Goal: Task Accomplishment & Management: Complete application form

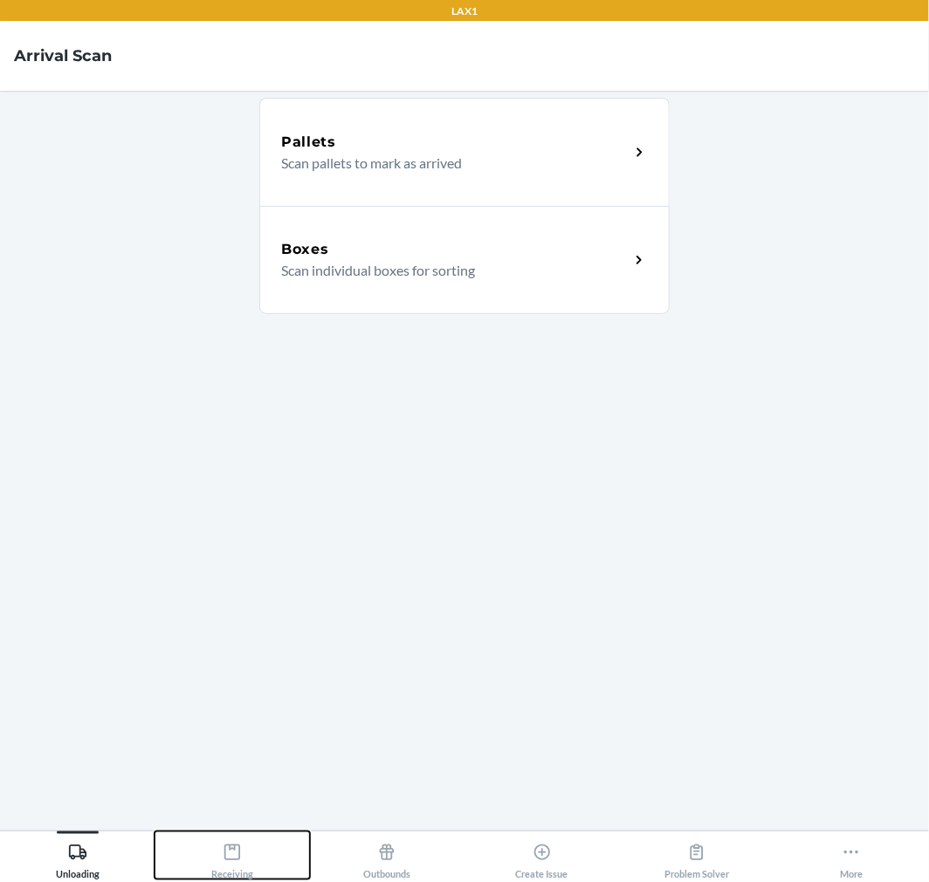
click at [236, 847] on icon at bounding box center [232, 852] width 19 height 19
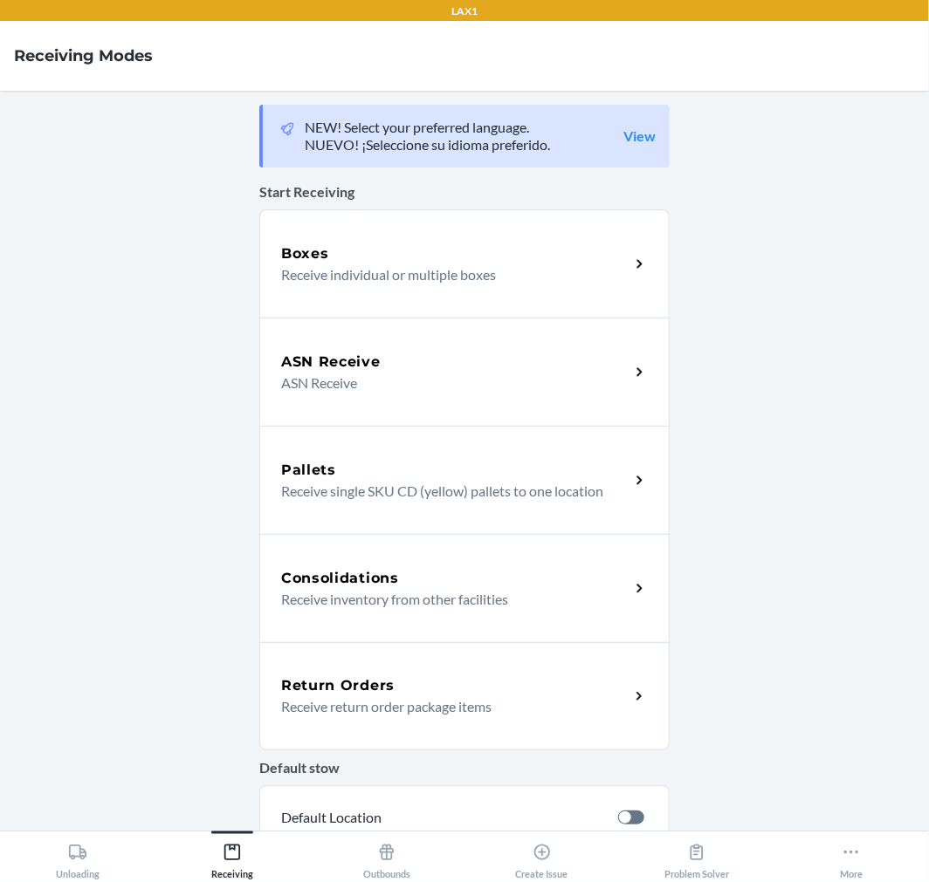
click at [340, 709] on p "Receive return order package items" at bounding box center [448, 707] width 334 height 21
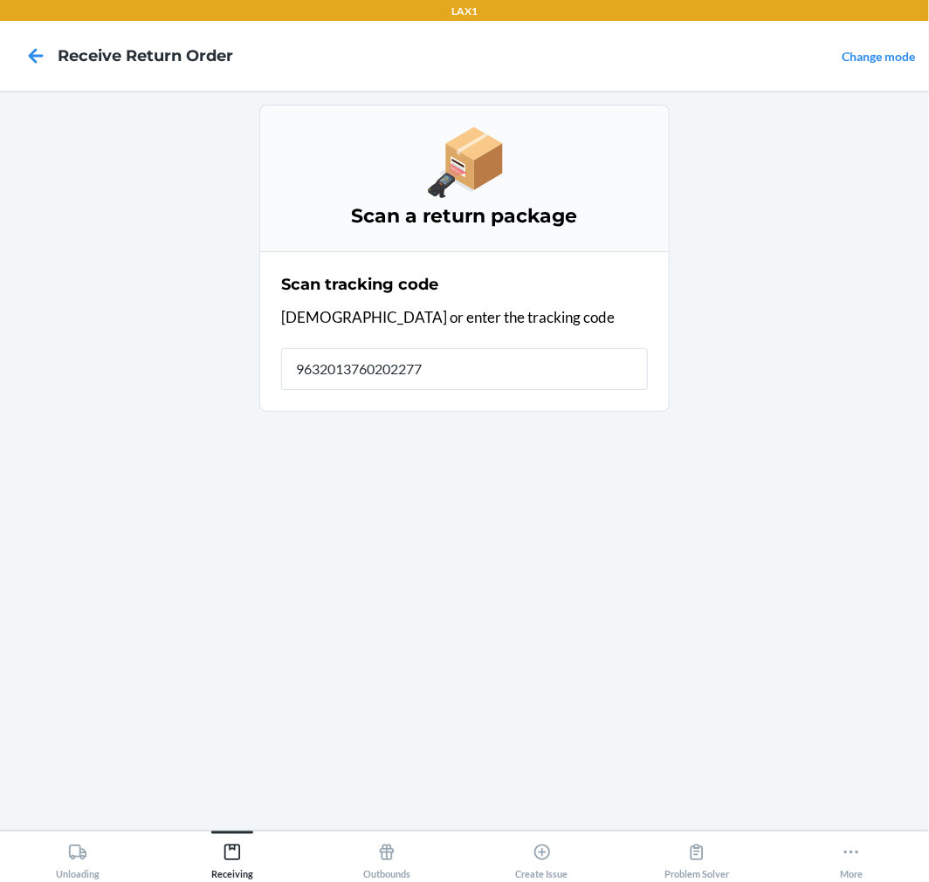
type input "96320137602022772"
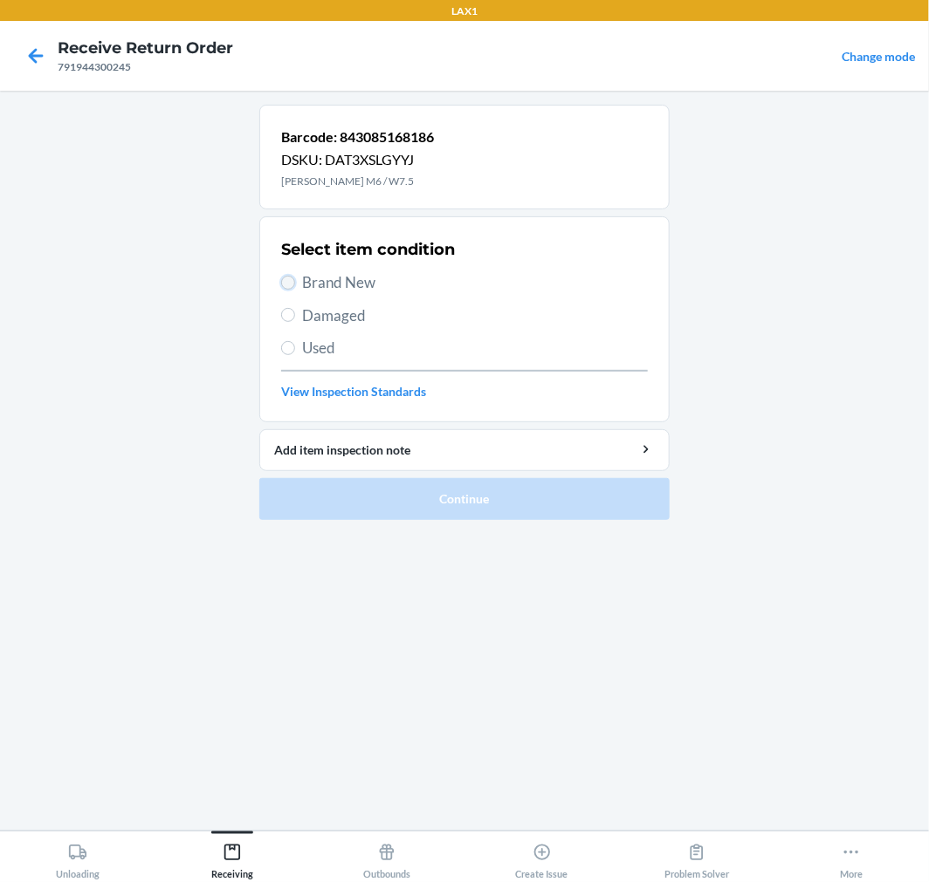
drag, startPoint x: 289, startPoint y: 279, endPoint x: 290, endPoint y: 289, distance: 9.6
click at [289, 279] on input "Brand New" at bounding box center [288, 283] width 14 height 14
radio input "true"
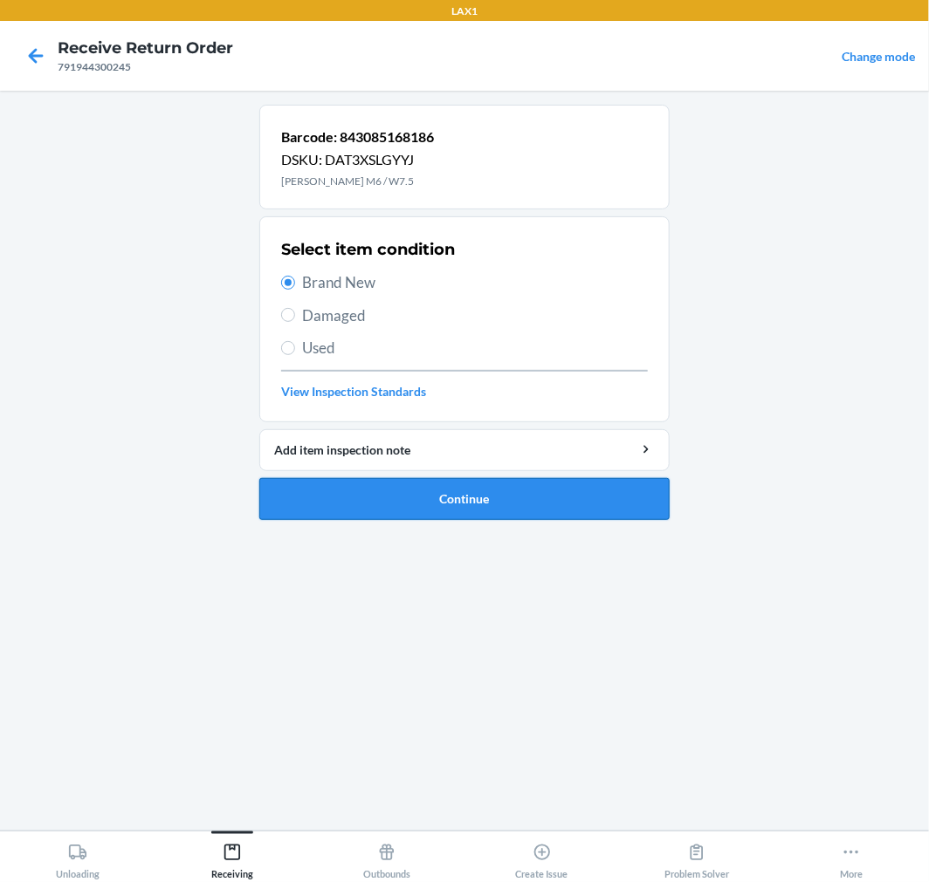
click at [312, 493] on button "Continue" at bounding box center [464, 499] width 410 height 42
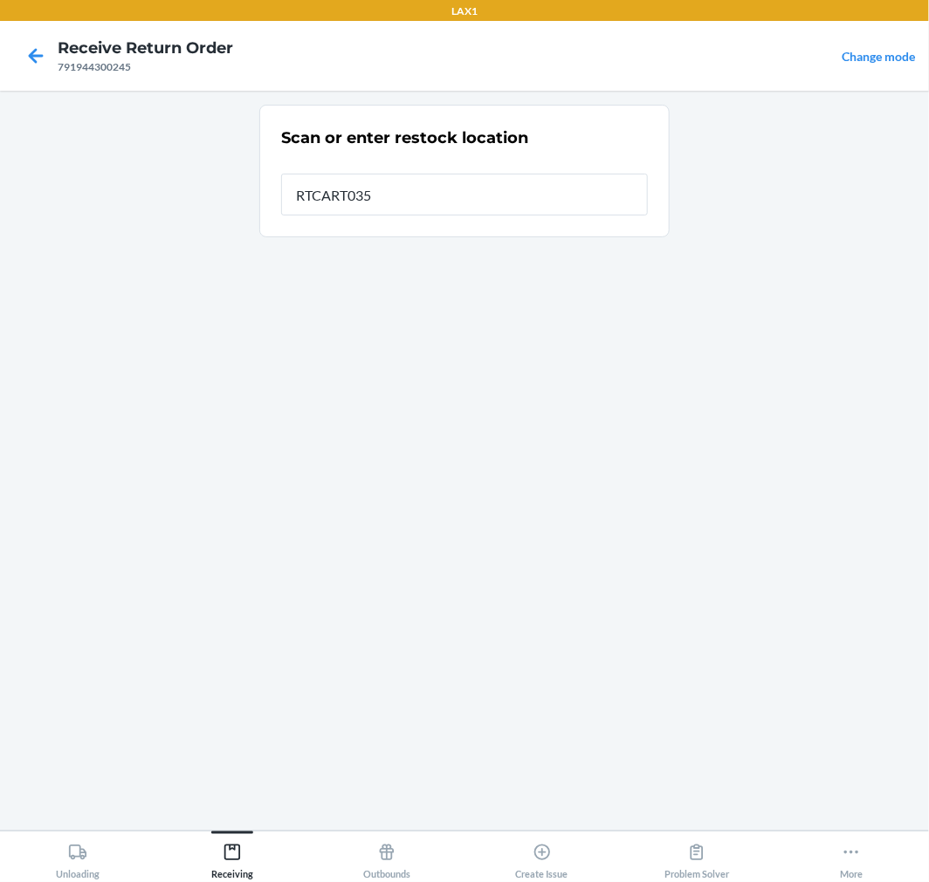
type input "RTCART035"
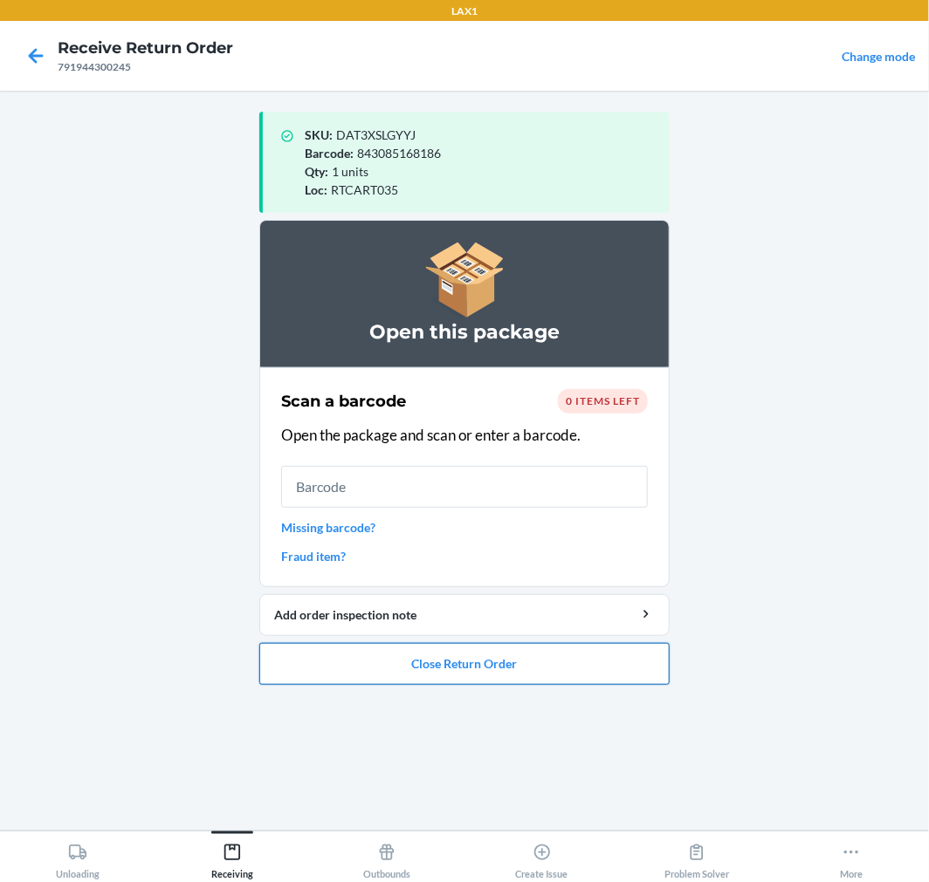
click at [336, 649] on button "Close Return Order" at bounding box center [464, 664] width 410 height 42
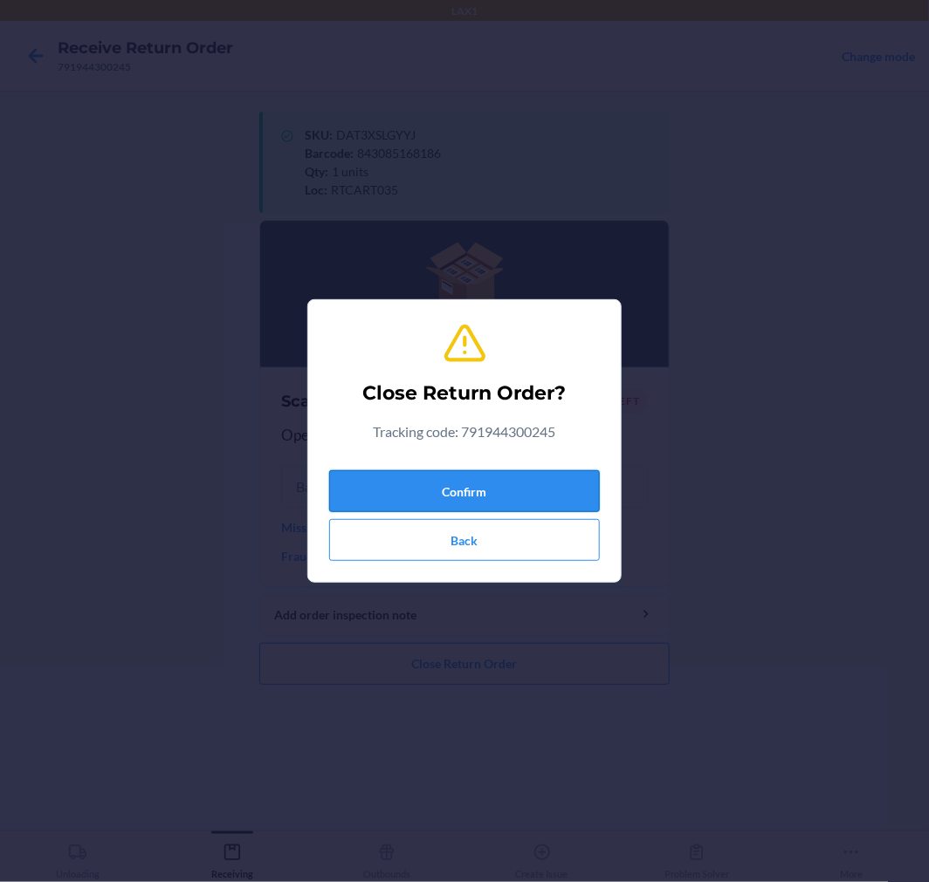
click at [408, 495] on button "Confirm" at bounding box center [464, 491] width 271 height 42
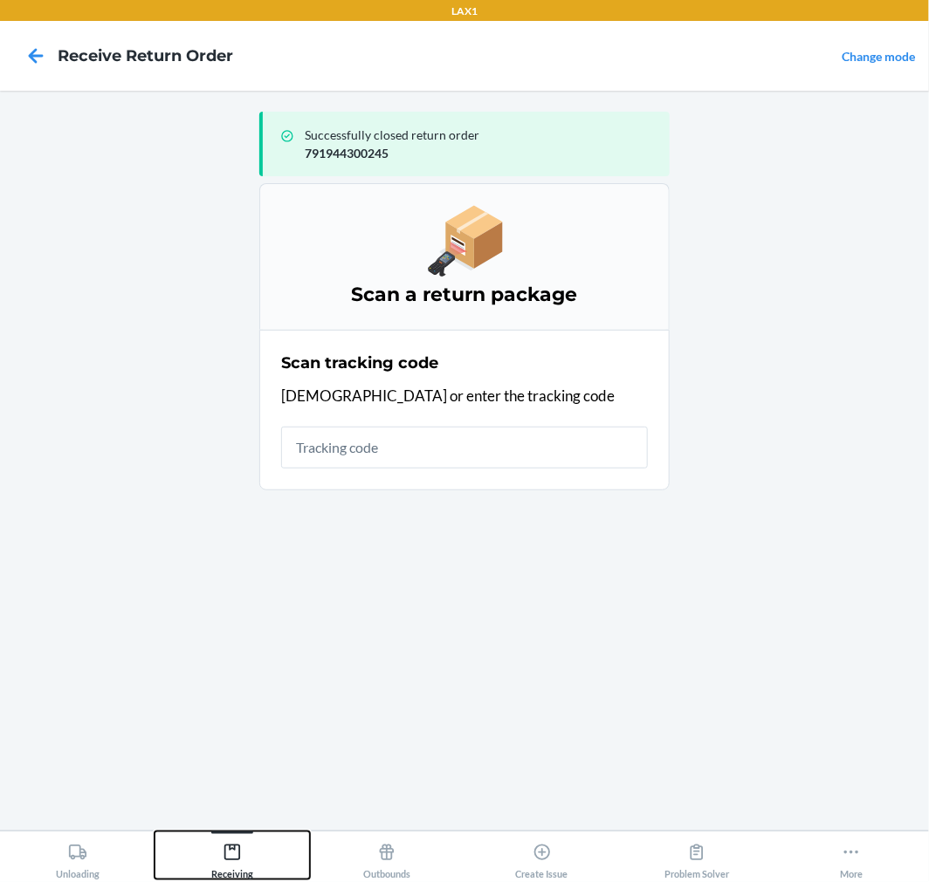
drag, startPoint x: 225, startPoint y: 845, endPoint x: 238, endPoint y: 830, distance: 19.8
click at [227, 844] on icon at bounding box center [232, 852] width 19 height 19
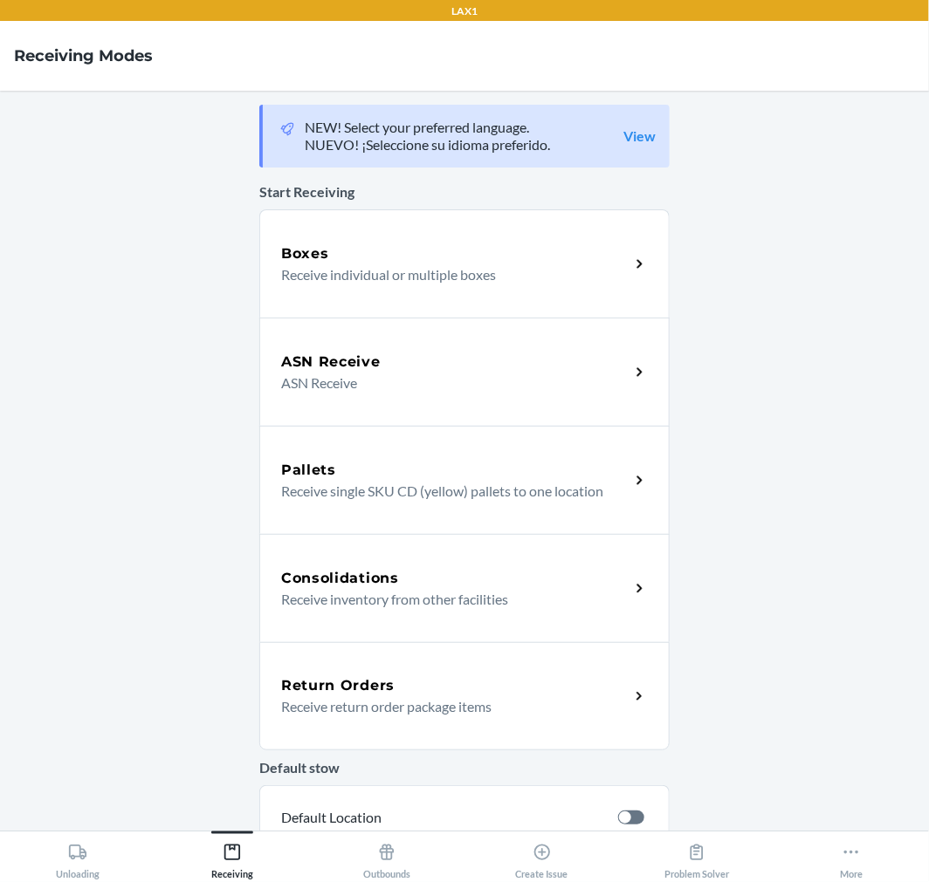
click at [336, 699] on p "Receive return order package items" at bounding box center [448, 707] width 334 height 21
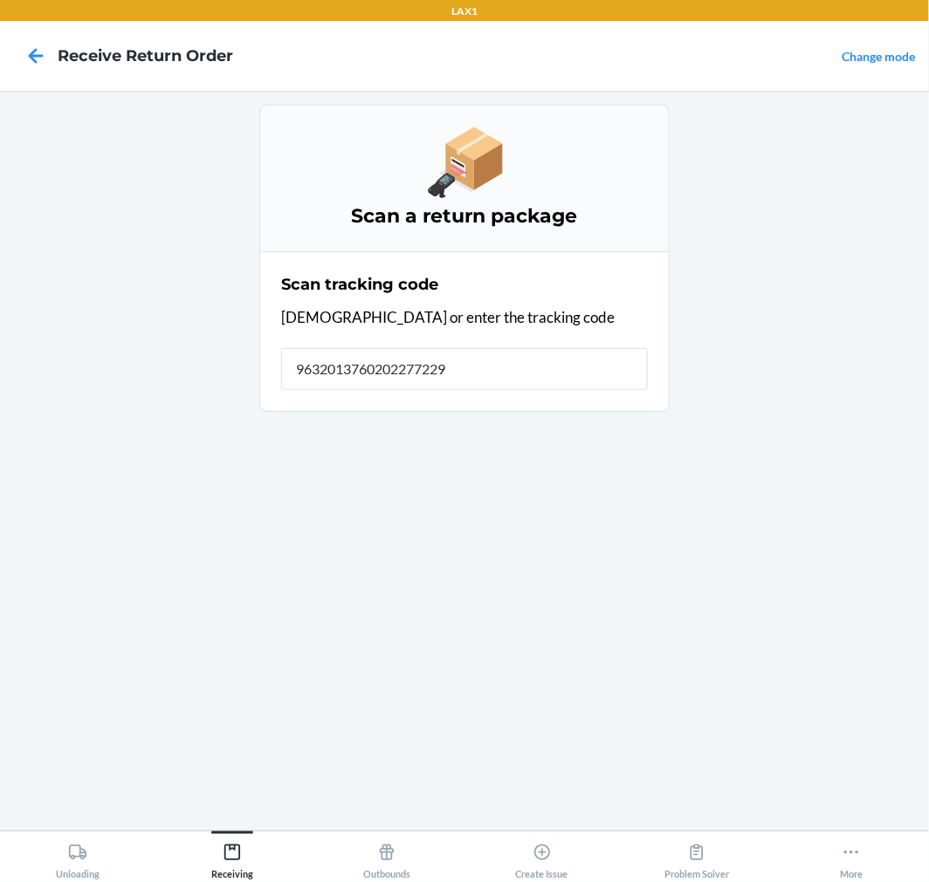
type input "96320137602022772290"
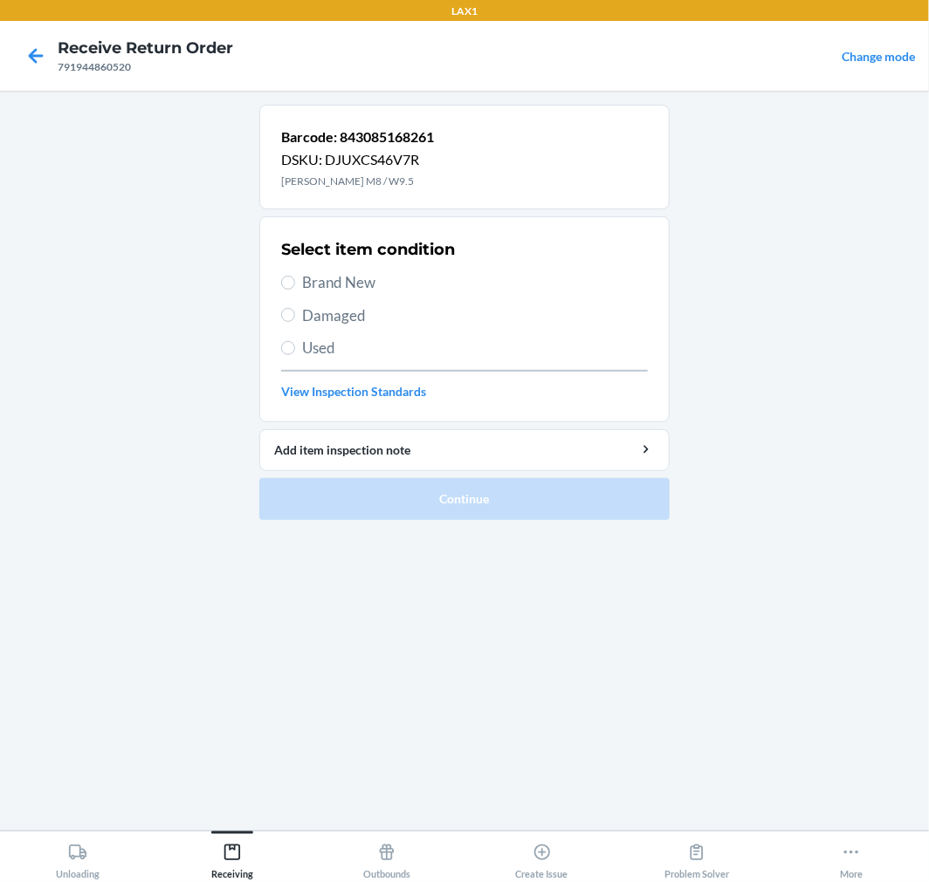
click at [297, 277] on label "Brand New" at bounding box center [464, 282] width 367 height 23
click at [295, 277] on input "Brand New" at bounding box center [288, 283] width 14 height 14
radio input "true"
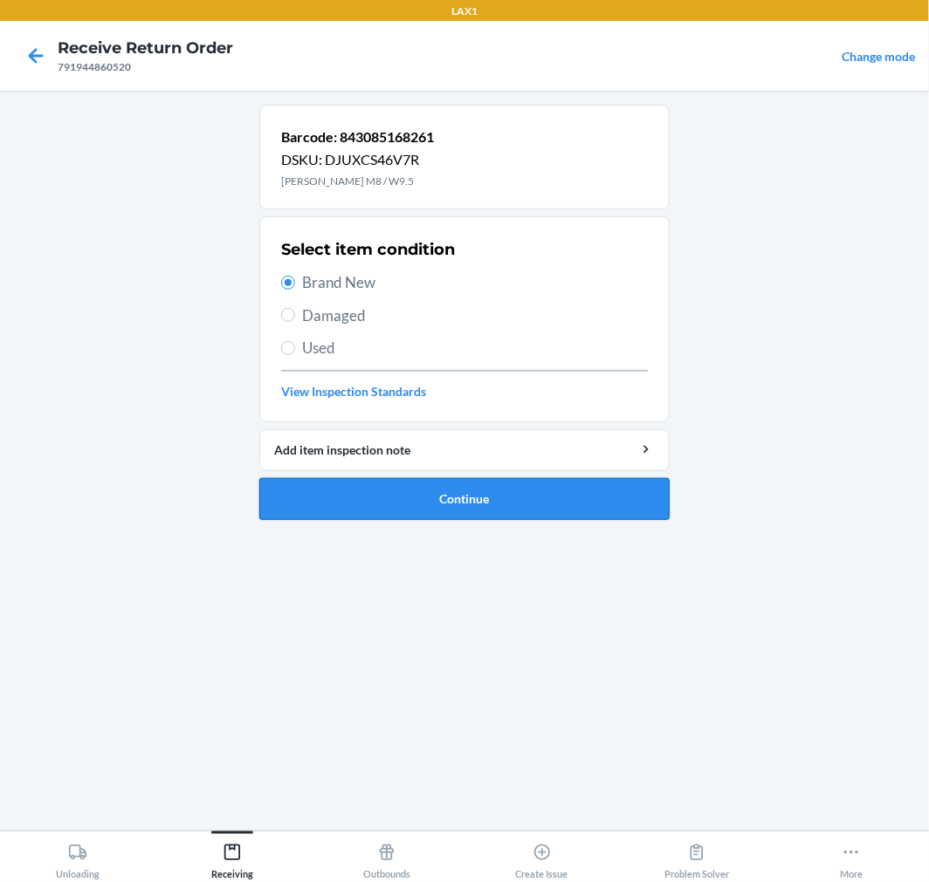
click at [326, 485] on button "Continue" at bounding box center [464, 499] width 410 height 42
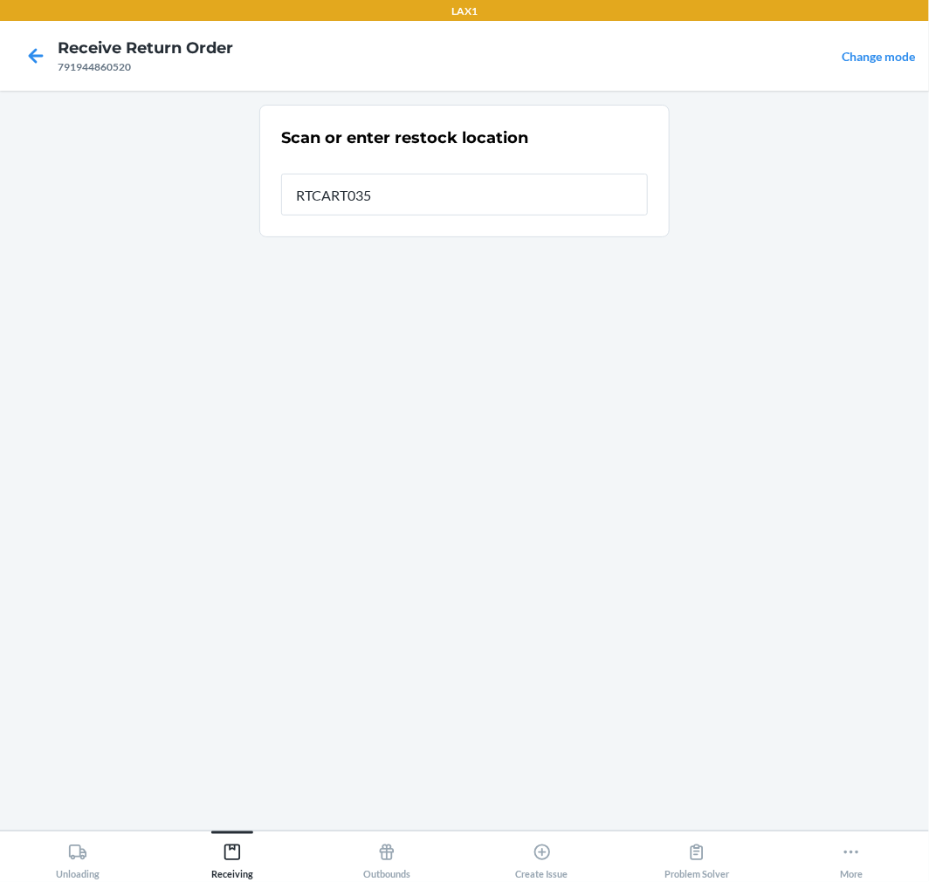
type input "RTCART035"
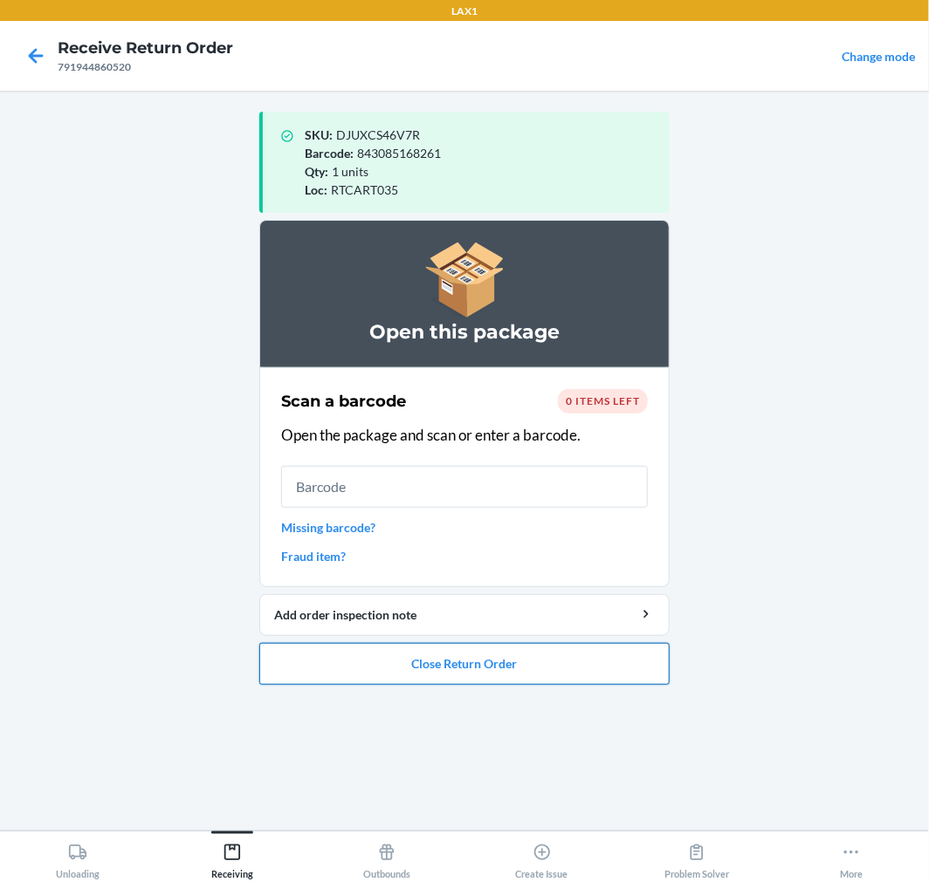
drag, startPoint x: 301, startPoint y: 663, endPoint x: 306, endPoint y: 653, distance: 11.3
click at [301, 662] on button "Close Return Order" at bounding box center [464, 664] width 410 height 42
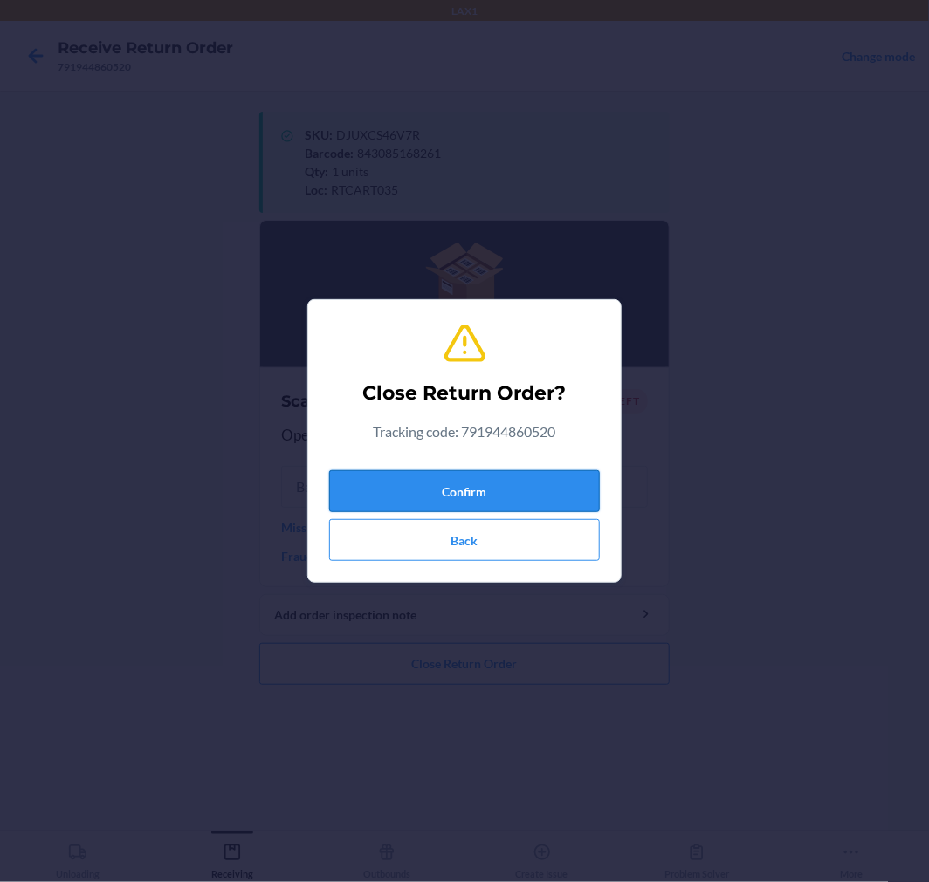
click at [360, 484] on button "Confirm" at bounding box center [464, 491] width 271 height 42
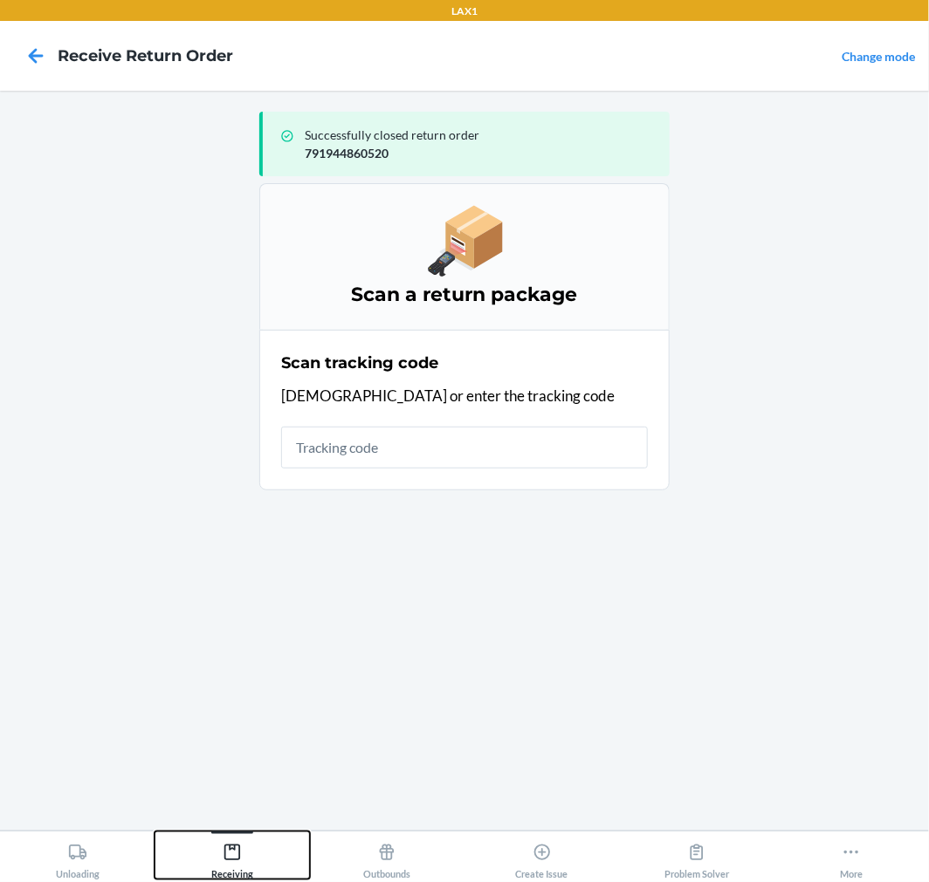
drag, startPoint x: 229, startPoint y: 845, endPoint x: 251, endPoint y: 771, distance: 77.3
click at [230, 844] on icon at bounding box center [232, 852] width 19 height 19
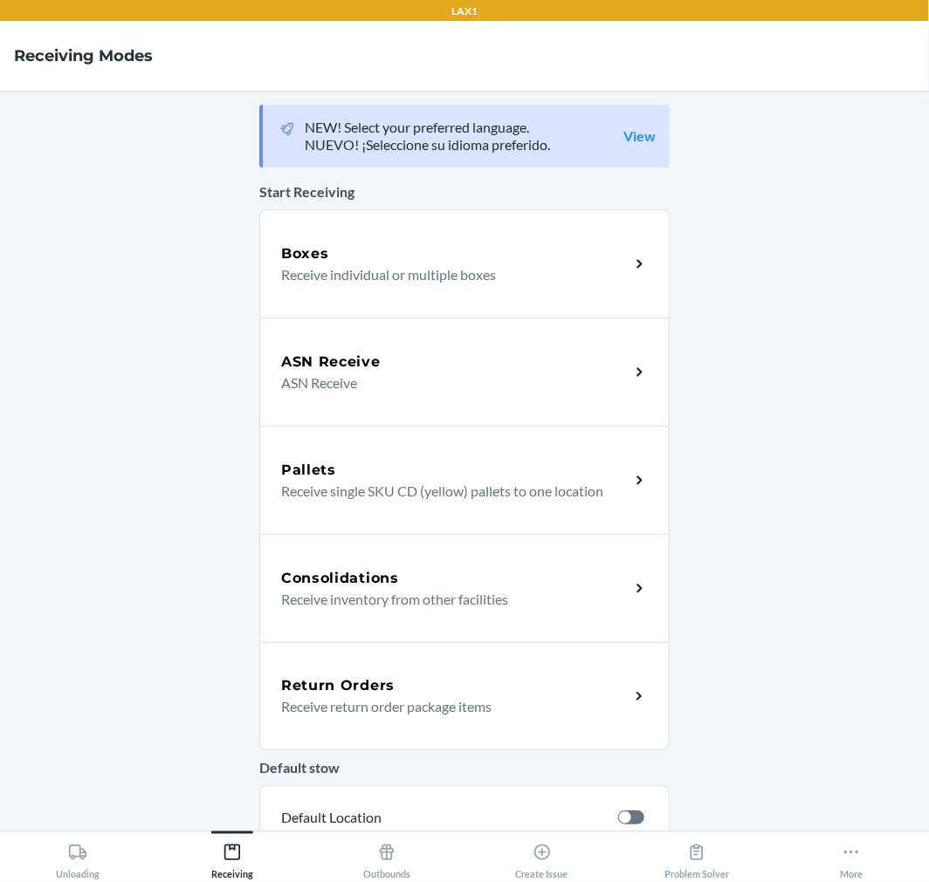
click at [317, 707] on p "Receive return order package items" at bounding box center [448, 707] width 334 height 21
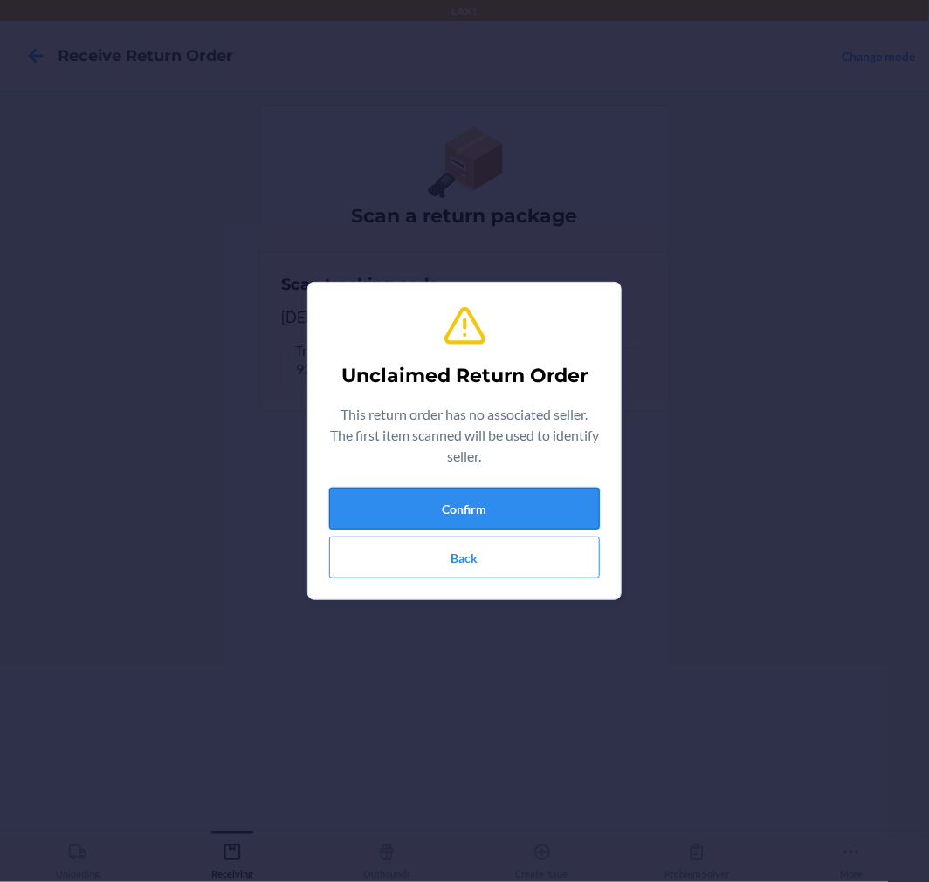
click at [367, 516] on button "Confirm" at bounding box center [464, 509] width 271 height 42
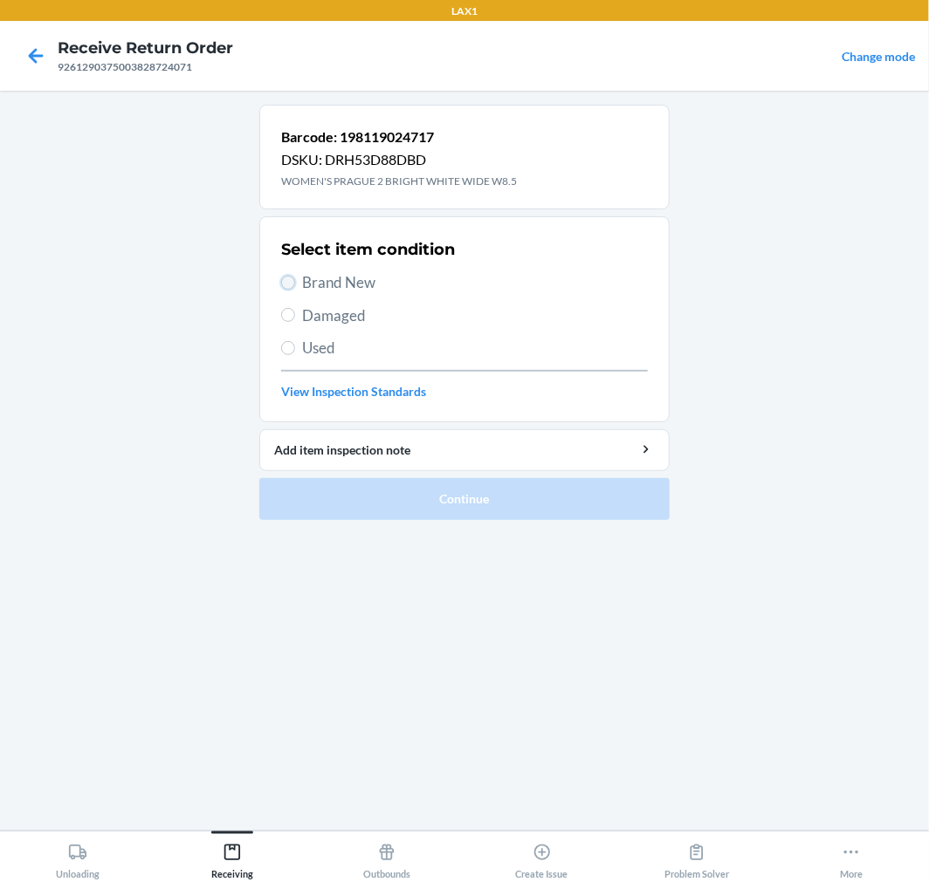
click at [284, 284] on input "Brand New" at bounding box center [288, 283] width 14 height 14
radio input "true"
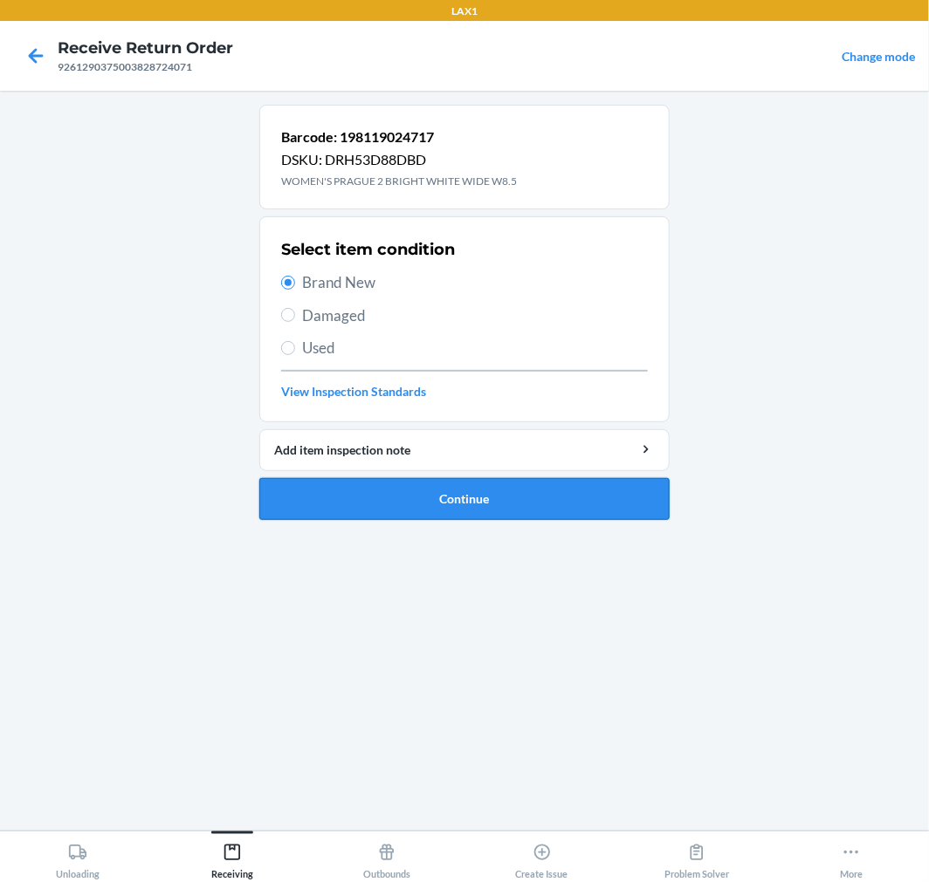
click at [372, 481] on button "Continue" at bounding box center [464, 499] width 410 height 42
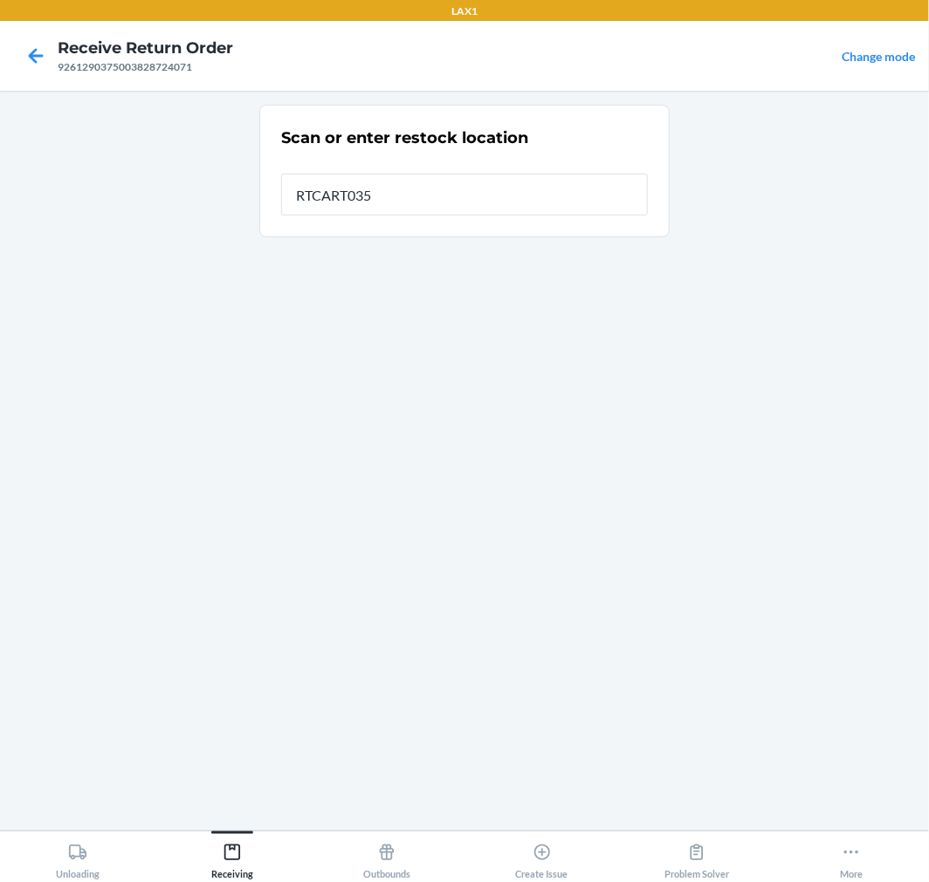
type input "RTCART035"
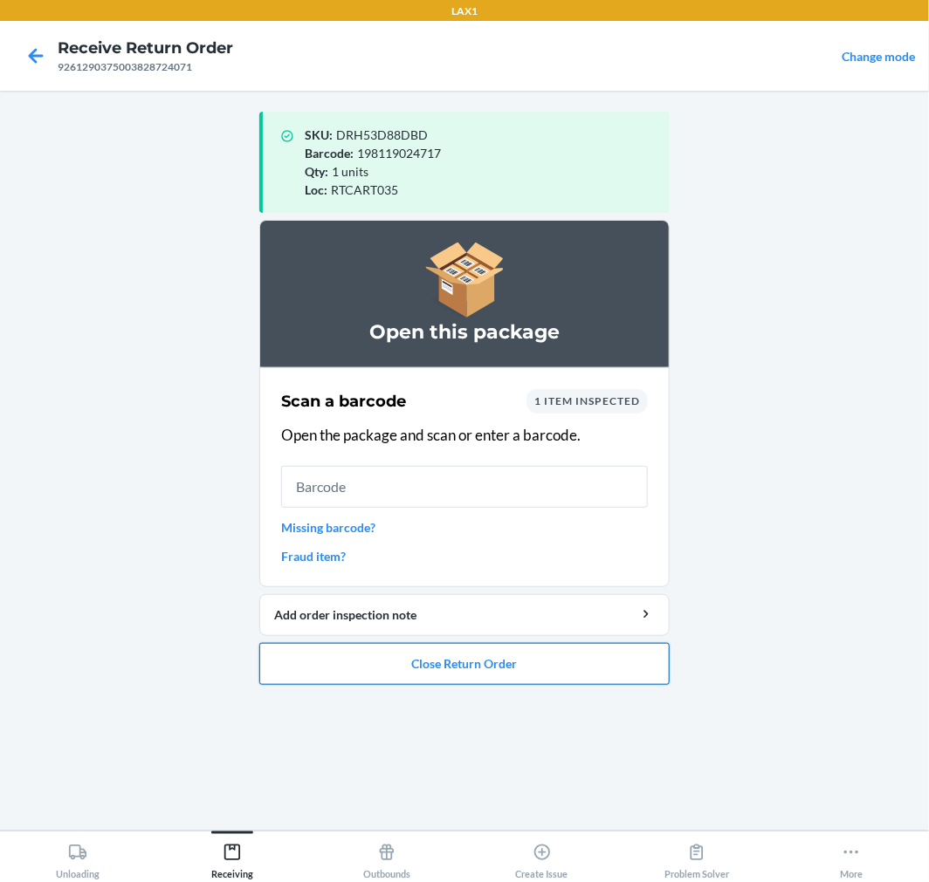
click at [341, 667] on button "Close Return Order" at bounding box center [464, 664] width 410 height 42
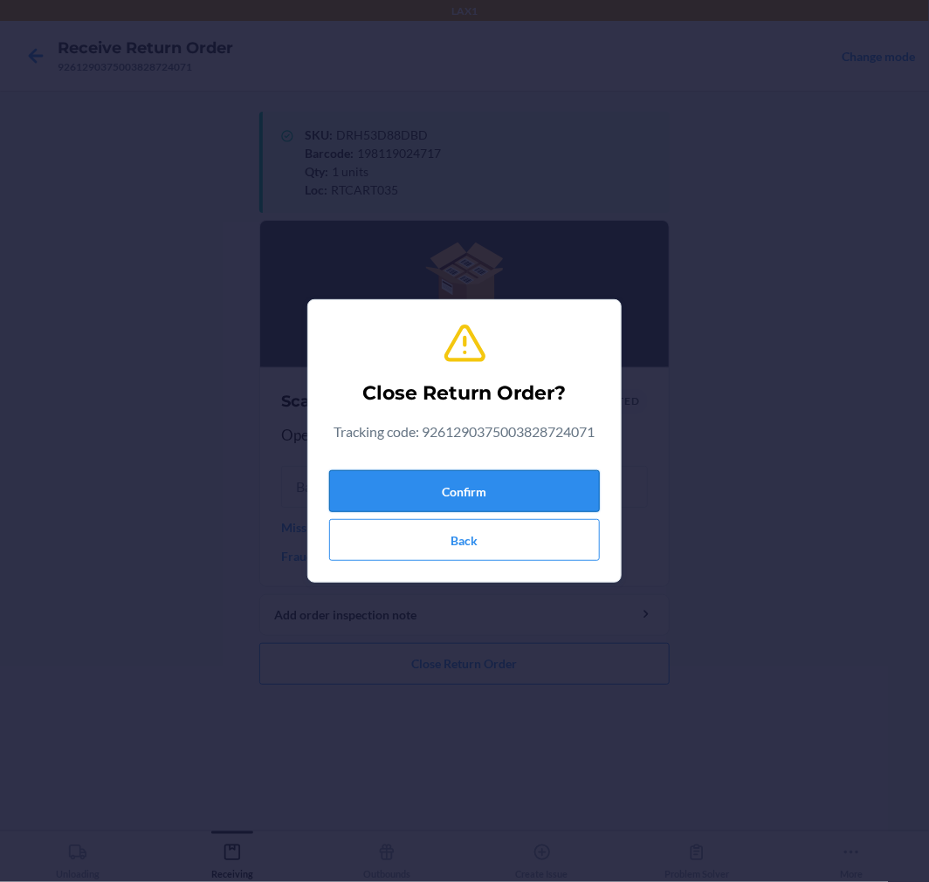
click at [360, 500] on button "Confirm" at bounding box center [464, 491] width 271 height 42
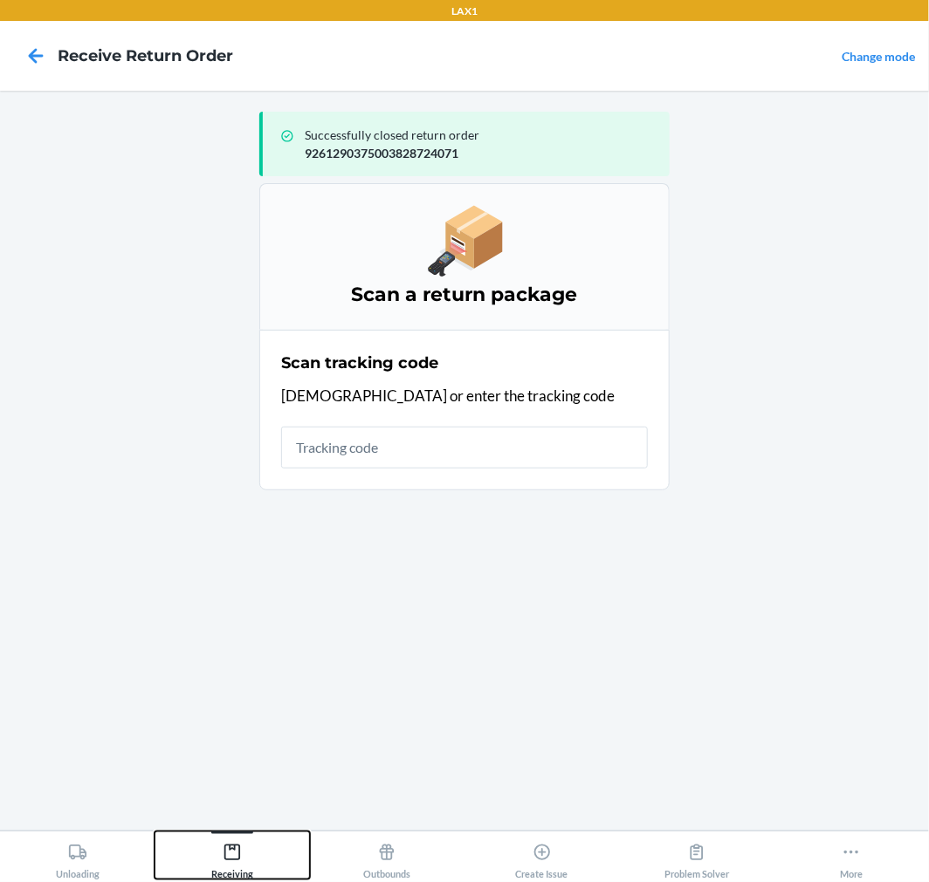
click at [231, 843] on icon at bounding box center [232, 852] width 19 height 19
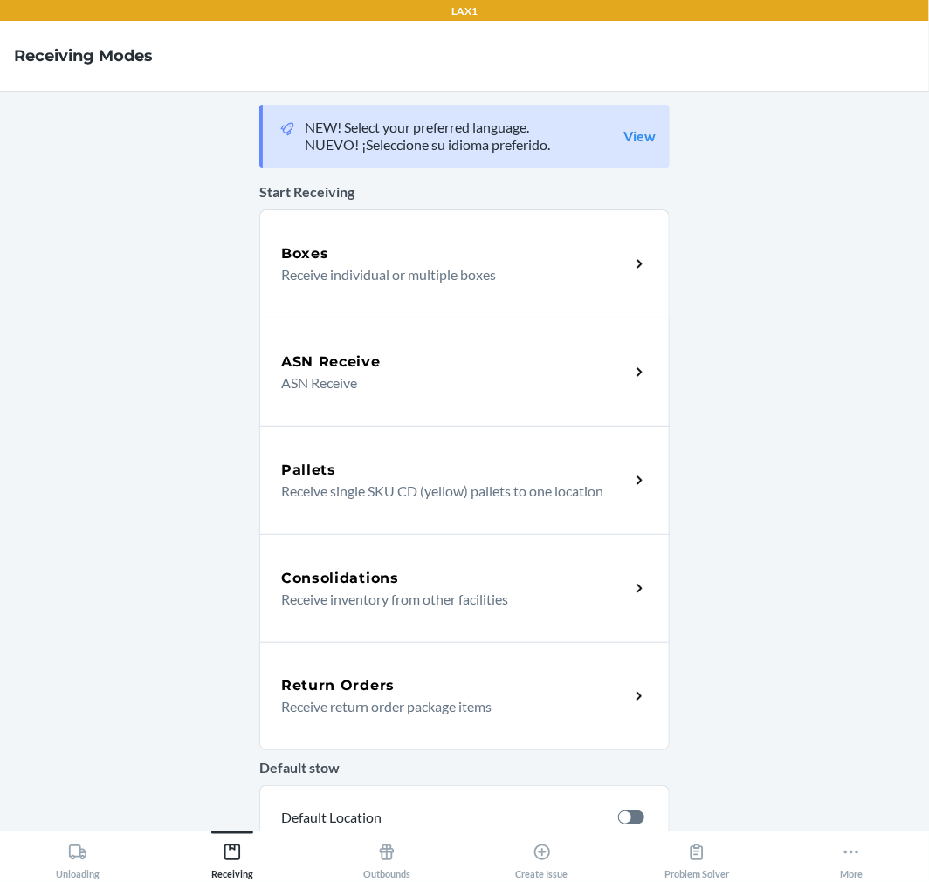
click at [320, 691] on h5 "Return Orders" at bounding box center [337, 686] width 113 height 21
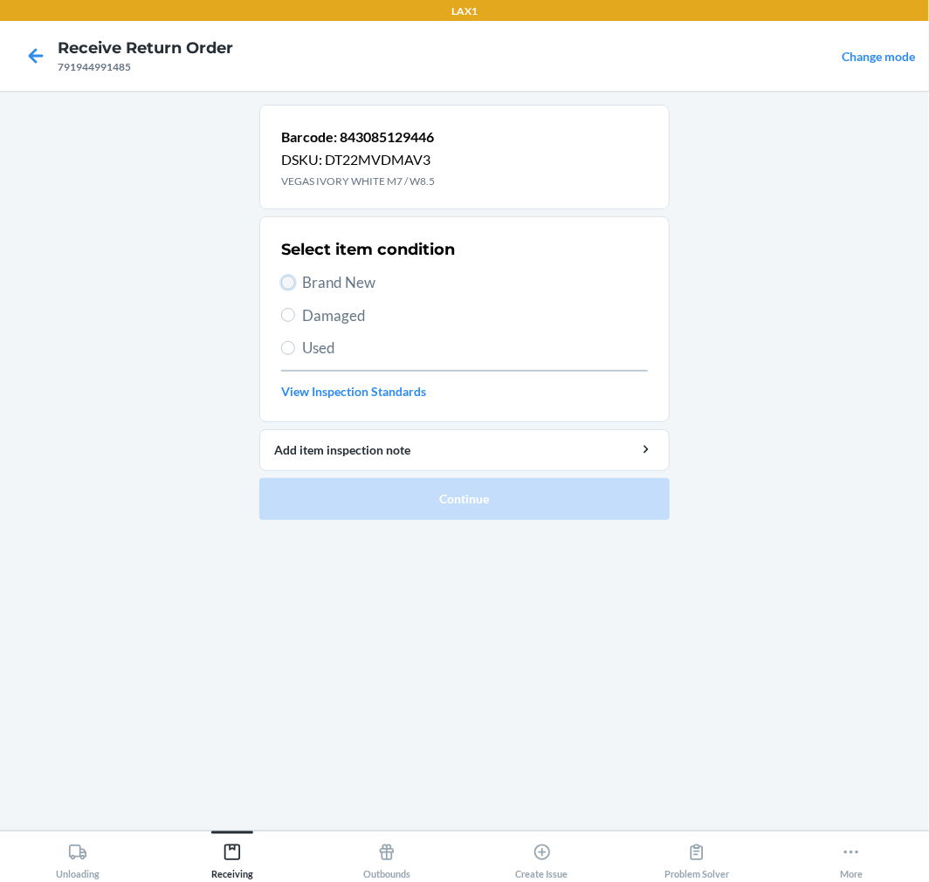
click at [285, 277] on input "Brand New" at bounding box center [288, 283] width 14 height 14
radio input "true"
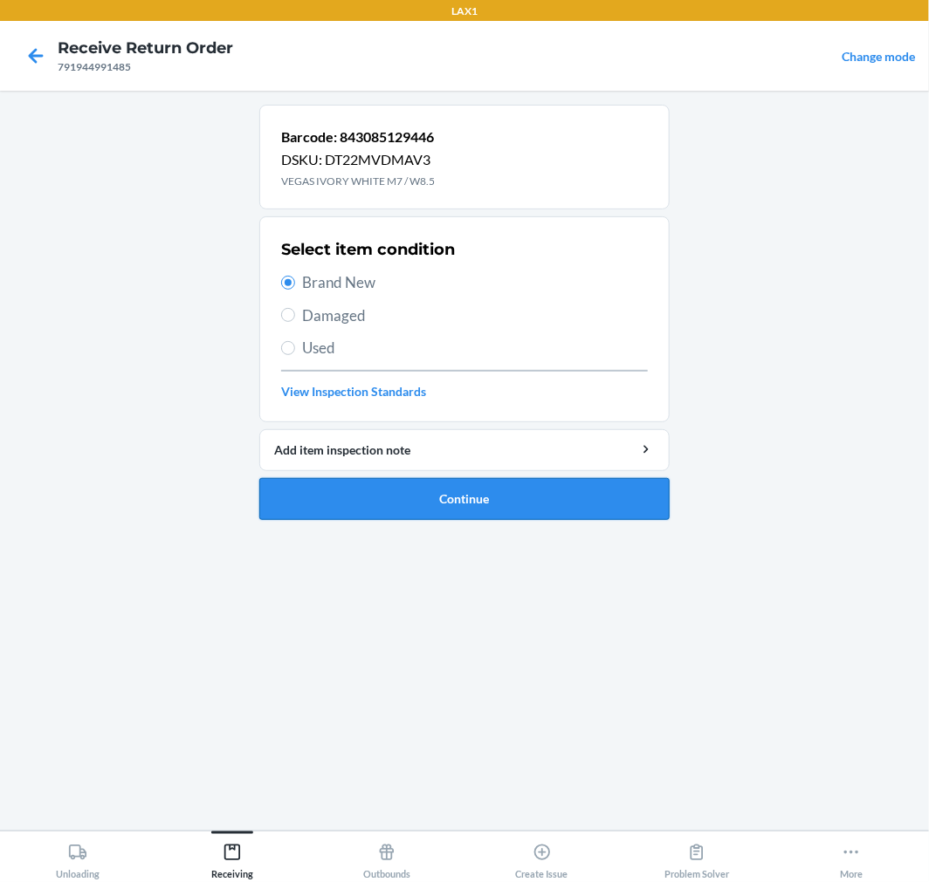
click at [430, 485] on button "Continue" at bounding box center [464, 499] width 410 height 42
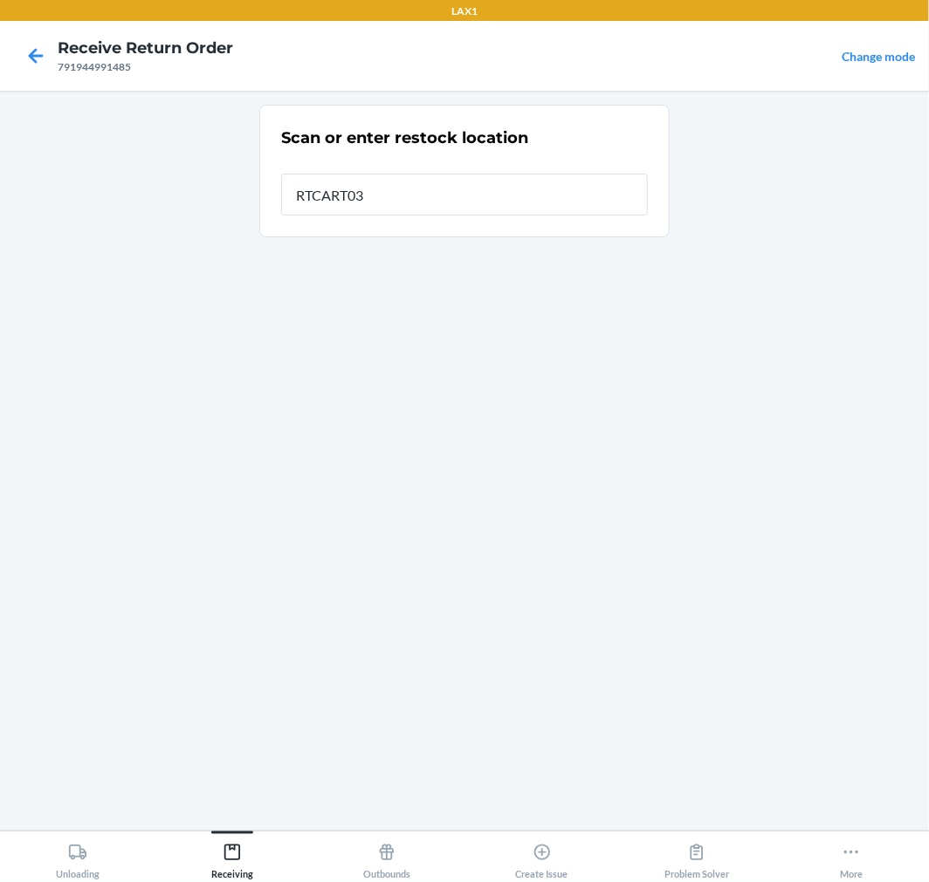
type input "RTCART035"
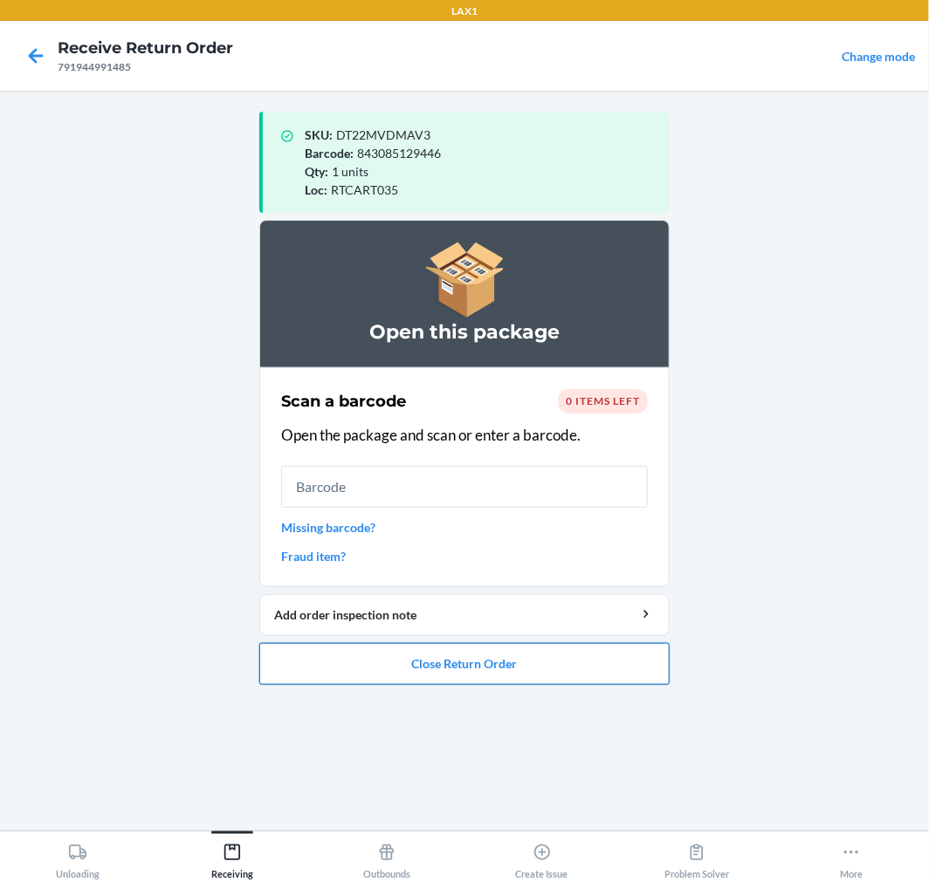
click at [413, 675] on button "Close Return Order" at bounding box center [464, 664] width 410 height 42
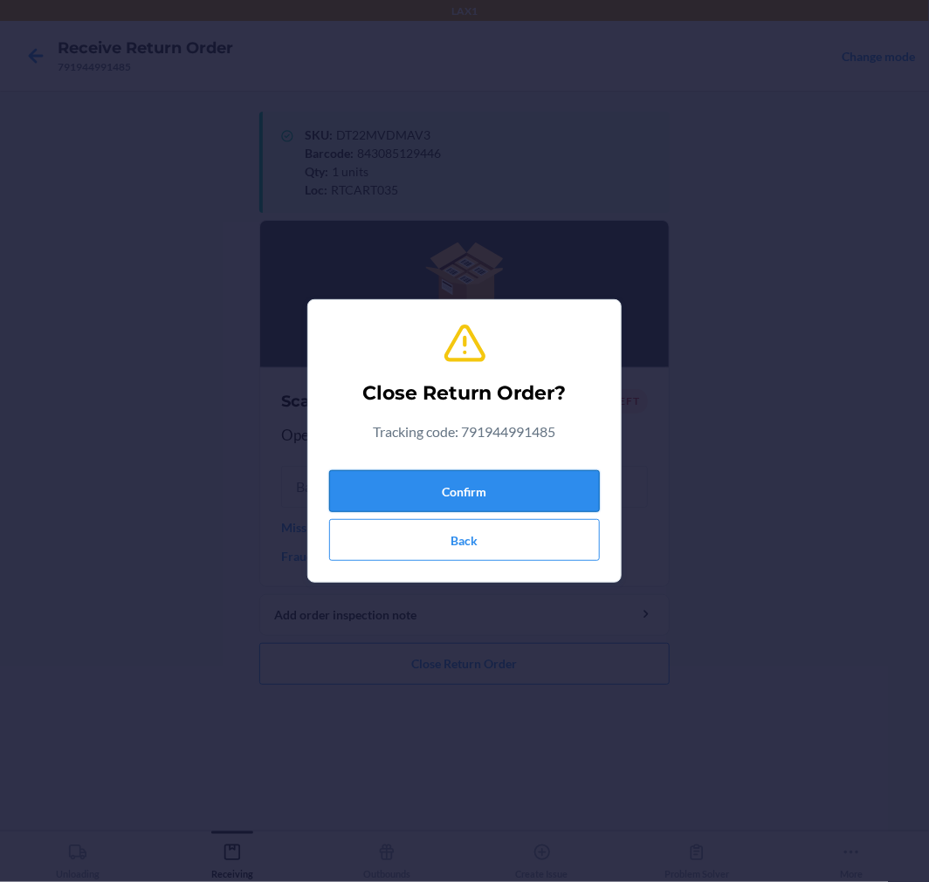
click at [437, 493] on button "Confirm" at bounding box center [464, 491] width 271 height 42
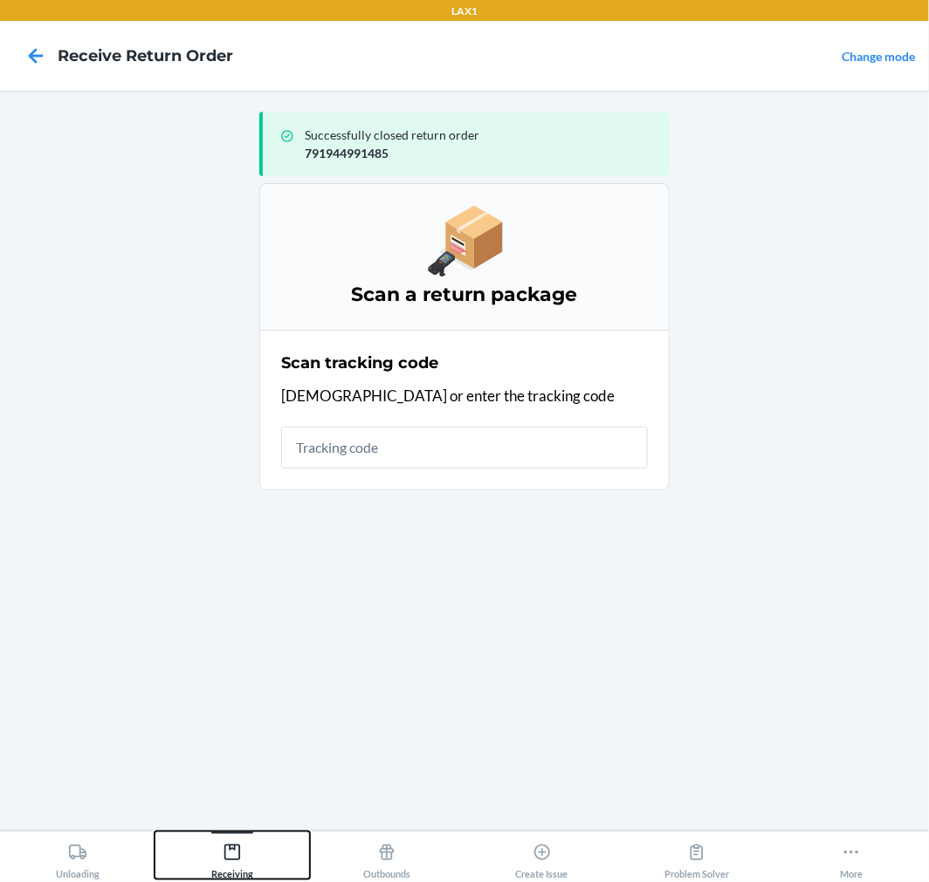
click at [237, 851] on icon at bounding box center [232, 852] width 19 height 19
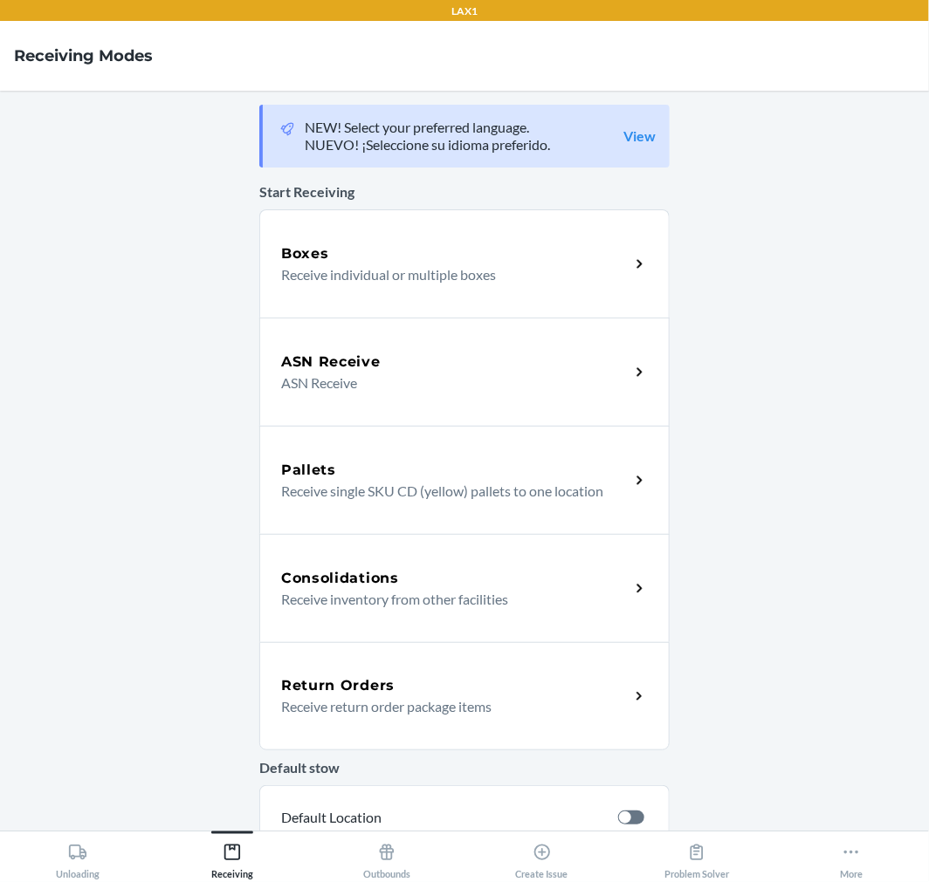
click at [329, 711] on p "Receive return order package items" at bounding box center [448, 707] width 334 height 21
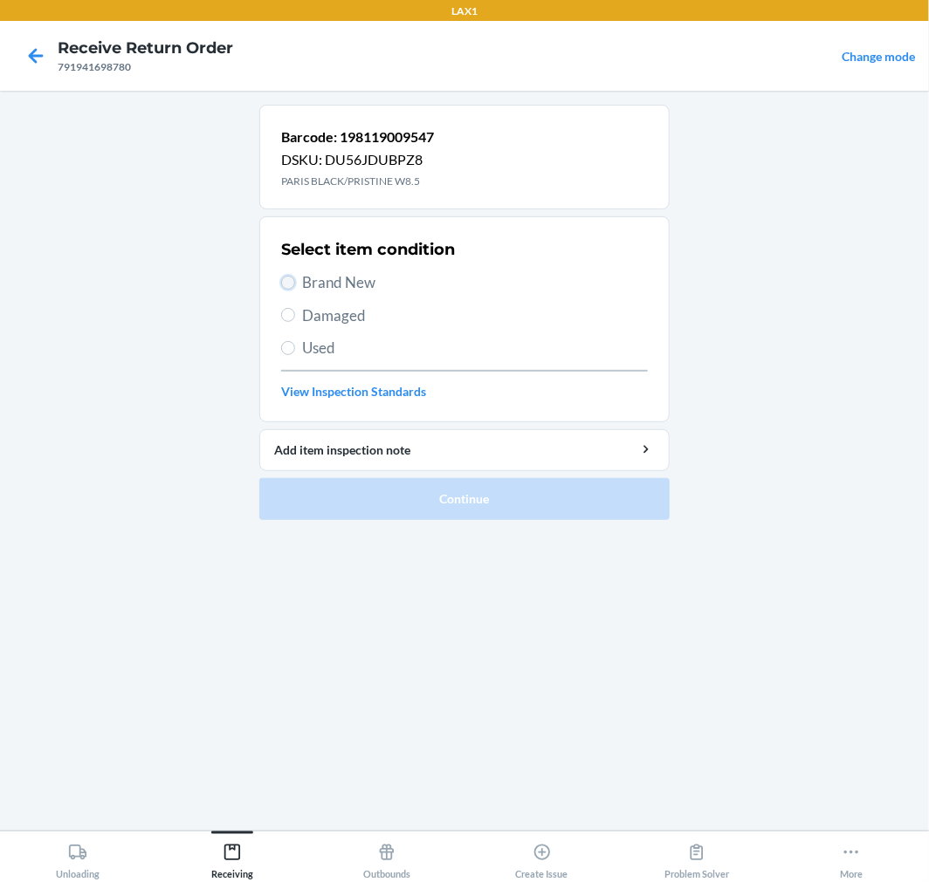
click at [292, 281] on input "Brand New" at bounding box center [288, 283] width 14 height 14
radio input "true"
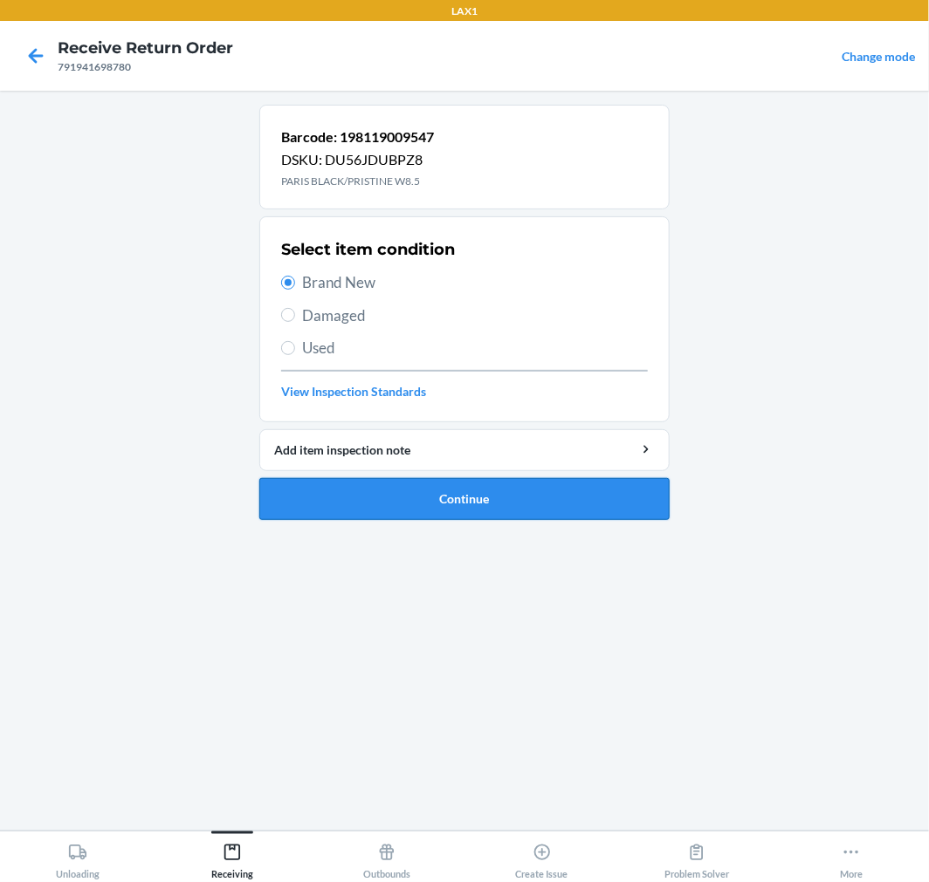
click at [362, 493] on button "Continue" at bounding box center [464, 499] width 410 height 42
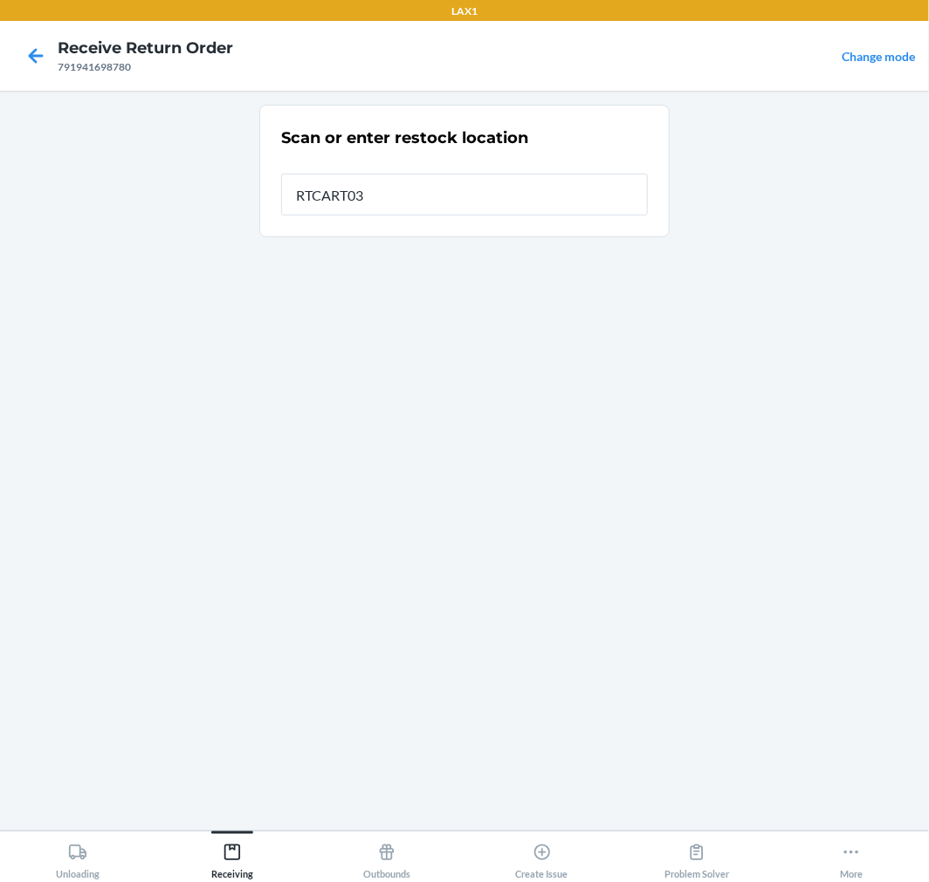
type input "RTCART035"
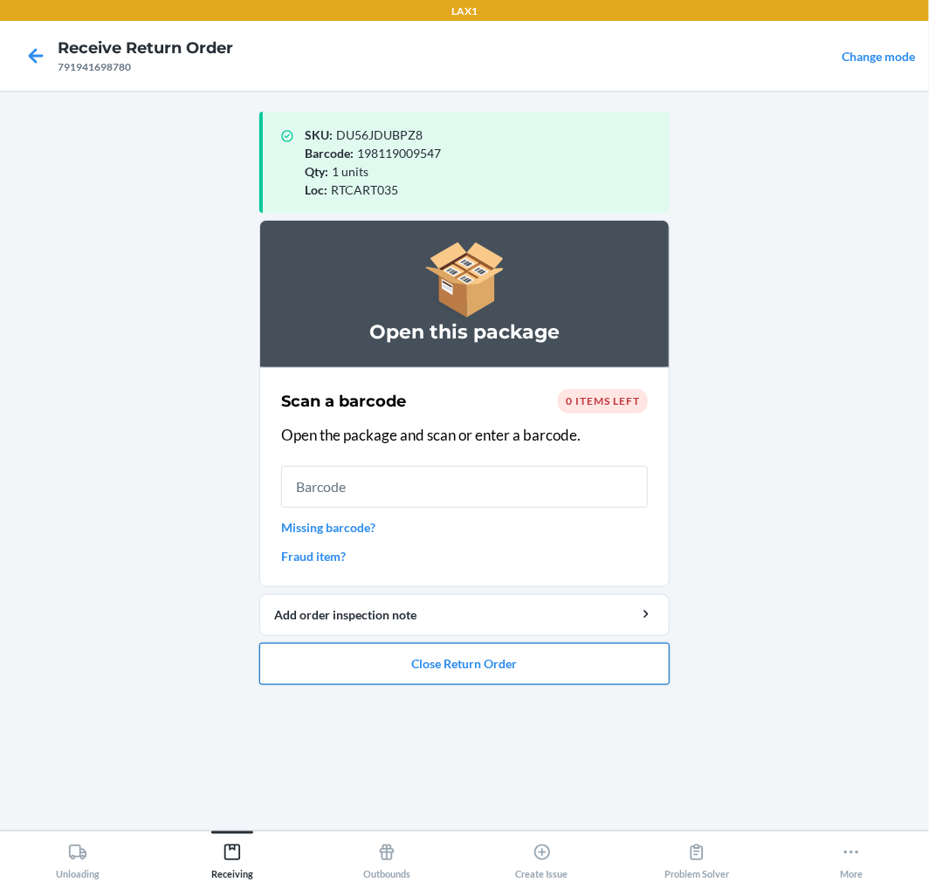
drag, startPoint x: 397, startPoint y: 563, endPoint x: 367, endPoint y: 648, distance: 90.0
click at [361, 656] on button "Close Return Order" at bounding box center [464, 664] width 410 height 42
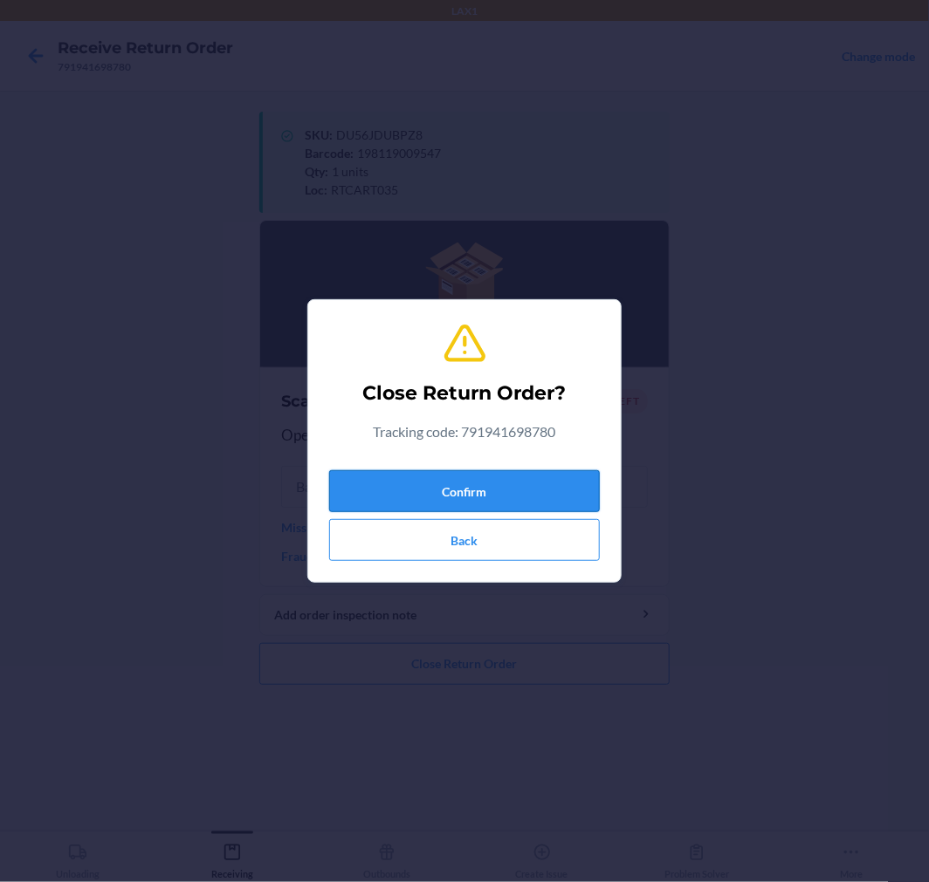
click at [435, 495] on button "Confirm" at bounding box center [464, 491] width 271 height 42
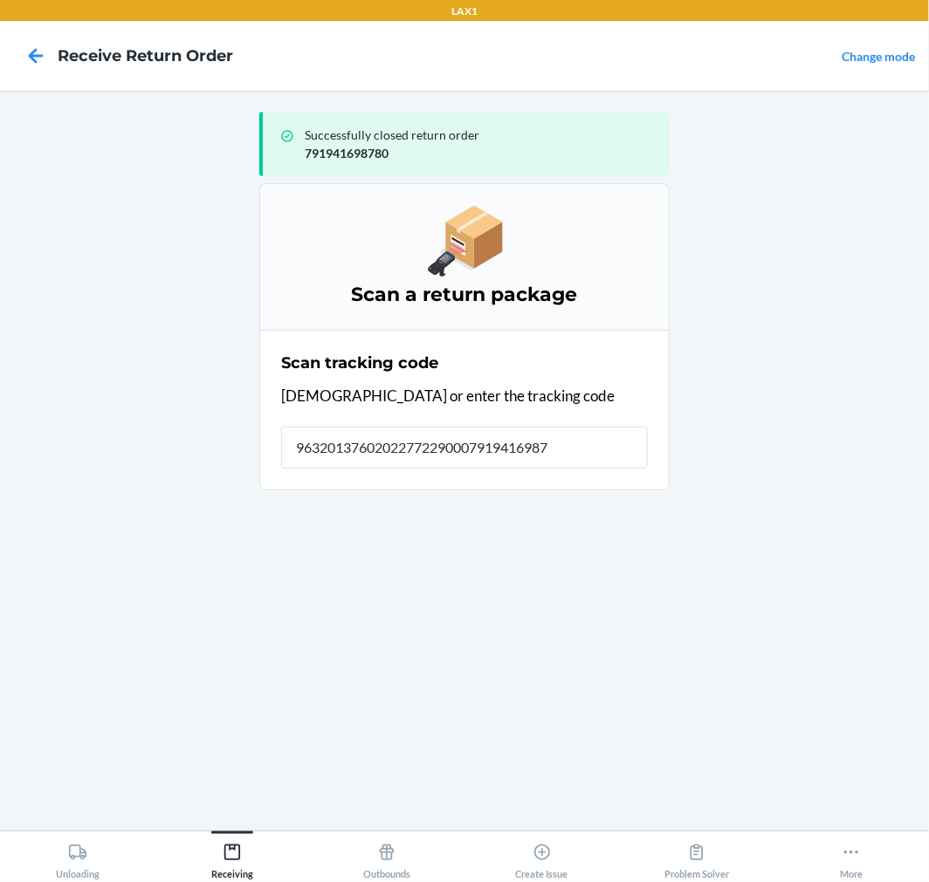
type input "963201376020227722900079194169878"
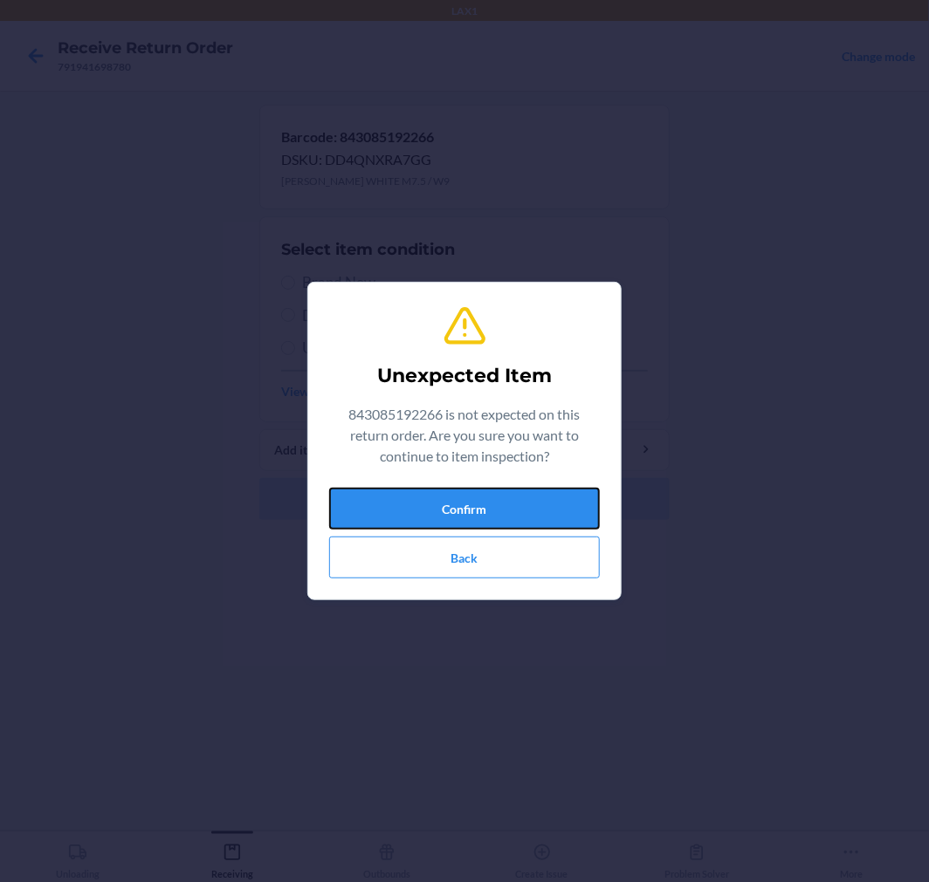
click at [435, 495] on button "Confirm" at bounding box center [464, 509] width 271 height 42
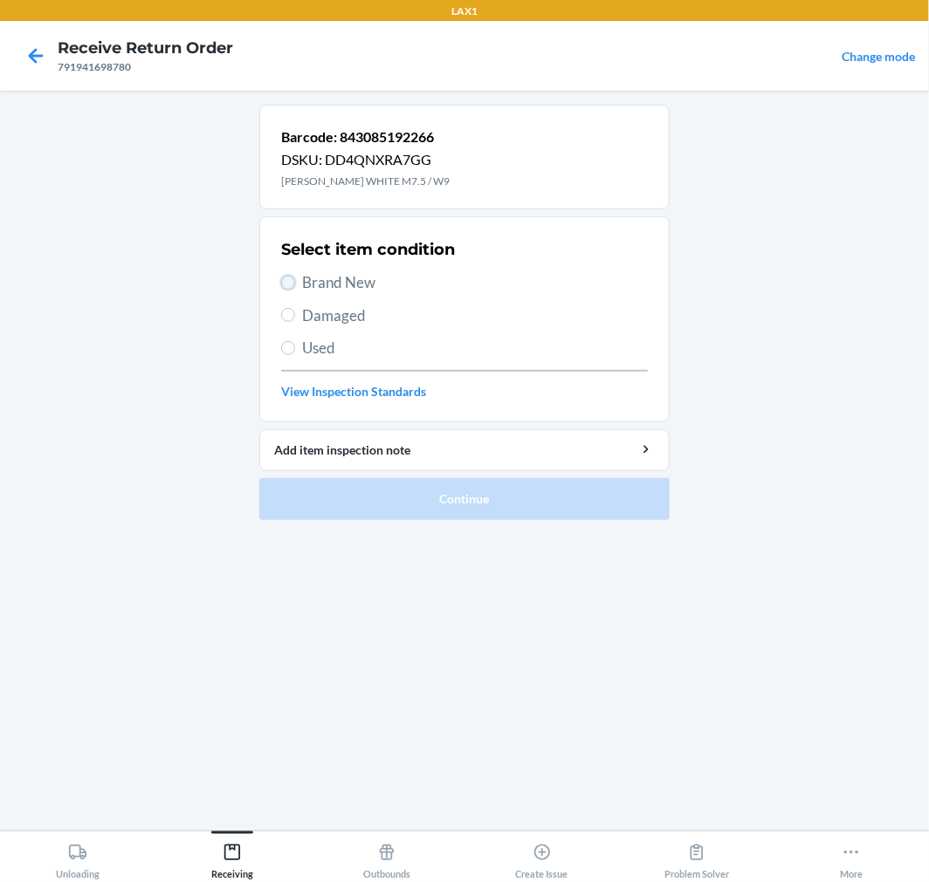
click at [285, 281] on input "Brand New" at bounding box center [288, 283] width 14 height 14
radio input "true"
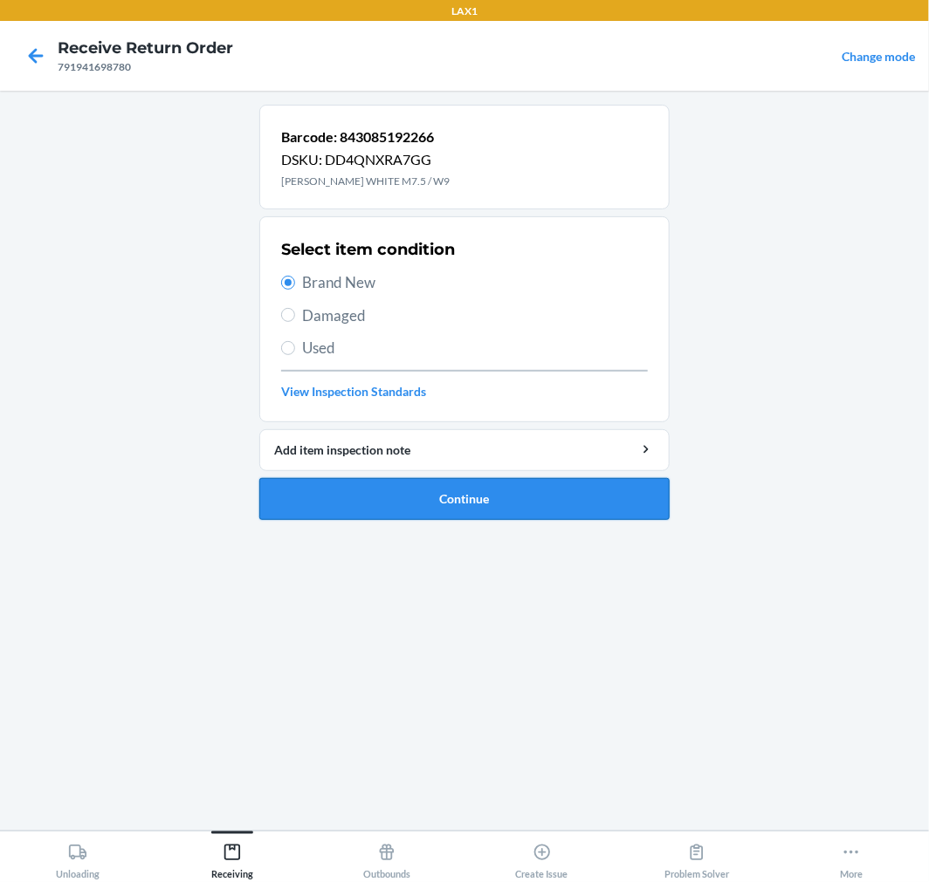
click at [356, 499] on button "Continue" at bounding box center [464, 499] width 410 height 42
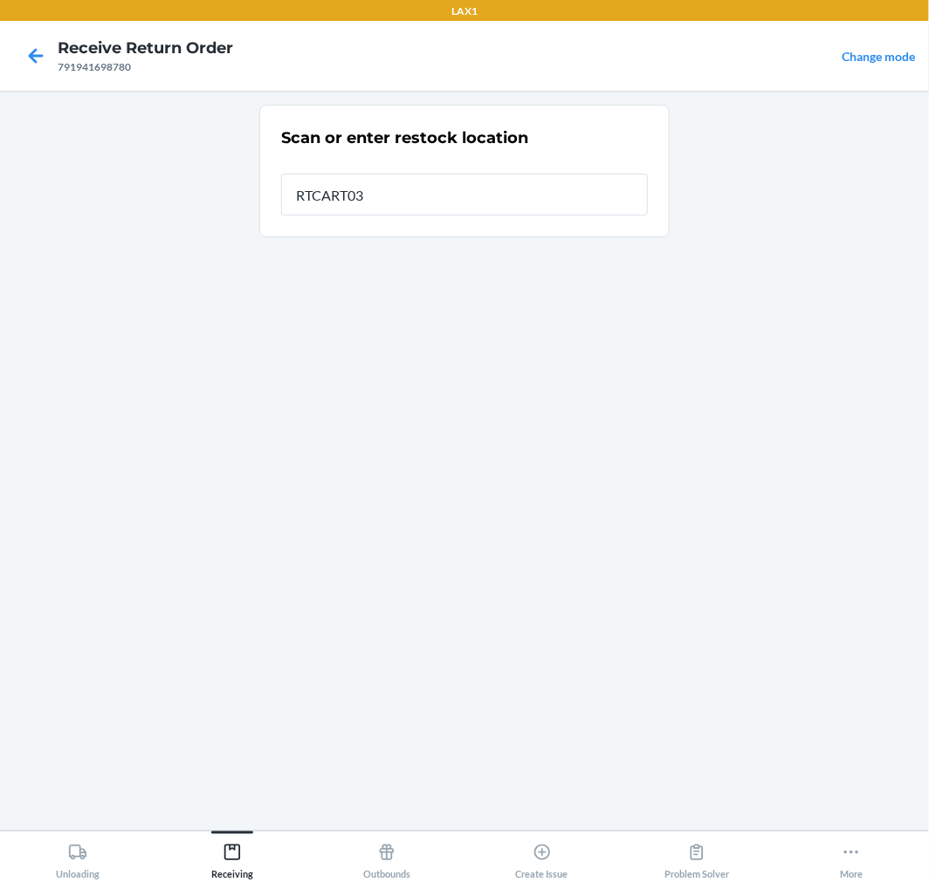
type input "RTCART035"
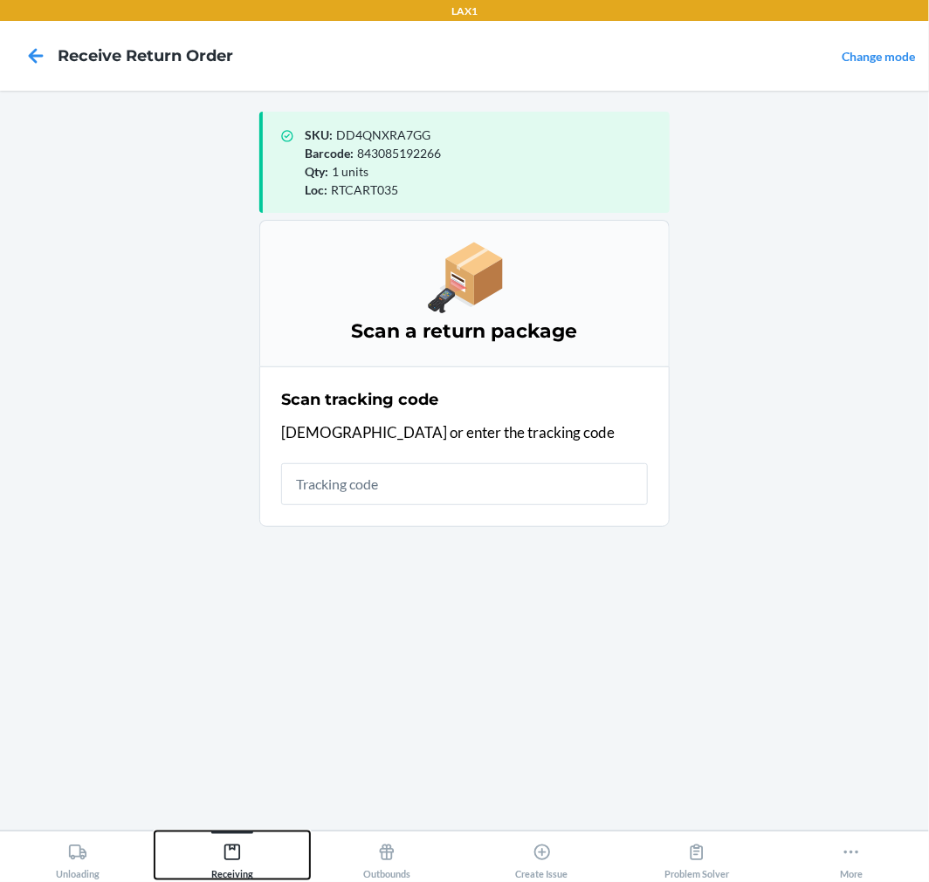
click at [237, 850] on icon at bounding box center [232, 852] width 19 height 19
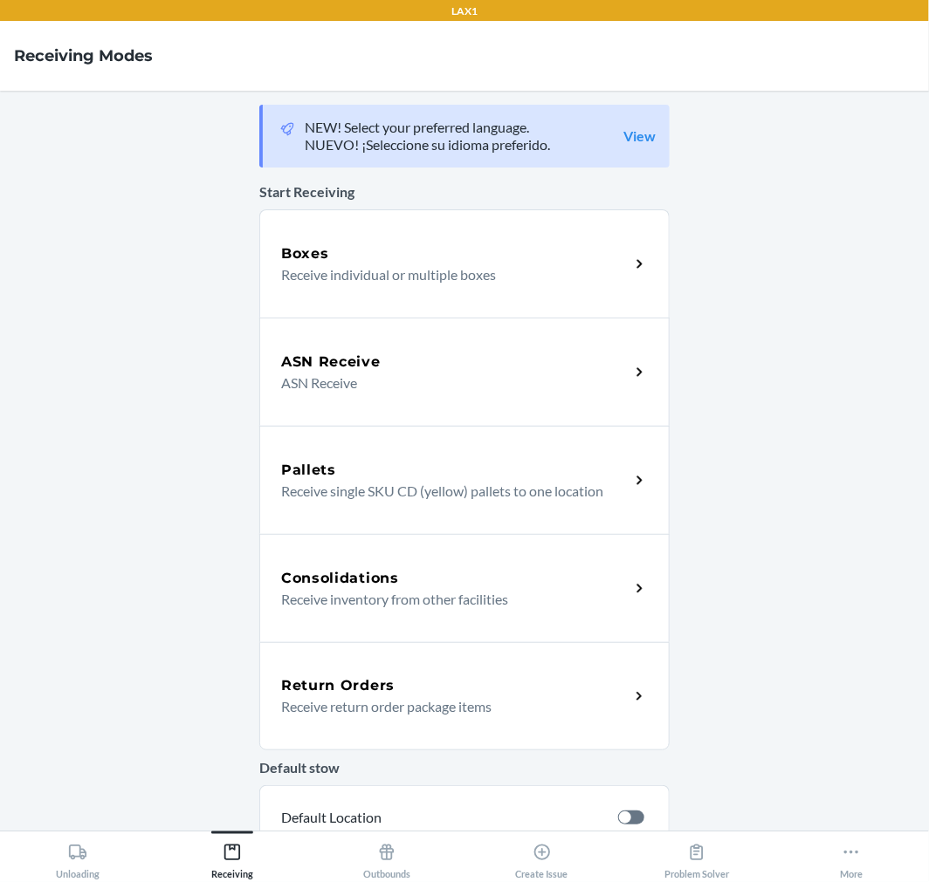
click at [345, 714] on p "Receive return order package items" at bounding box center [448, 707] width 334 height 21
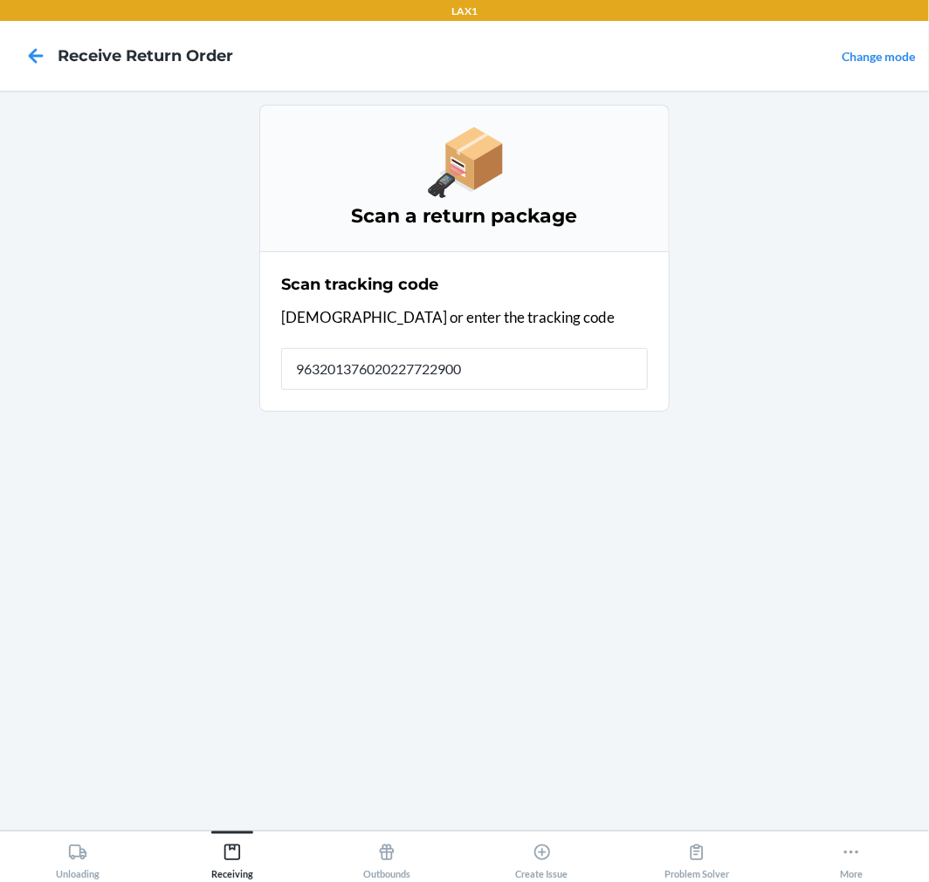
type input "9632013760202277229000"
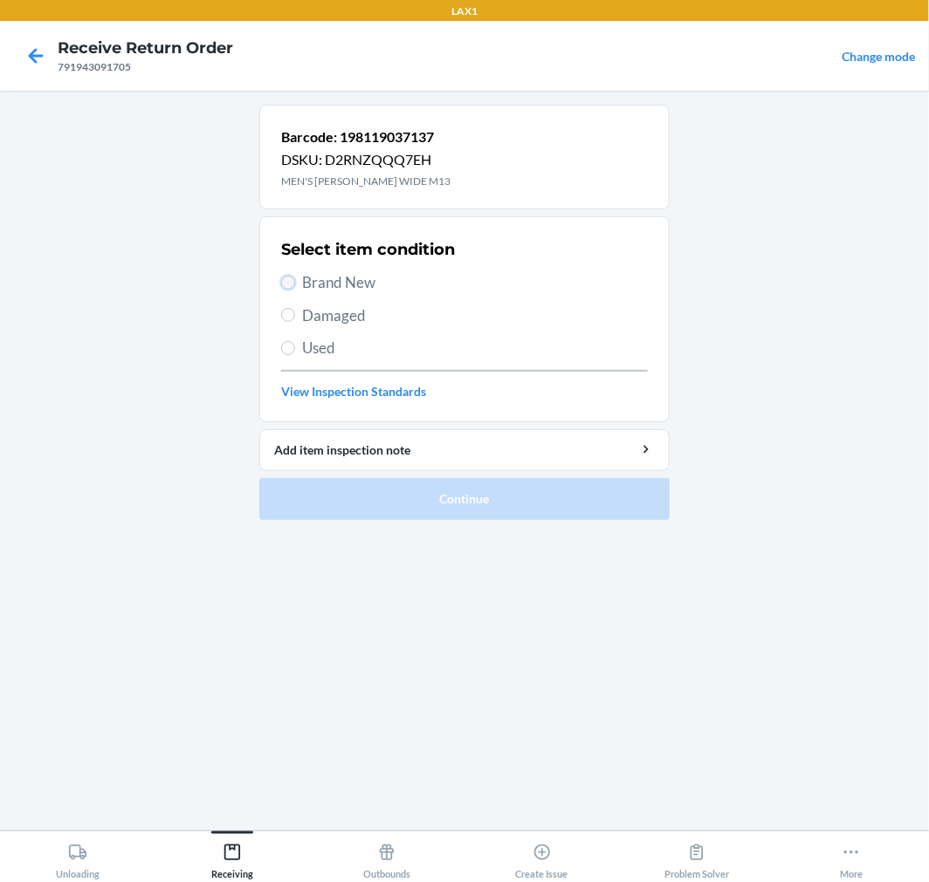
click at [290, 283] on input "Brand New" at bounding box center [288, 283] width 14 height 14
radio input "true"
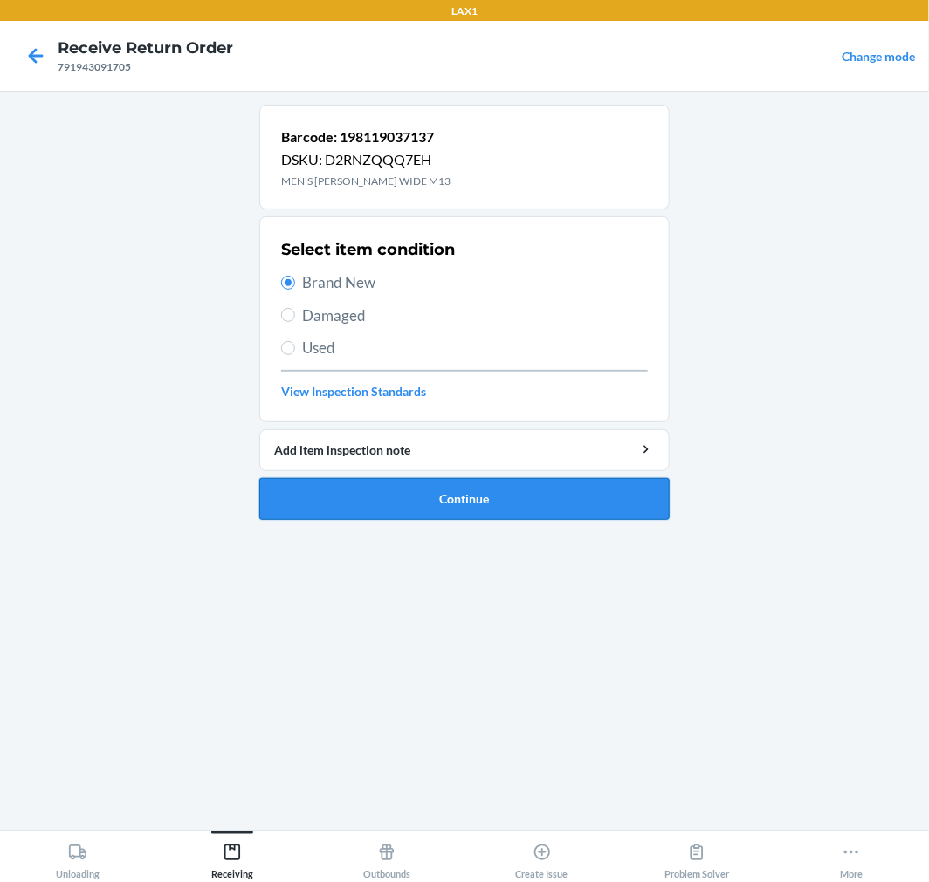
click at [378, 498] on button "Continue" at bounding box center [464, 499] width 410 height 42
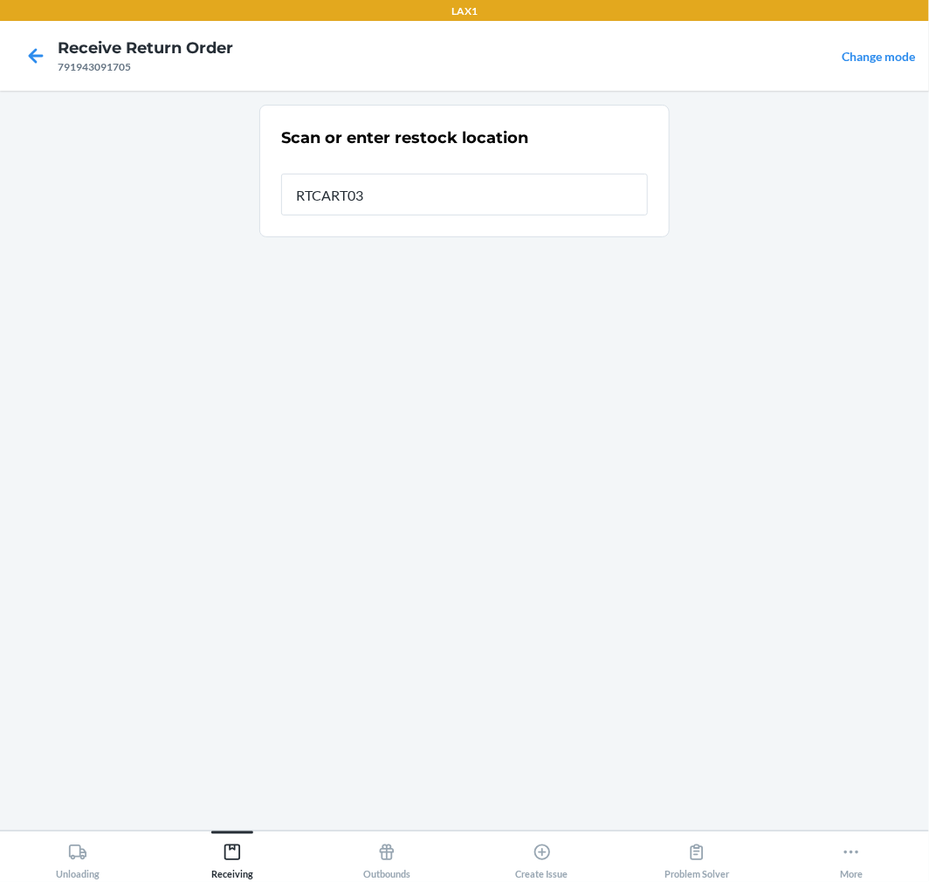
type input "RTCART035"
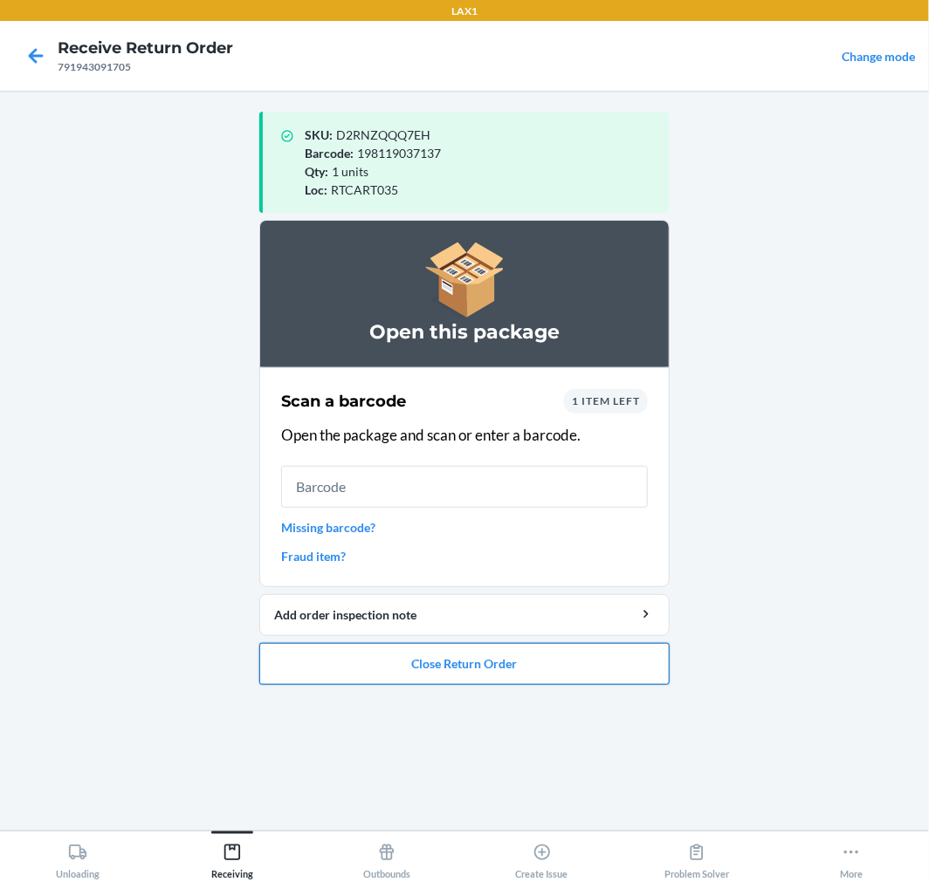
click at [442, 664] on button "Close Return Order" at bounding box center [464, 664] width 410 height 42
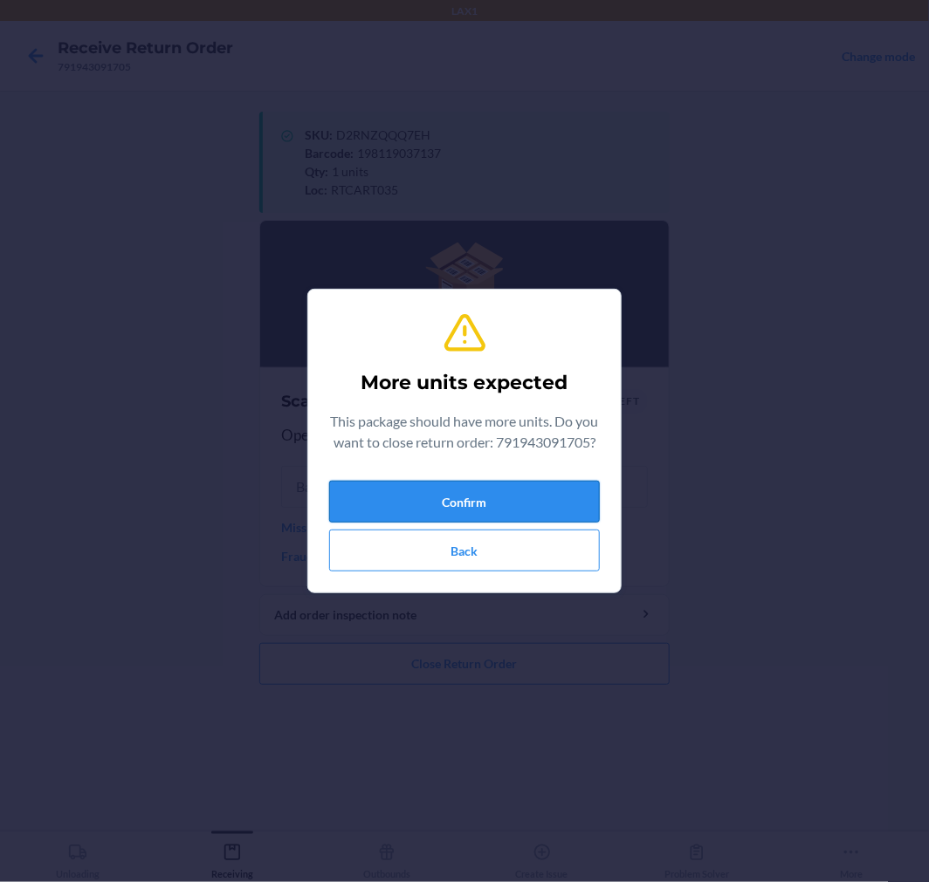
click at [516, 518] on button "Confirm" at bounding box center [464, 502] width 271 height 42
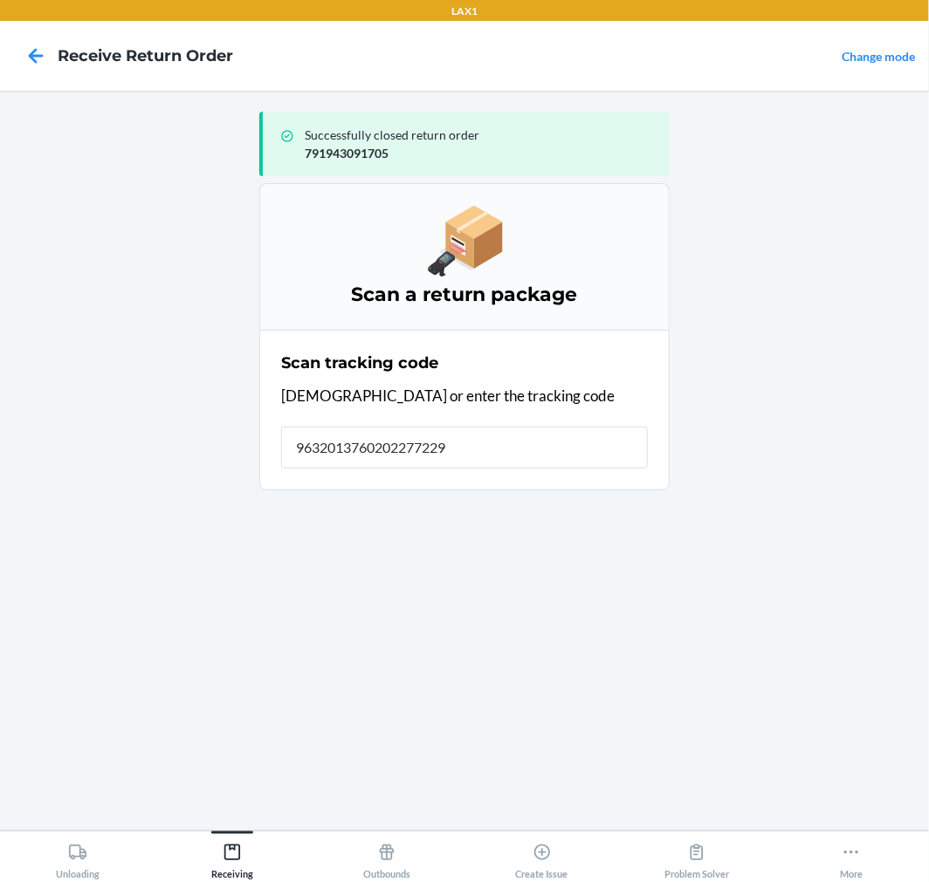
type input "96320137602022772290"
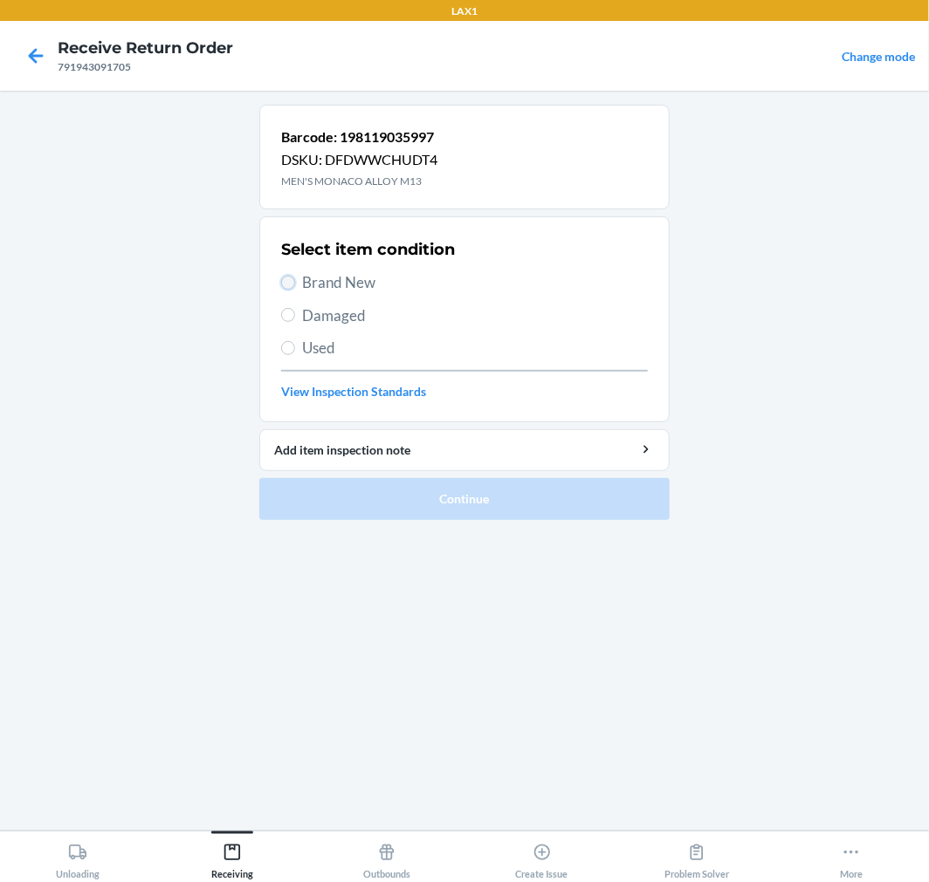
click at [289, 285] on input "Brand New" at bounding box center [288, 283] width 14 height 14
radio input "true"
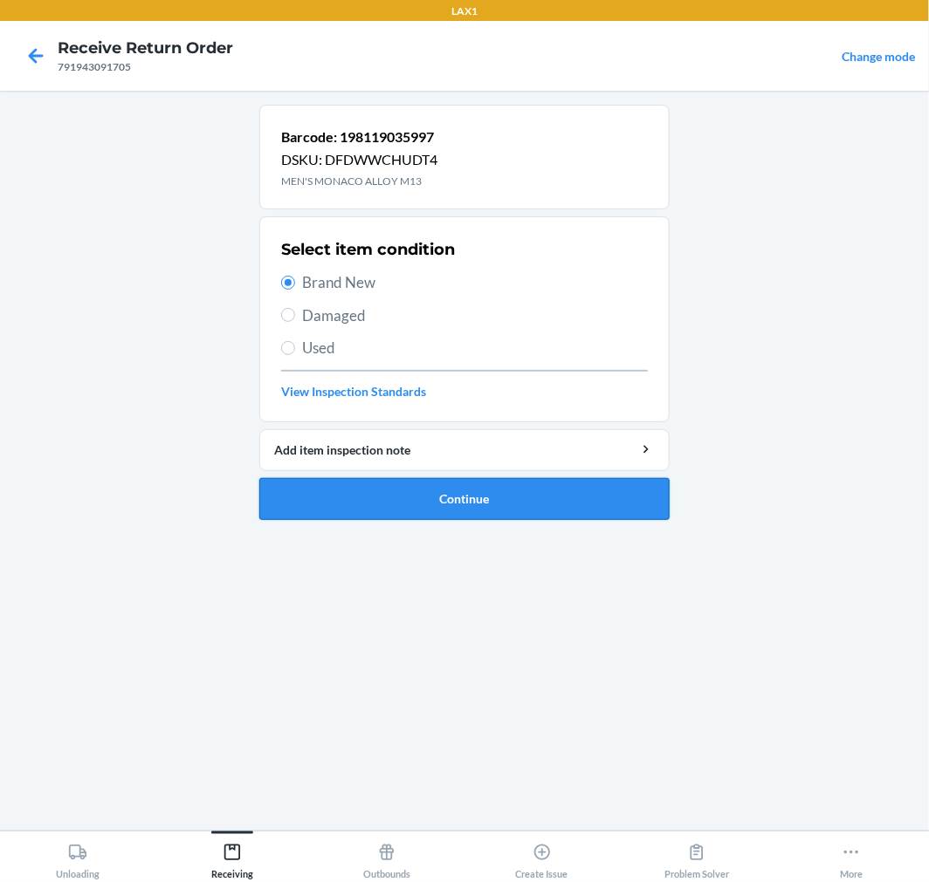
click at [389, 498] on button "Continue" at bounding box center [464, 499] width 410 height 42
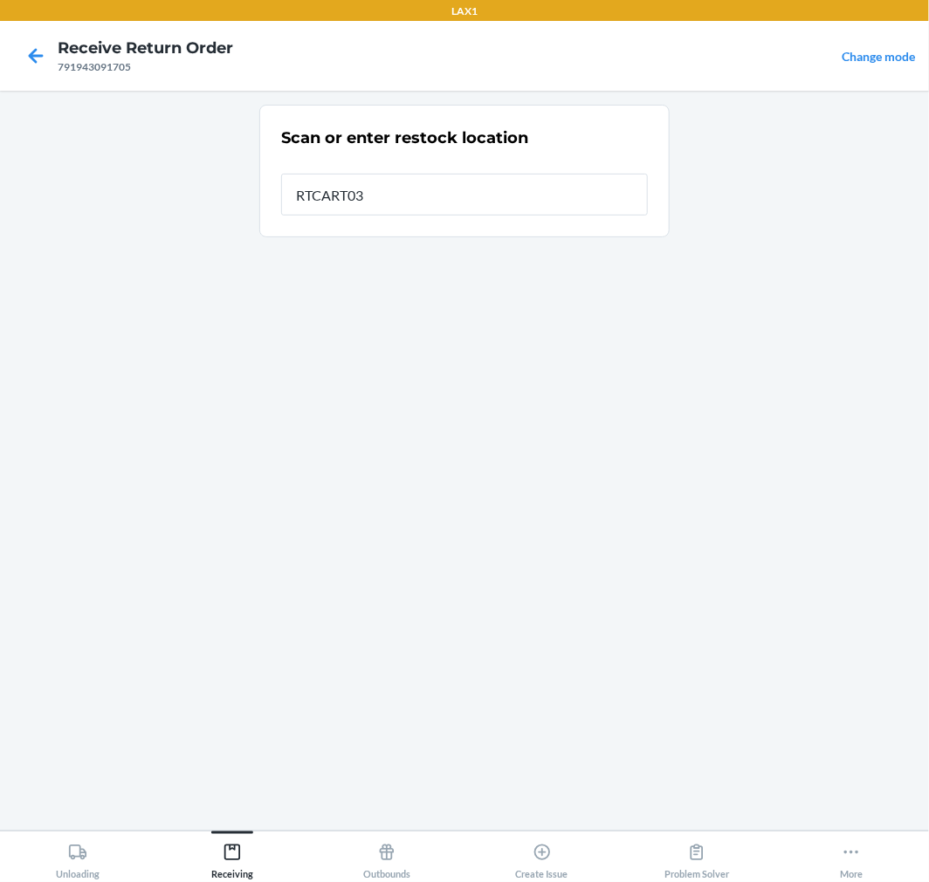
type input "RTCART035"
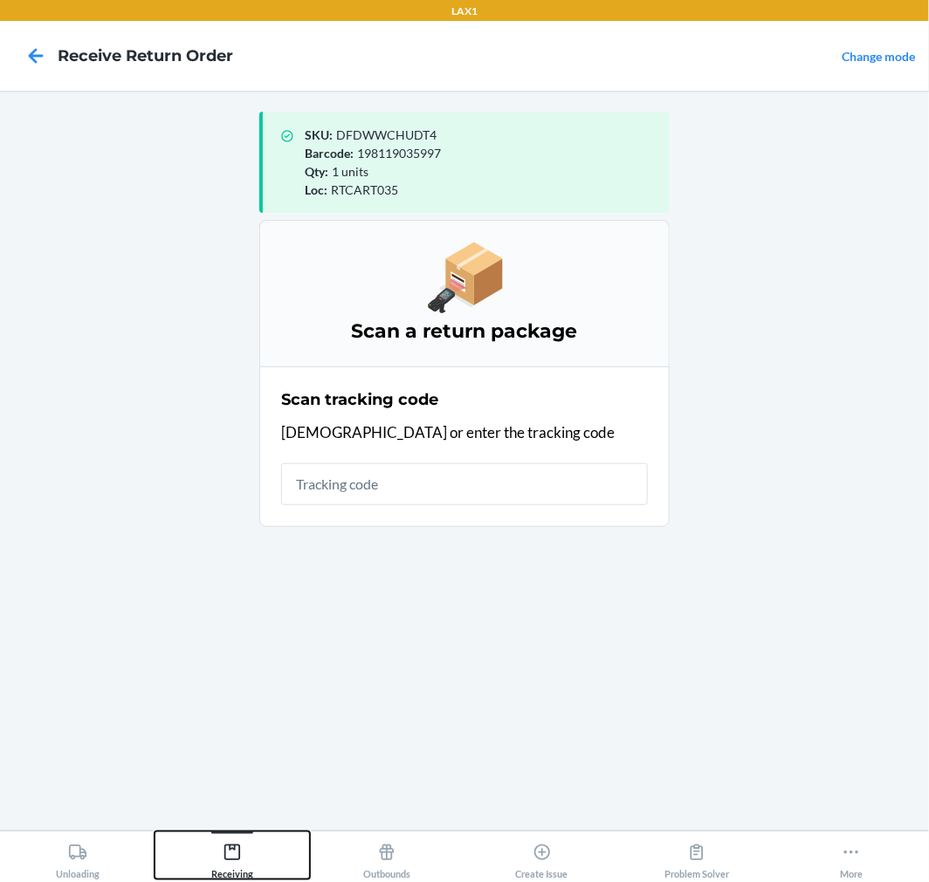
click at [230, 850] on icon at bounding box center [232, 853] width 16 height 16
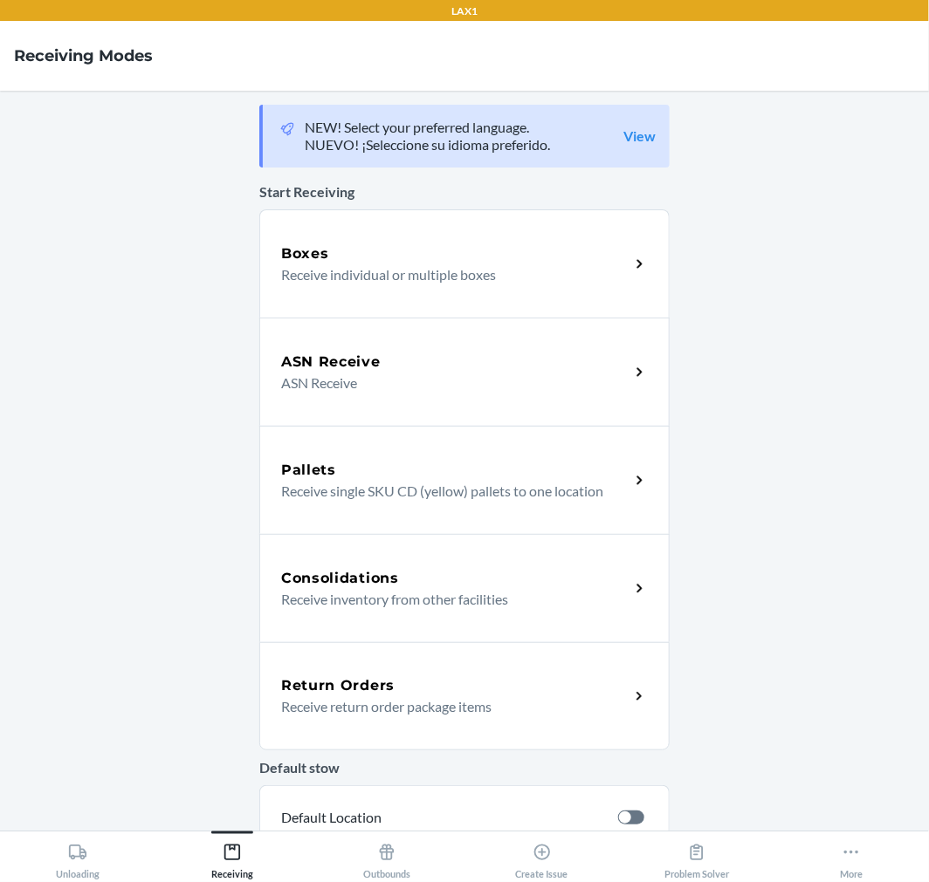
click at [367, 694] on h5 "Return Orders" at bounding box center [337, 686] width 113 height 21
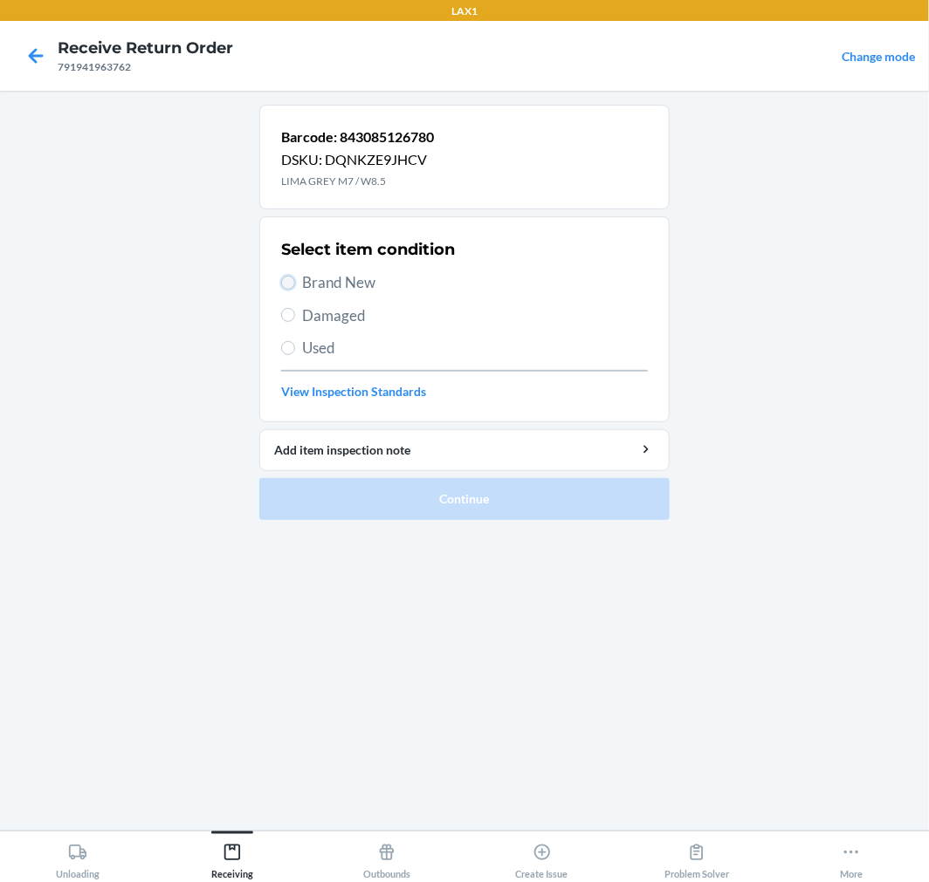
click at [292, 285] on input "Brand New" at bounding box center [288, 283] width 14 height 14
radio input "true"
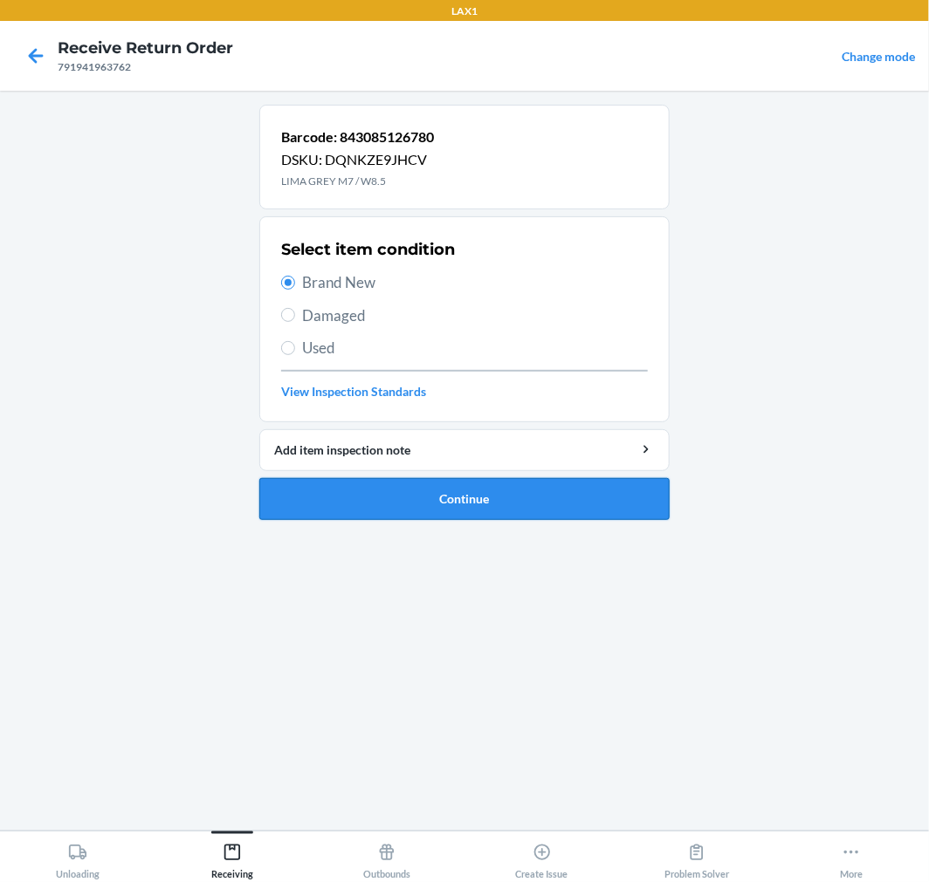
click at [339, 494] on button "Continue" at bounding box center [464, 499] width 410 height 42
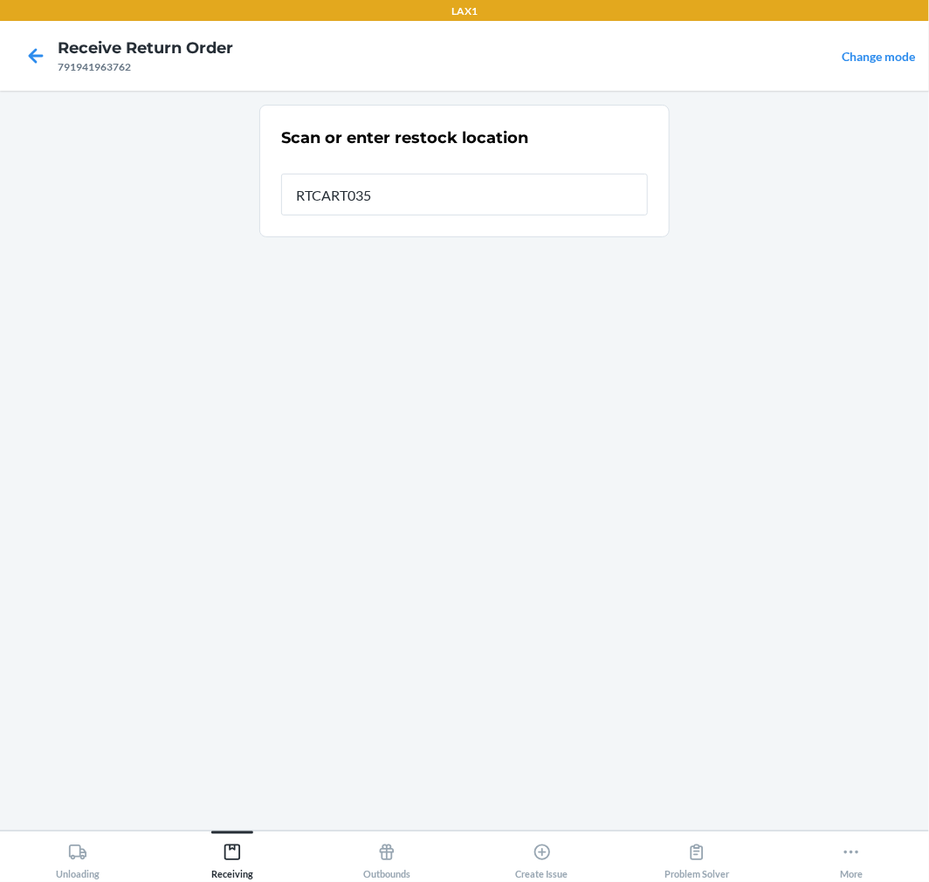
type input "RTCART035"
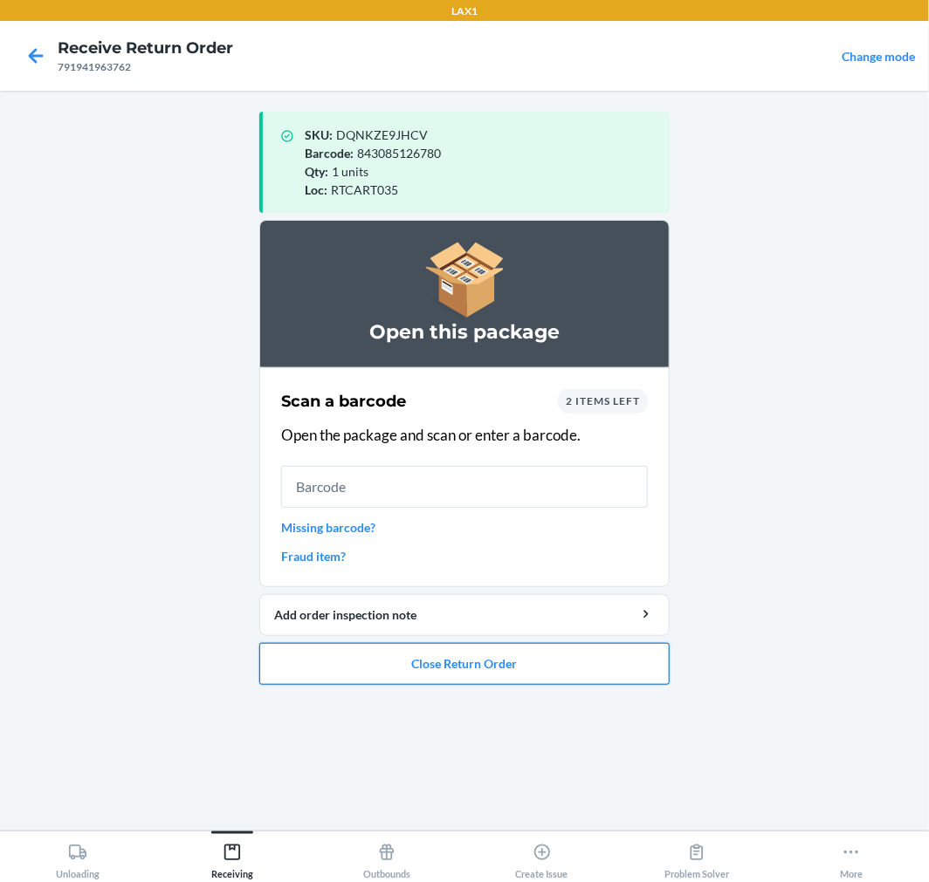
click at [435, 659] on button "Close Return Order" at bounding box center [464, 664] width 410 height 42
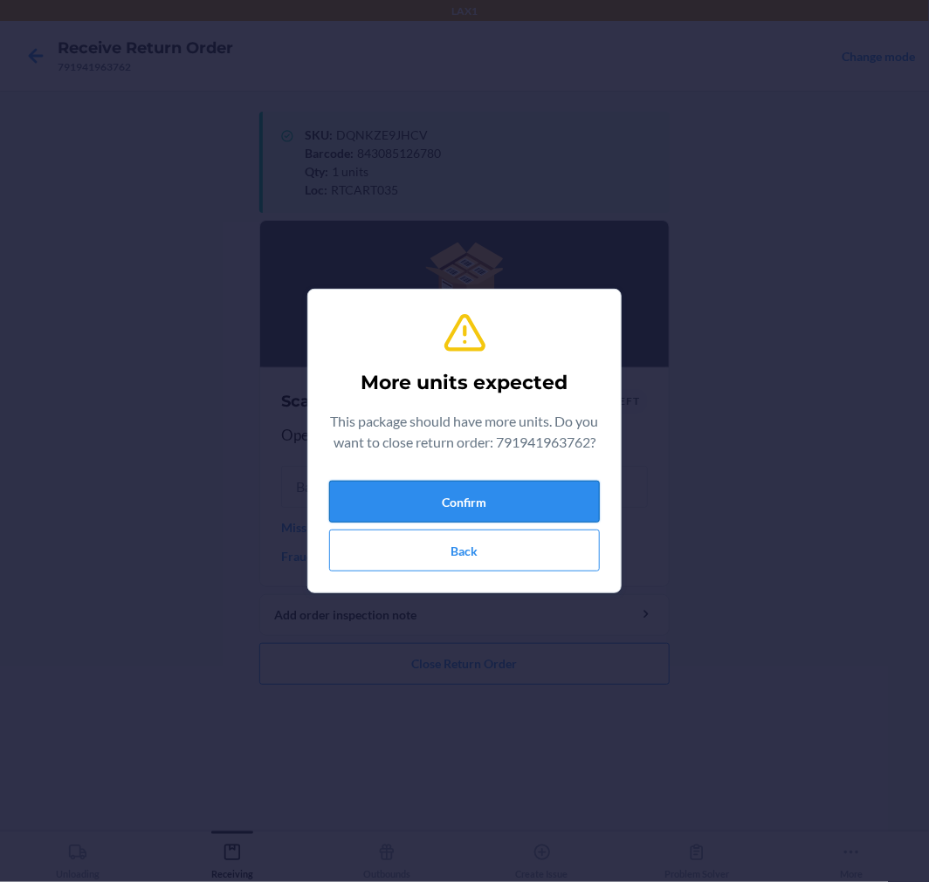
click at [498, 512] on button "Confirm" at bounding box center [464, 502] width 271 height 42
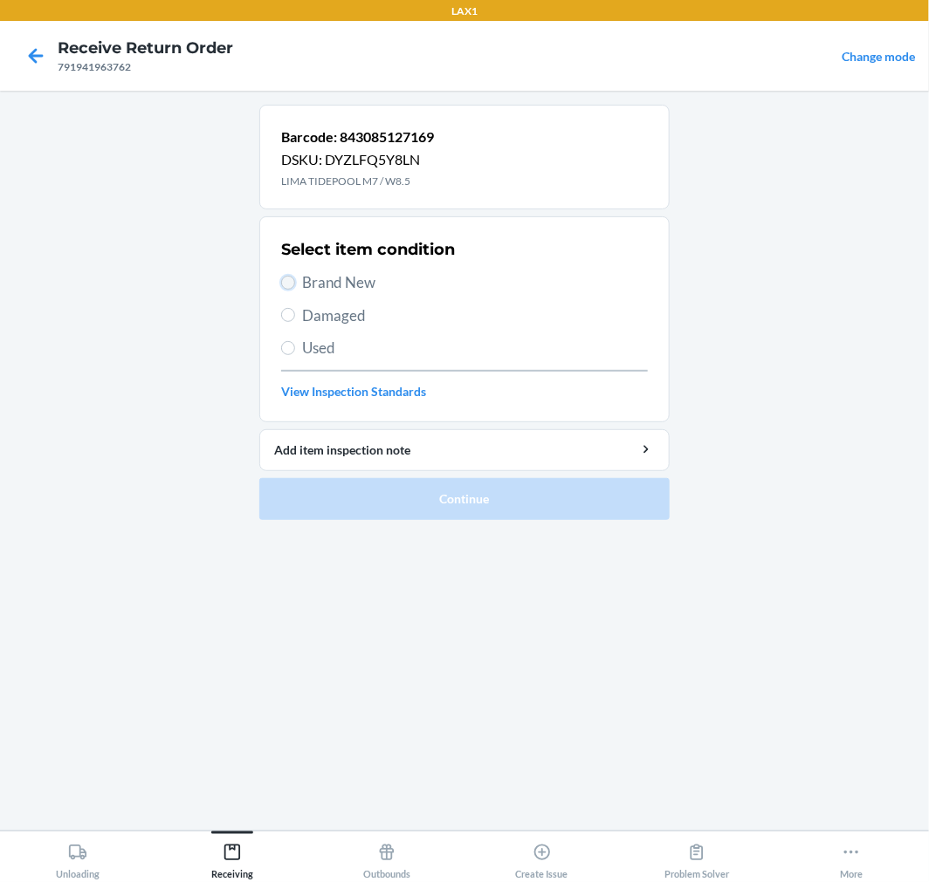
click at [286, 280] on input "Brand New" at bounding box center [288, 283] width 14 height 14
radio input "true"
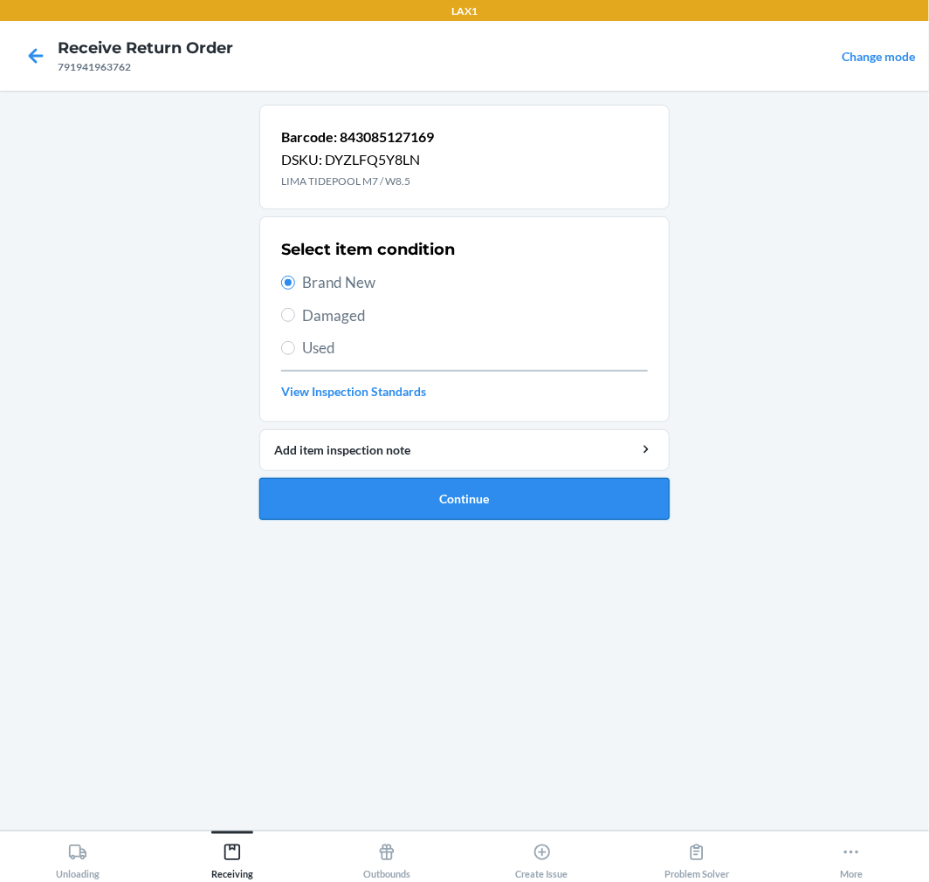
click at [319, 499] on button "Continue" at bounding box center [464, 499] width 410 height 42
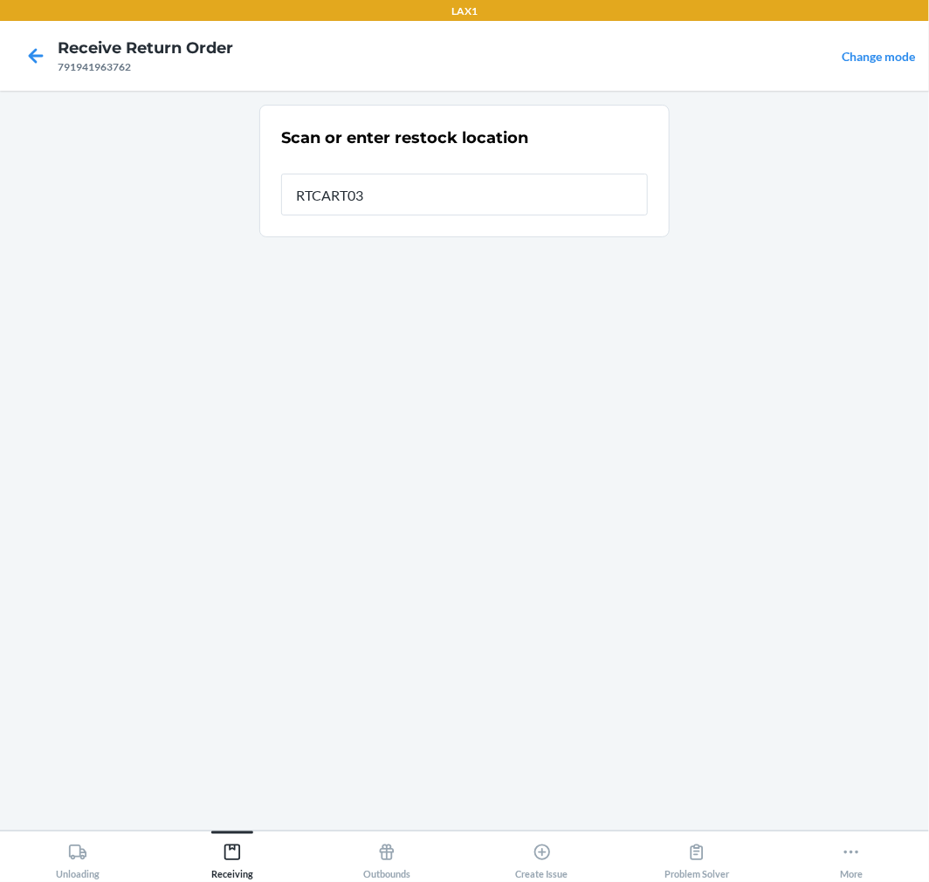
type input "RTCART035"
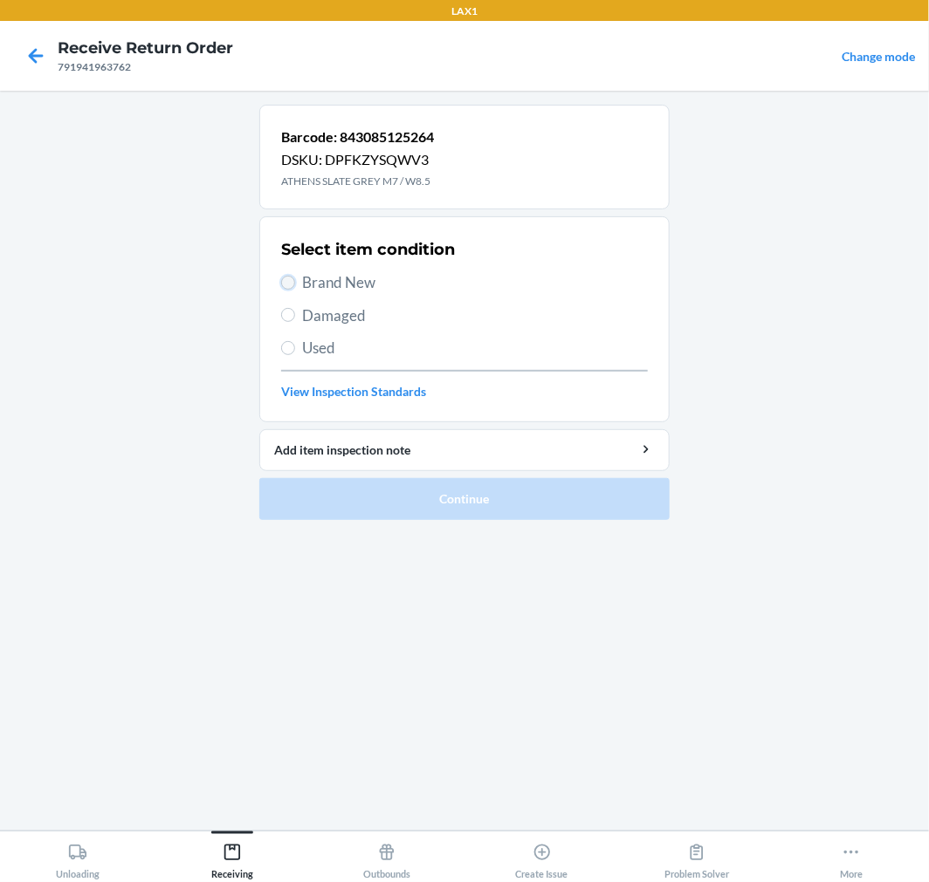
click at [293, 281] on input "Brand New" at bounding box center [288, 283] width 14 height 14
radio input "true"
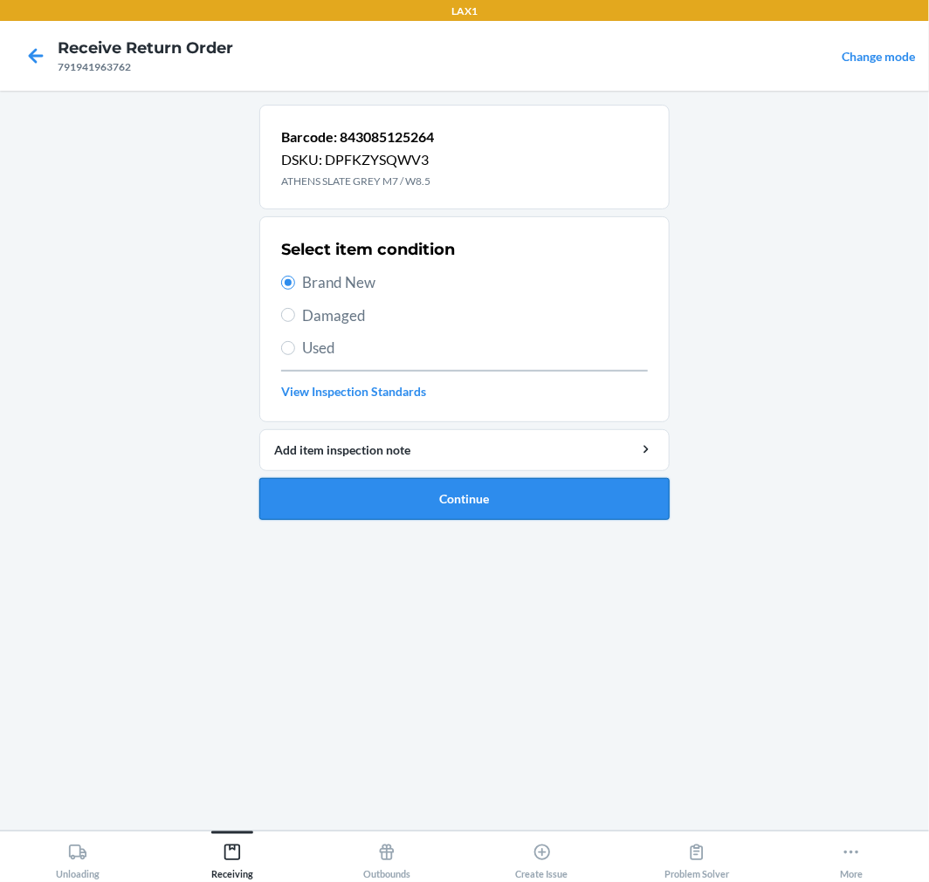
click at [362, 502] on button "Continue" at bounding box center [464, 499] width 410 height 42
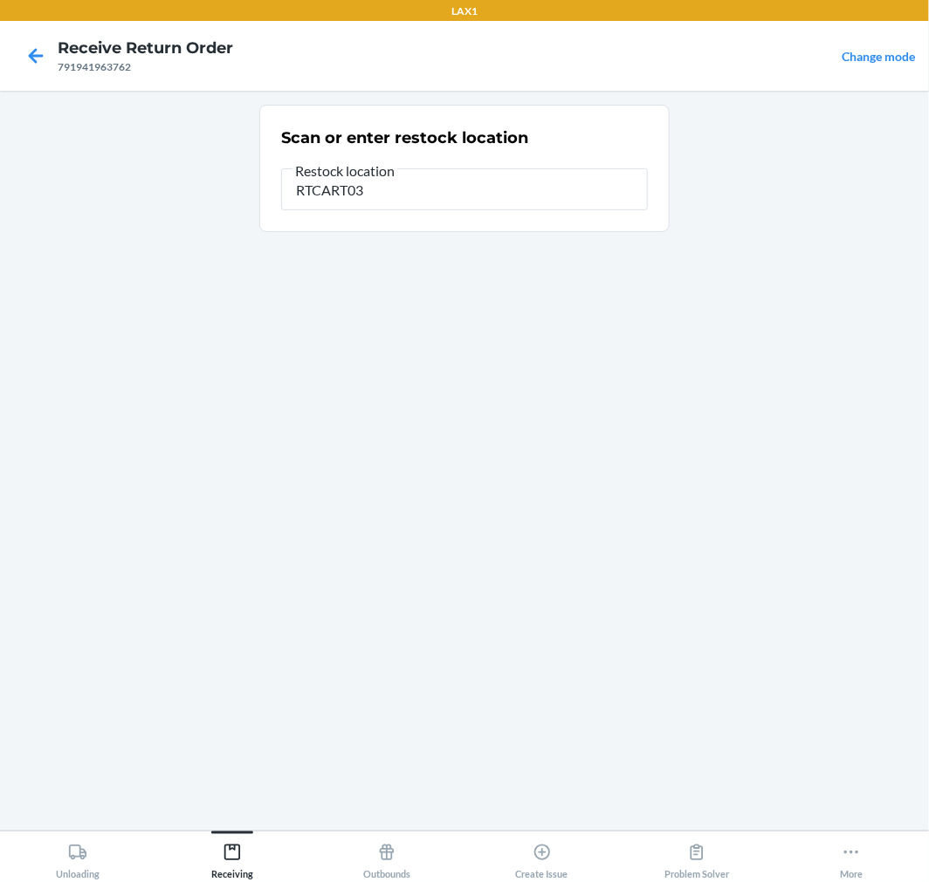
type input "RTCART035"
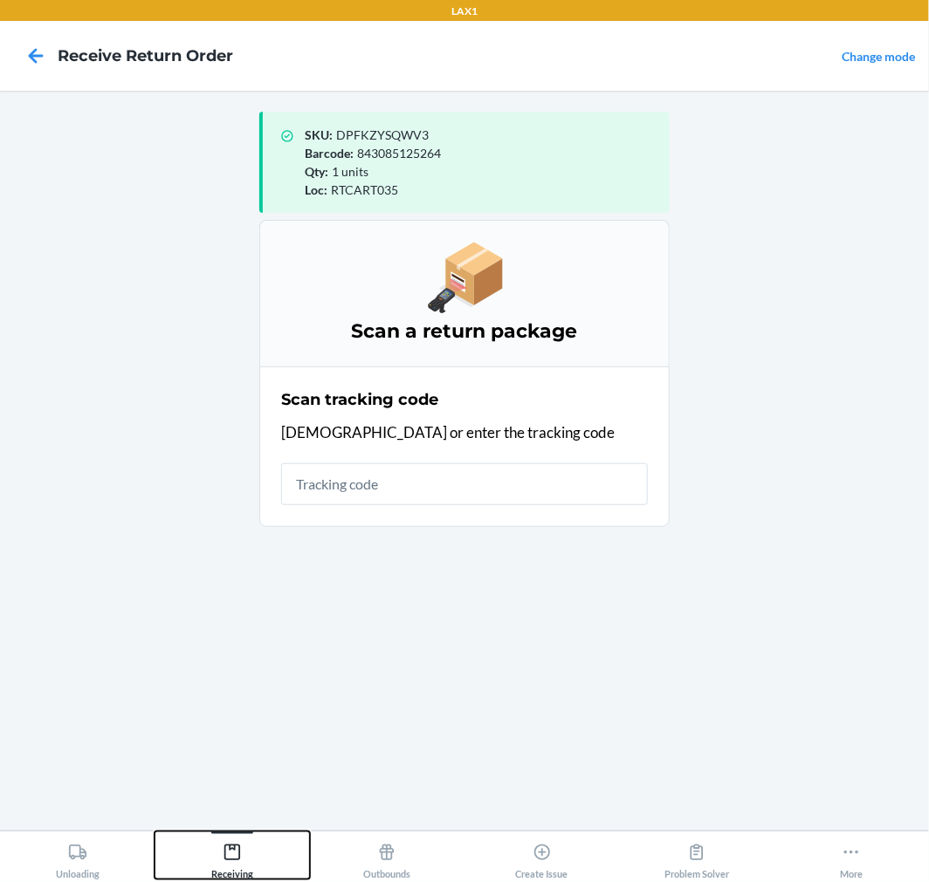
click at [231, 845] on icon at bounding box center [232, 853] width 16 height 16
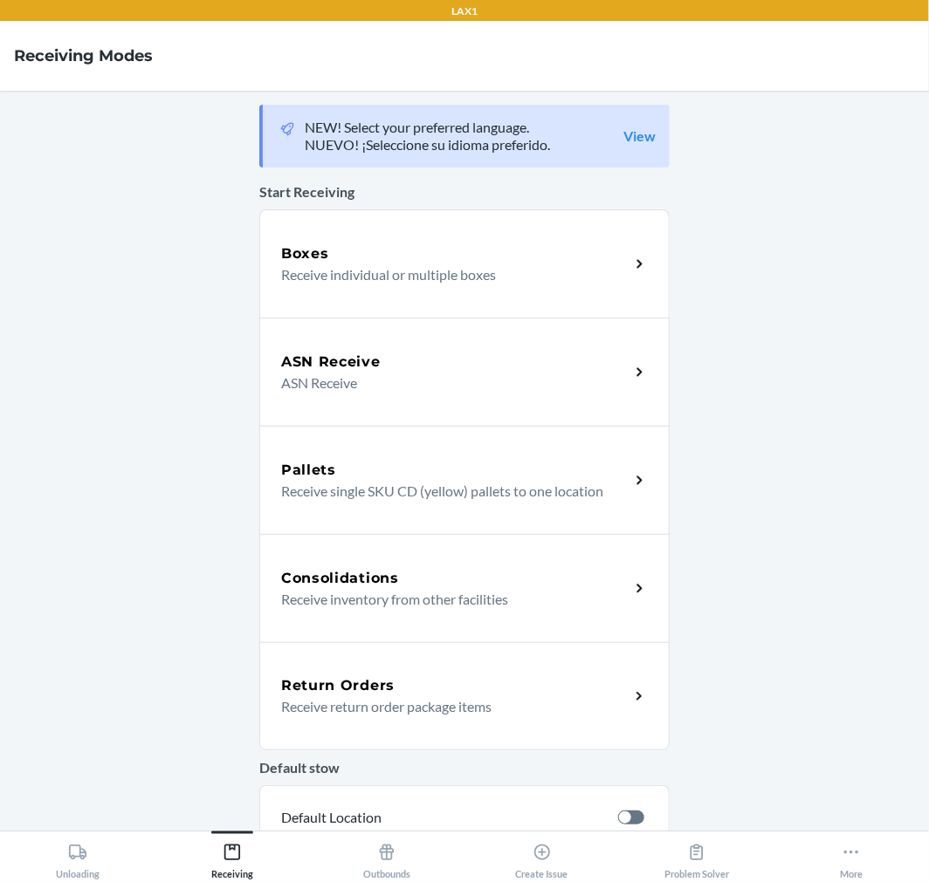
click at [329, 709] on p "Receive return order package items" at bounding box center [448, 707] width 334 height 21
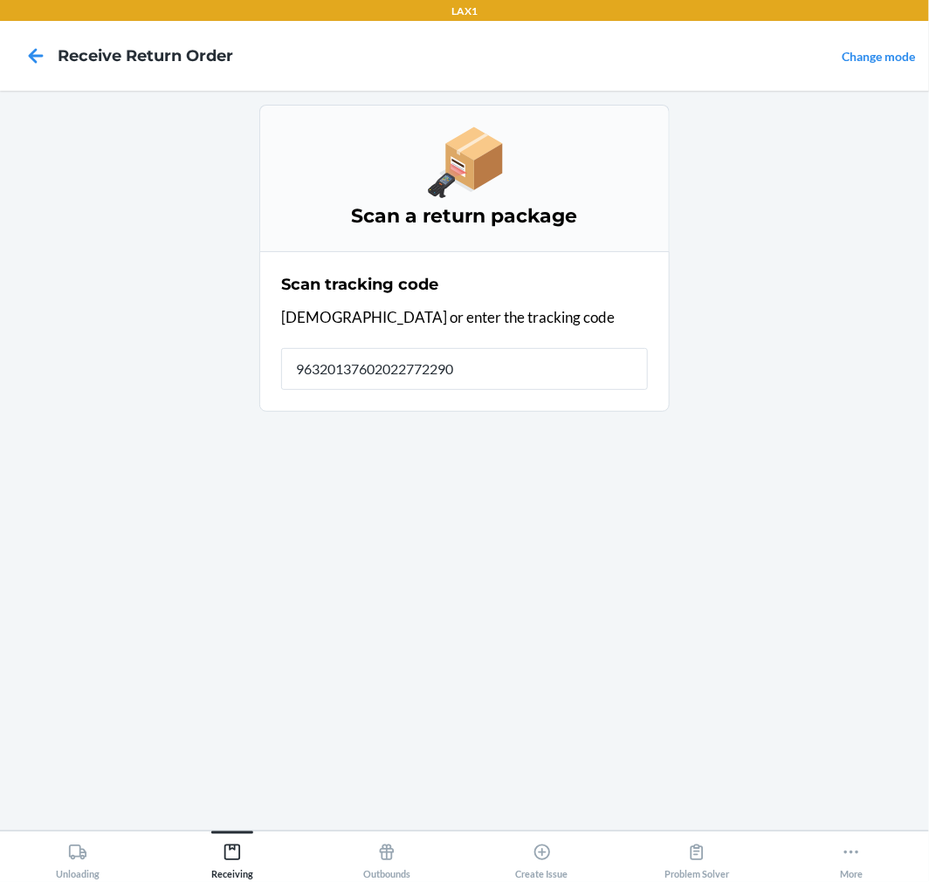
type input "963201376020227722900"
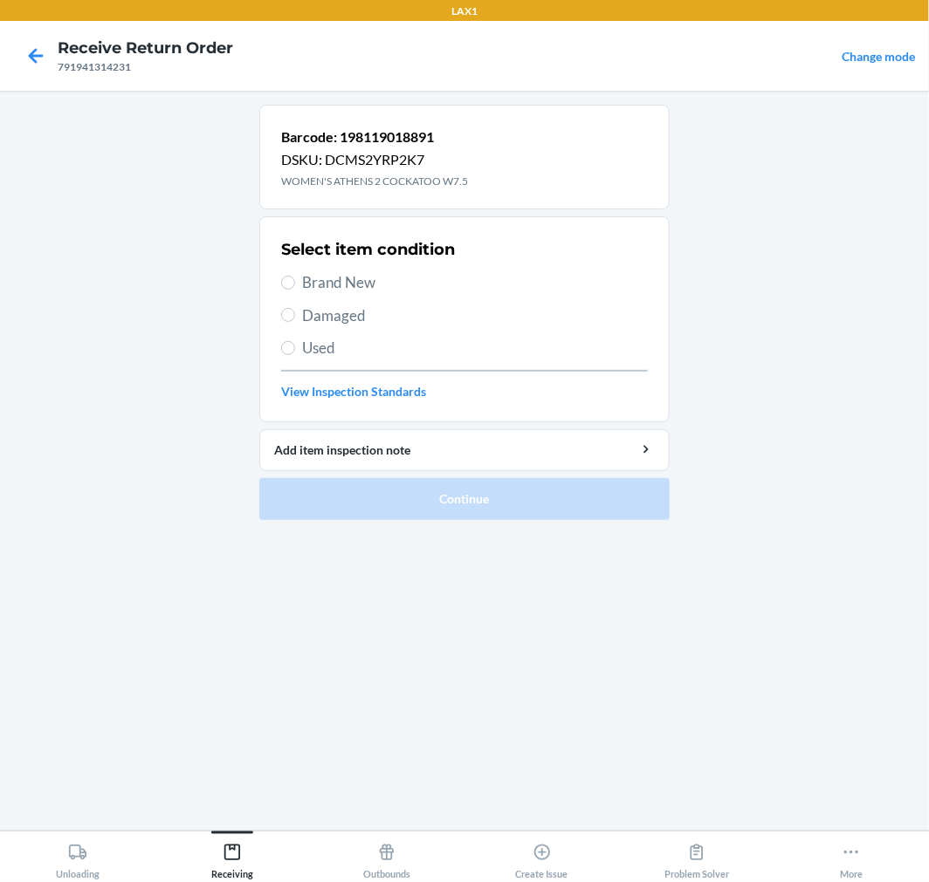
click at [298, 286] on label "Brand New" at bounding box center [464, 282] width 367 height 23
click at [295, 286] on input "Brand New" at bounding box center [288, 283] width 14 height 14
radio input "true"
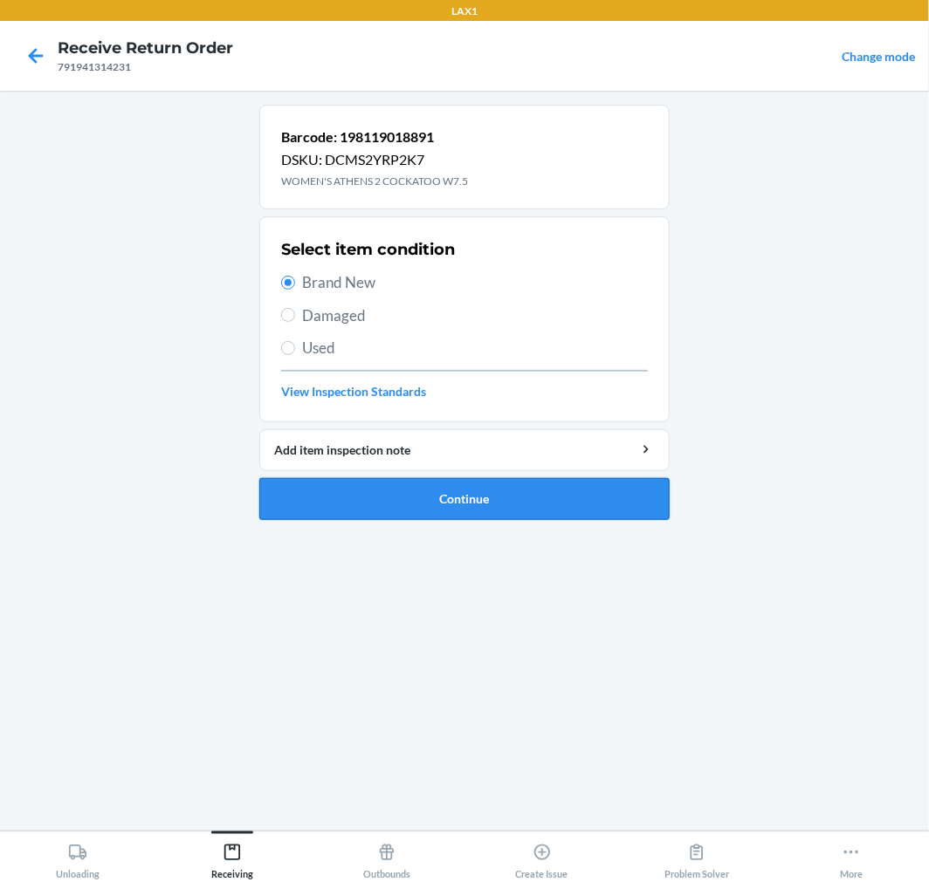
click at [347, 478] on button "Continue" at bounding box center [464, 499] width 410 height 42
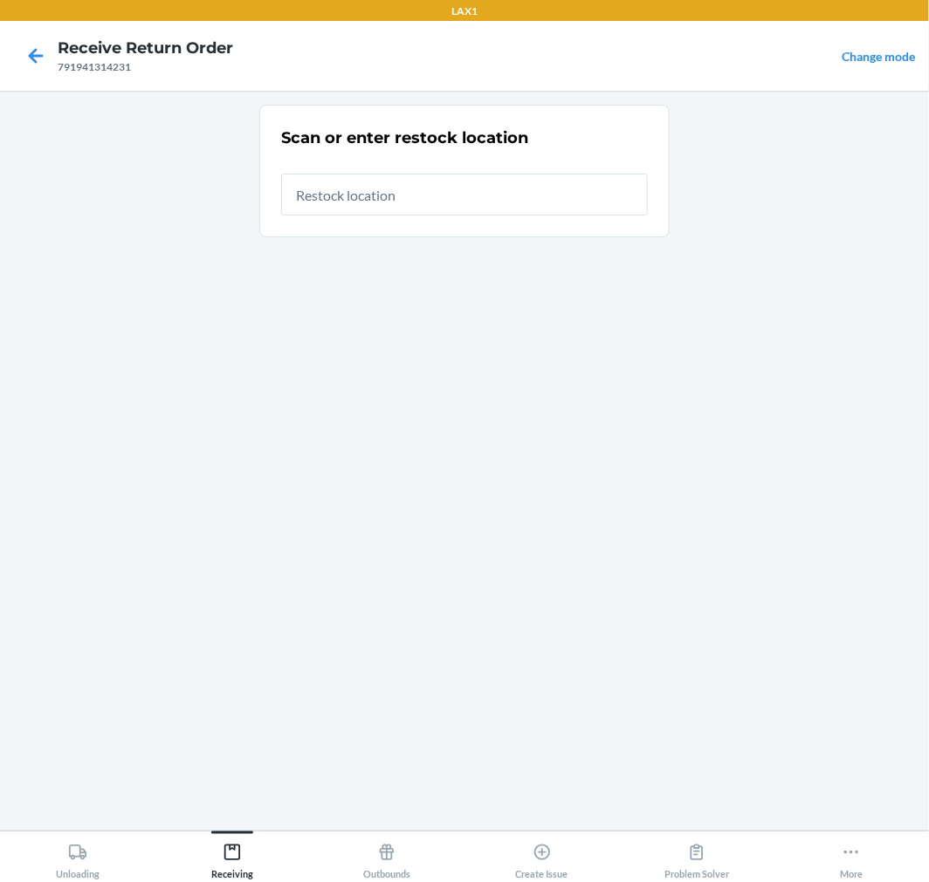
drag, startPoint x: 332, startPoint y: 455, endPoint x: 395, endPoint y: 508, distance: 83.0
click at [361, 494] on div "Scan or enter restock location" at bounding box center [464, 461] width 410 height 712
type input "RTCART035"
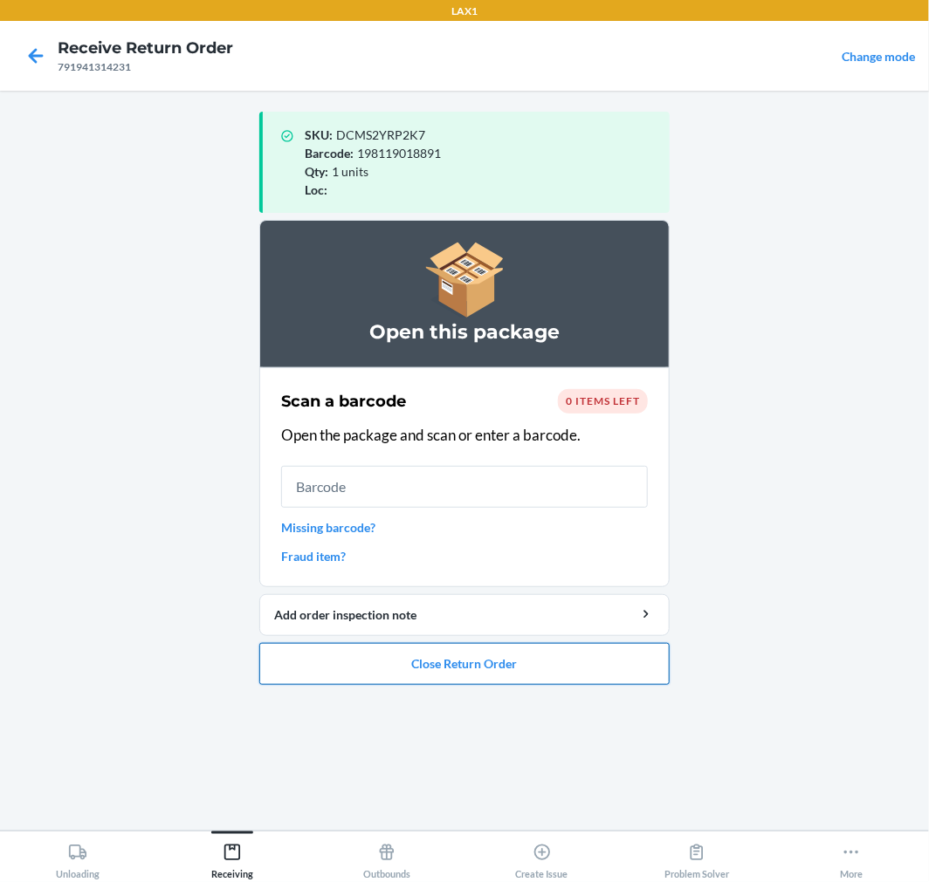
drag, startPoint x: 329, startPoint y: 643, endPoint x: 328, endPoint y: 660, distance: 16.6
click at [329, 657] on button "Close Return Order" at bounding box center [464, 664] width 410 height 42
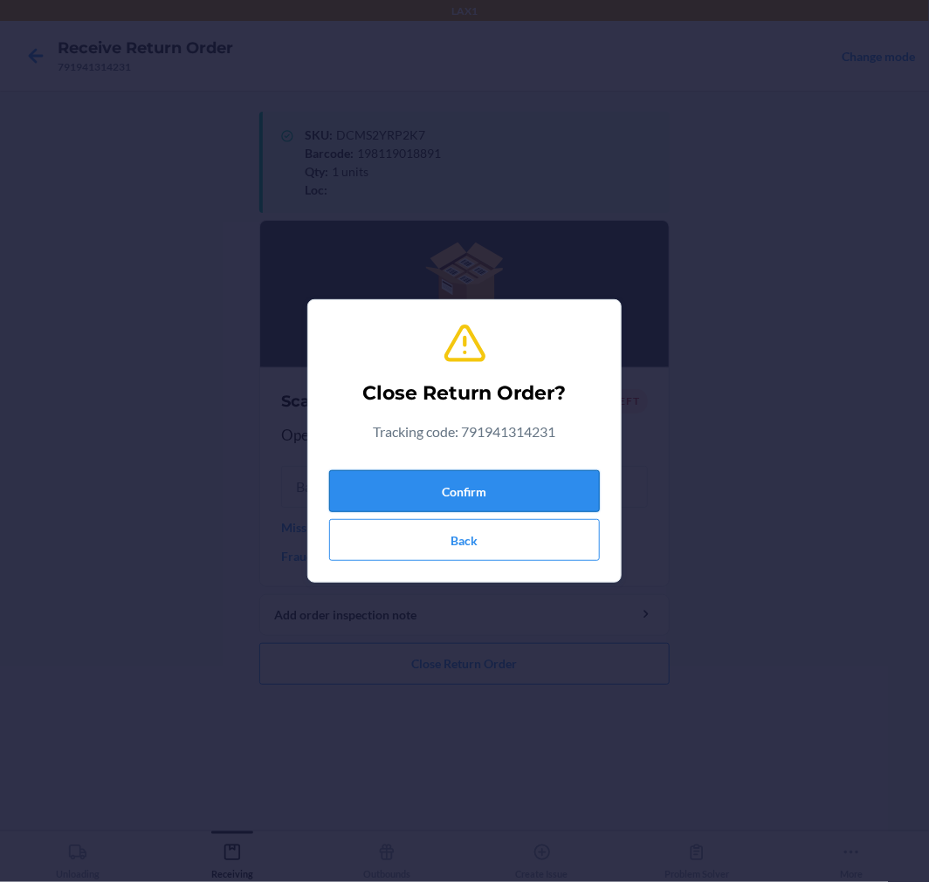
click at [393, 496] on button "Confirm" at bounding box center [464, 491] width 271 height 42
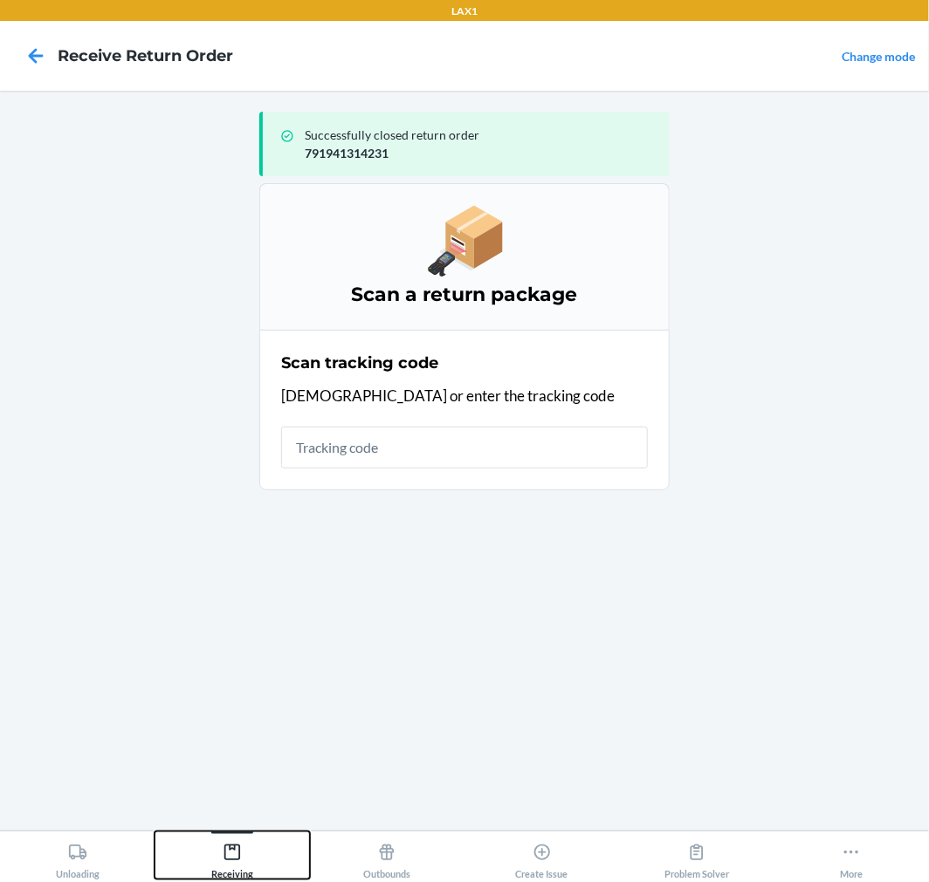
drag, startPoint x: 234, startPoint y: 860, endPoint x: 251, endPoint y: 834, distance: 31.0
click at [234, 856] on icon at bounding box center [232, 852] width 19 height 19
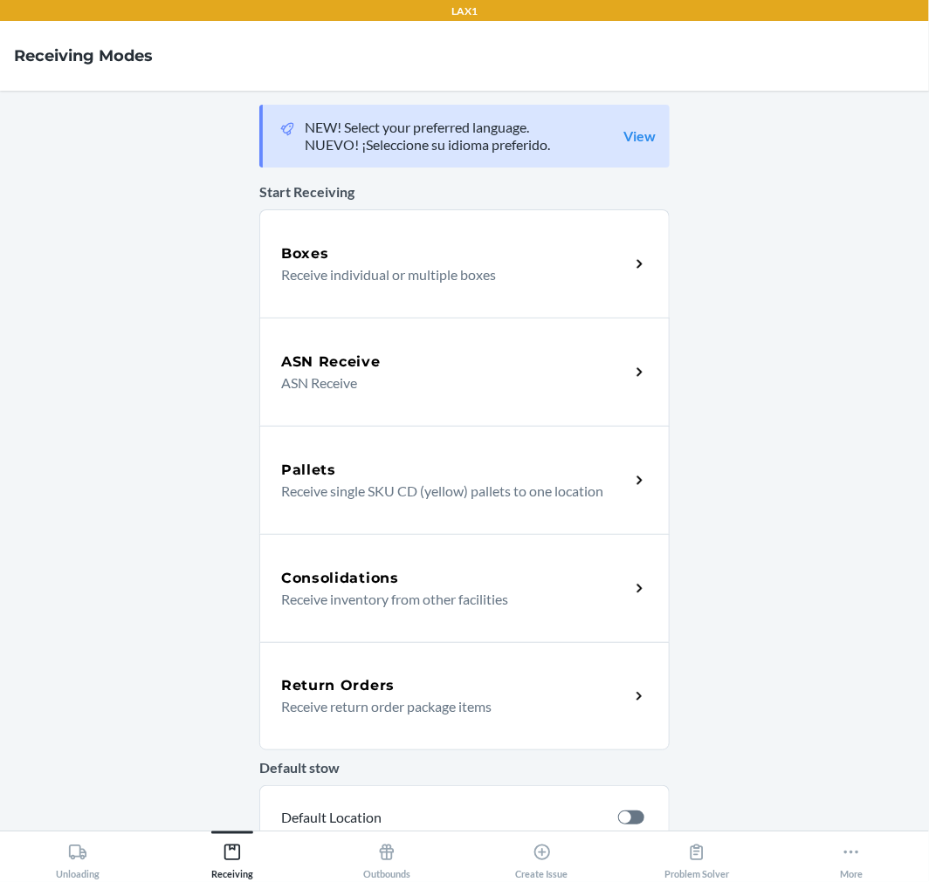
click at [294, 731] on div "Return Orders Receive return order package items" at bounding box center [464, 696] width 410 height 108
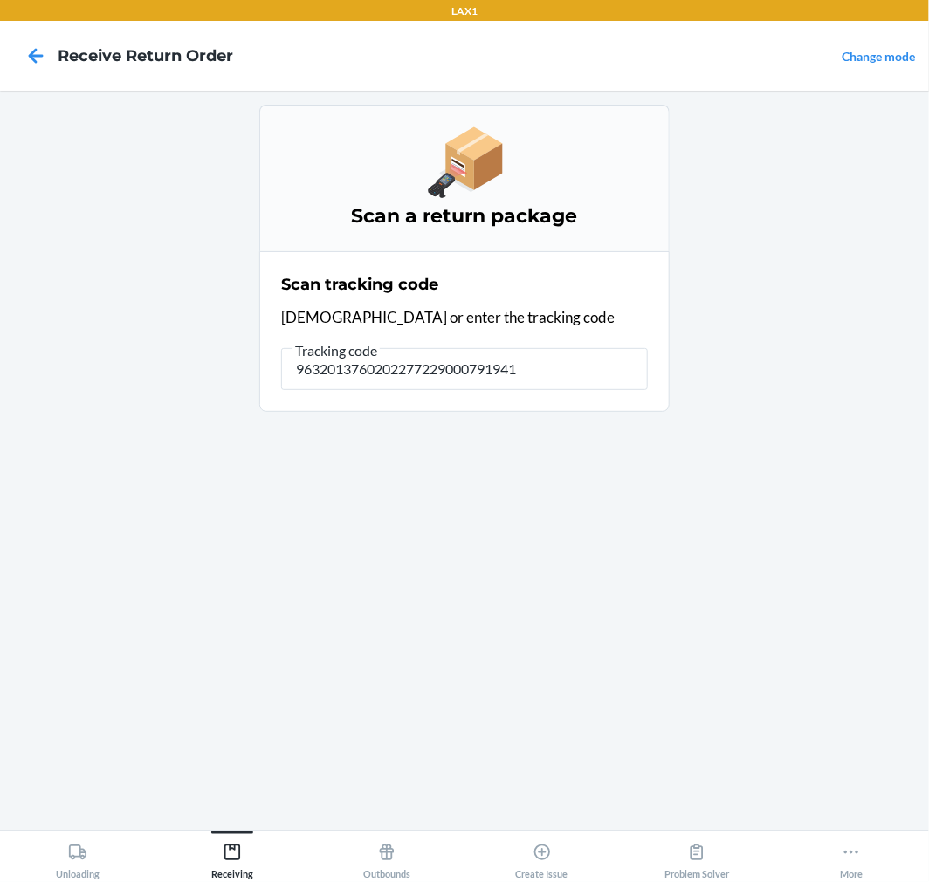
type input "96320137602022772290007919418"
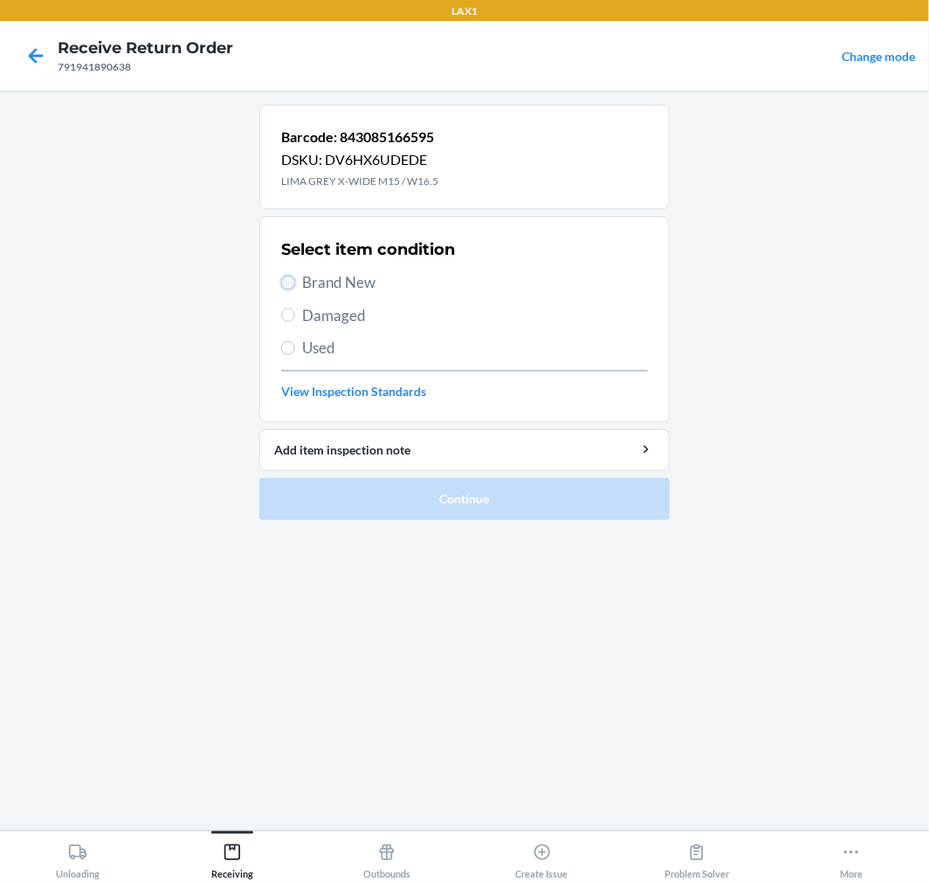
click at [289, 282] on input "Brand New" at bounding box center [288, 283] width 14 height 14
radio input "true"
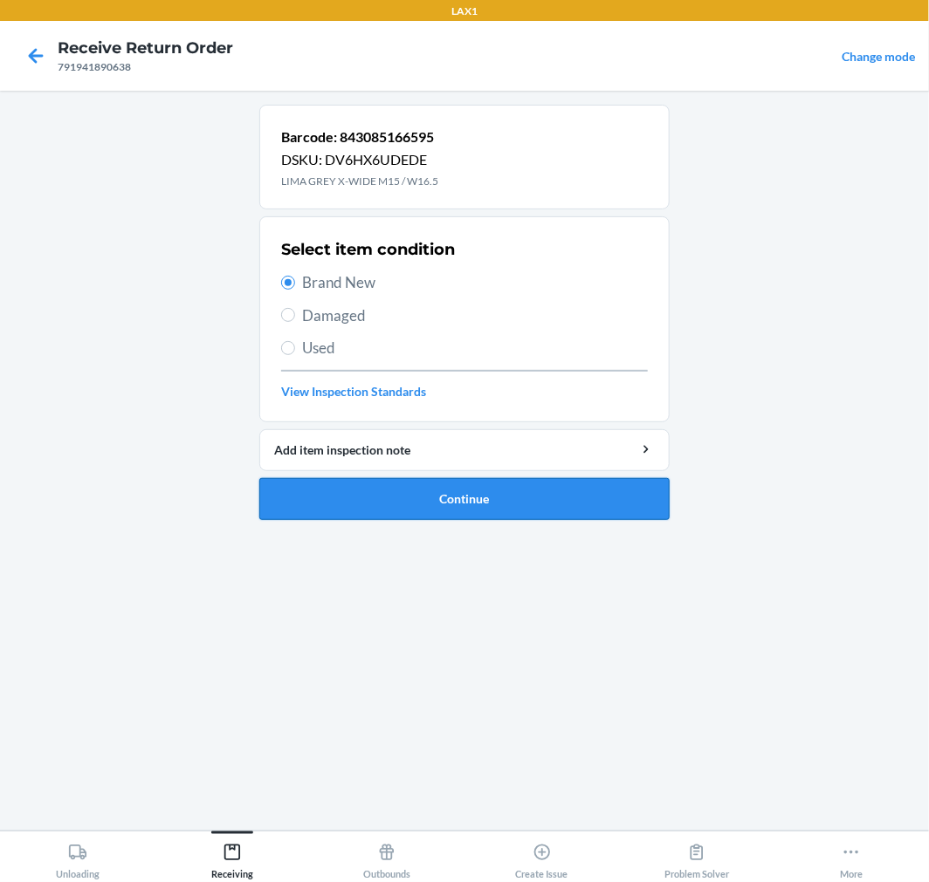
click at [350, 491] on button "Continue" at bounding box center [464, 499] width 410 height 42
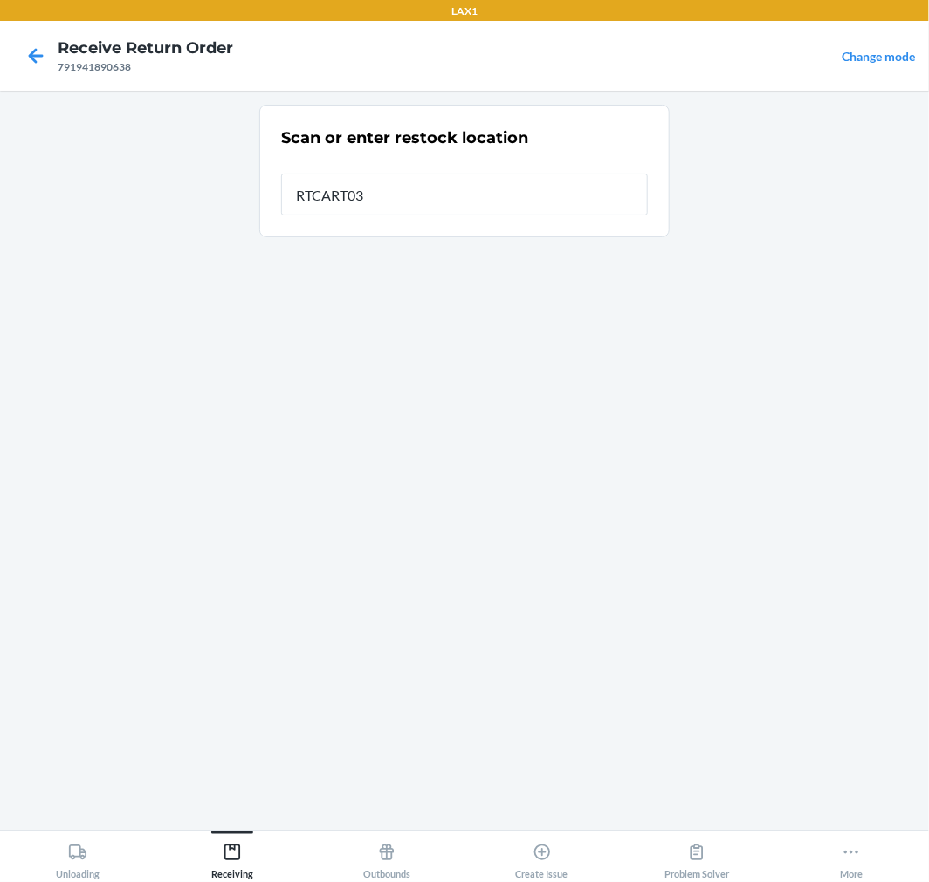
type input "RTCART035"
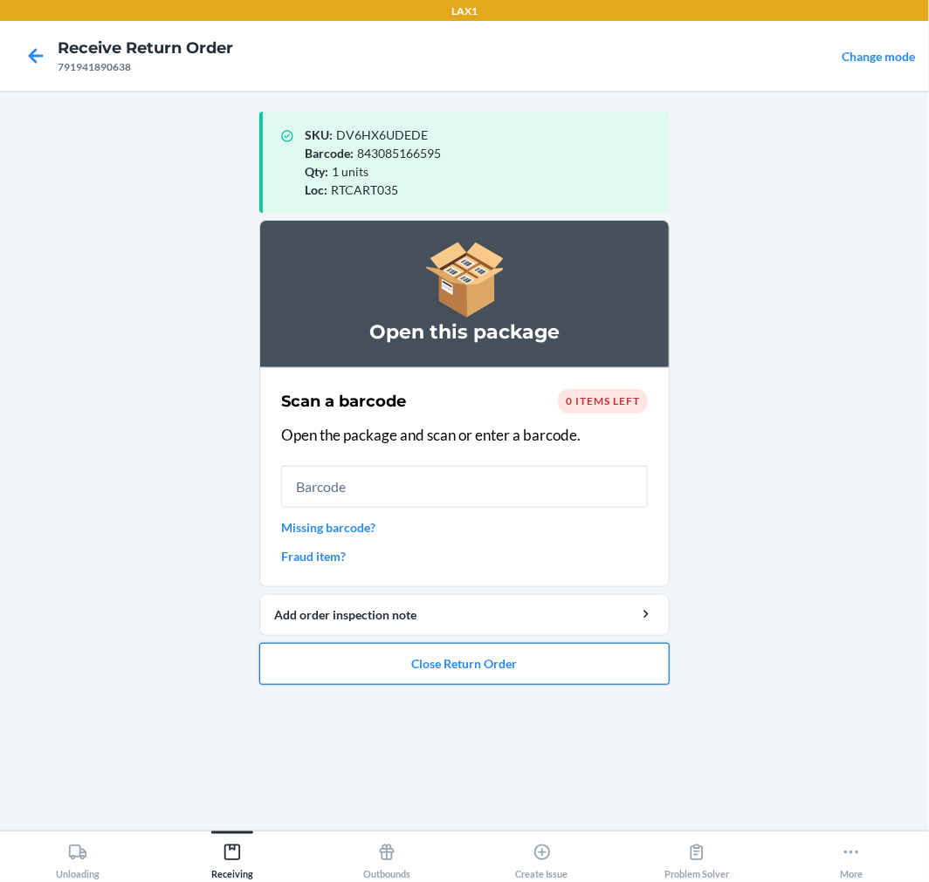
click at [412, 666] on button "Close Return Order" at bounding box center [464, 664] width 410 height 42
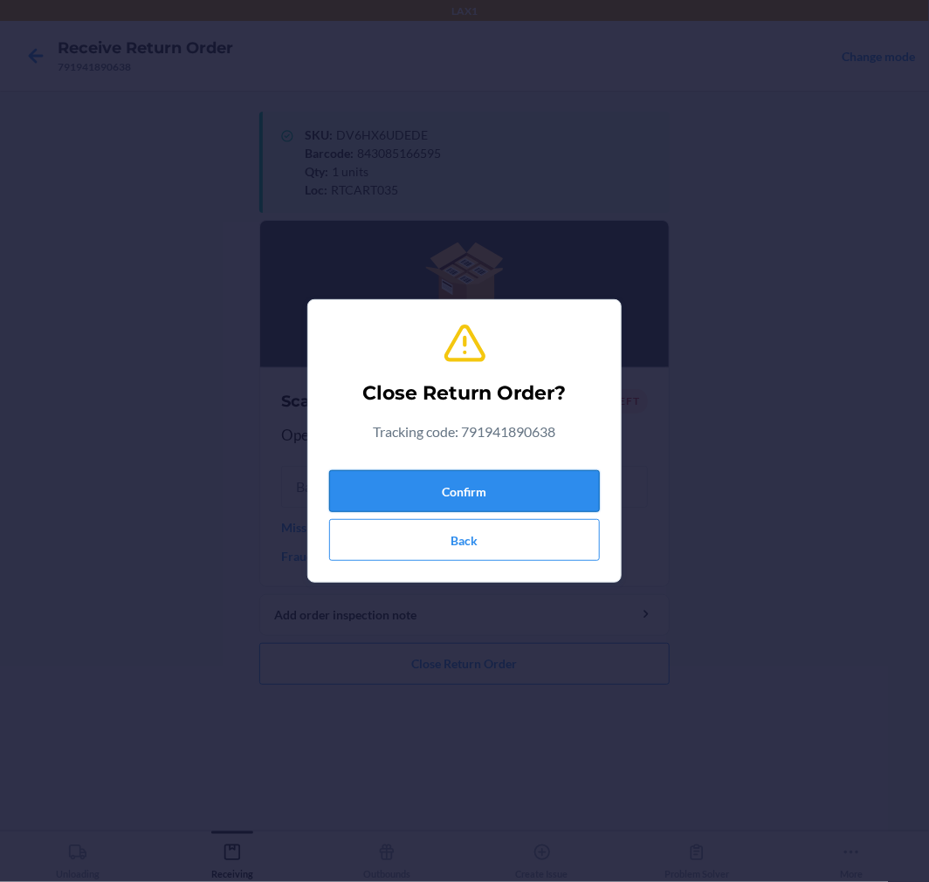
click at [505, 494] on button "Confirm" at bounding box center [464, 491] width 271 height 42
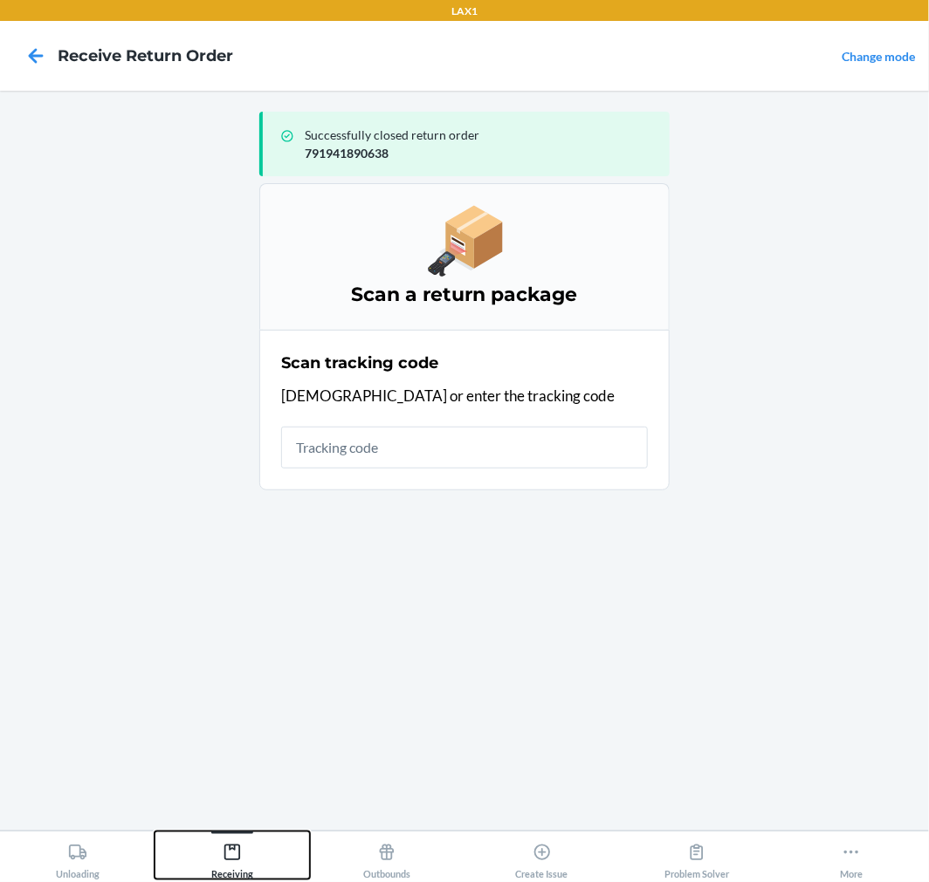
drag, startPoint x: 241, startPoint y: 861, endPoint x: 259, endPoint y: 830, distance: 35.6
click at [241, 852] on icon at bounding box center [232, 852] width 19 height 19
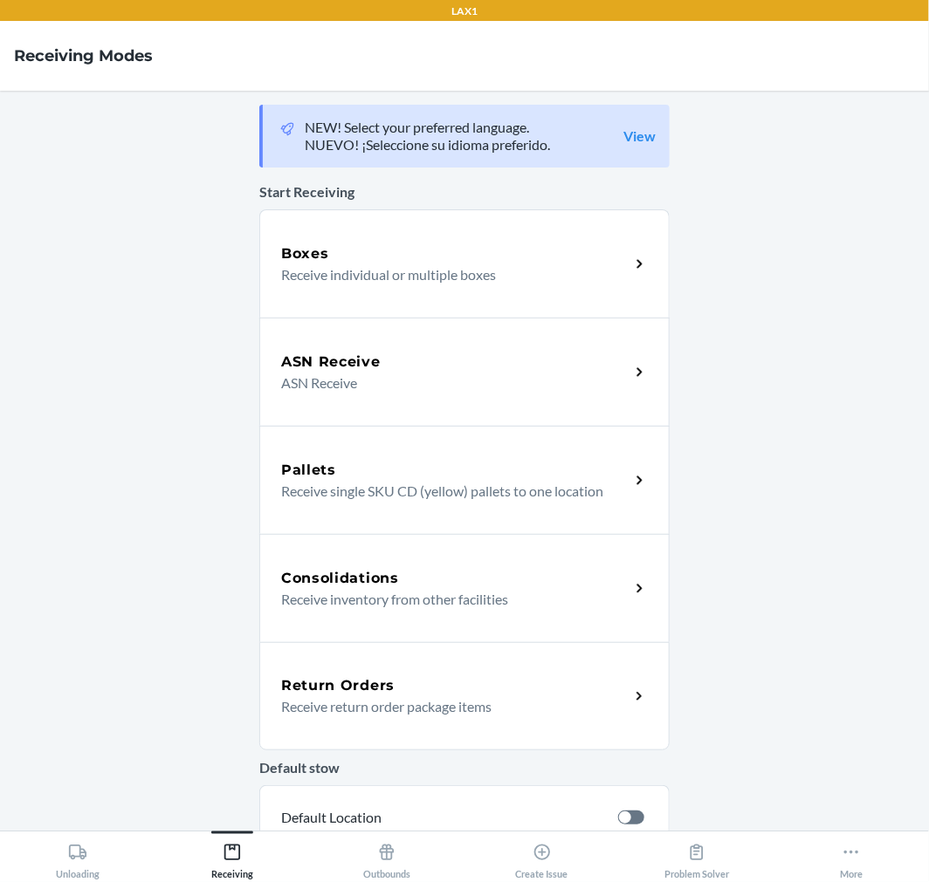
click at [360, 705] on p "Receive return order package items" at bounding box center [448, 707] width 334 height 21
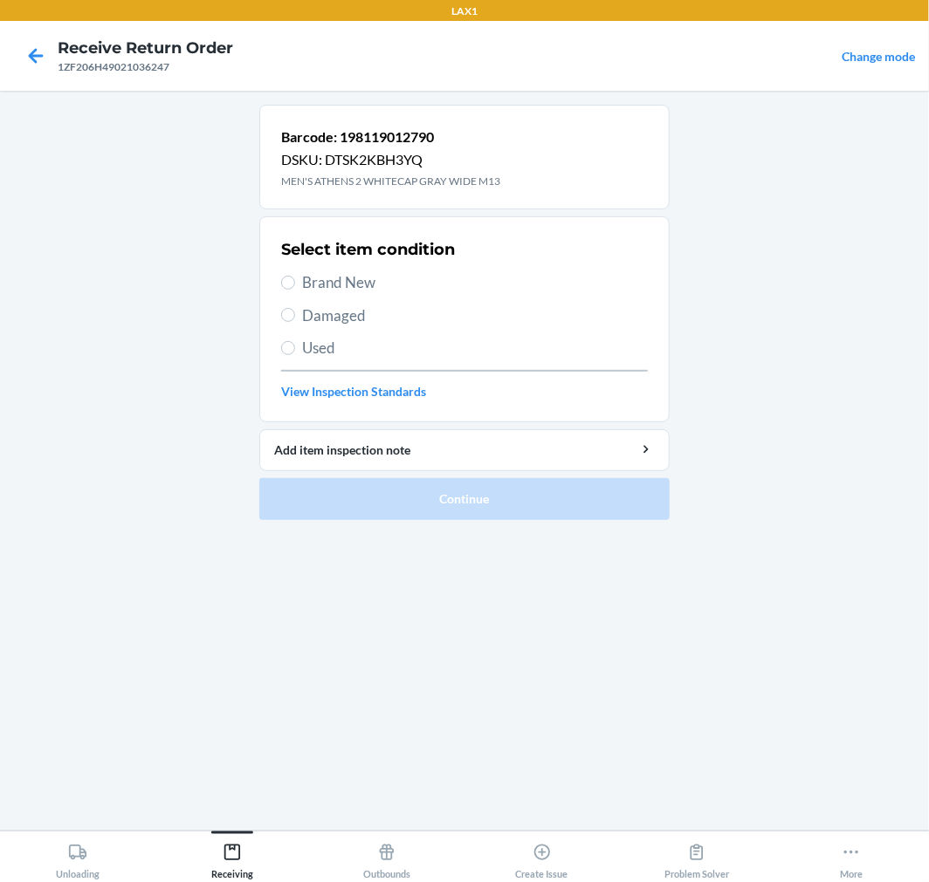
click at [291, 292] on label "Brand New" at bounding box center [464, 282] width 367 height 23
click at [291, 290] on input "Brand New" at bounding box center [288, 283] width 14 height 14
radio input "true"
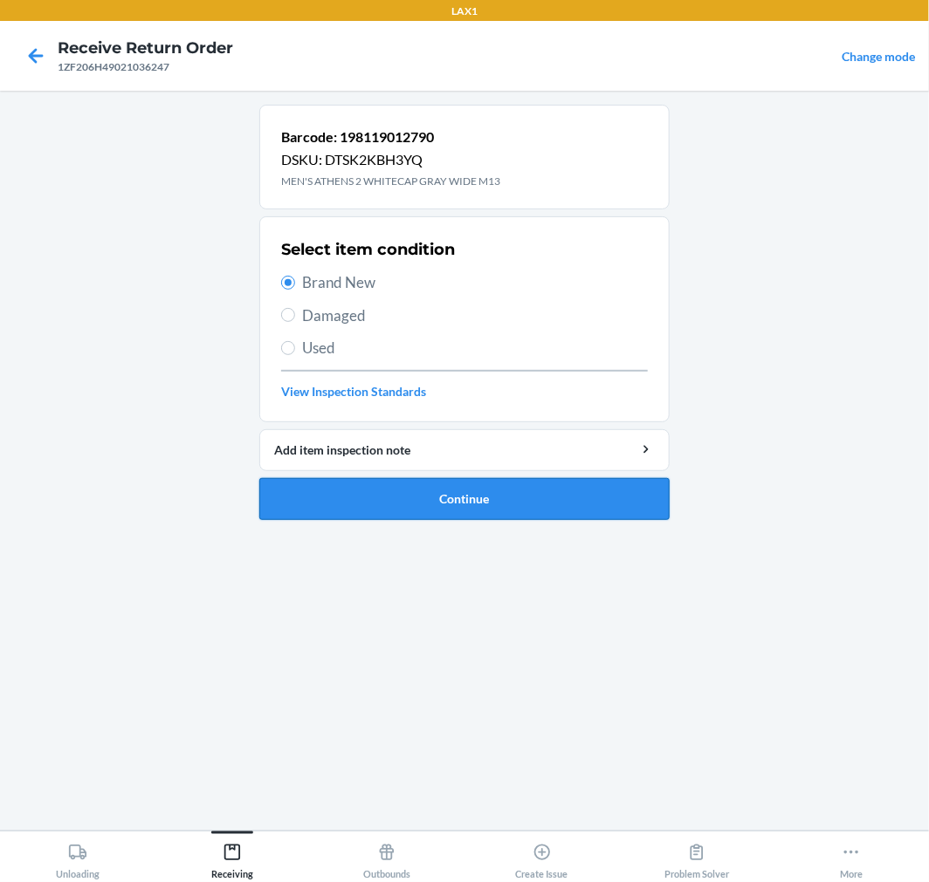
click at [325, 494] on button "Continue" at bounding box center [464, 499] width 410 height 42
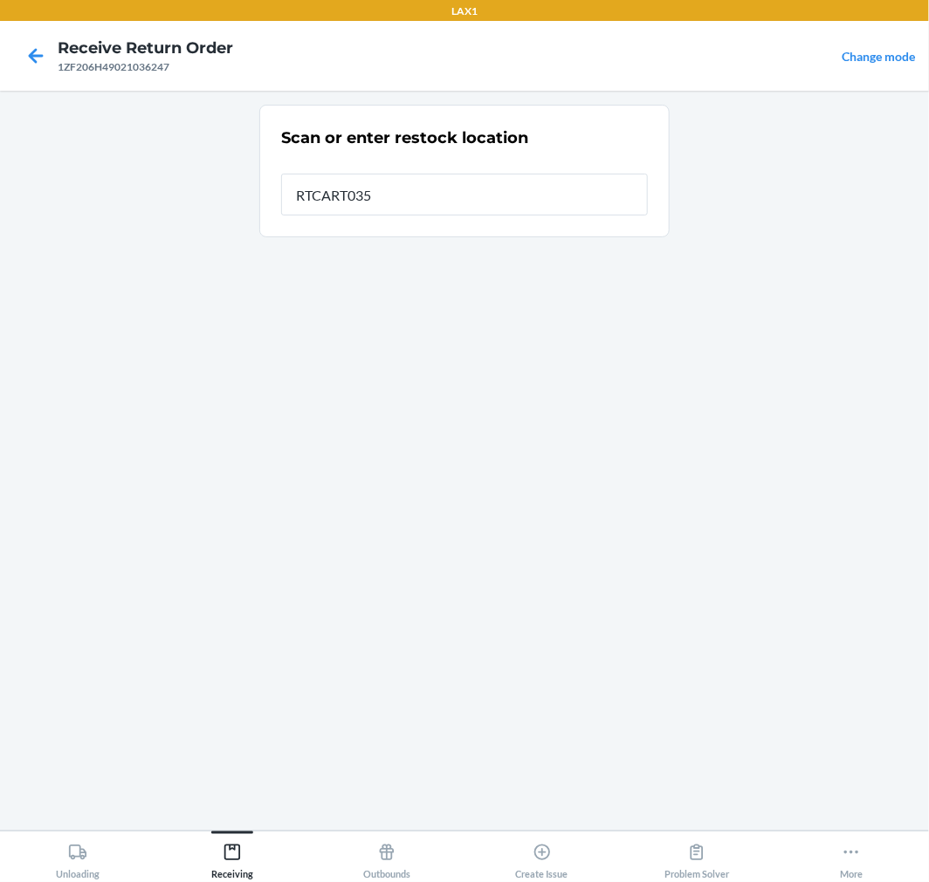
type input "RTCART035"
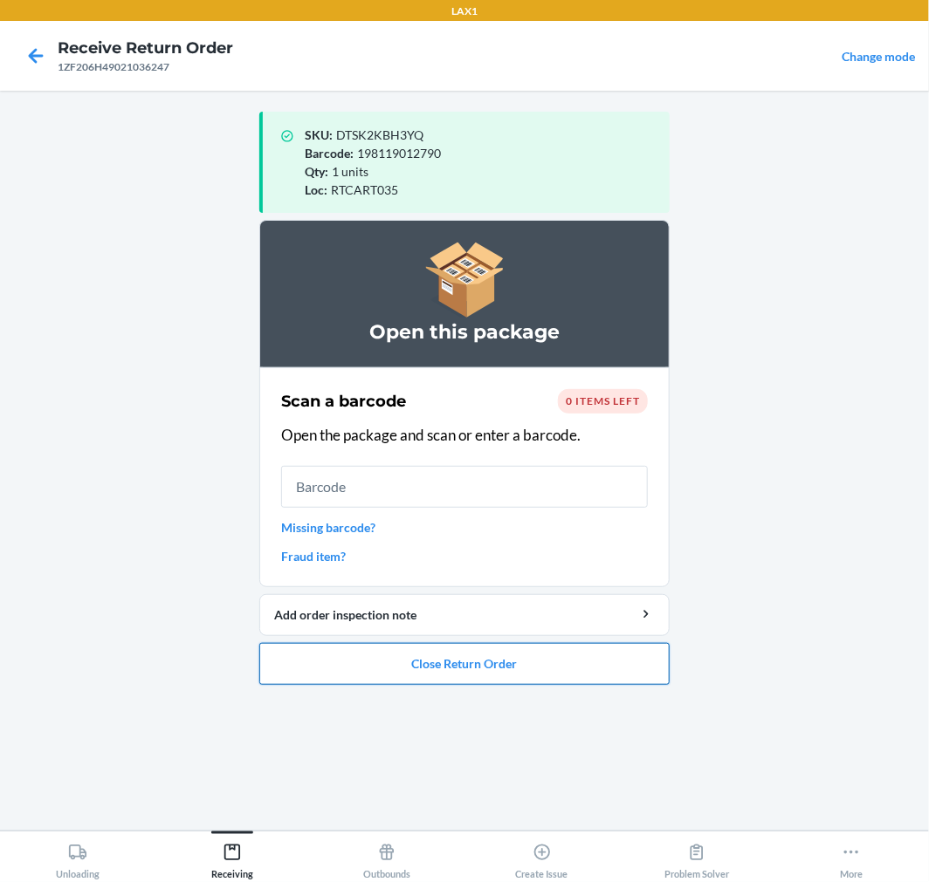
click at [333, 659] on button "Close Return Order" at bounding box center [464, 664] width 410 height 42
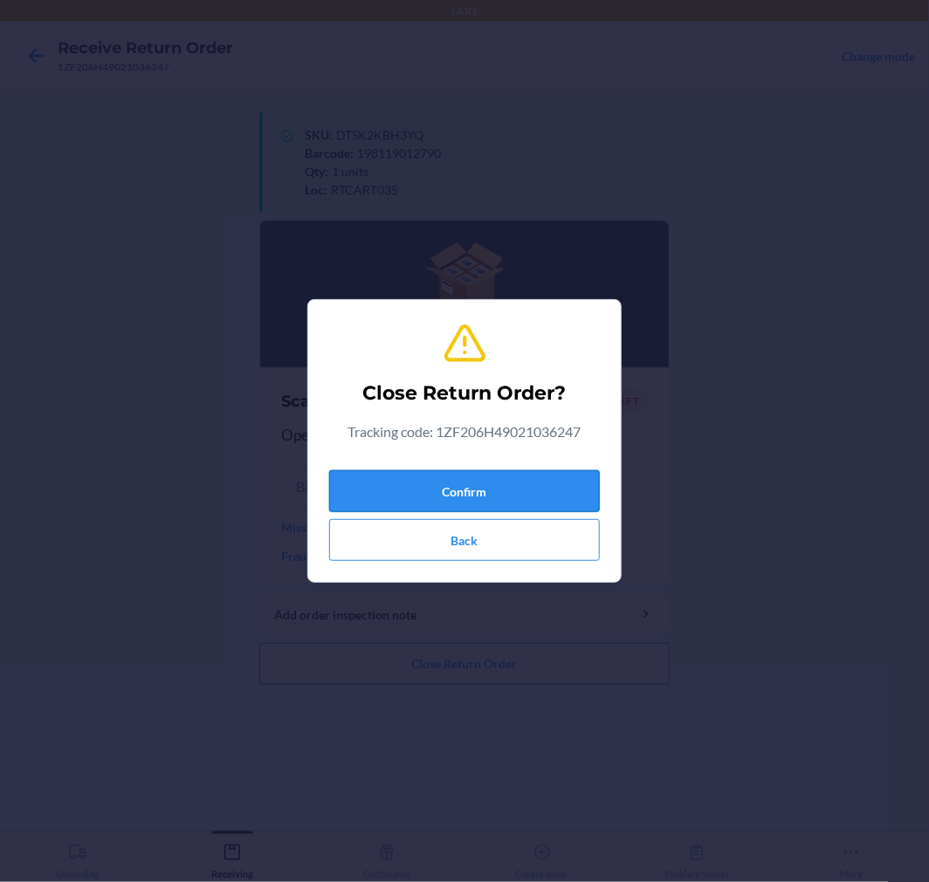
click at [441, 480] on button "Confirm" at bounding box center [464, 491] width 271 height 42
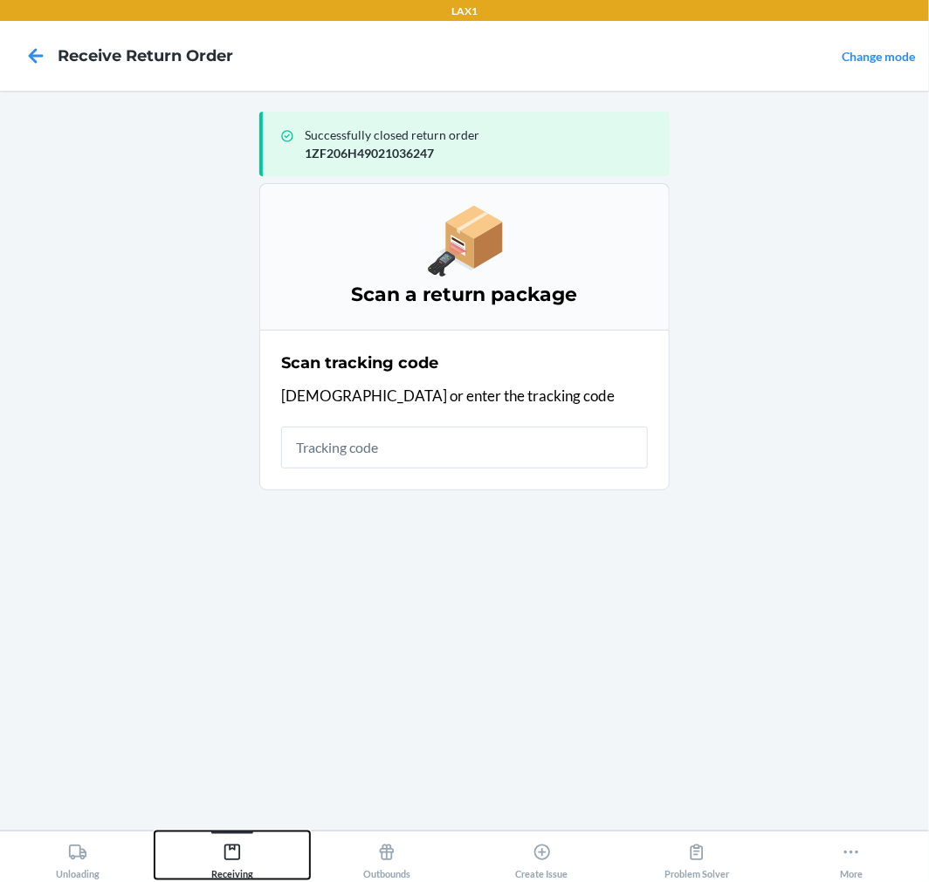
click at [234, 852] on icon at bounding box center [232, 852] width 19 height 19
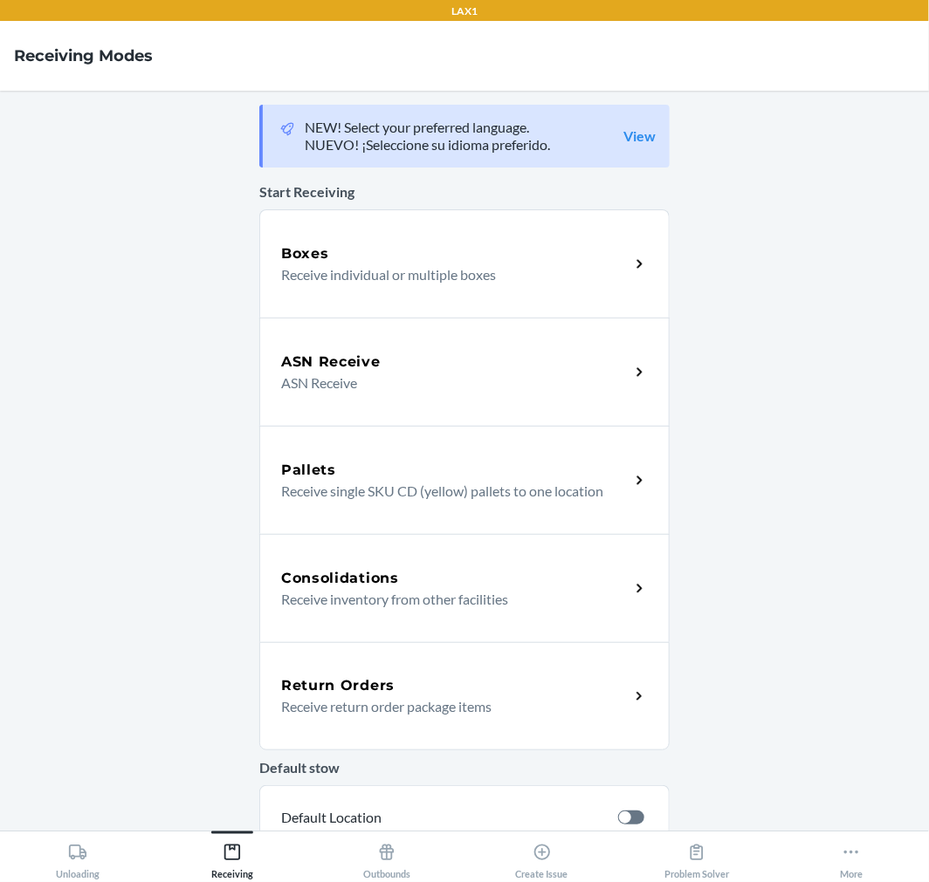
click at [356, 710] on p "Receive return order package items" at bounding box center [448, 707] width 334 height 21
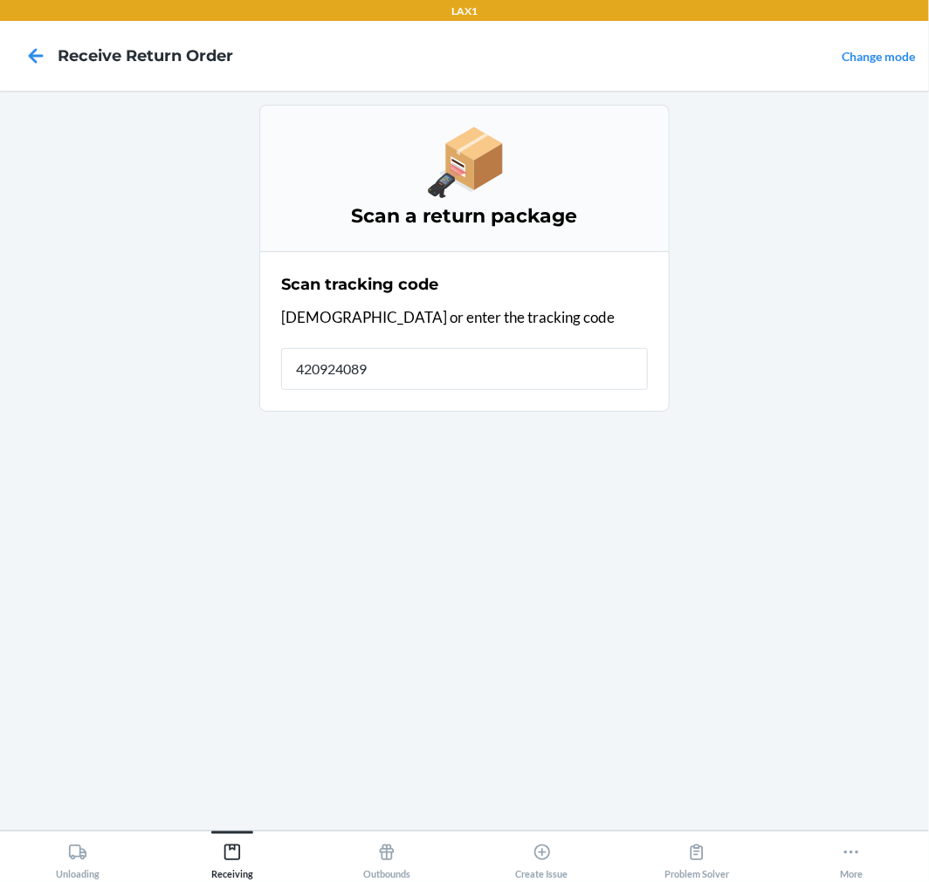
type input "4209240892"
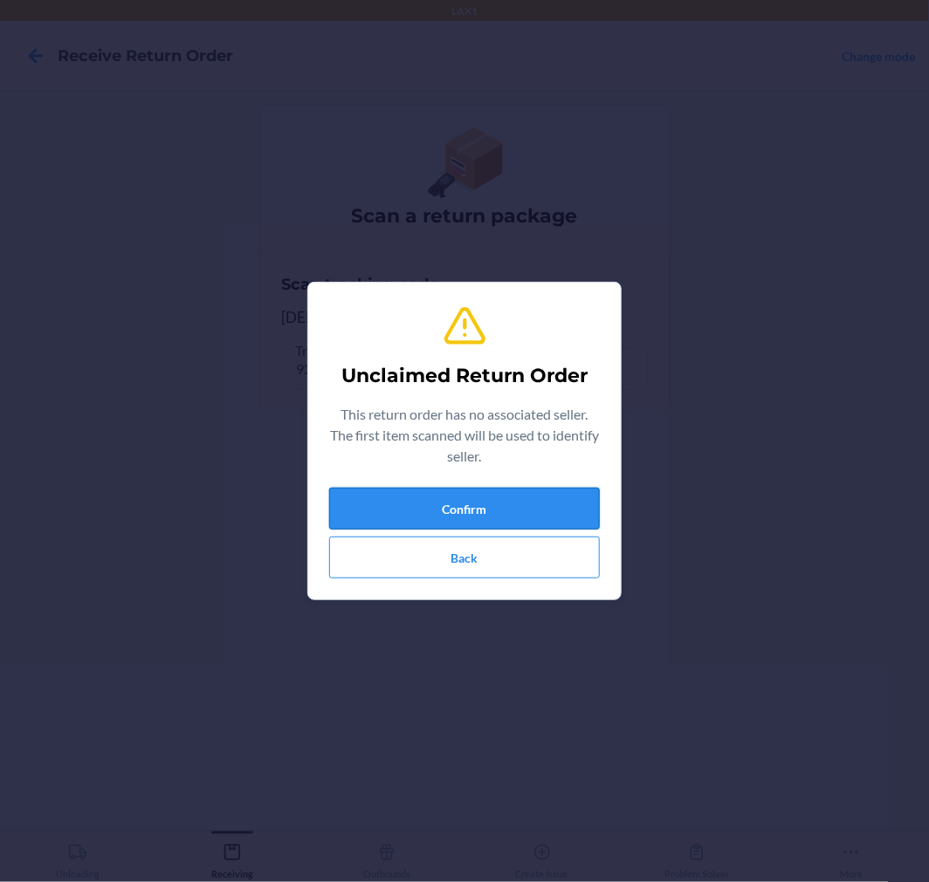
click at [459, 504] on button "Confirm" at bounding box center [464, 509] width 271 height 42
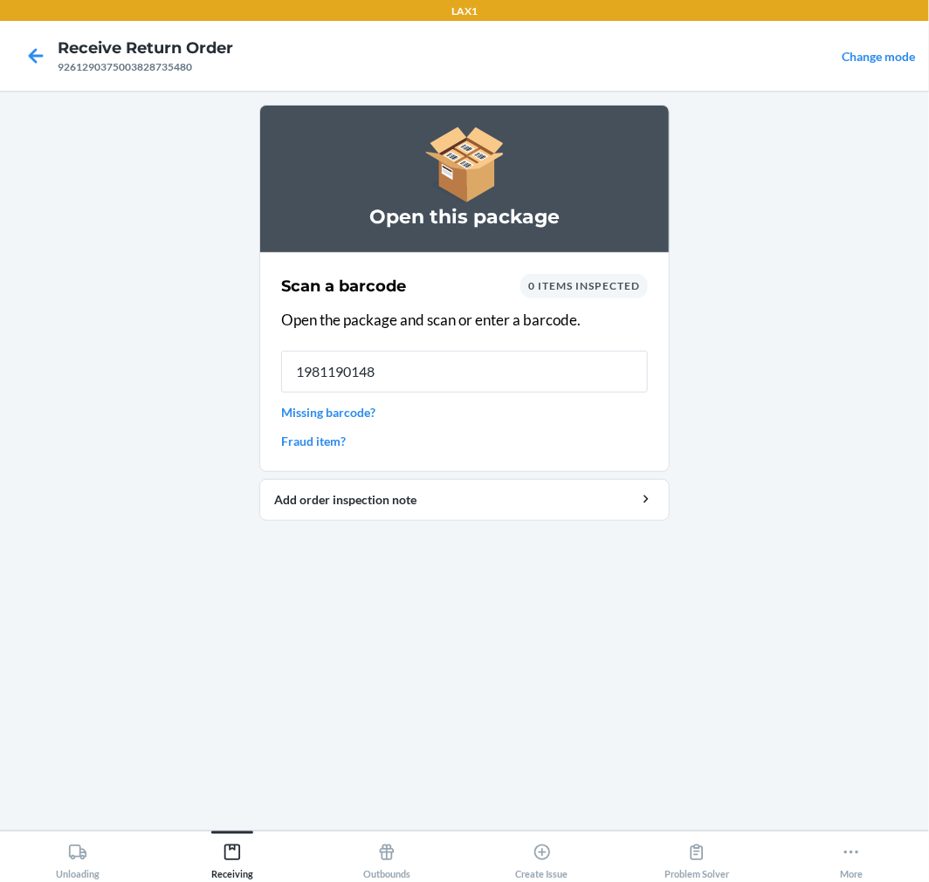
type input "19811901485"
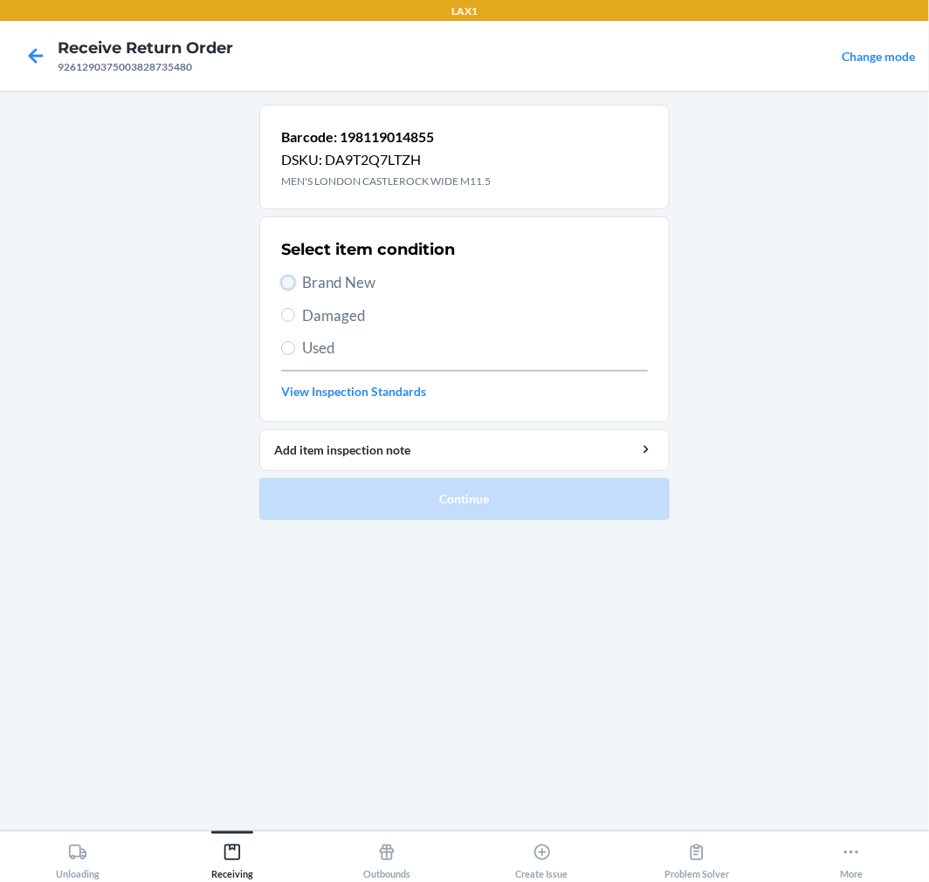
click at [285, 282] on input "Brand New" at bounding box center [288, 283] width 14 height 14
radio input "true"
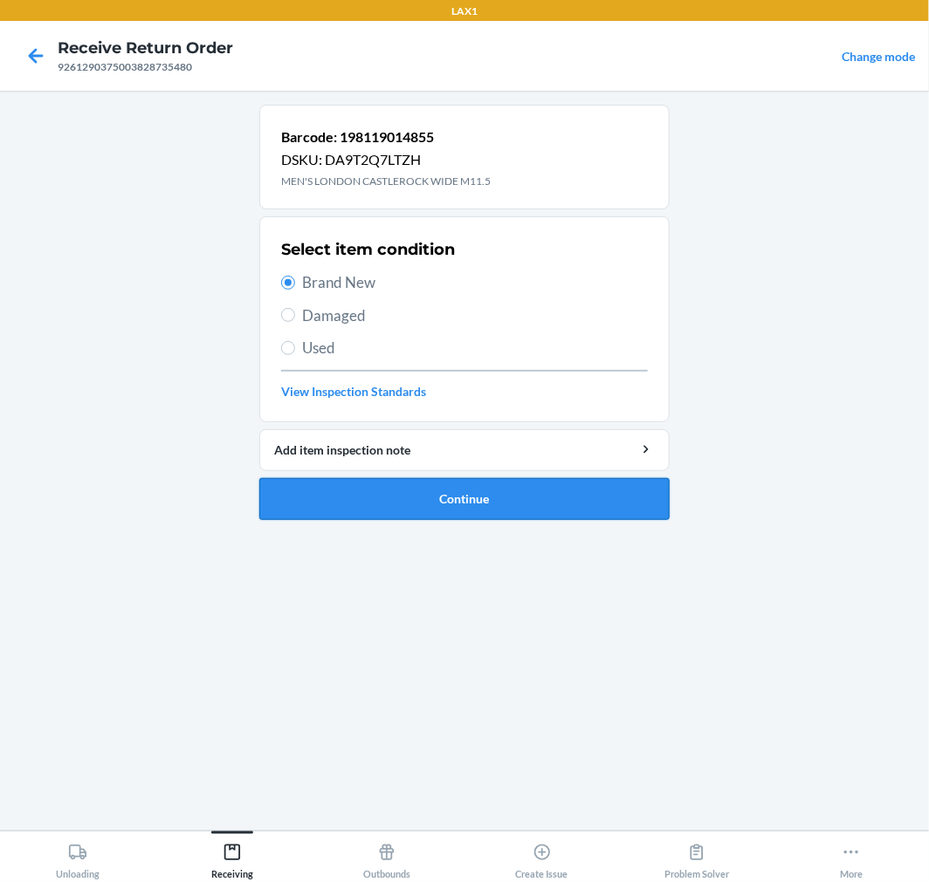
click at [325, 487] on button "Continue" at bounding box center [464, 499] width 410 height 42
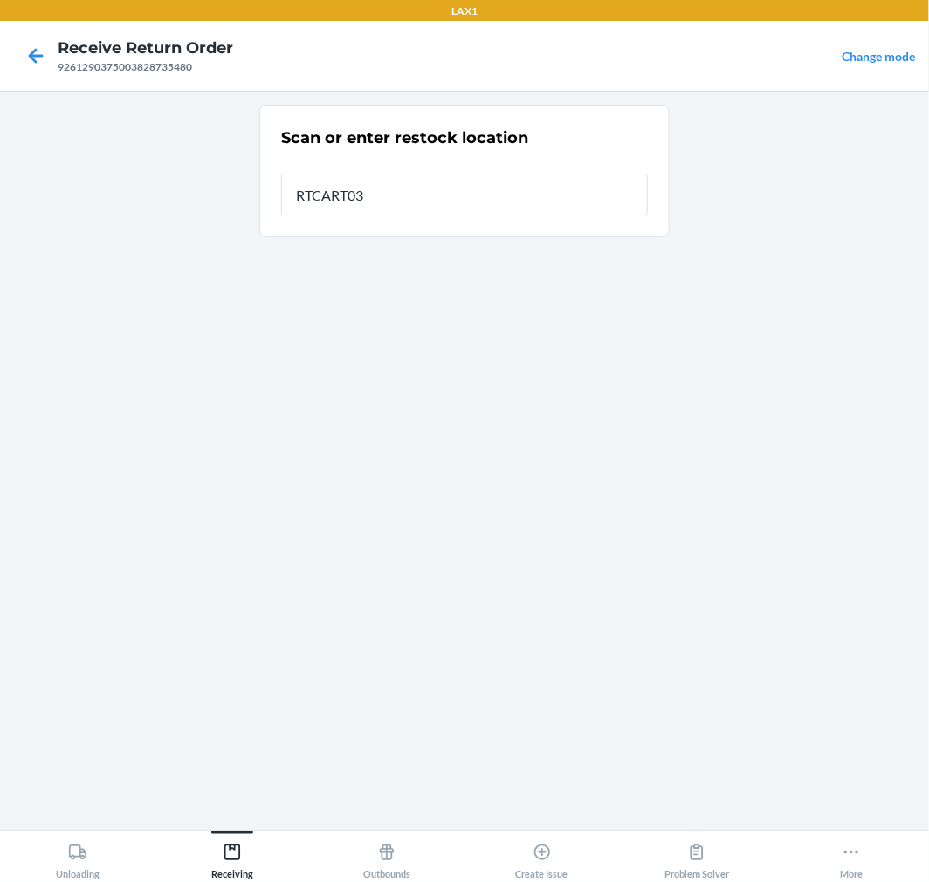
type input "RTCART035"
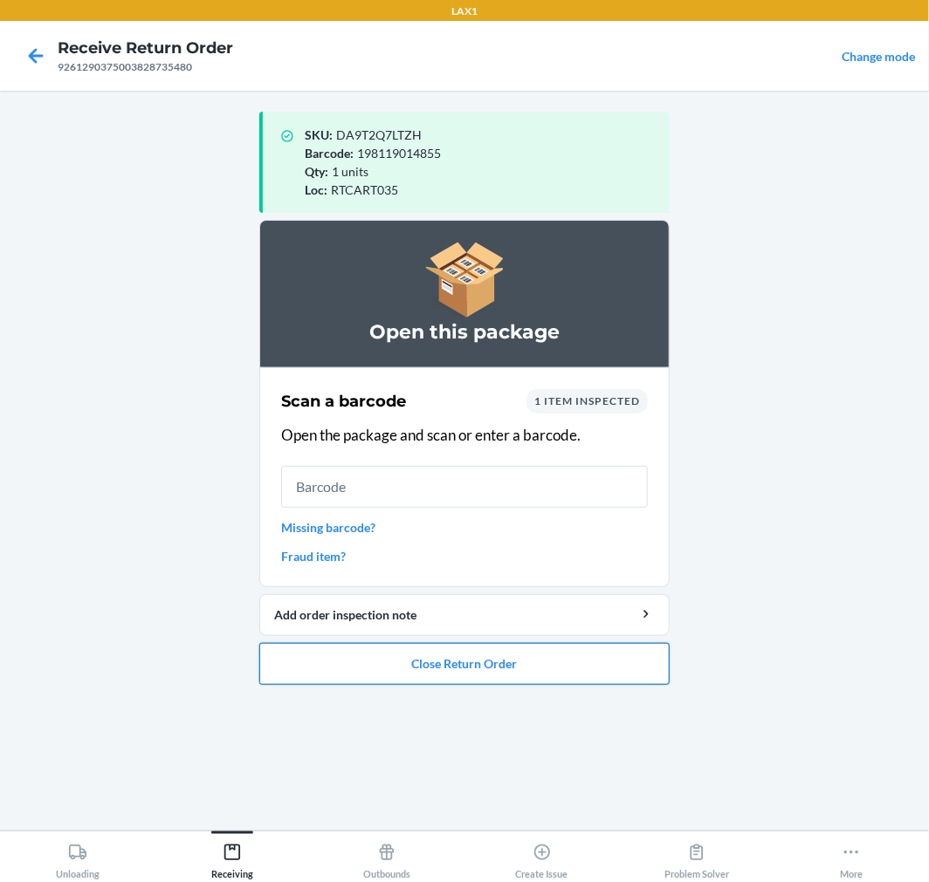
click at [373, 653] on button "Close Return Order" at bounding box center [464, 664] width 410 height 42
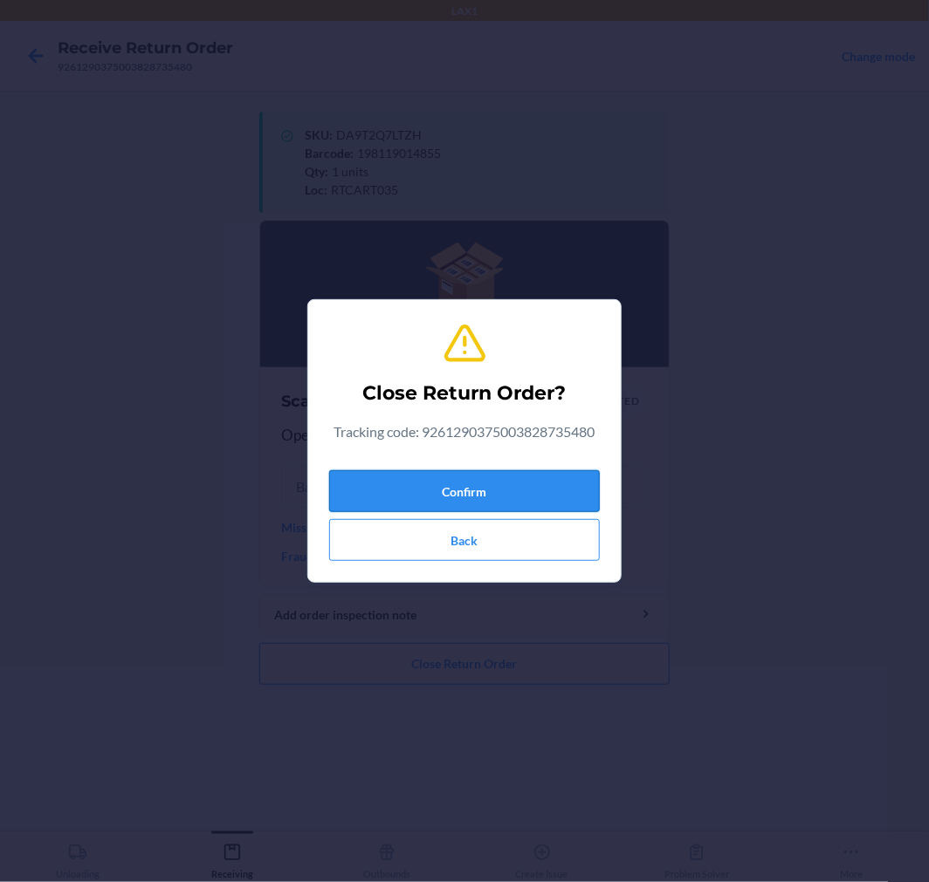
click at [435, 490] on button "Confirm" at bounding box center [464, 491] width 271 height 42
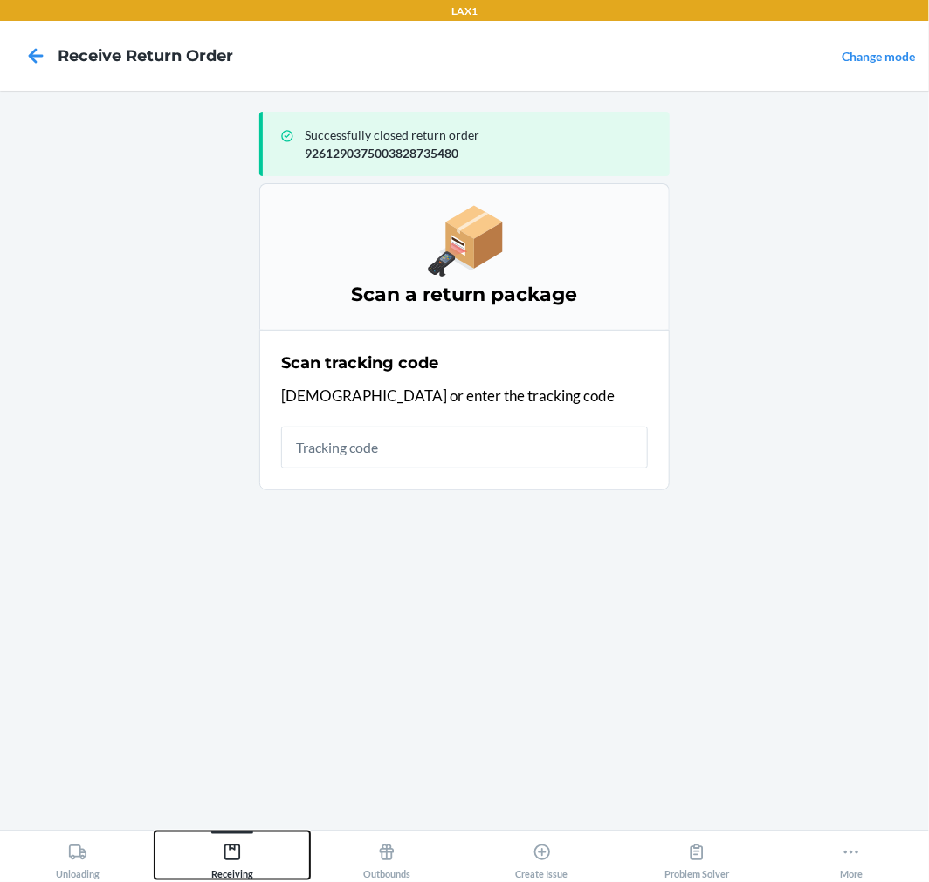
click at [243, 849] on div "Receiving" at bounding box center [232, 858] width 42 height 44
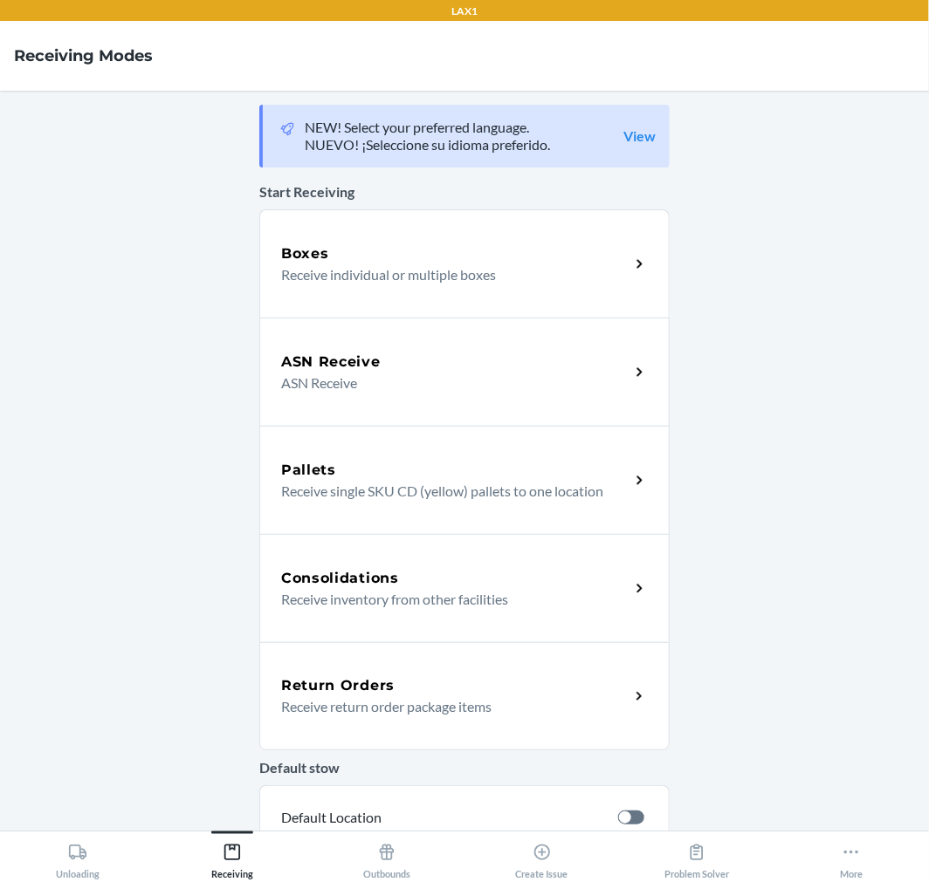
click at [317, 694] on h5 "Return Orders" at bounding box center [337, 686] width 113 height 21
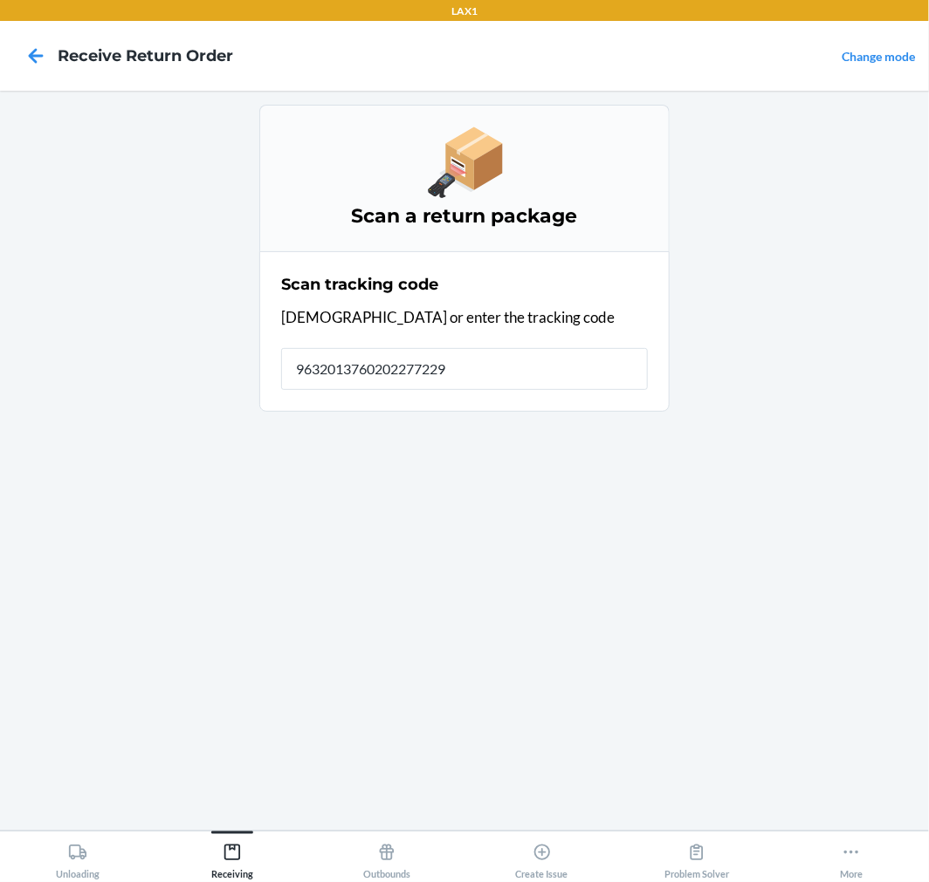
type input "96320137602022772290"
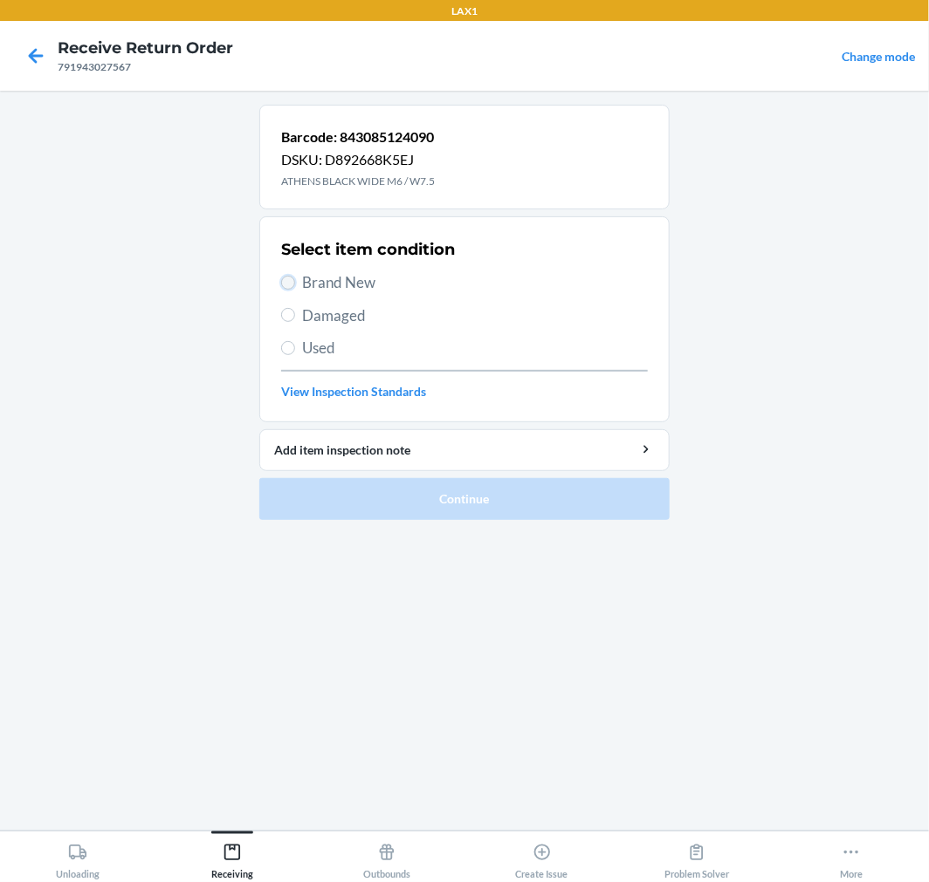
click at [285, 288] on input "Brand New" at bounding box center [288, 283] width 14 height 14
radio input "true"
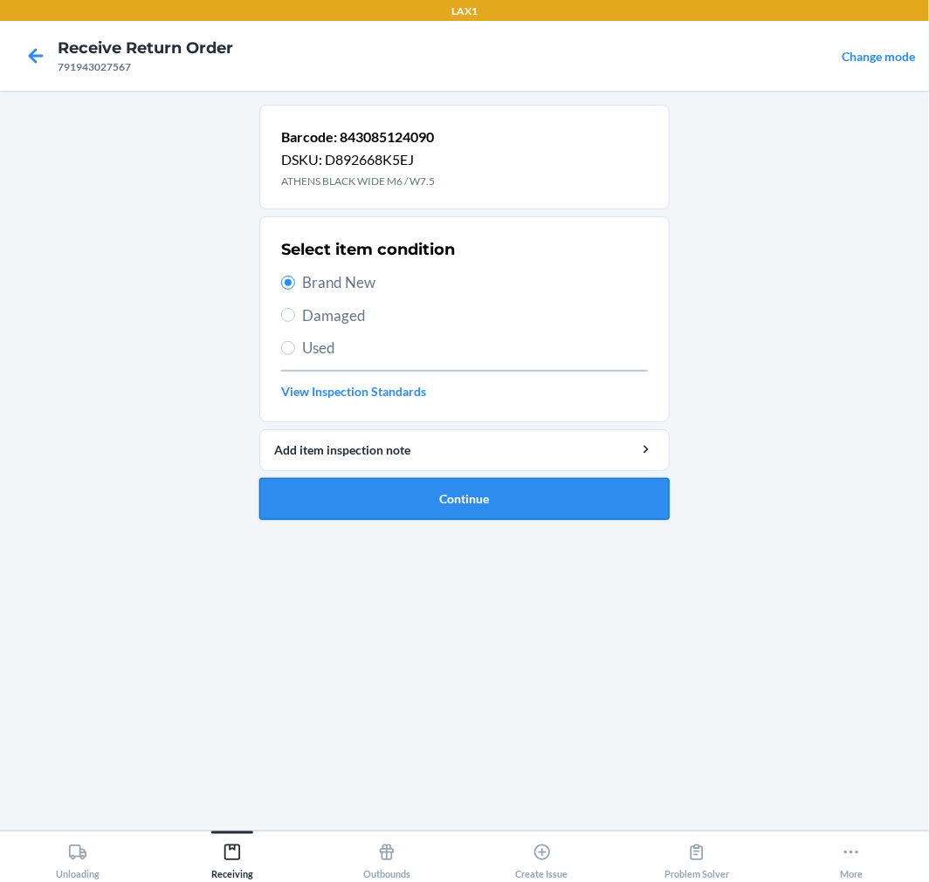
click at [356, 501] on button "Continue" at bounding box center [464, 499] width 410 height 42
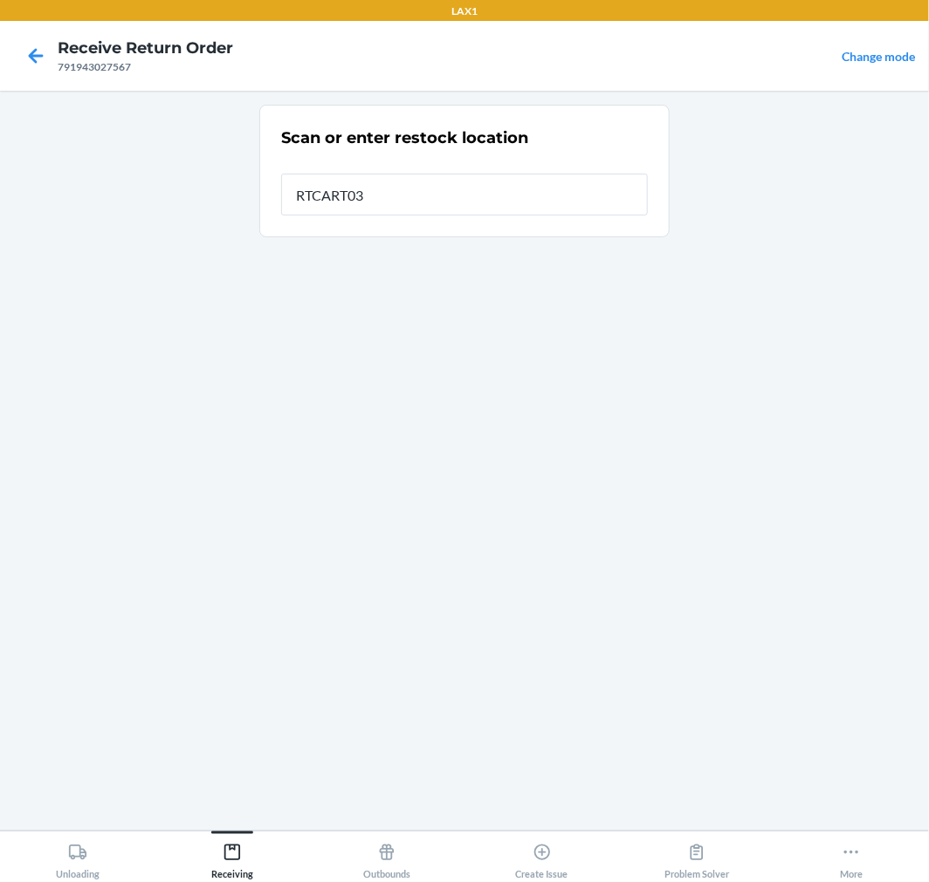
type input "RTCART035"
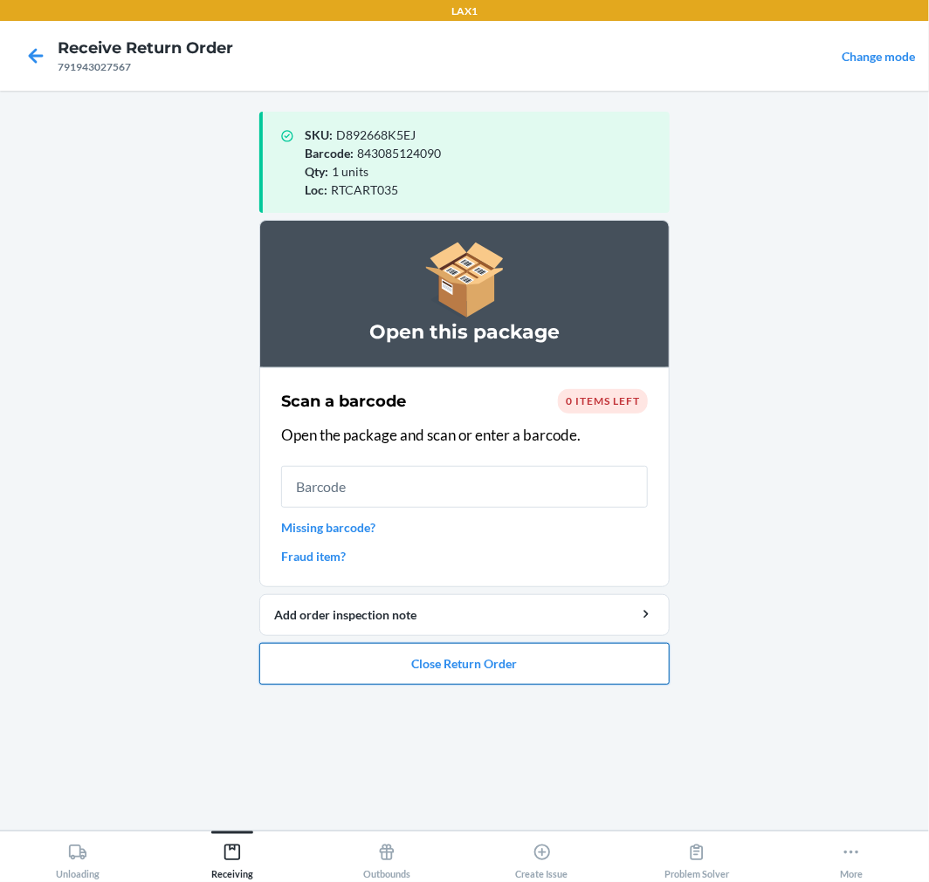
drag, startPoint x: 469, startPoint y: 665, endPoint x: 475, endPoint y: 655, distance: 12.1
click at [471, 659] on button "Close Return Order" at bounding box center [464, 664] width 410 height 42
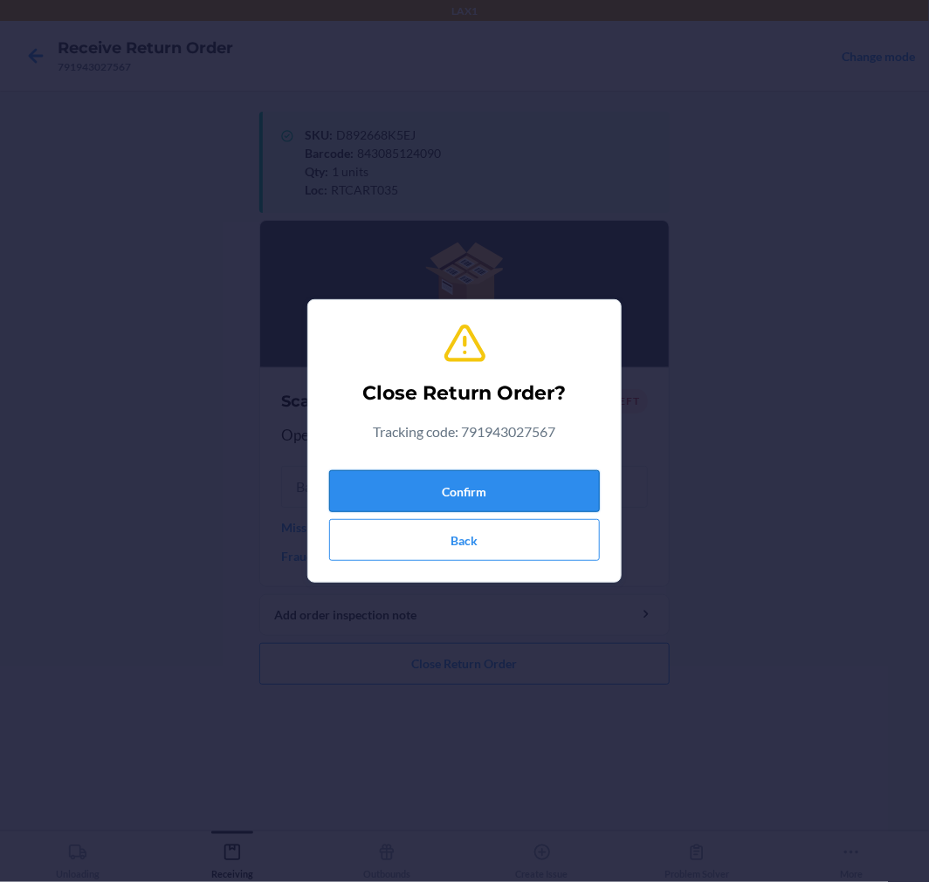
click at [529, 503] on button "Confirm" at bounding box center [464, 491] width 271 height 42
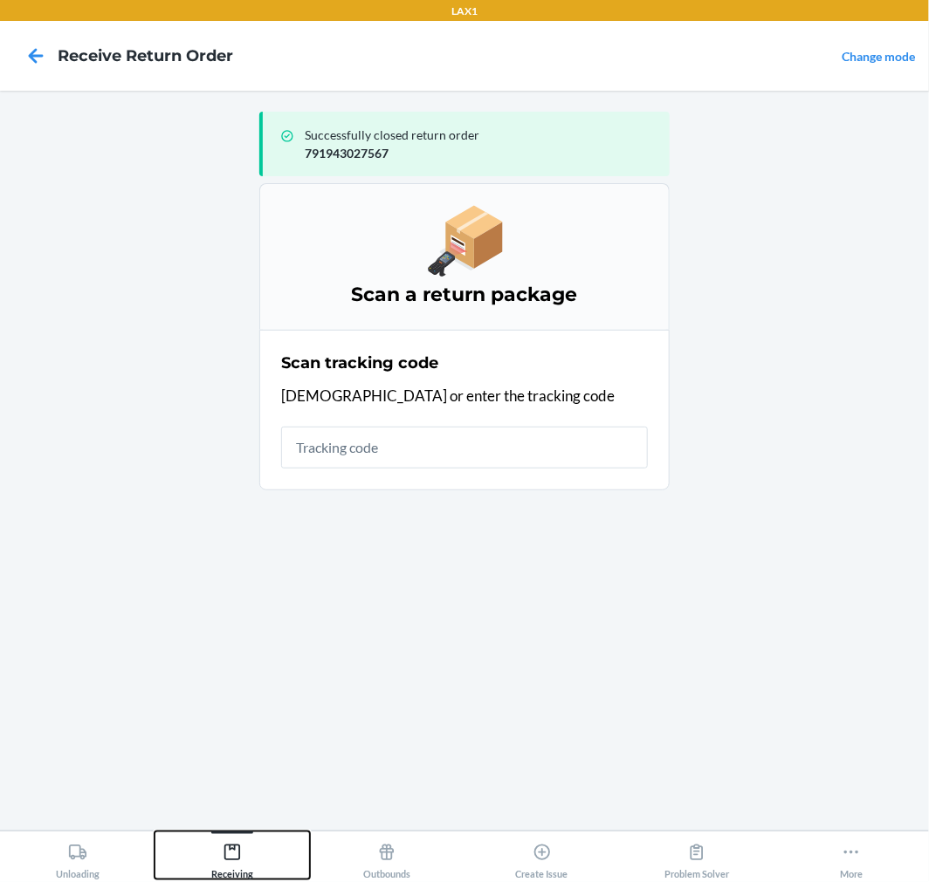
drag, startPoint x: 233, startPoint y: 854, endPoint x: 246, endPoint y: 822, distance: 34.0
click at [234, 853] on icon at bounding box center [232, 852] width 19 height 19
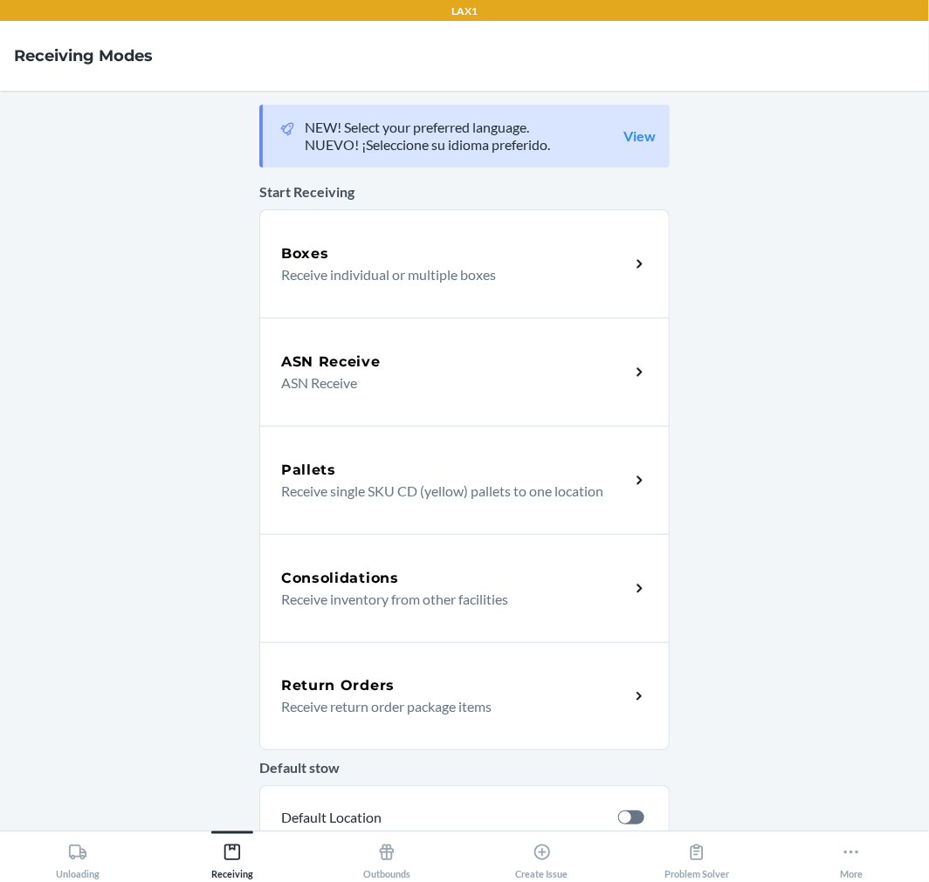
click at [321, 703] on p "Receive return order package items" at bounding box center [448, 707] width 334 height 21
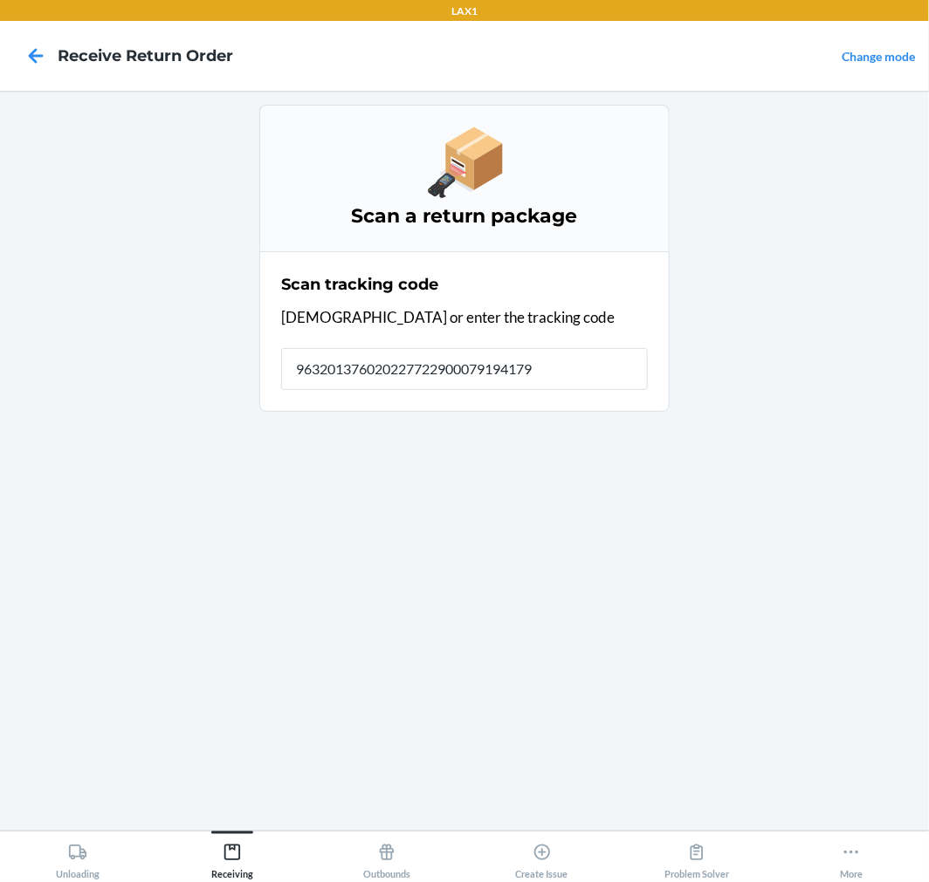
type input "9632013760202277229000791941794"
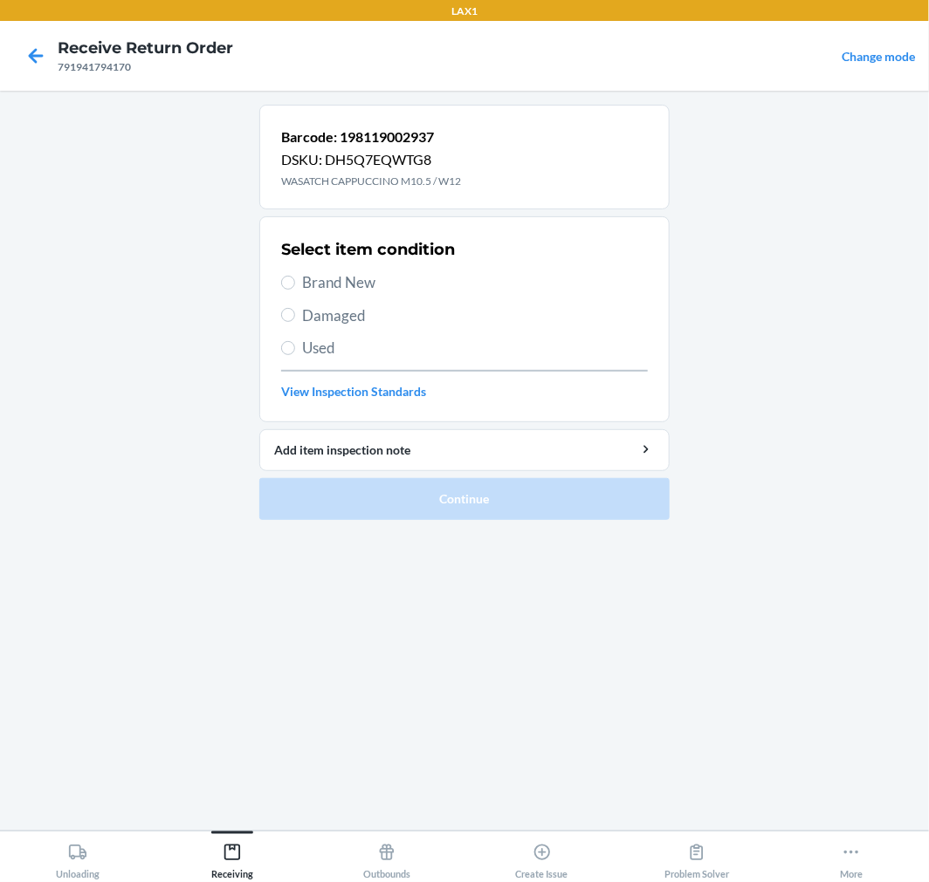
click at [294, 286] on label "Brand New" at bounding box center [464, 282] width 367 height 23
click at [294, 286] on input "Brand New" at bounding box center [288, 283] width 14 height 14
radio input "true"
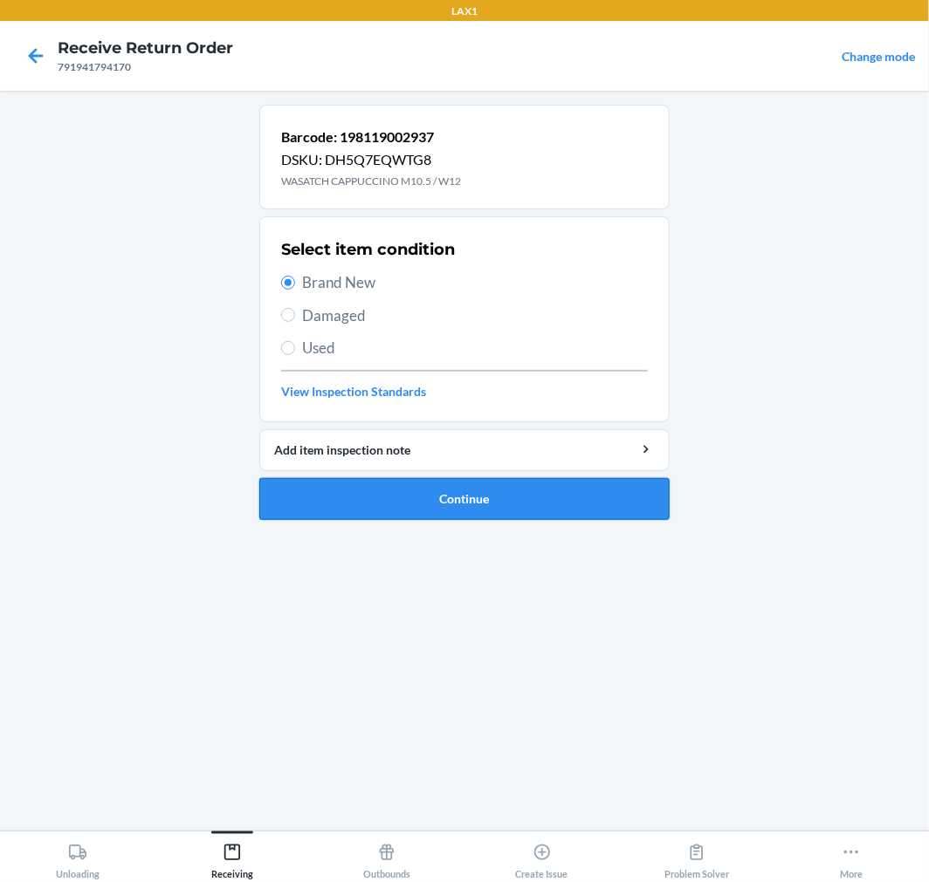
click at [360, 495] on button "Continue" at bounding box center [464, 499] width 410 height 42
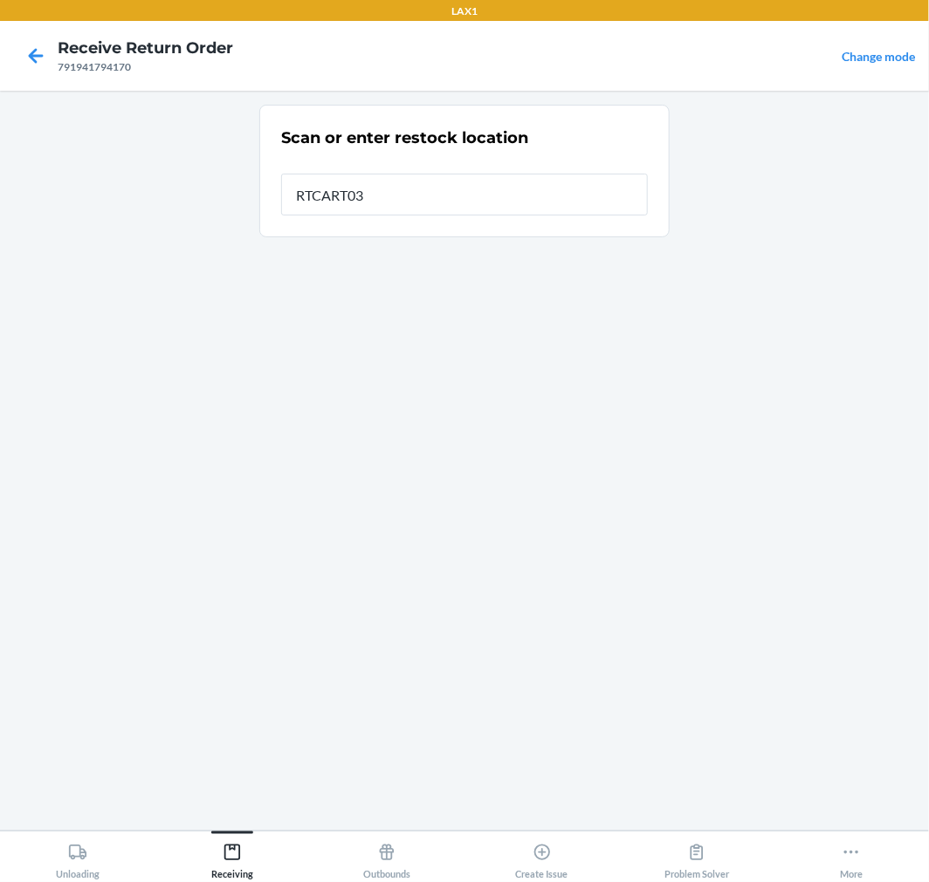
type input "RTCART035"
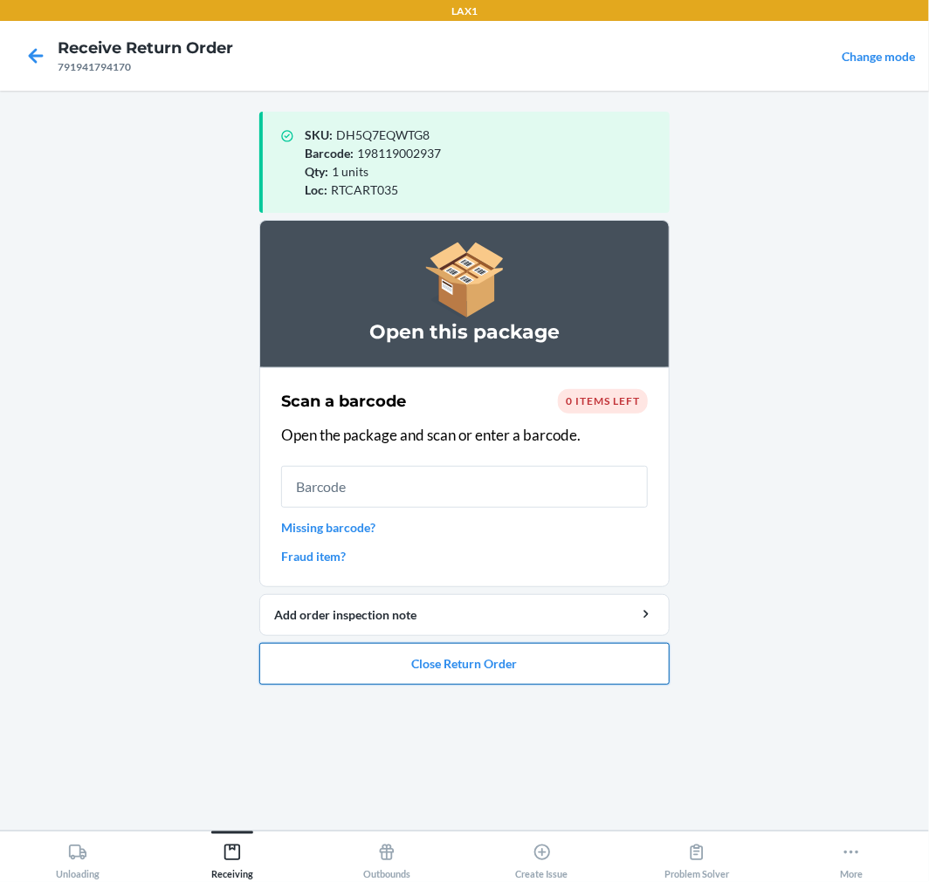
click at [426, 655] on button "Close Return Order" at bounding box center [464, 664] width 410 height 42
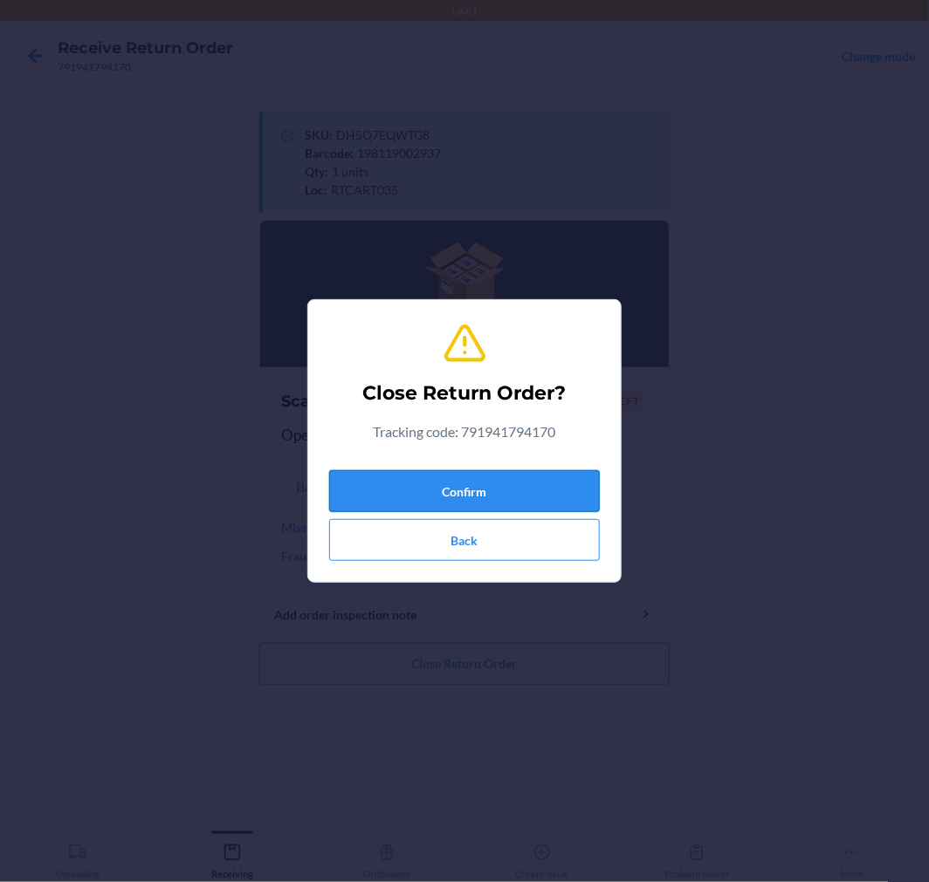
click at [456, 475] on button "Confirm" at bounding box center [464, 491] width 271 height 42
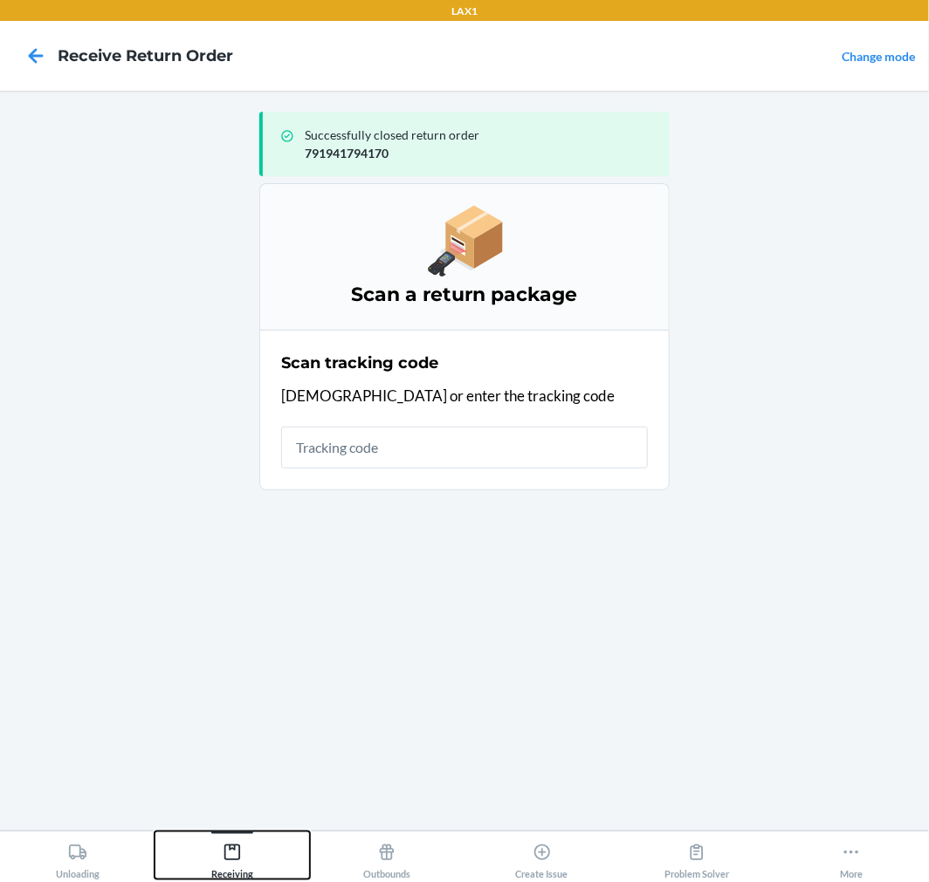
click at [228, 841] on div "Receiving" at bounding box center [232, 858] width 42 height 44
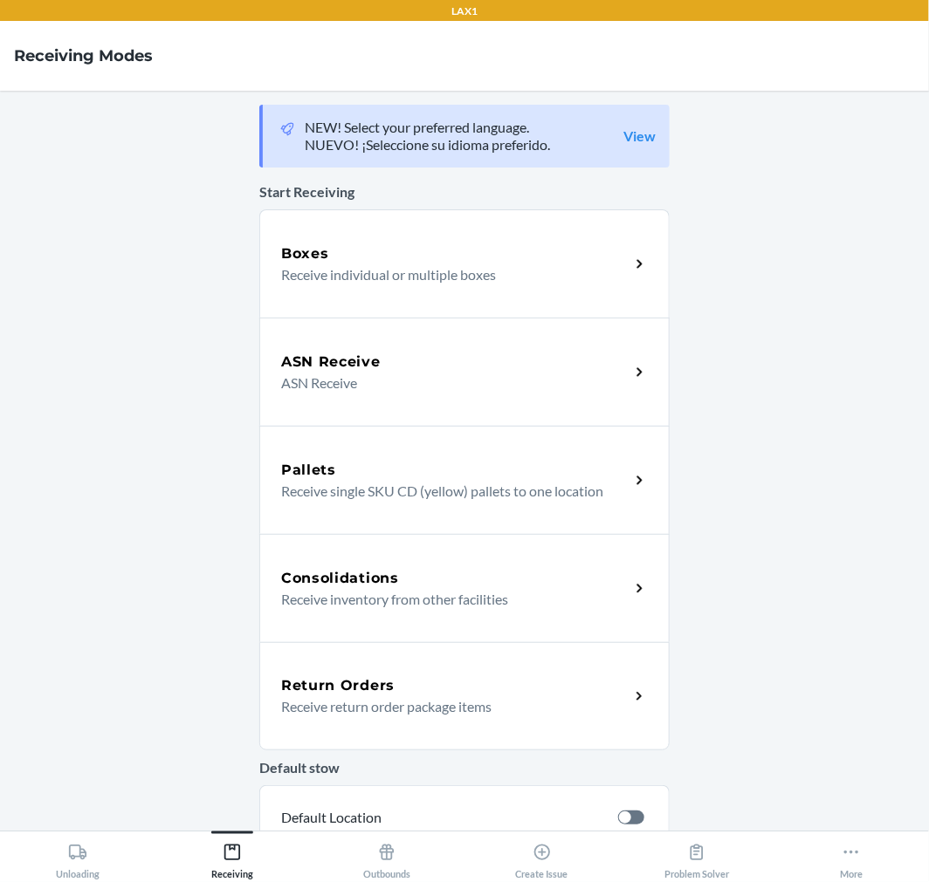
click at [311, 708] on p "Receive return order package items" at bounding box center [448, 707] width 334 height 21
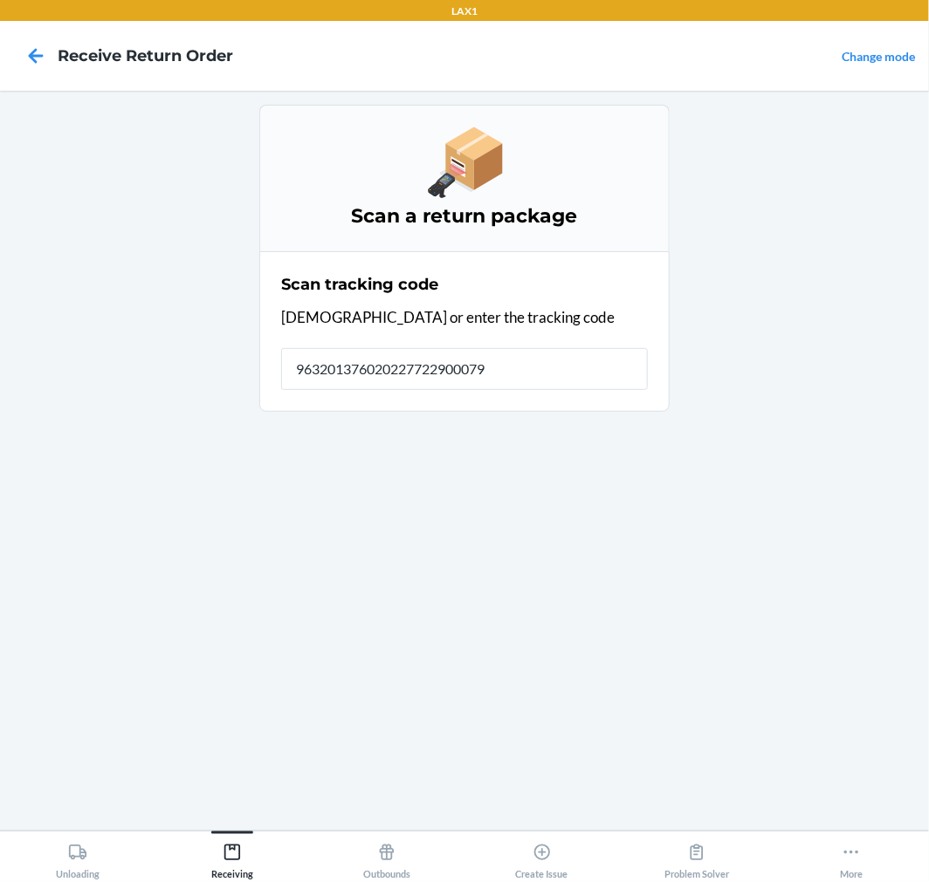
type input "9632013760202277229000791"
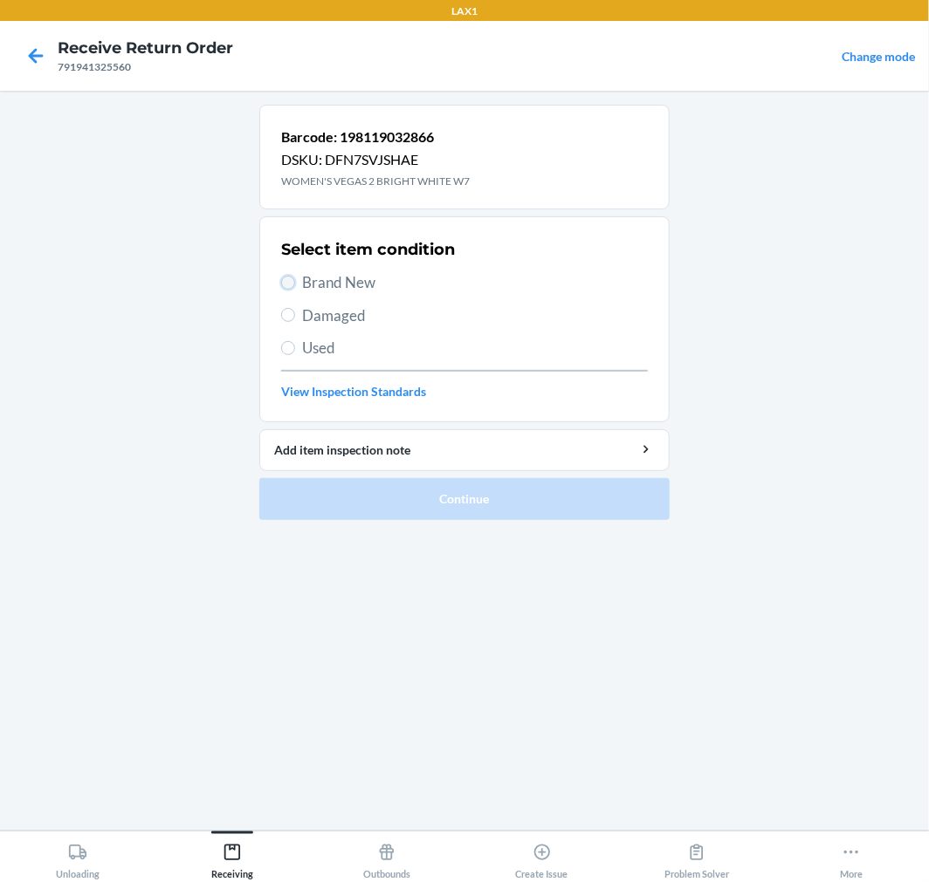
click at [289, 288] on input "Brand New" at bounding box center [288, 283] width 14 height 14
radio input "true"
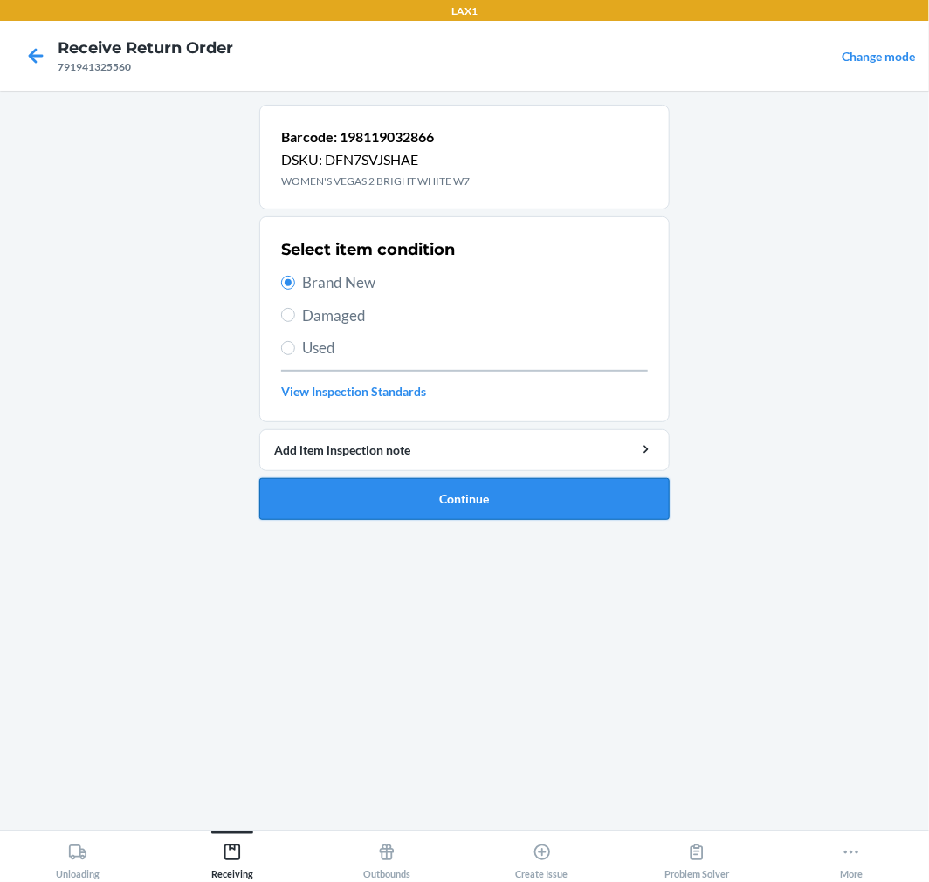
click at [323, 492] on button "Continue" at bounding box center [464, 499] width 410 height 42
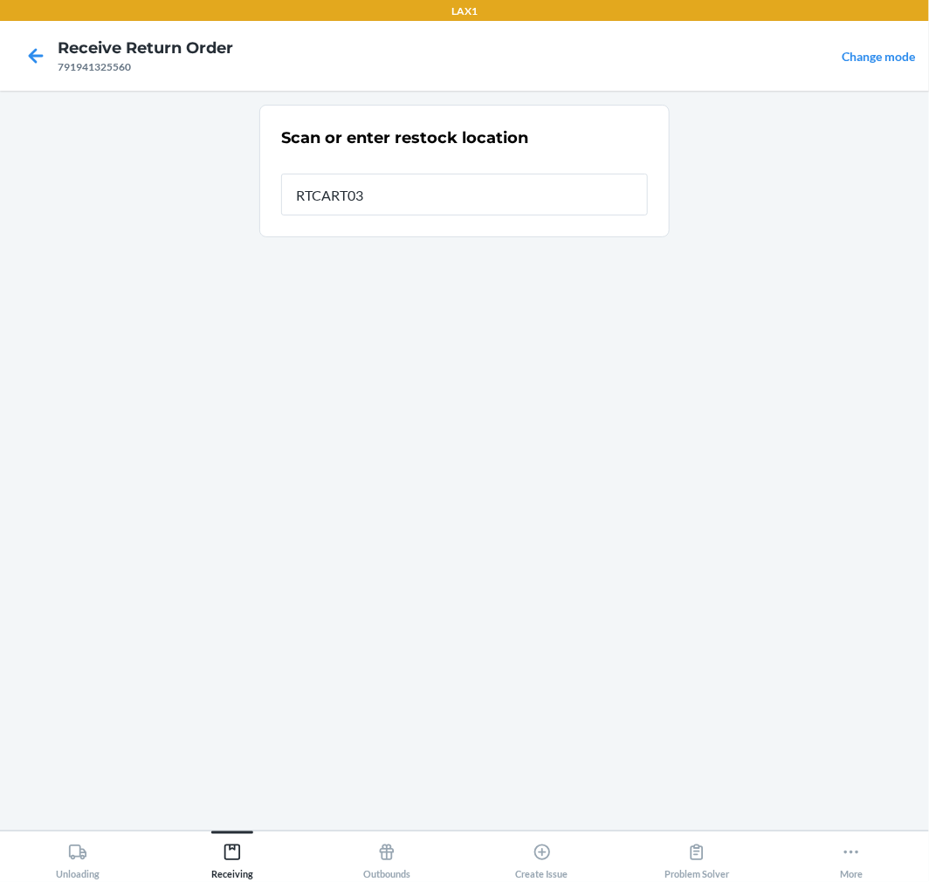
type input "RTCART035"
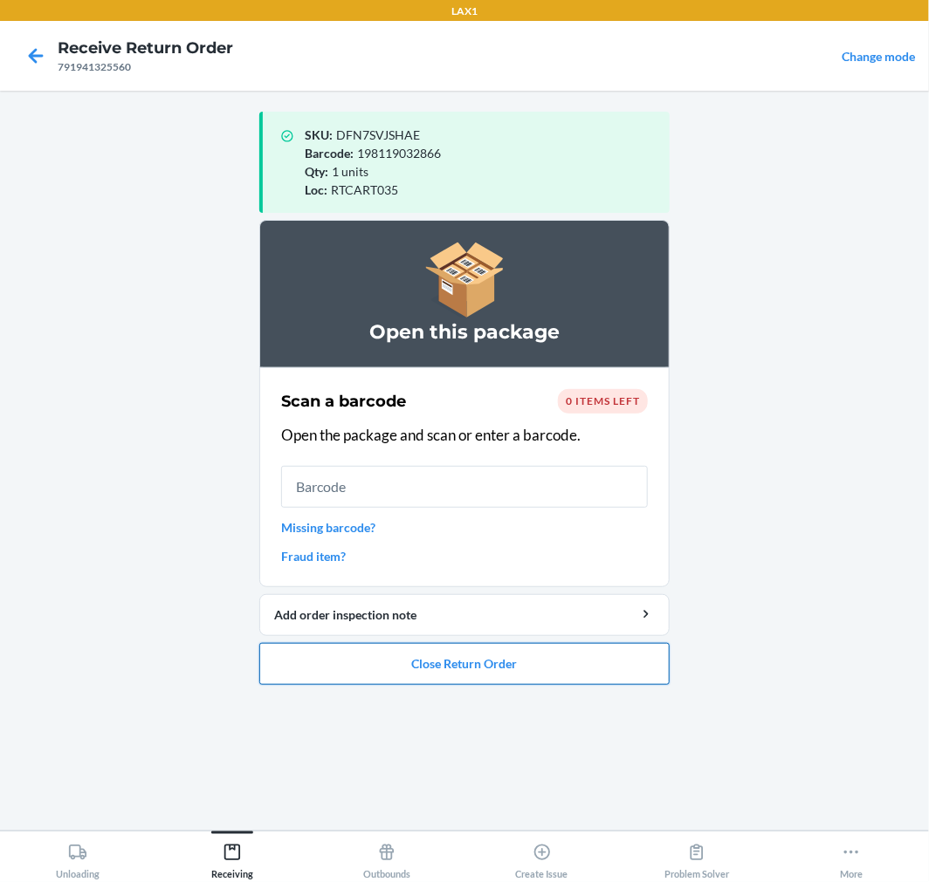
click at [417, 657] on button "Close Return Order" at bounding box center [464, 664] width 410 height 42
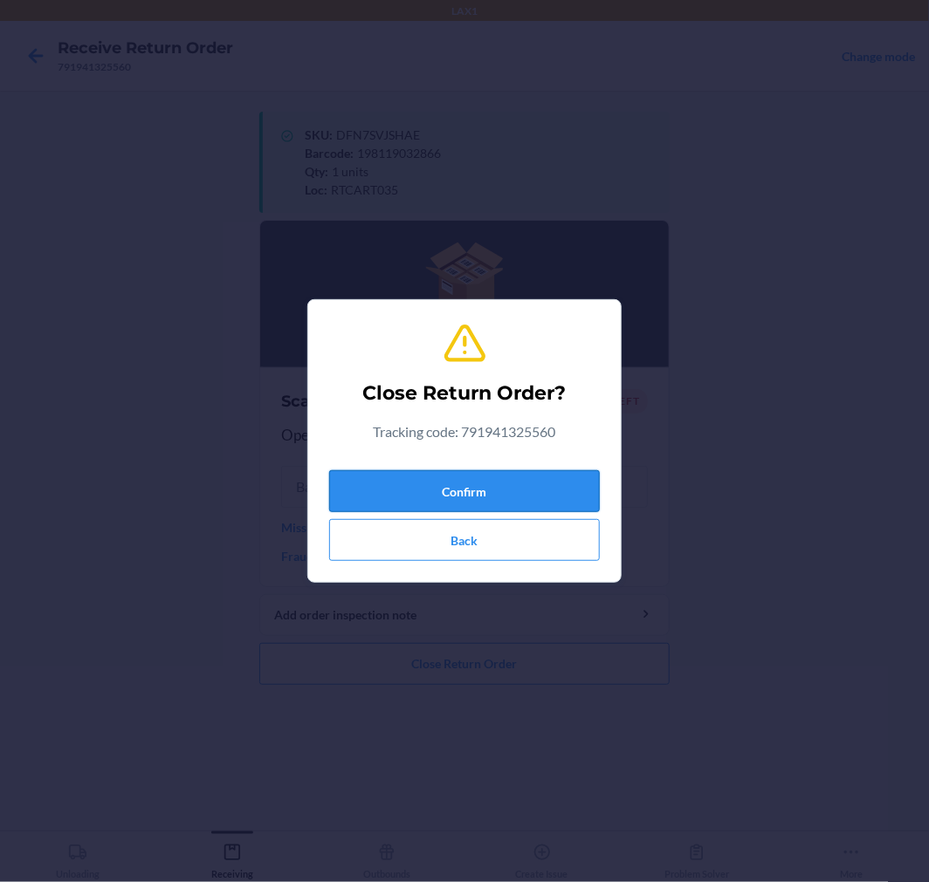
click at [491, 487] on button "Confirm" at bounding box center [464, 491] width 271 height 42
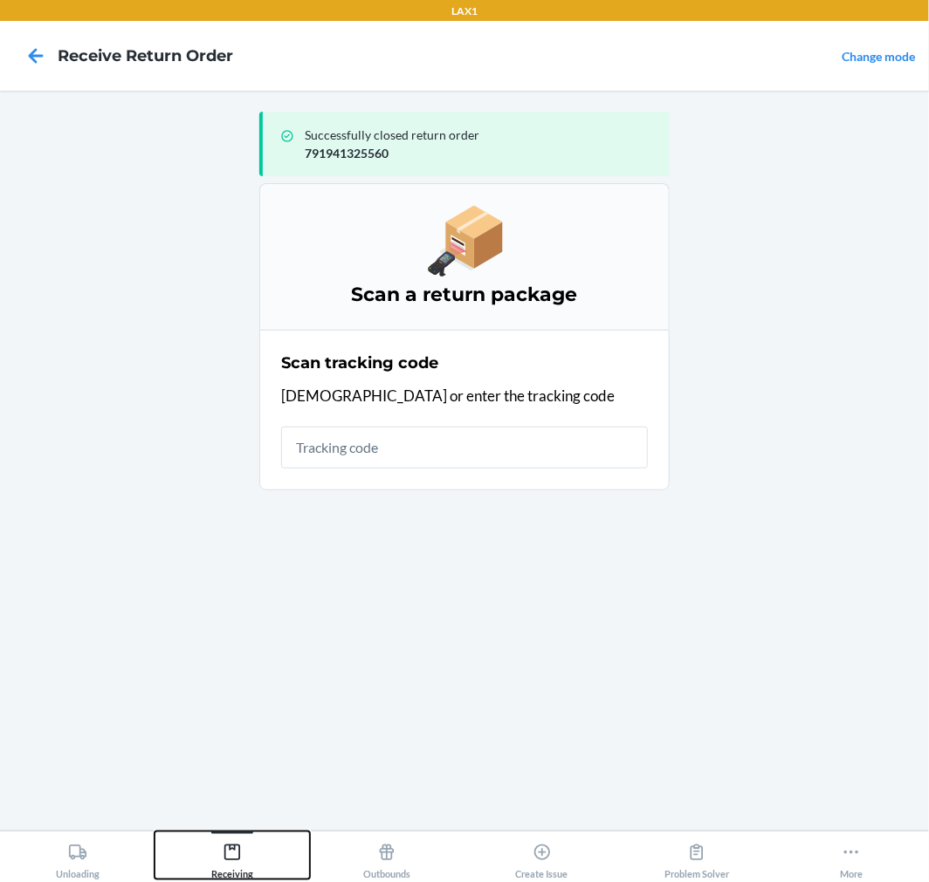
click at [230, 858] on icon at bounding box center [232, 852] width 19 height 19
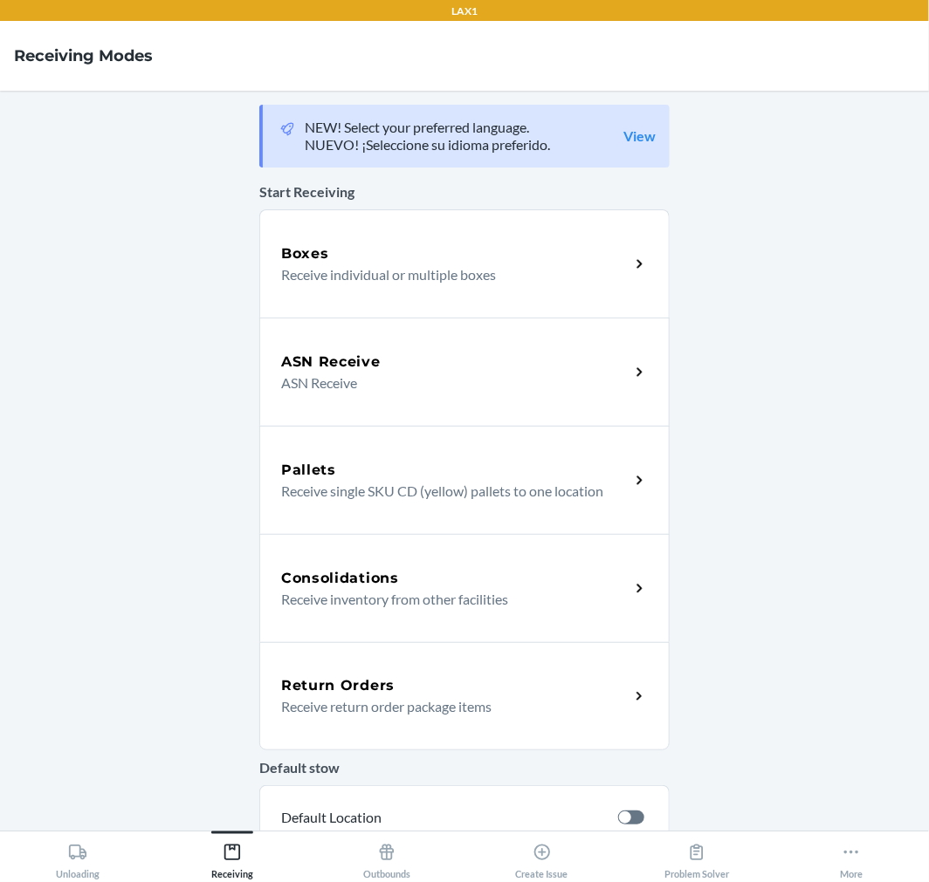
click at [317, 738] on div "Return Orders Receive return order package items" at bounding box center [464, 696] width 410 height 108
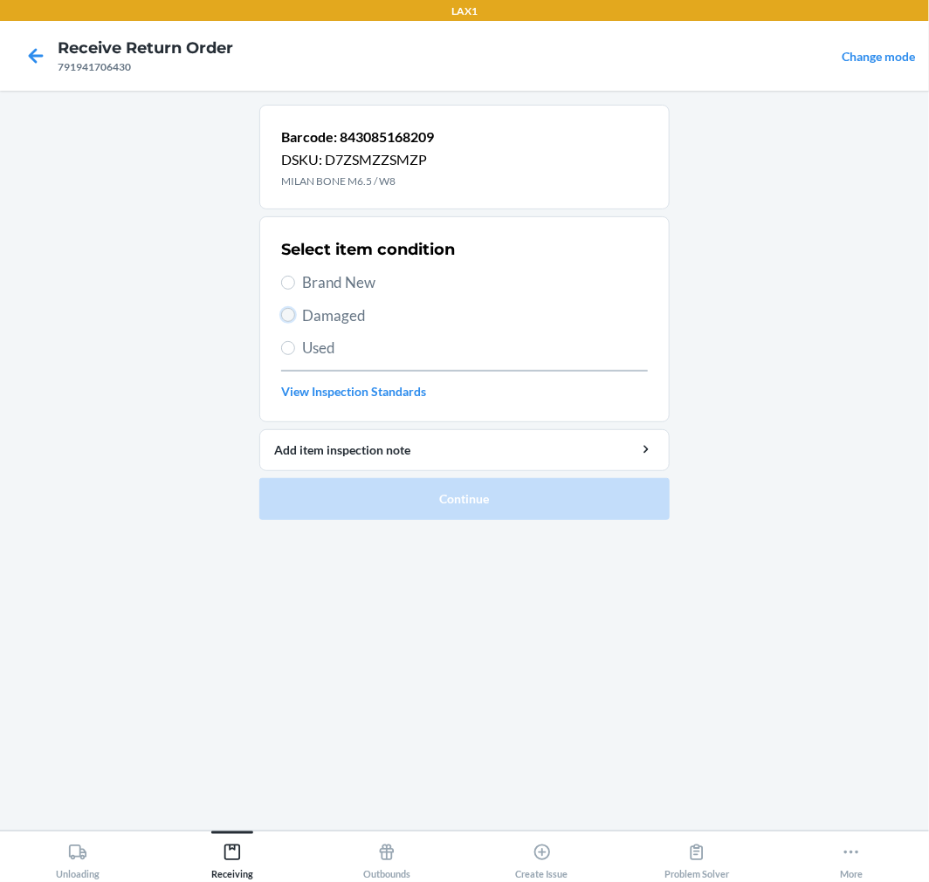
click at [286, 315] on input "Damaged" at bounding box center [288, 315] width 14 height 14
radio input "true"
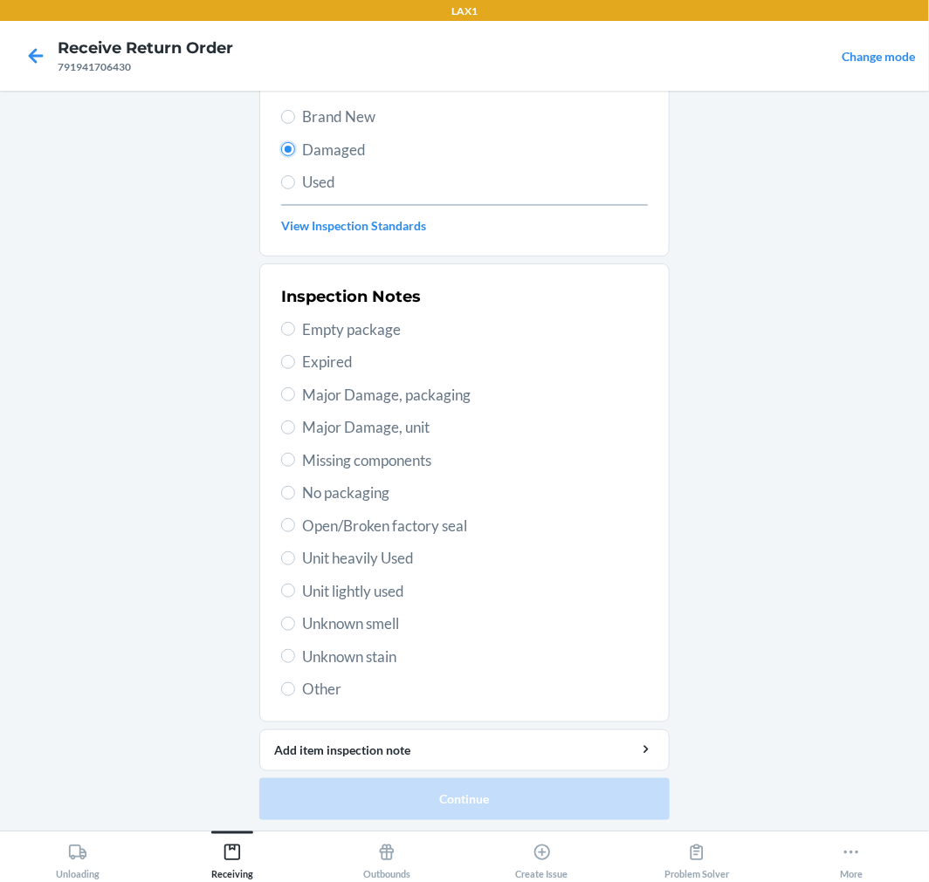
scroll to position [168, 0]
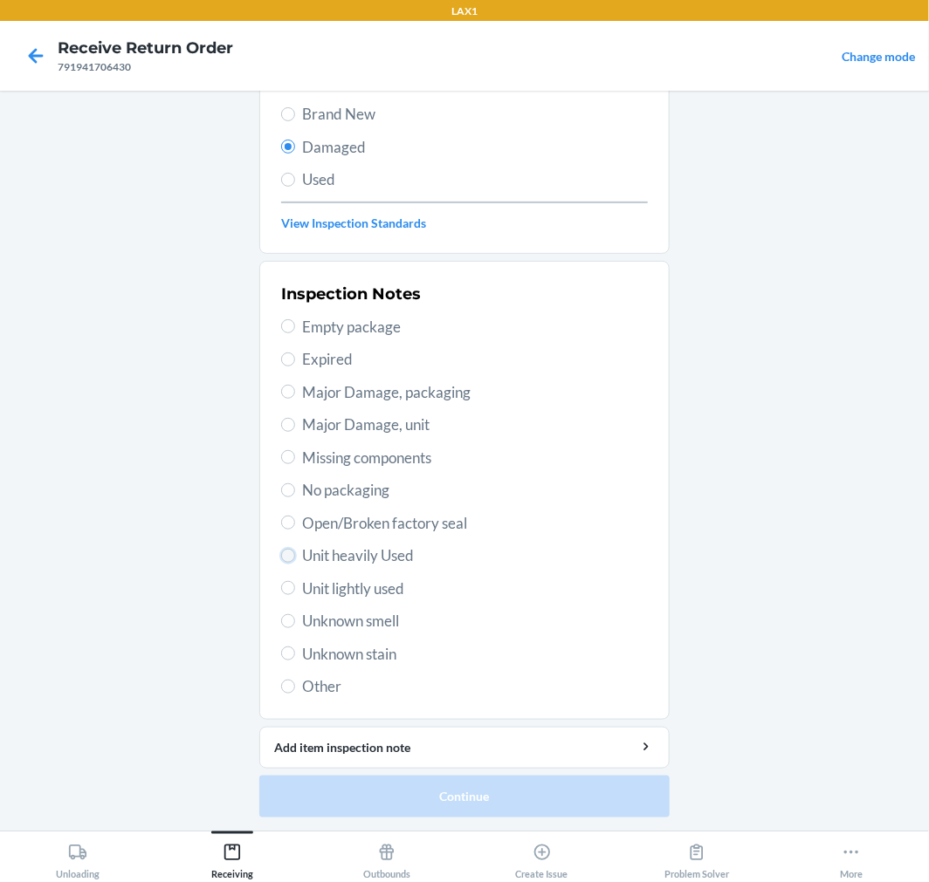
click at [281, 553] on input "Unit heavily Used" at bounding box center [288, 556] width 14 height 14
radio input "true"
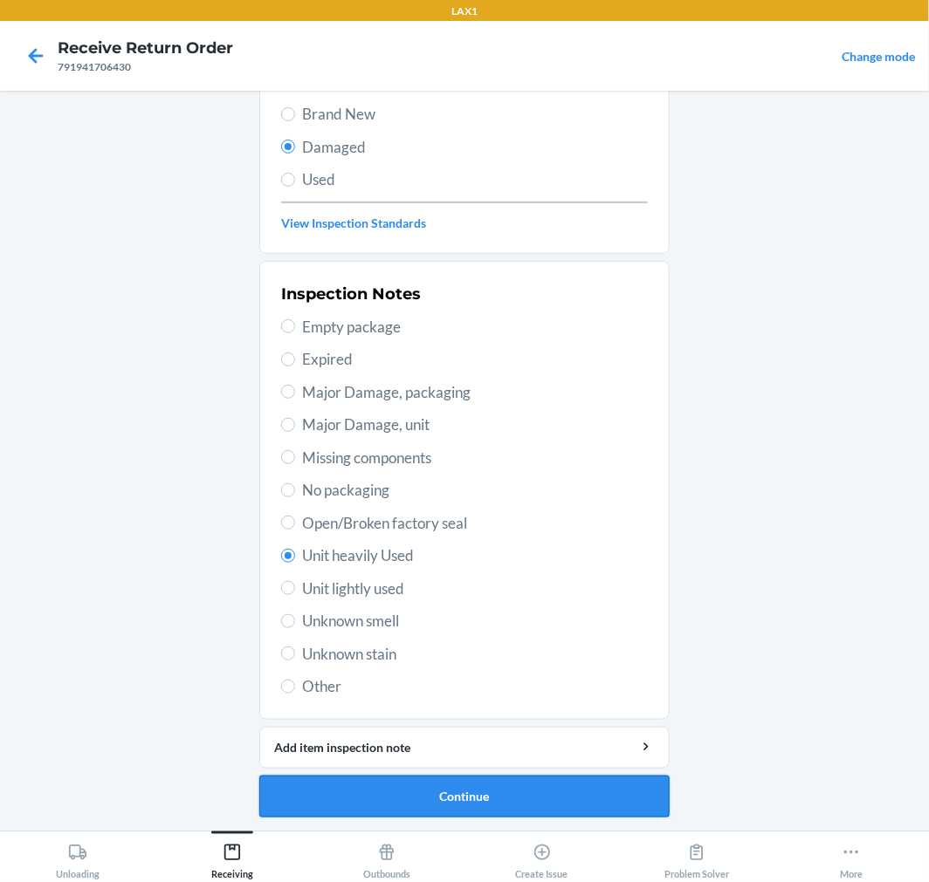
click at [321, 801] on button "Continue" at bounding box center [464, 797] width 410 height 42
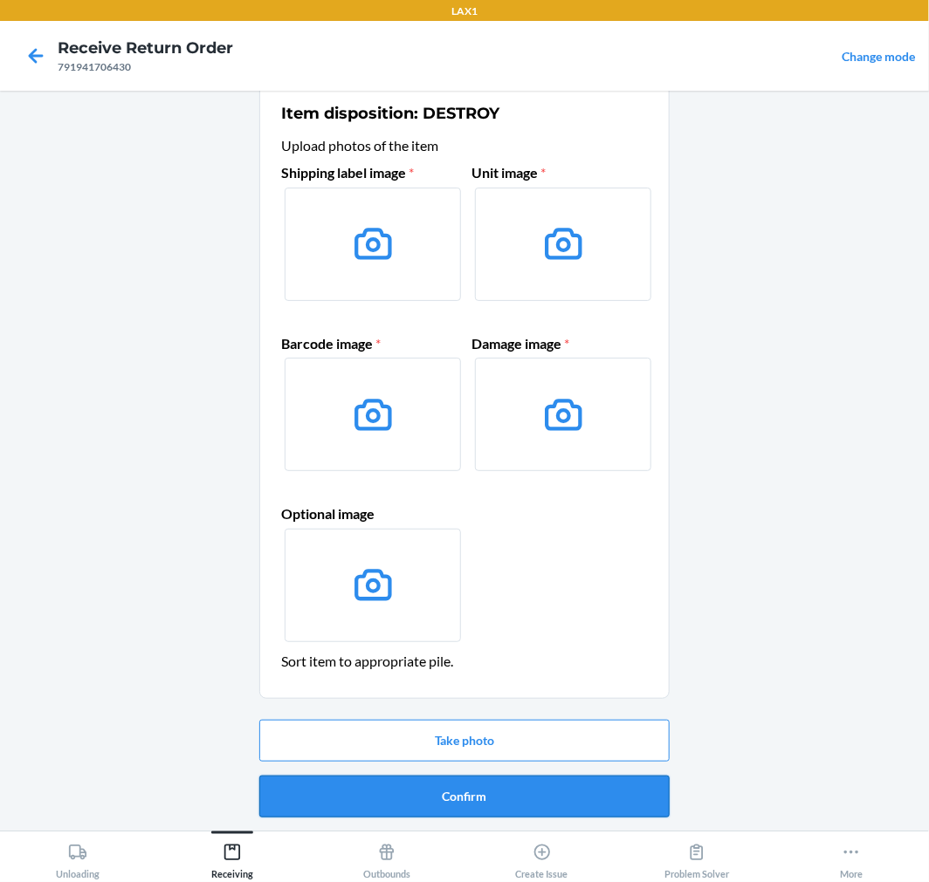
click at [396, 815] on button "Confirm" at bounding box center [464, 797] width 410 height 42
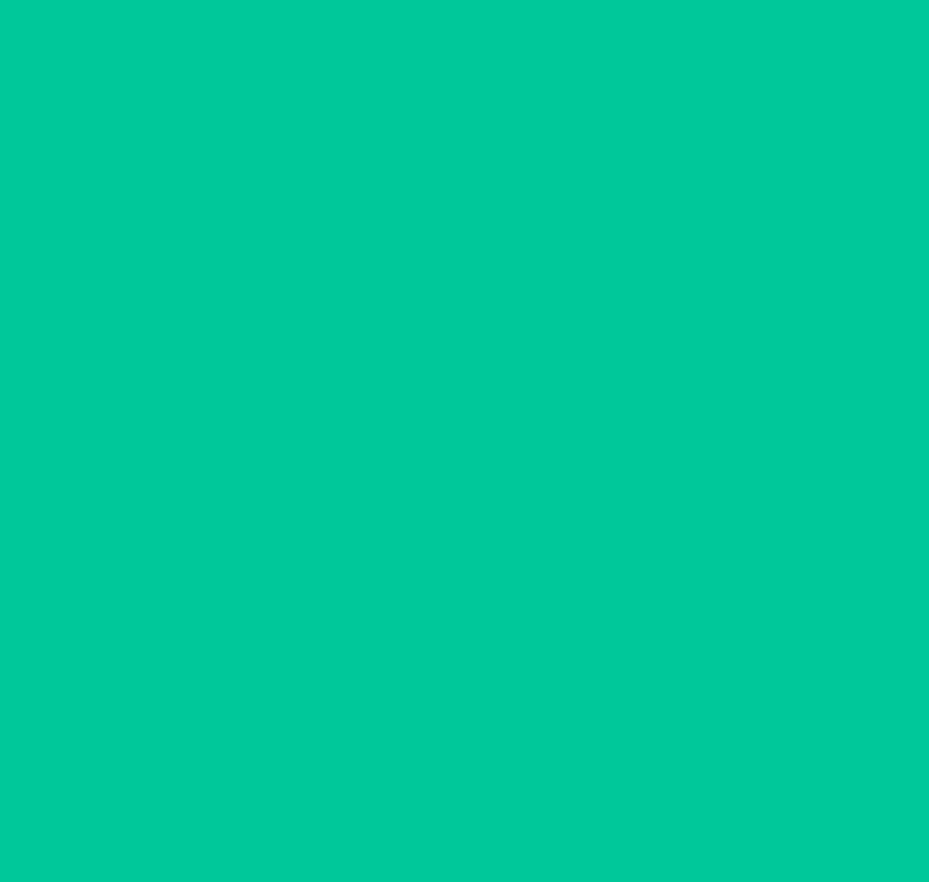
scroll to position [0, 0]
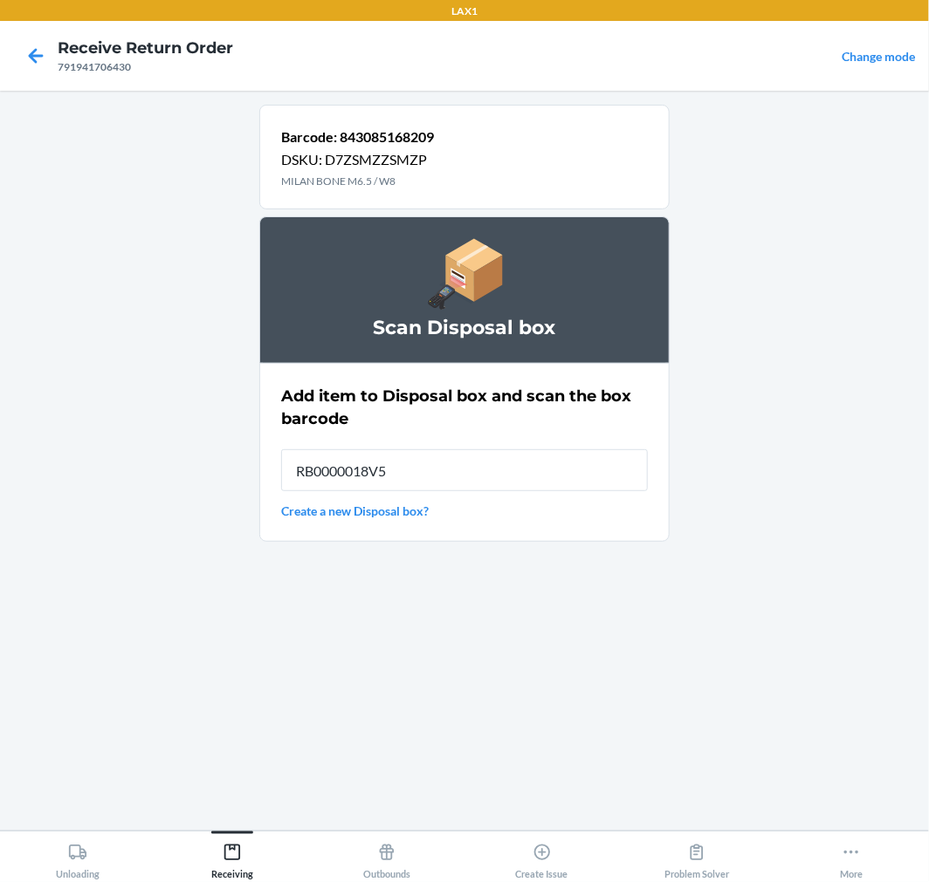
type input "RB0000018V5"
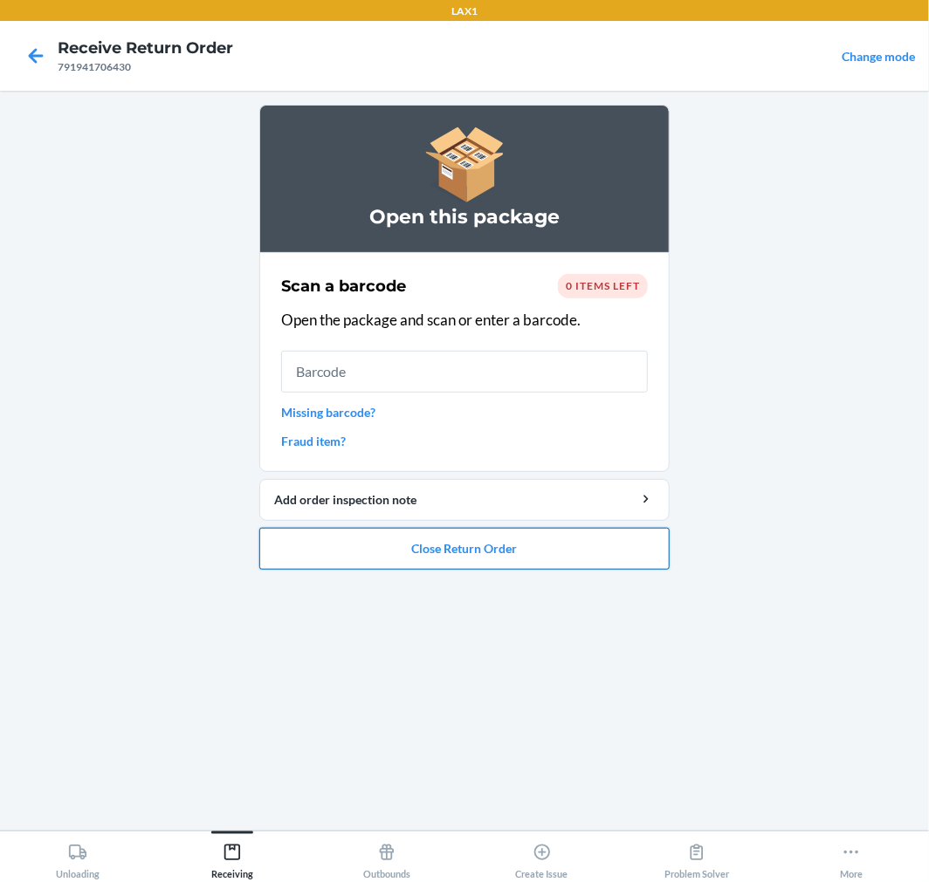
click at [303, 538] on button "Close Return Order" at bounding box center [464, 549] width 410 height 42
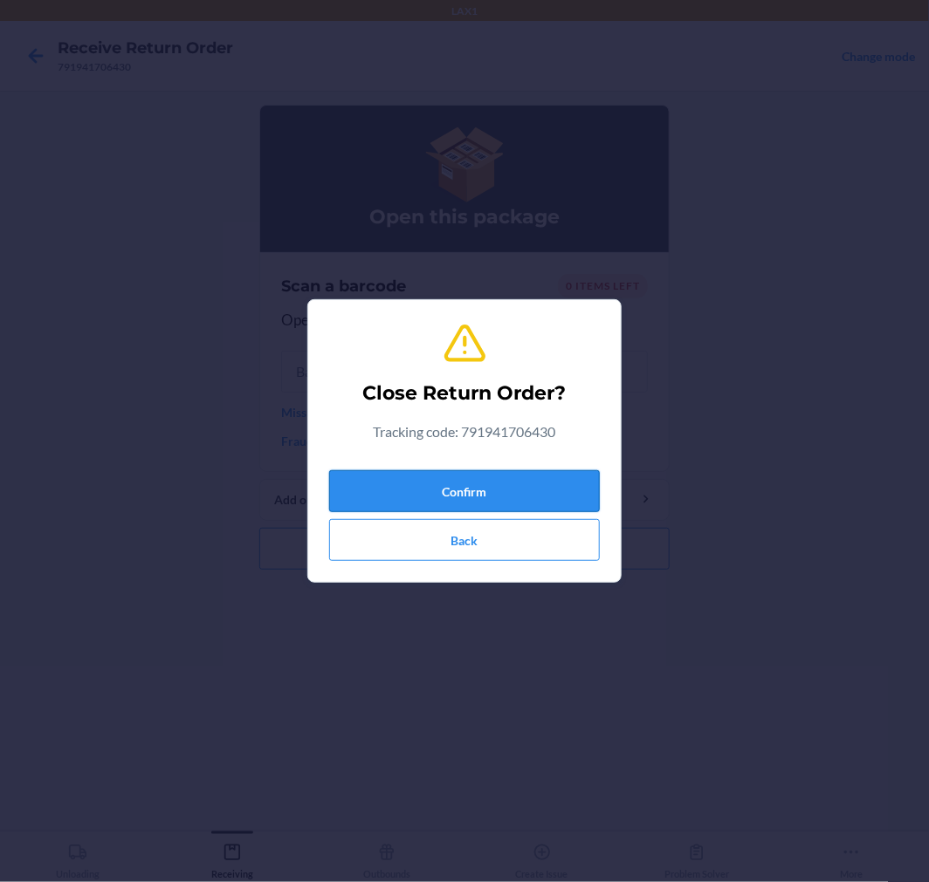
click at [381, 484] on button "Confirm" at bounding box center [464, 491] width 271 height 42
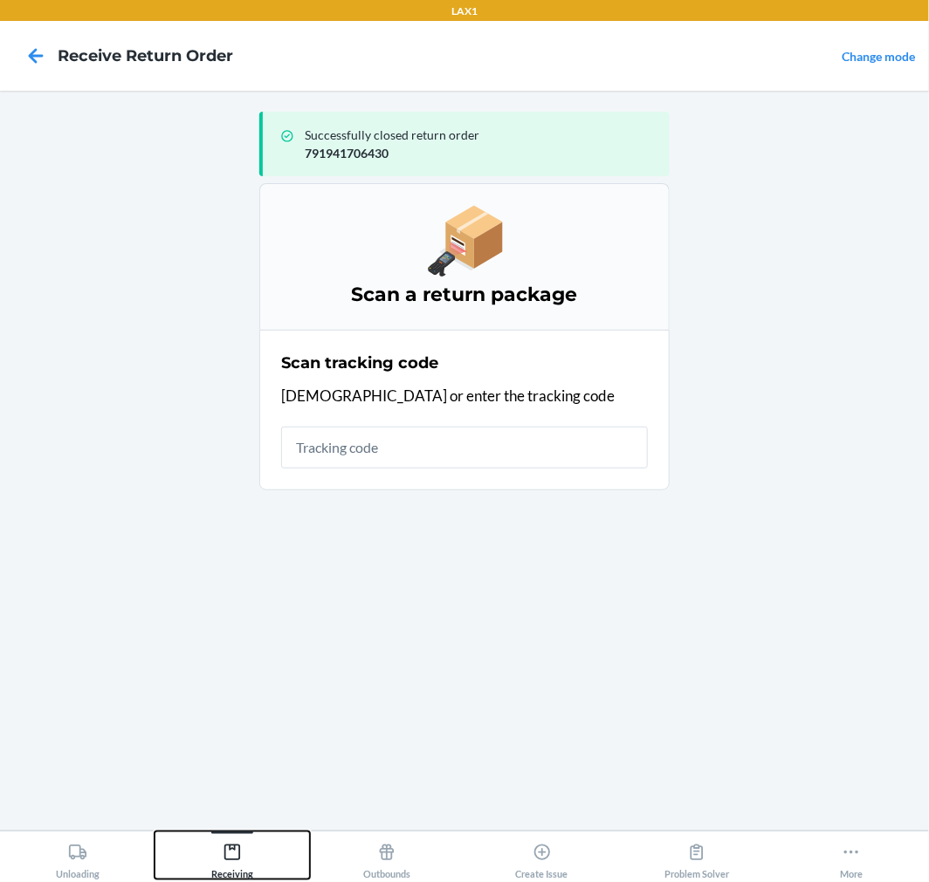
drag, startPoint x: 234, startPoint y: 853, endPoint x: 245, endPoint y: 817, distance: 37.5
click at [236, 852] on icon at bounding box center [232, 852] width 19 height 19
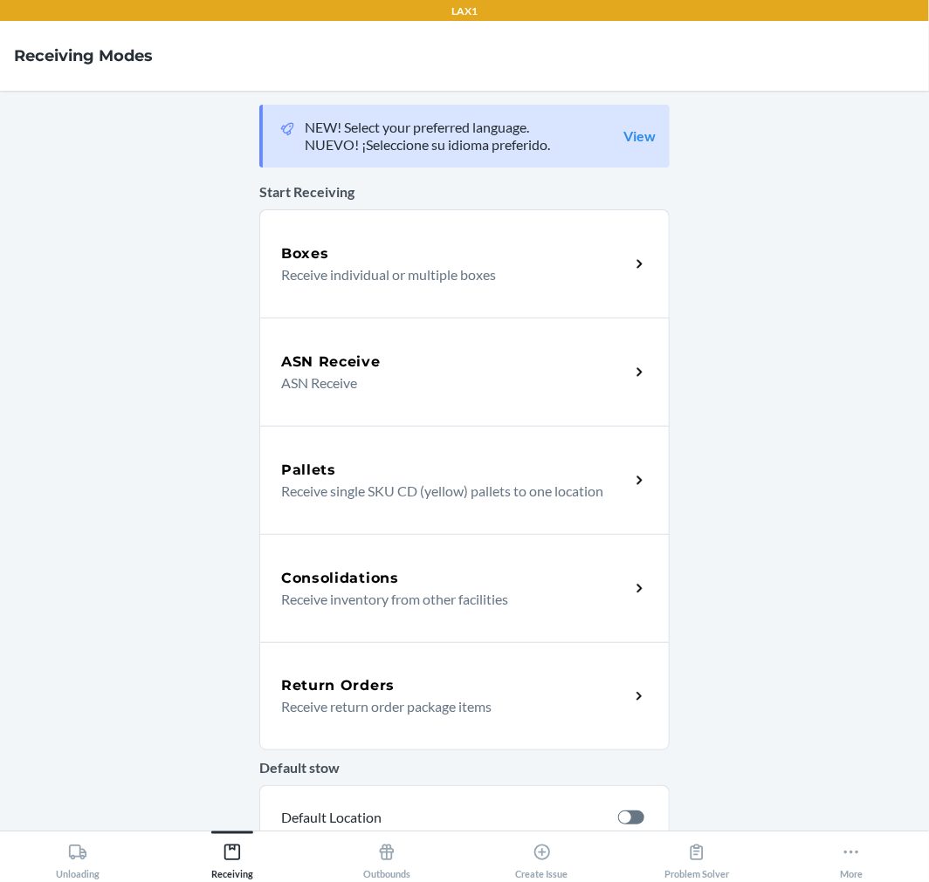
click at [335, 716] on p "Receive return order package items" at bounding box center [448, 707] width 334 height 21
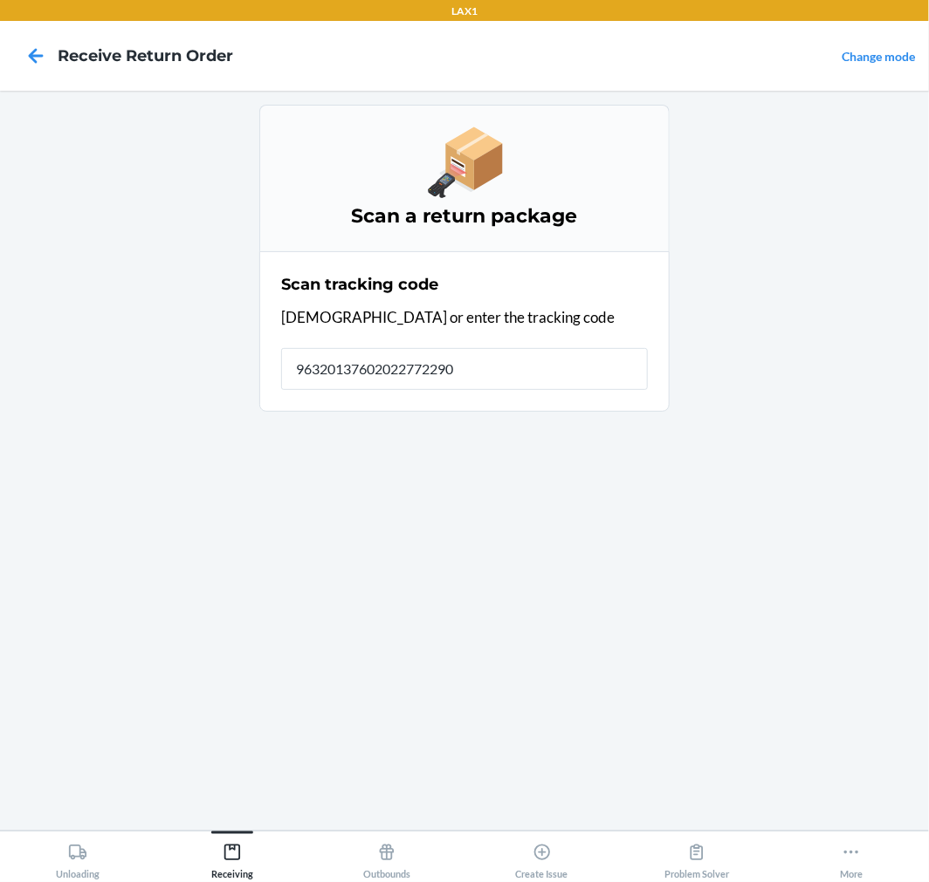
type input "963201376020227722900"
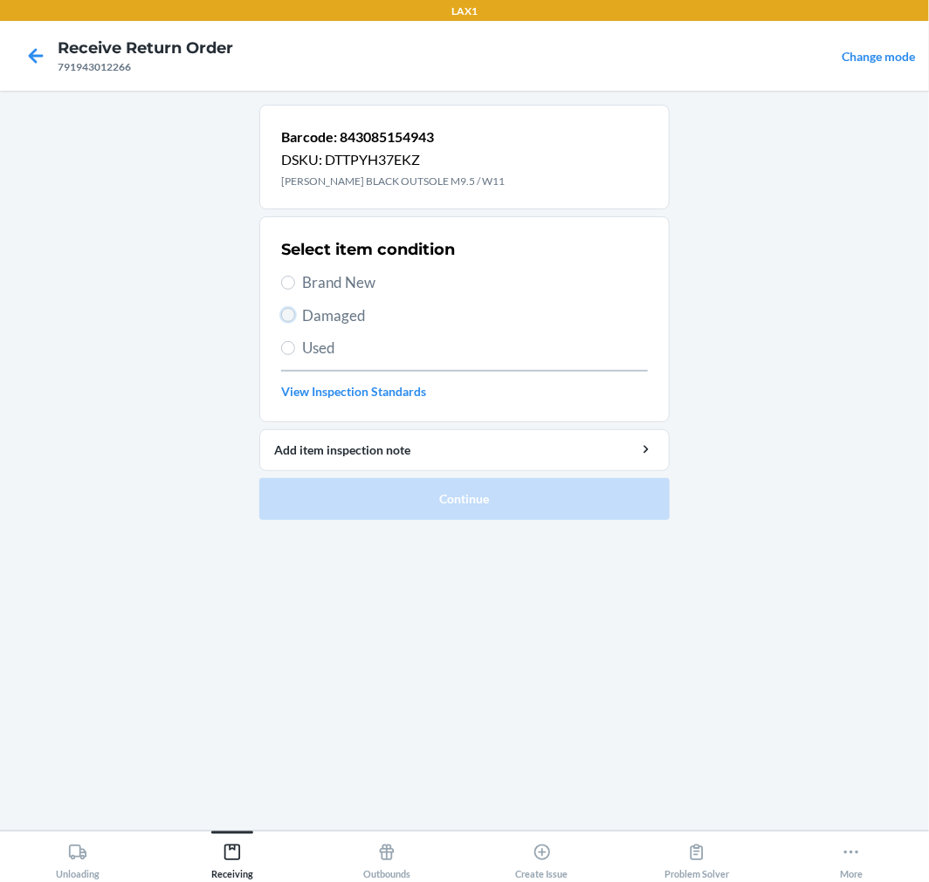
click at [292, 317] on input "Damaged" at bounding box center [288, 315] width 14 height 14
radio input "true"
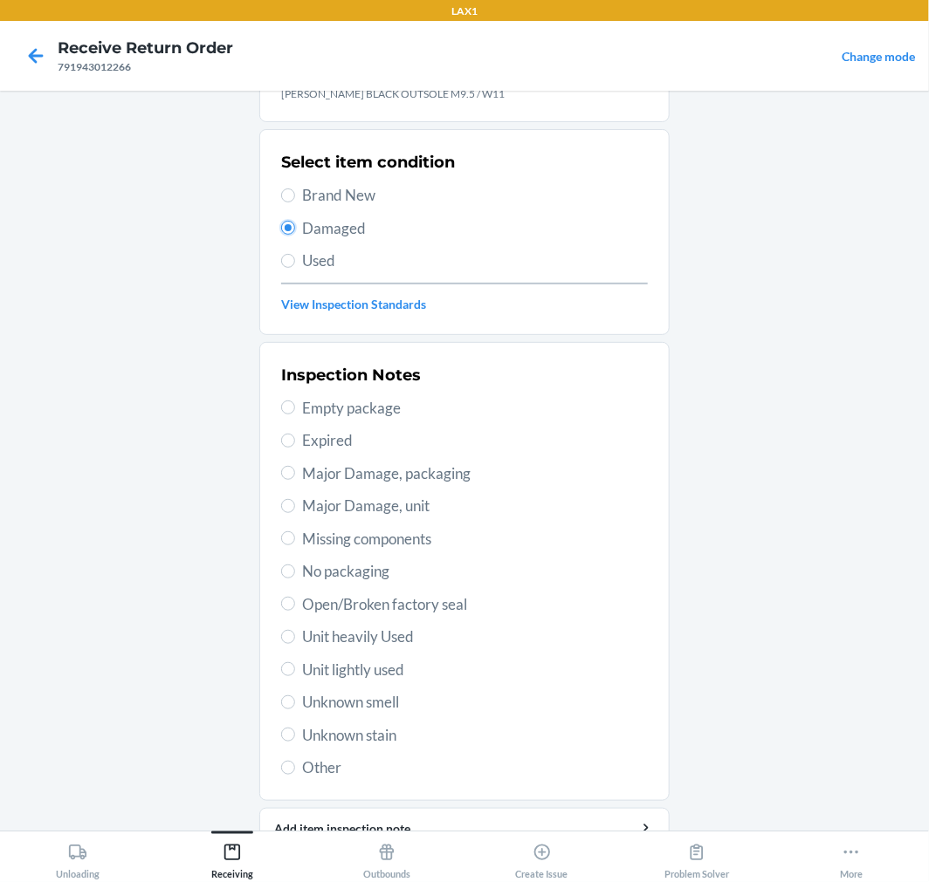
scroll to position [168, 0]
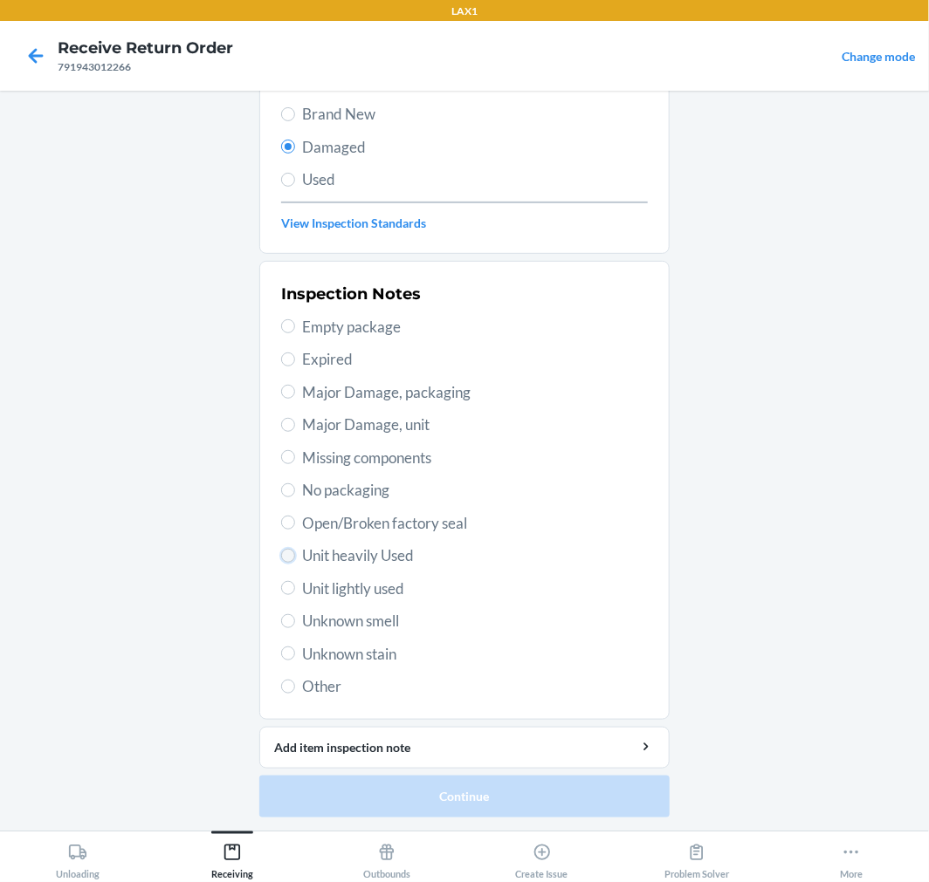
click at [285, 560] on input "Unit heavily Used" at bounding box center [288, 556] width 14 height 14
radio input "true"
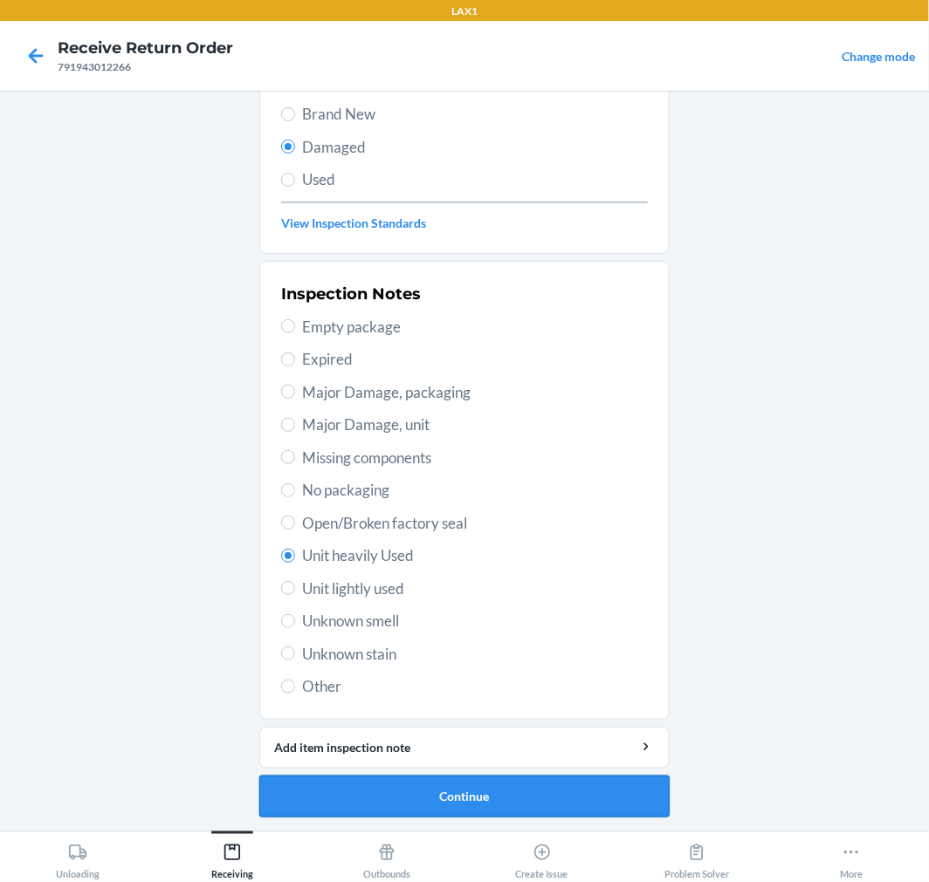
click at [407, 788] on button "Continue" at bounding box center [464, 797] width 410 height 42
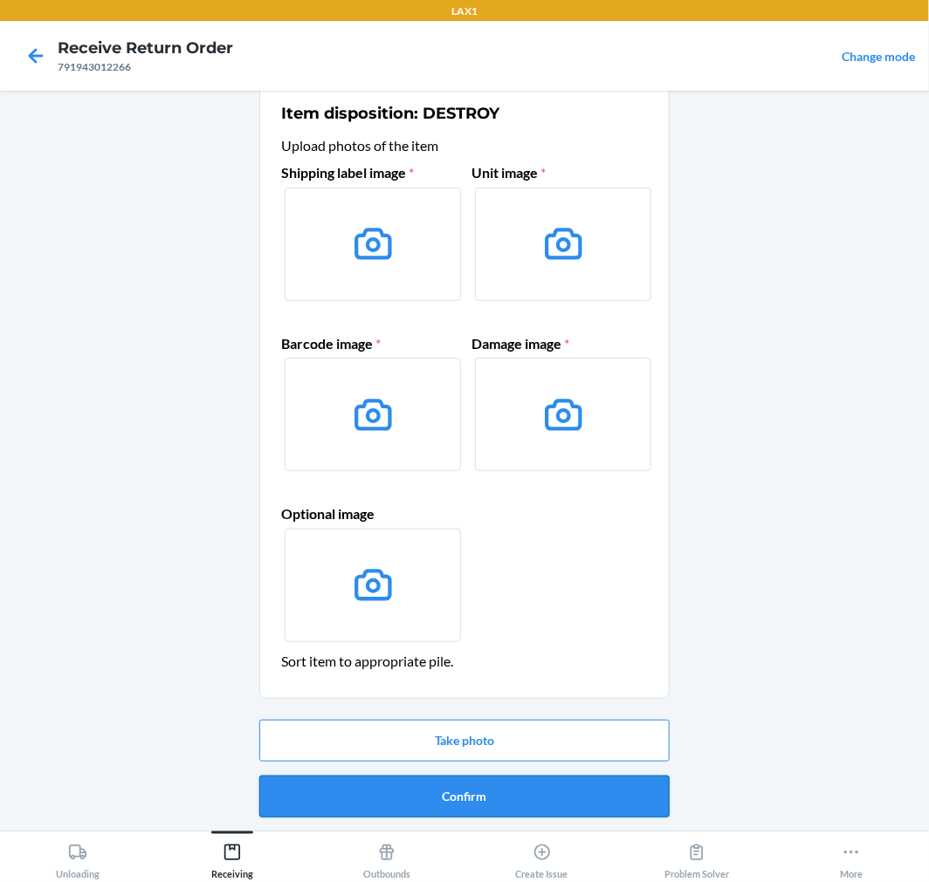
click at [443, 797] on button "Confirm" at bounding box center [464, 797] width 410 height 42
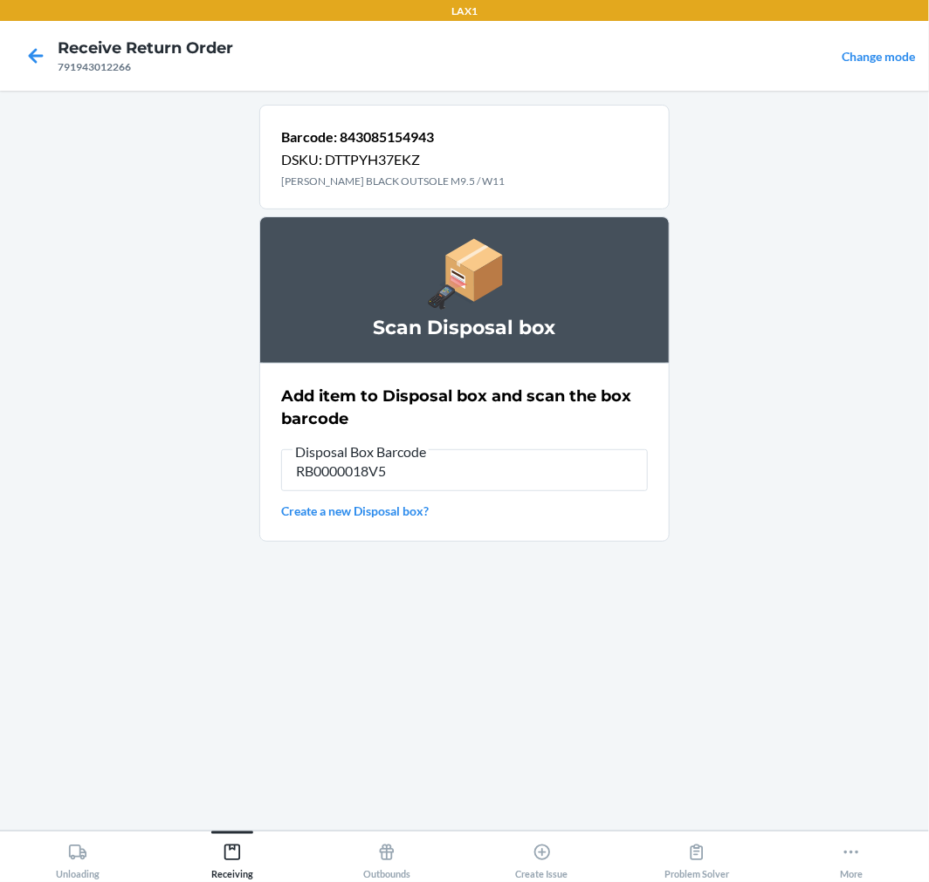
type input "RB0000018V5"
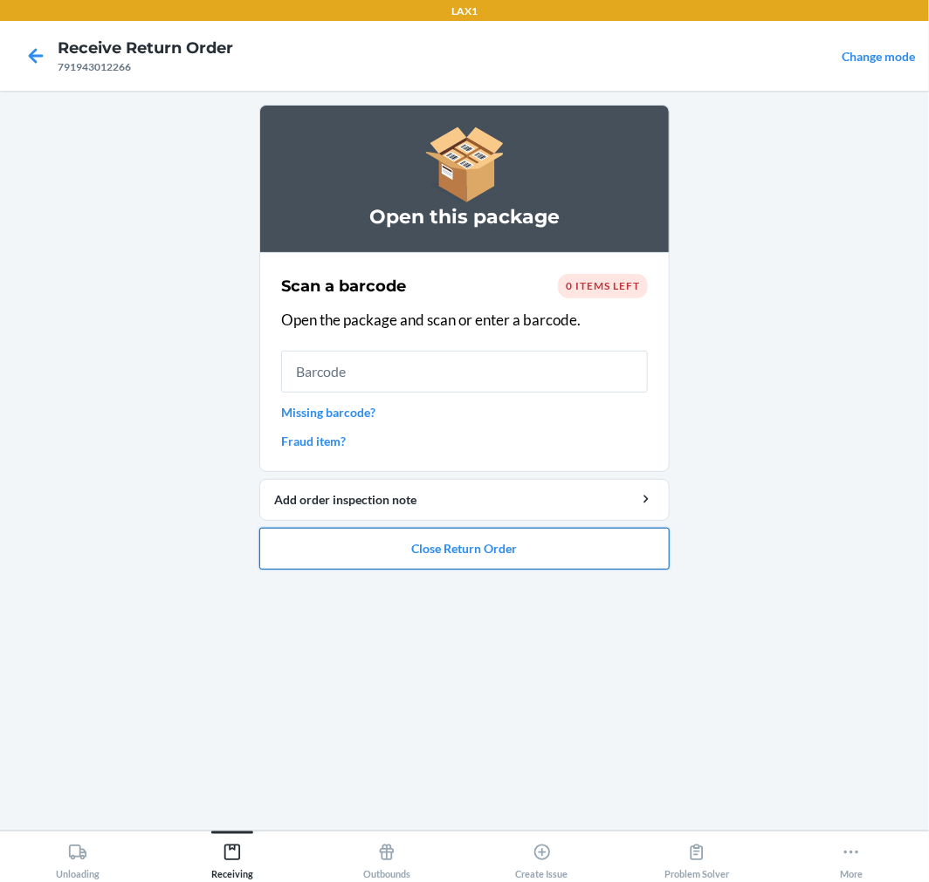
click at [353, 554] on button "Close Return Order" at bounding box center [464, 549] width 410 height 42
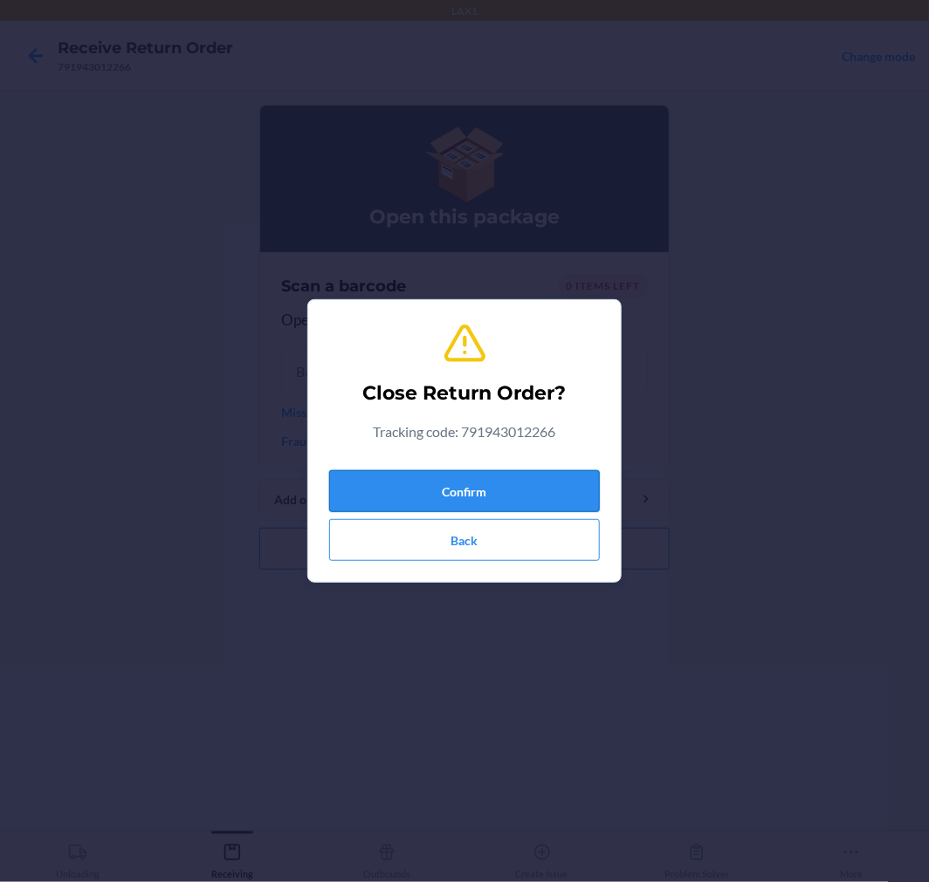
click at [402, 483] on button "Confirm" at bounding box center [464, 491] width 271 height 42
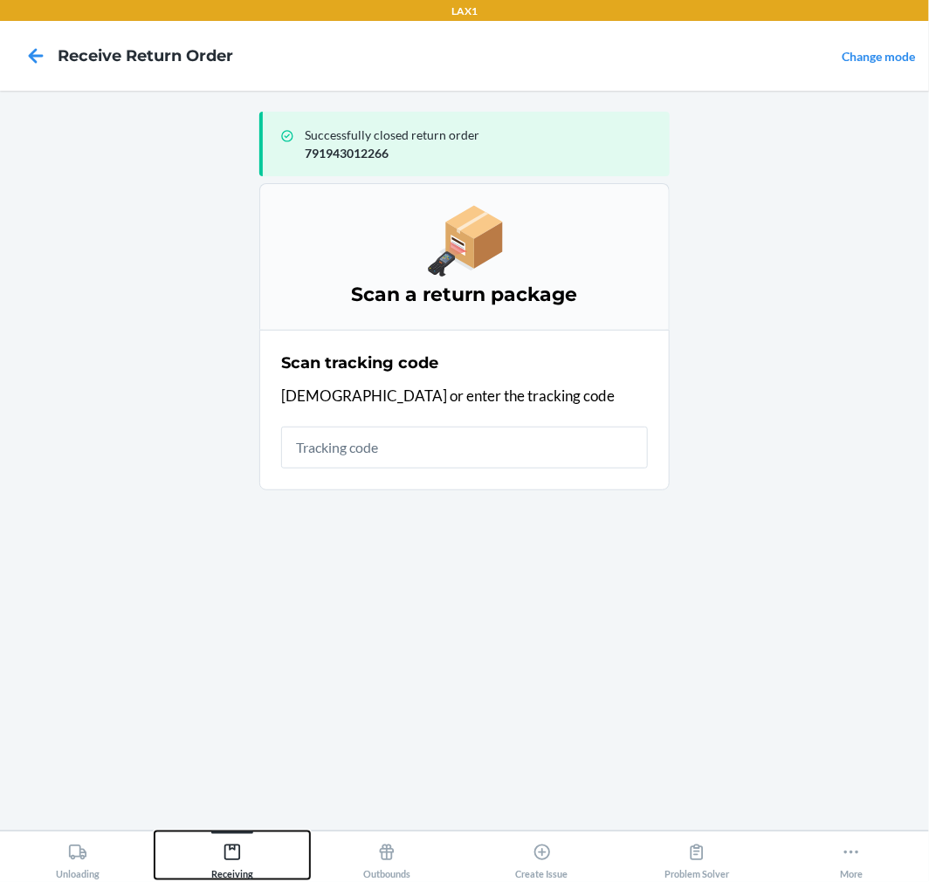
click at [238, 856] on icon at bounding box center [232, 852] width 19 height 19
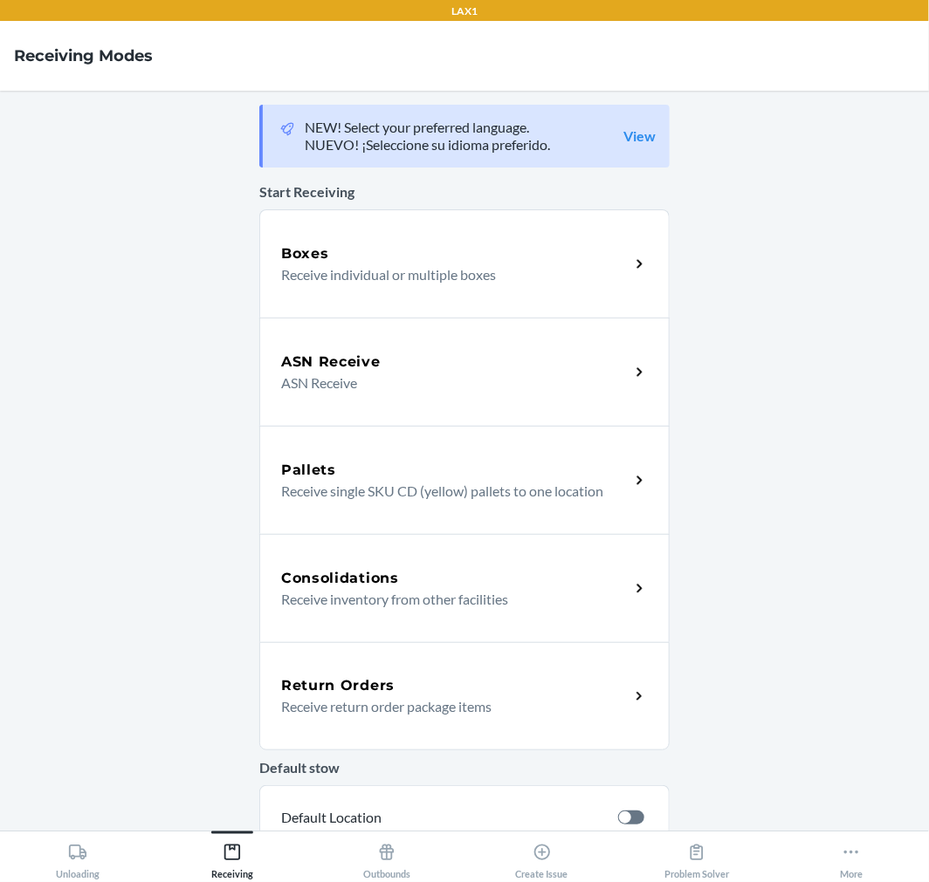
click at [312, 709] on p "Receive return order package items" at bounding box center [448, 707] width 334 height 21
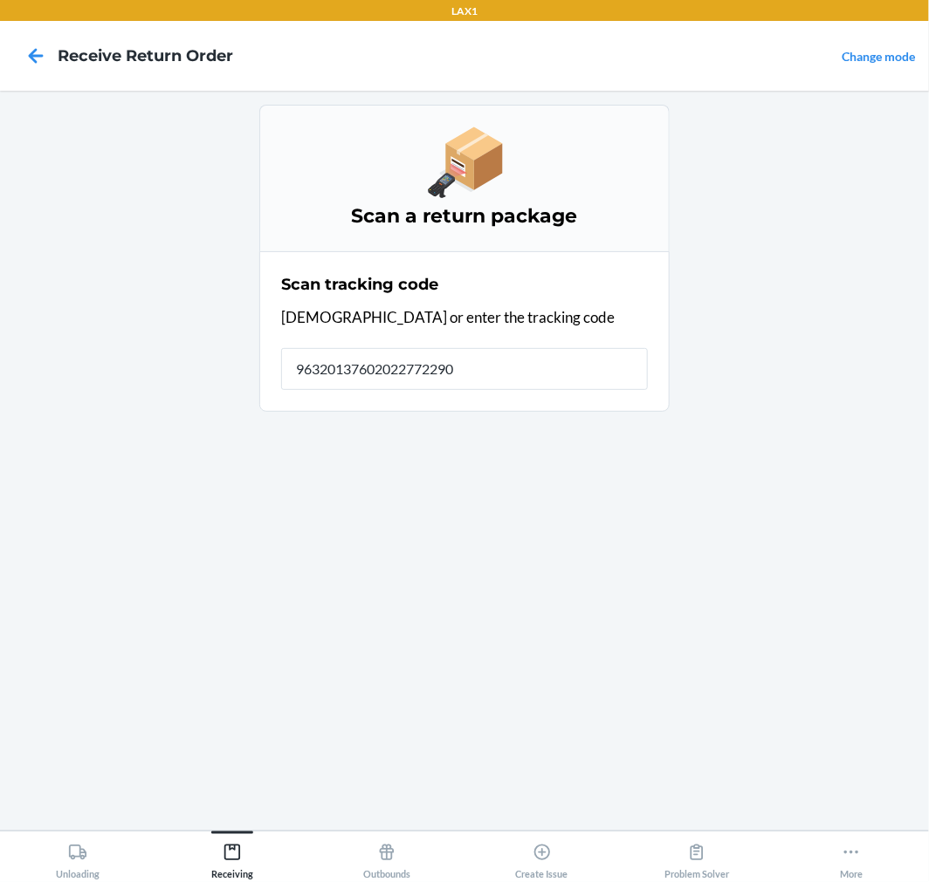
type input "963201376020227722900"
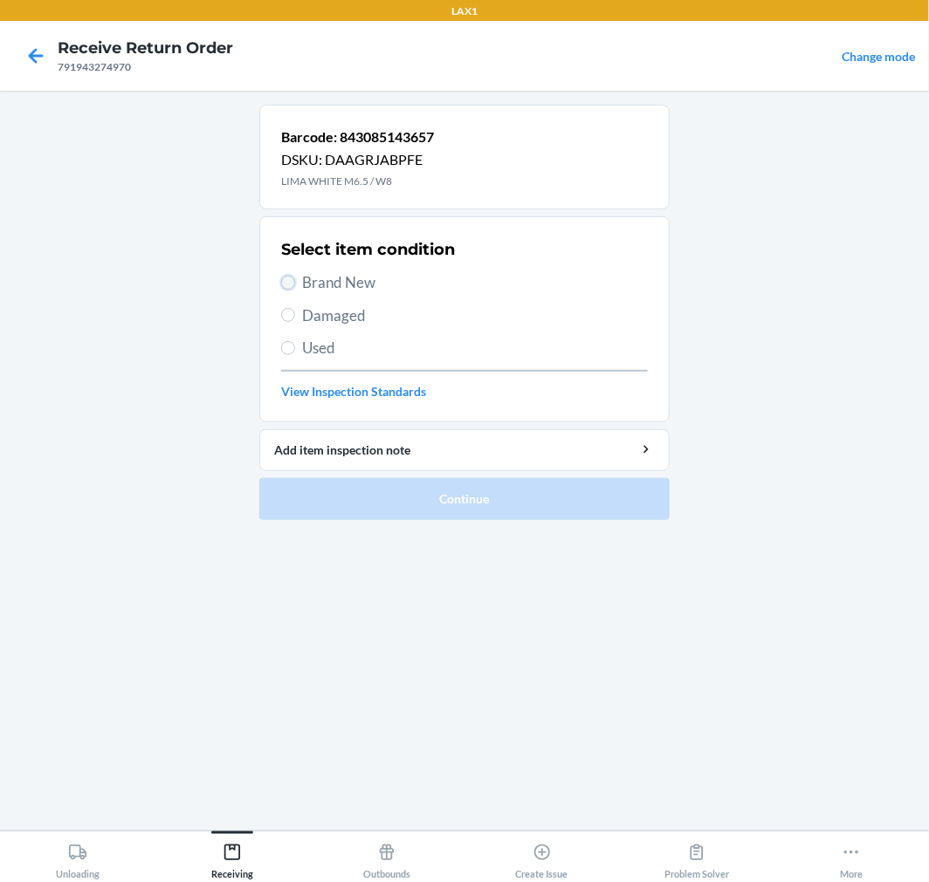
click at [289, 284] on input "Brand New" at bounding box center [288, 283] width 14 height 14
radio input "true"
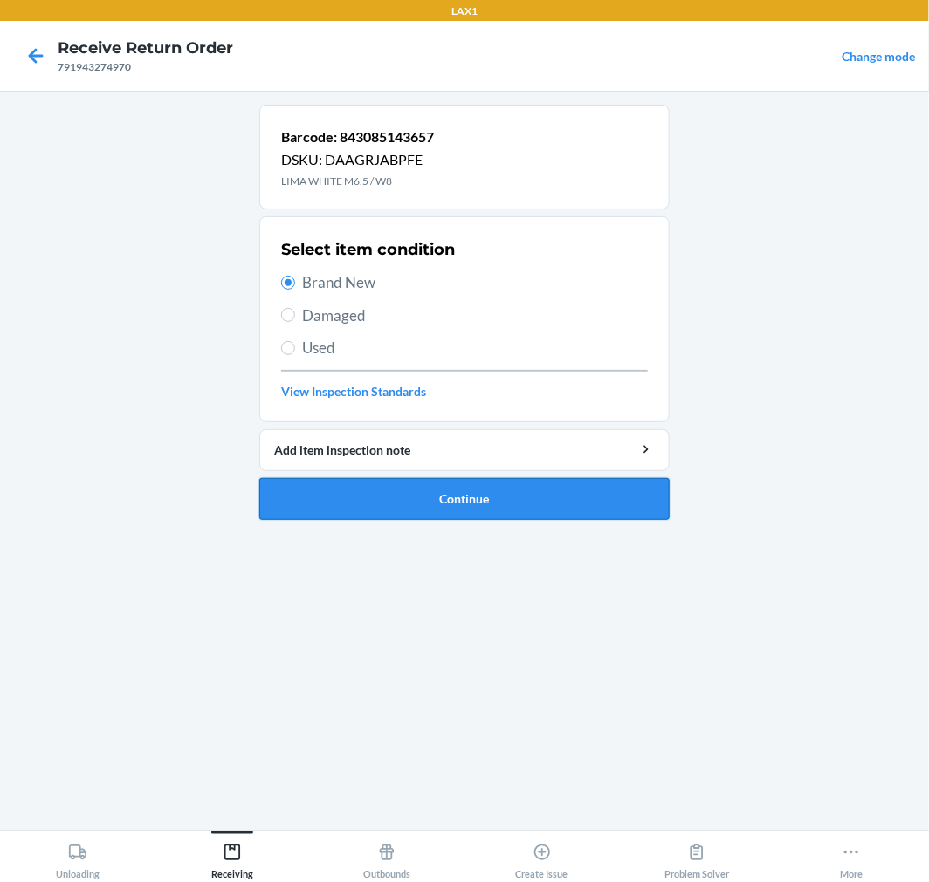
click at [395, 502] on button "Continue" at bounding box center [464, 499] width 410 height 42
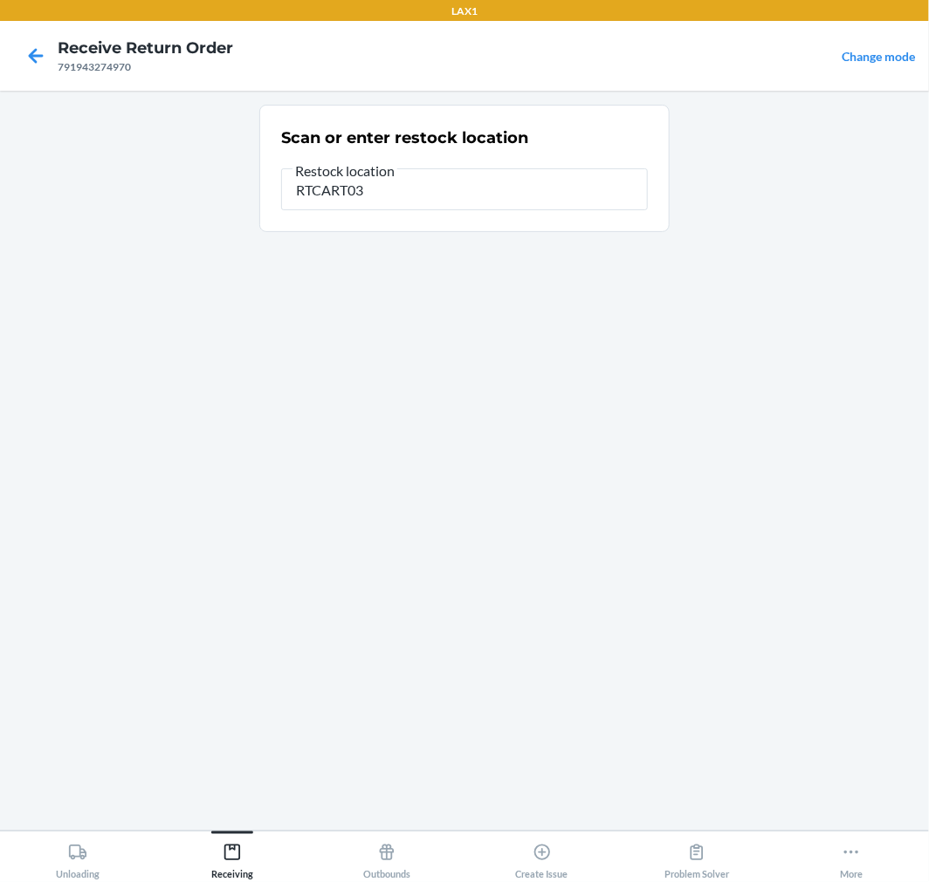
type input "RTCART035"
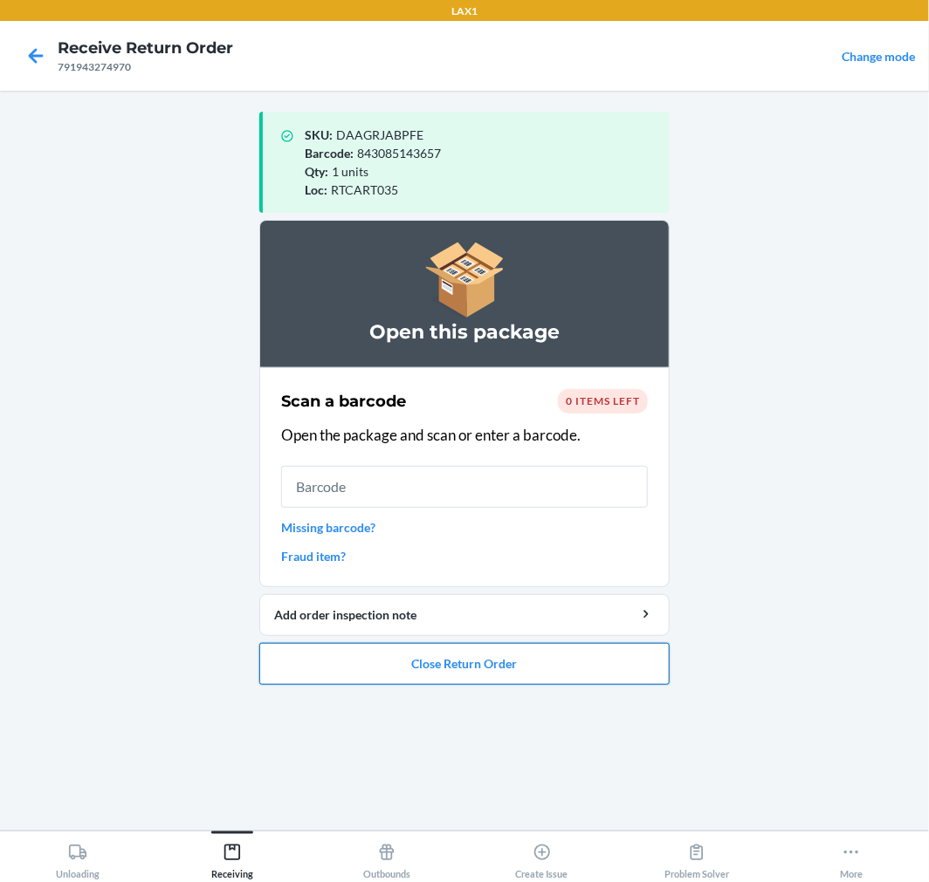
click at [420, 666] on button "Close Return Order" at bounding box center [464, 664] width 410 height 42
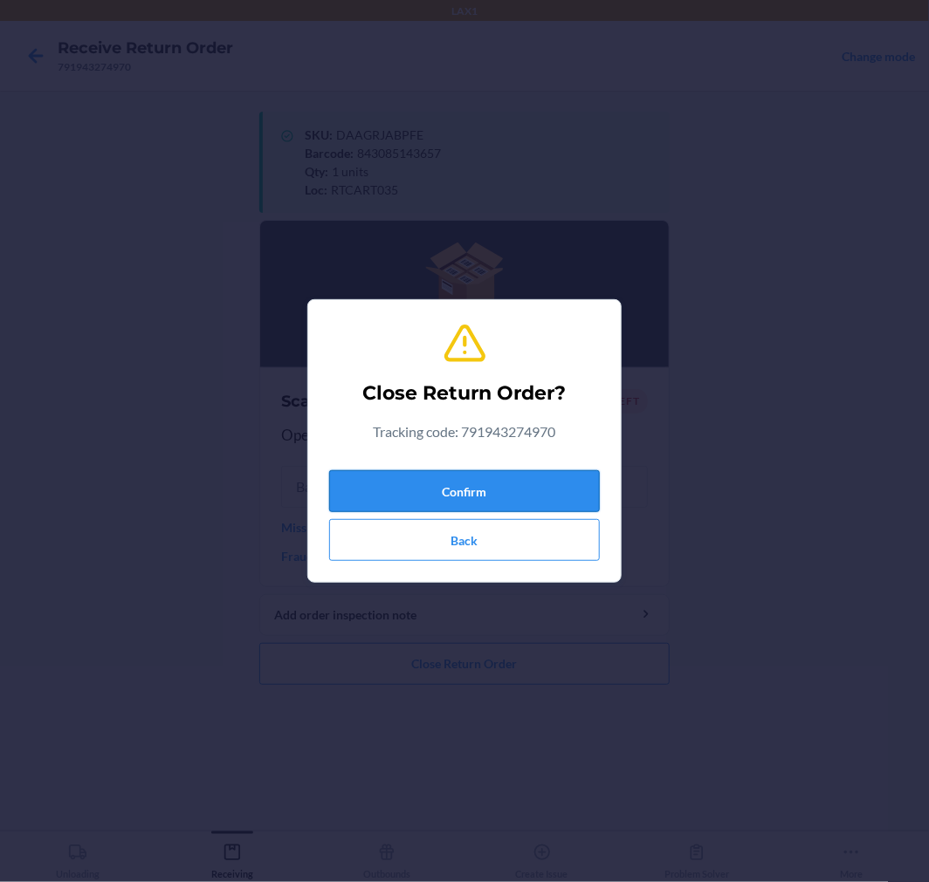
click at [473, 500] on button "Confirm" at bounding box center [464, 491] width 271 height 42
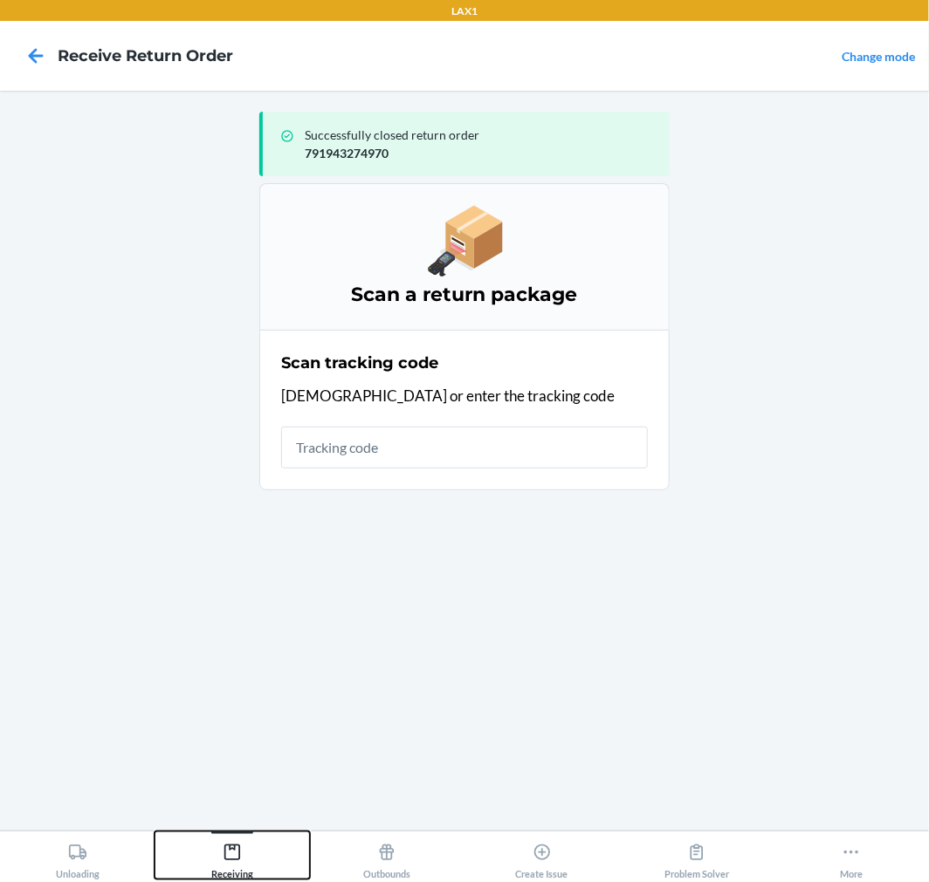
click at [231, 849] on icon at bounding box center [232, 853] width 16 height 16
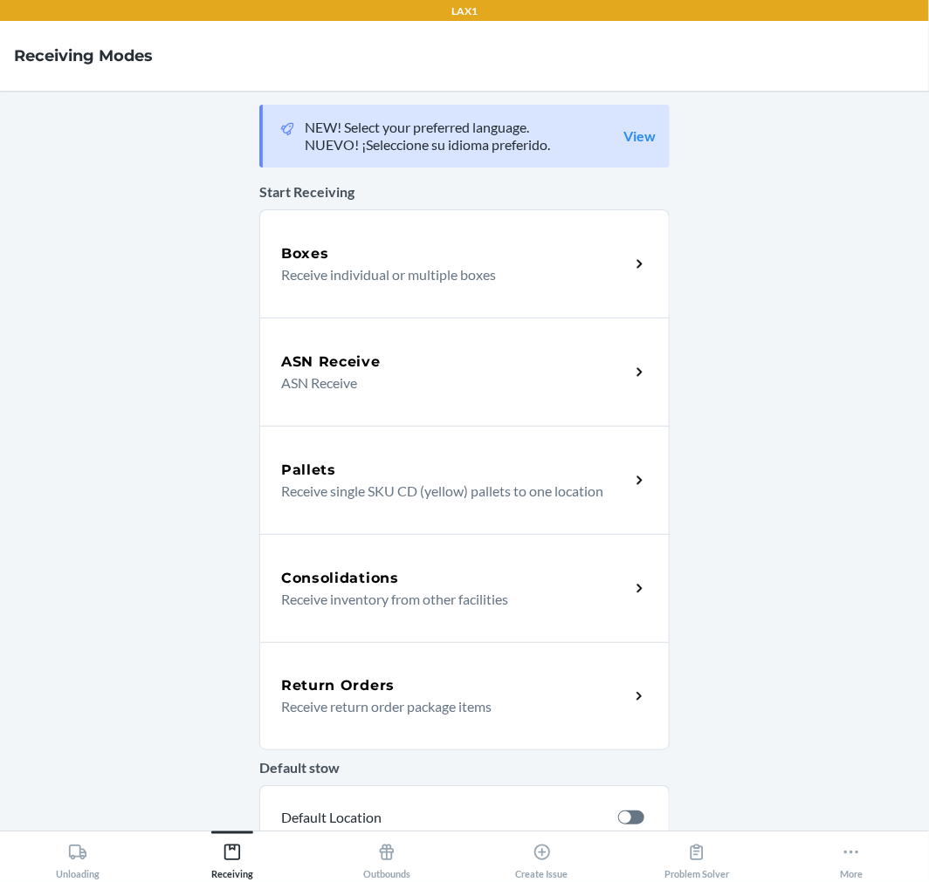
click at [388, 683] on div "Return Orders" at bounding box center [455, 686] width 348 height 21
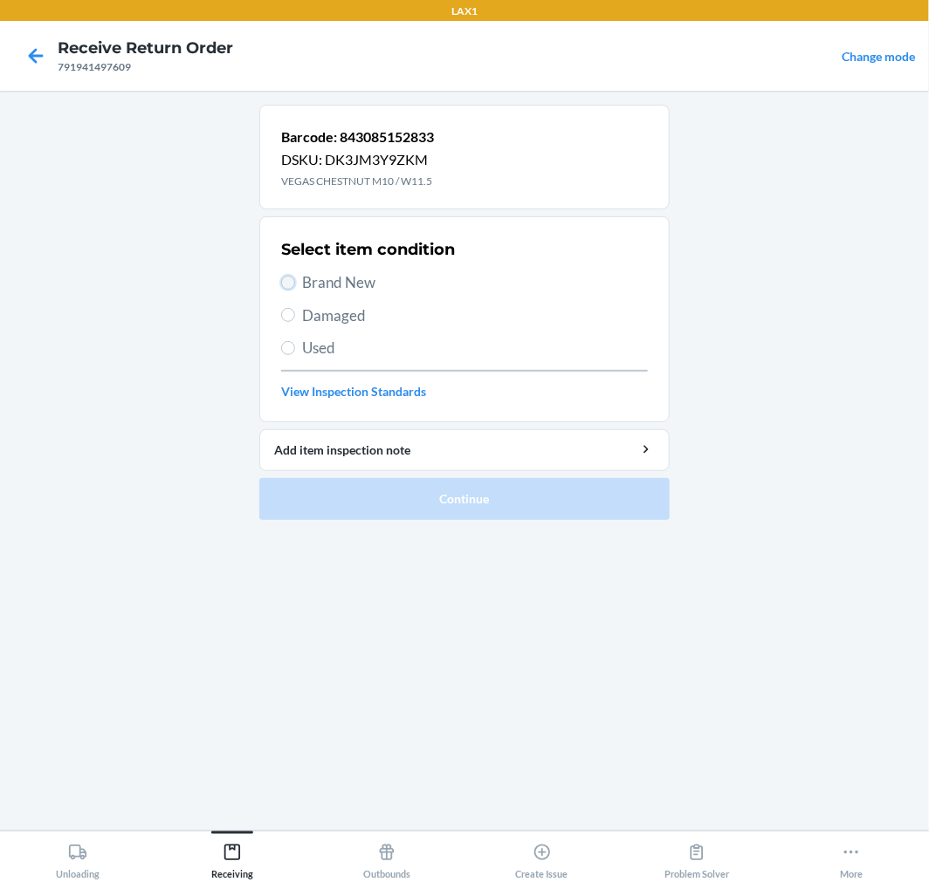
click at [285, 285] on input "Brand New" at bounding box center [288, 283] width 14 height 14
radio input "true"
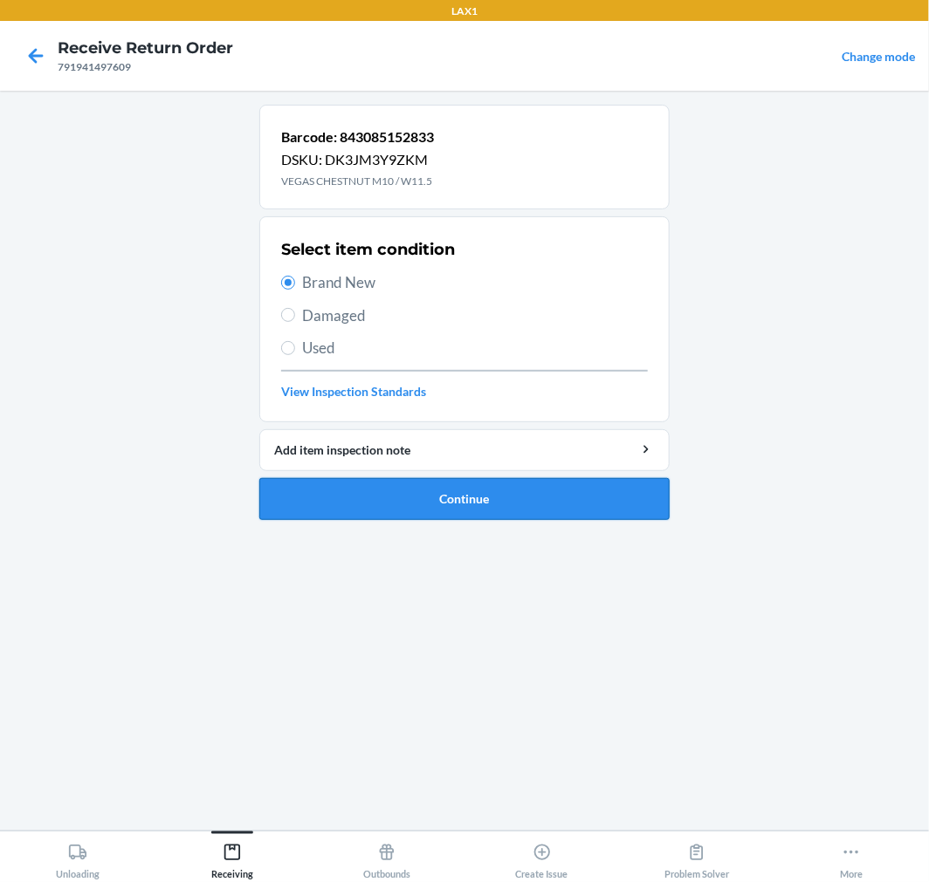
click at [354, 498] on button "Continue" at bounding box center [464, 499] width 410 height 42
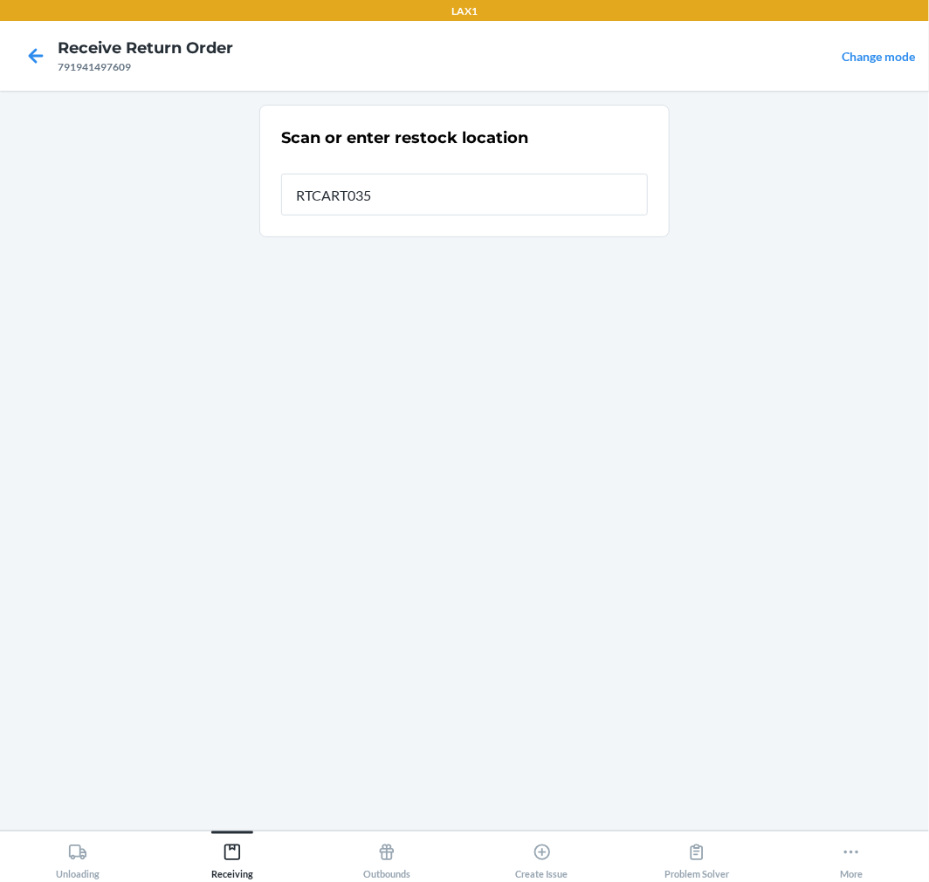
type input "RTCART035"
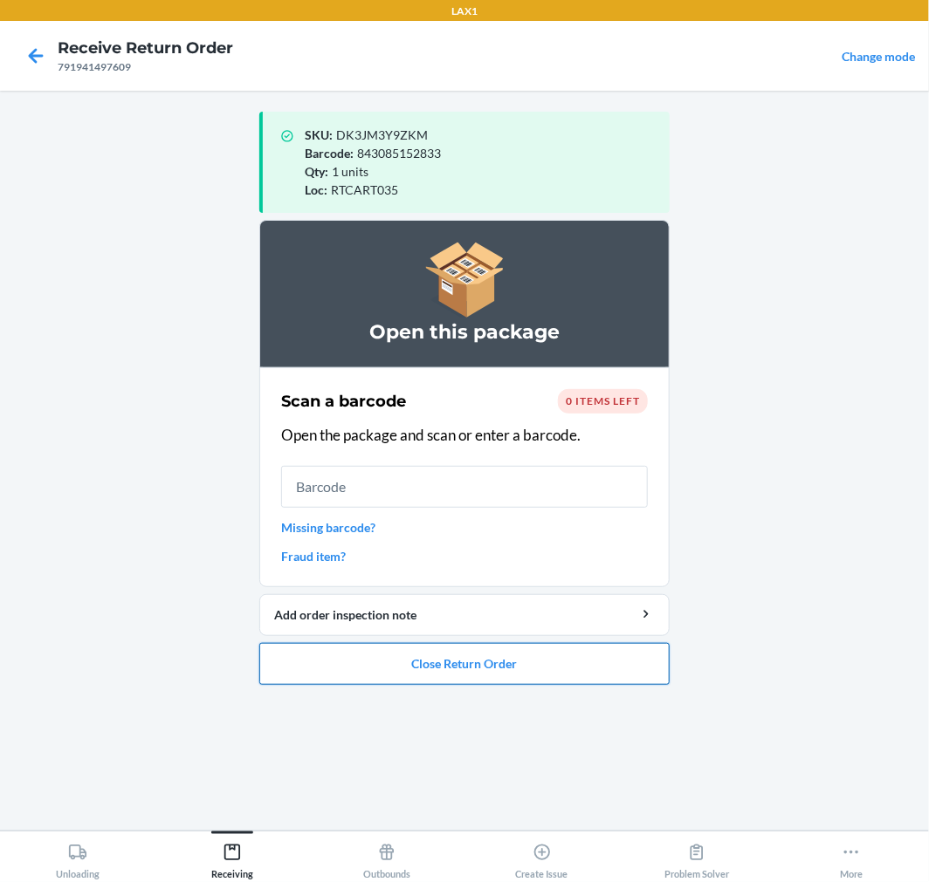
click at [445, 650] on button "Close Return Order" at bounding box center [464, 664] width 410 height 42
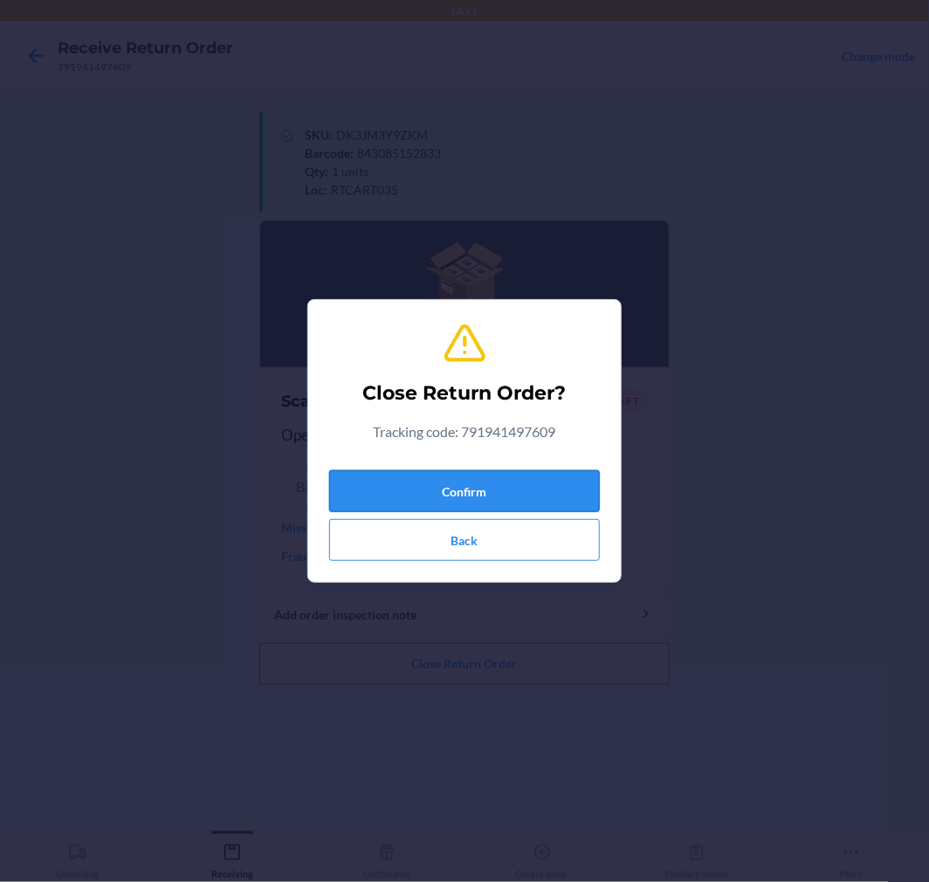
click at [491, 495] on button "Confirm" at bounding box center [464, 491] width 271 height 42
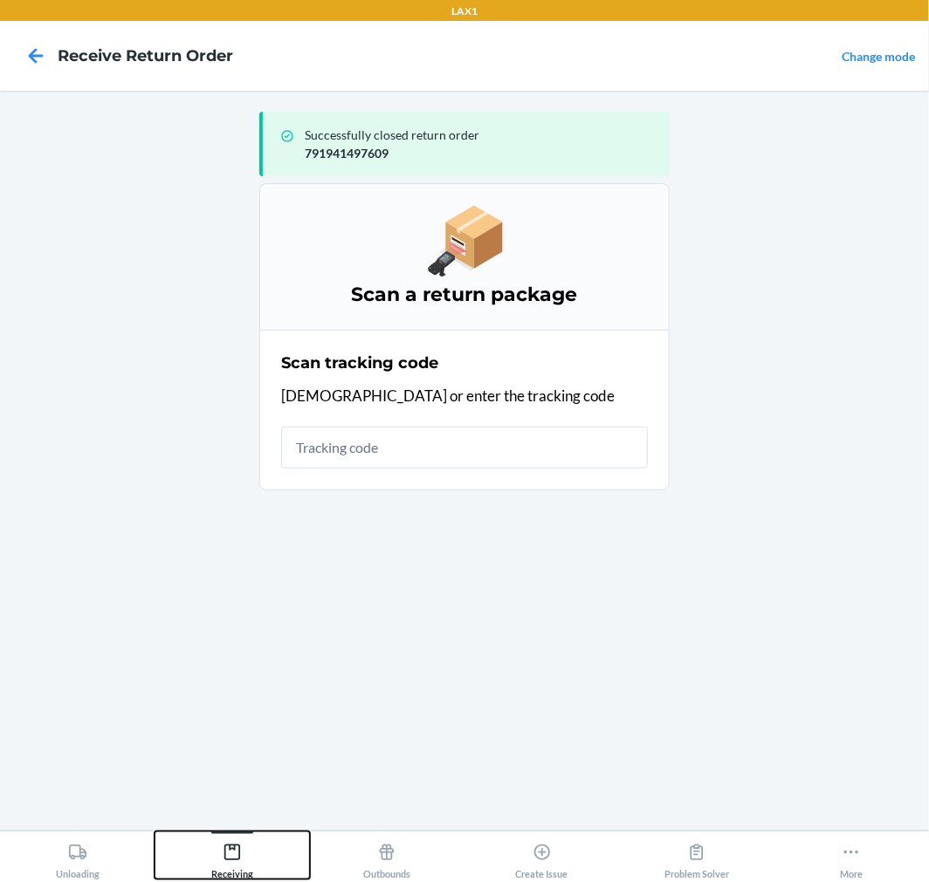
click at [236, 855] on icon at bounding box center [232, 852] width 19 height 19
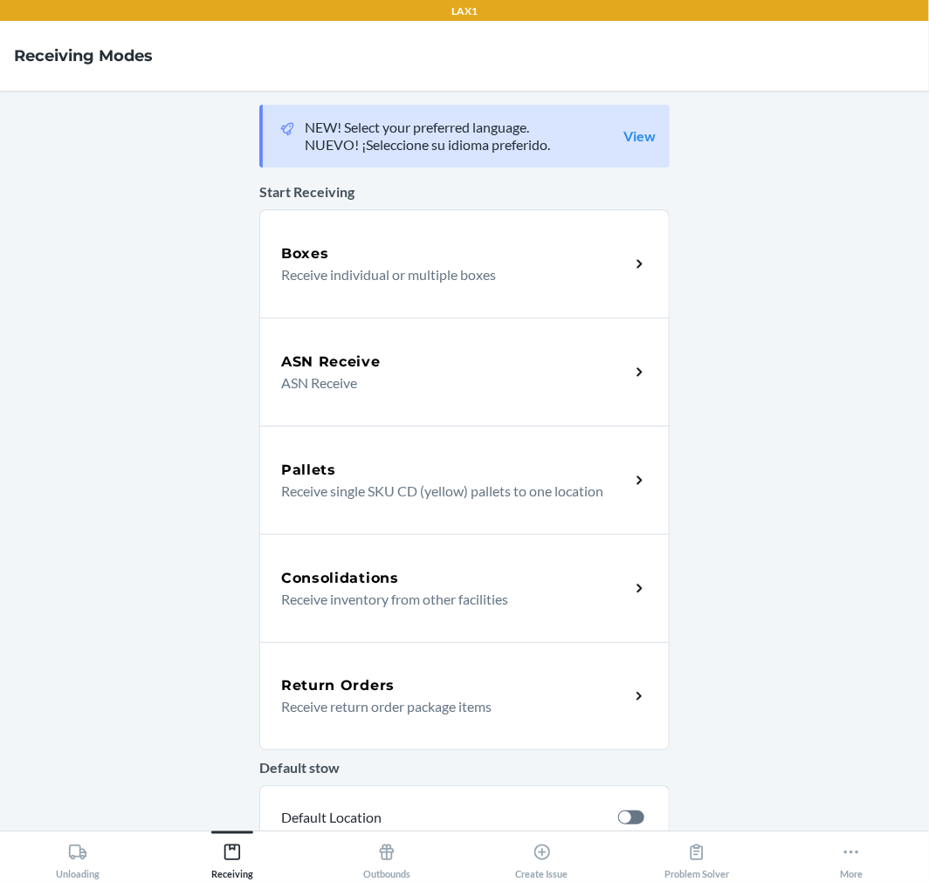
click at [307, 698] on p "Receive return order package items" at bounding box center [448, 707] width 334 height 21
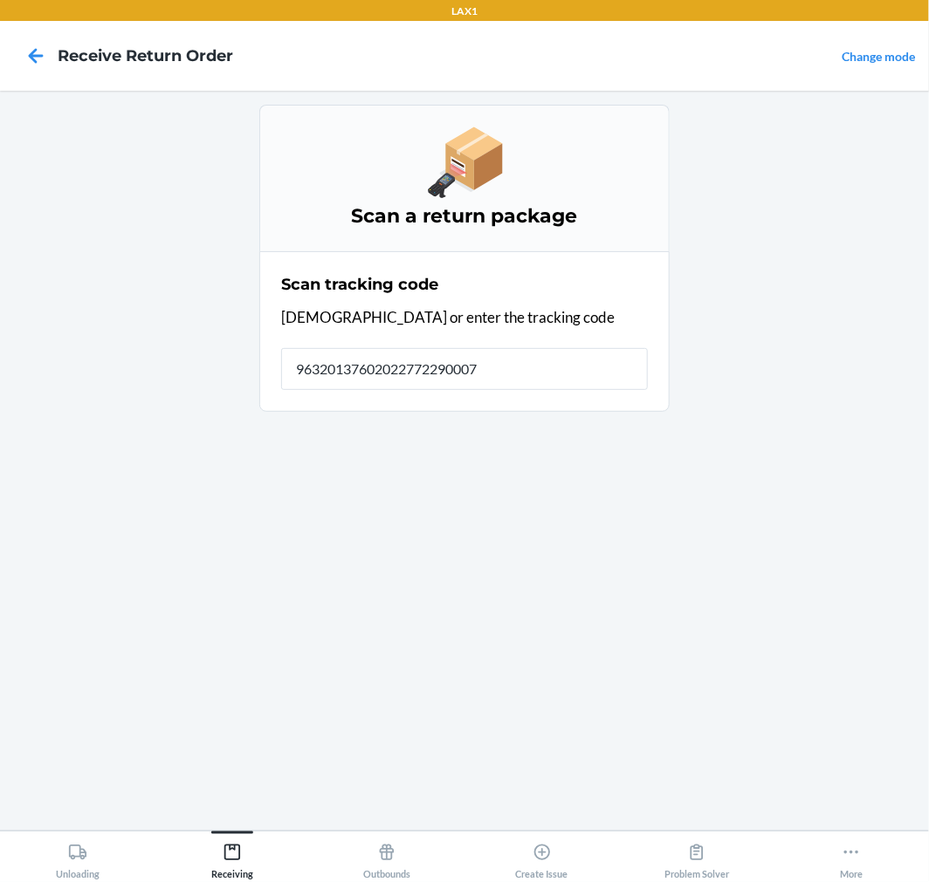
type input "963201376020227722900079"
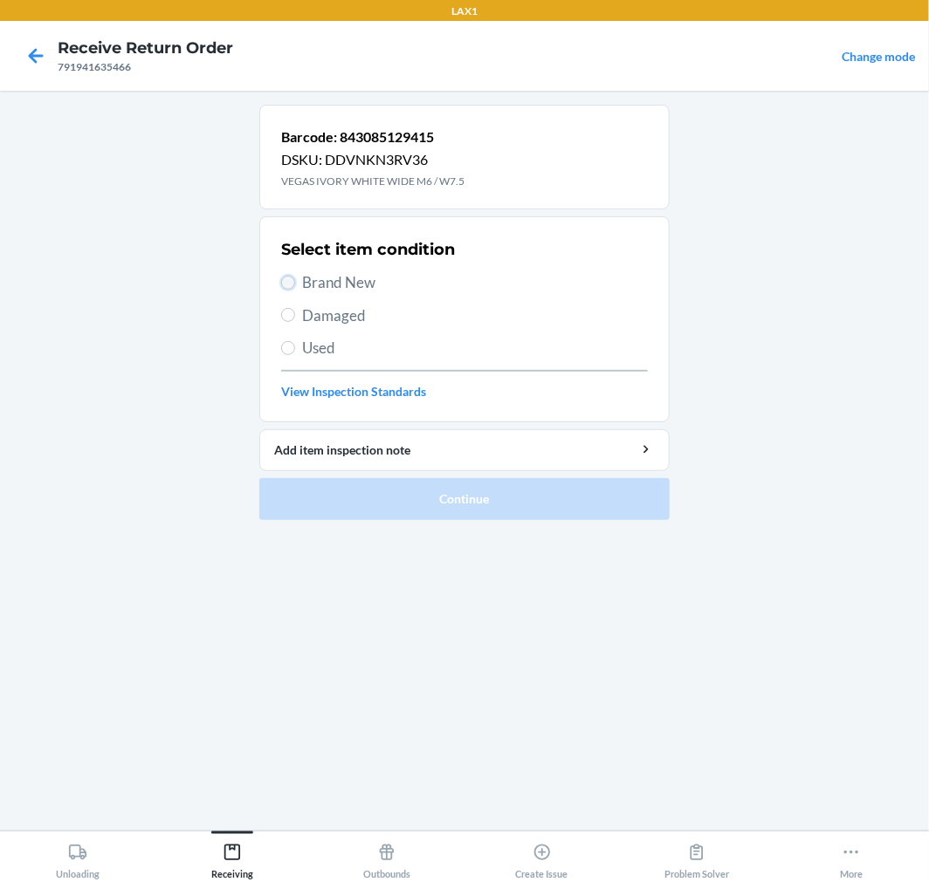
click at [286, 282] on input "Brand New" at bounding box center [288, 283] width 14 height 14
radio input "true"
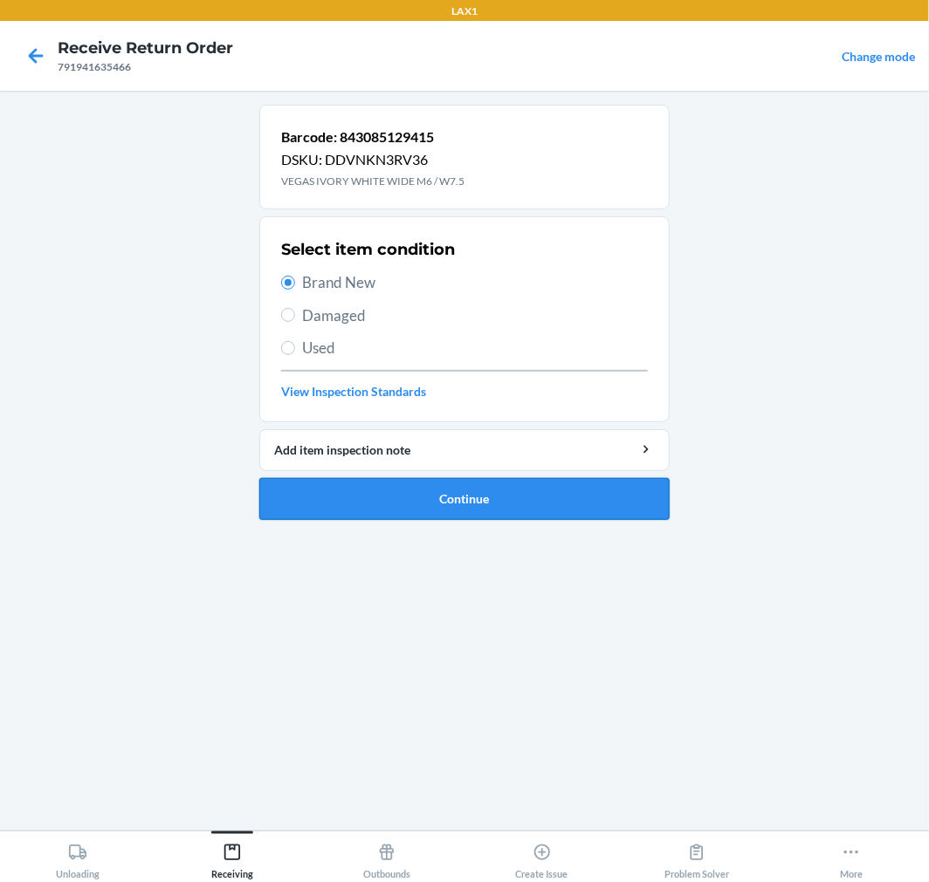
click at [336, 489] on button "Continue" at bounding box center [464, 499] width 410 height 42
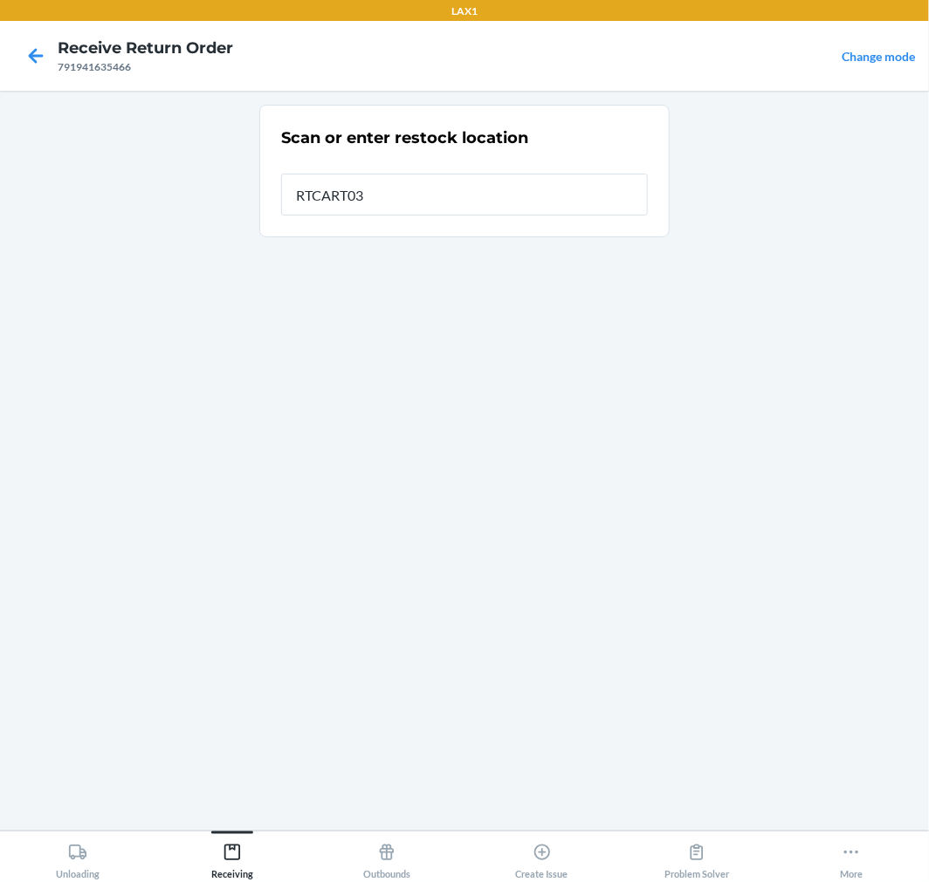
type input "RTCART035"
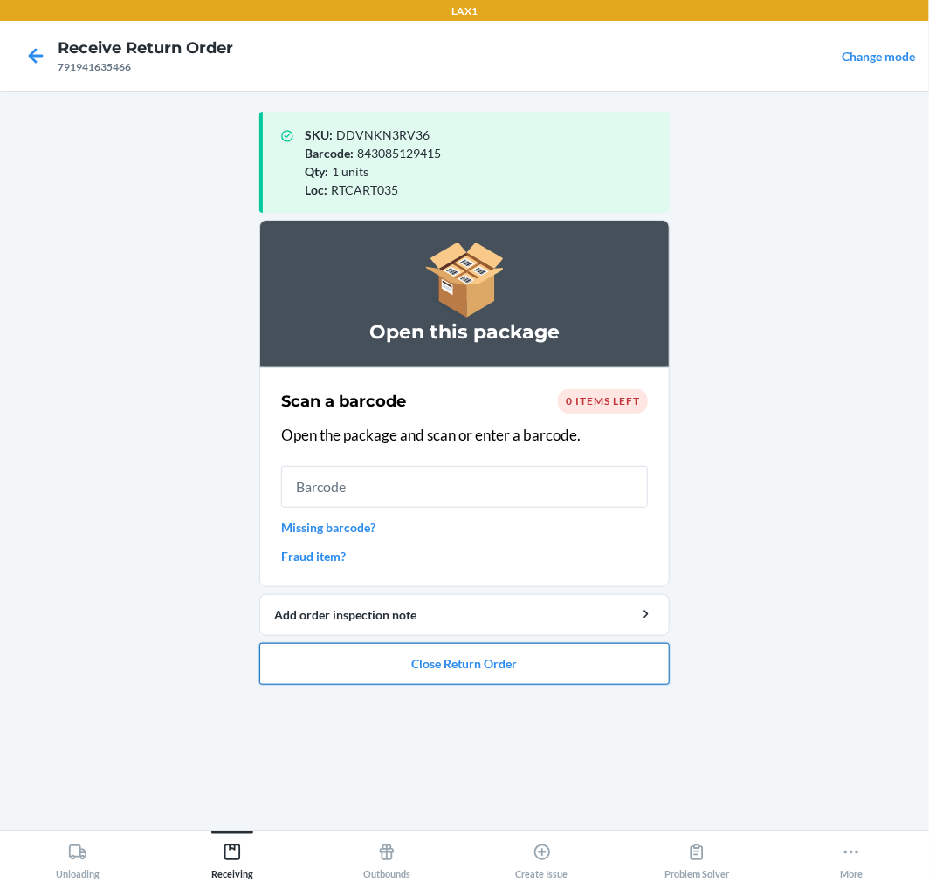
click at [324, 659] on button "Close Return Order" at bounding box center [464, 664] width 410 height 42
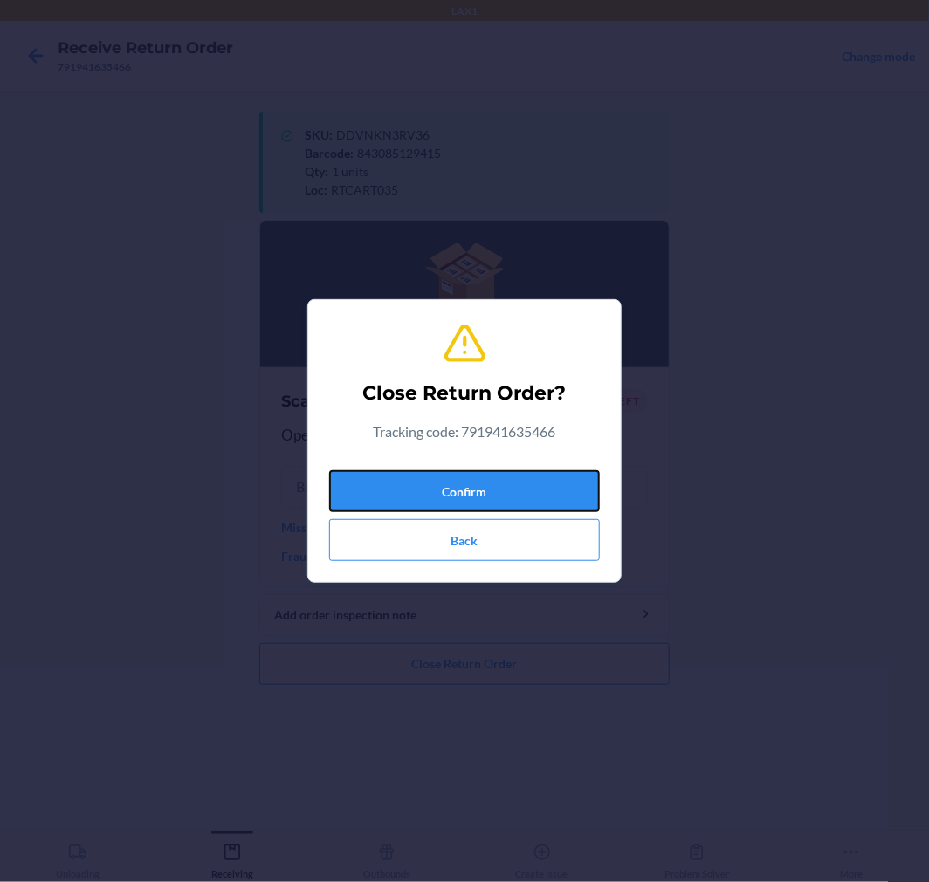
drag, startPoint x: 454, startPoint y: 484, endPoint x: 421, endPoint y: 363, distance: 124.9
click at [454, 481] on button "Confirm" at bounding box center [464, 491] width 271 height 42
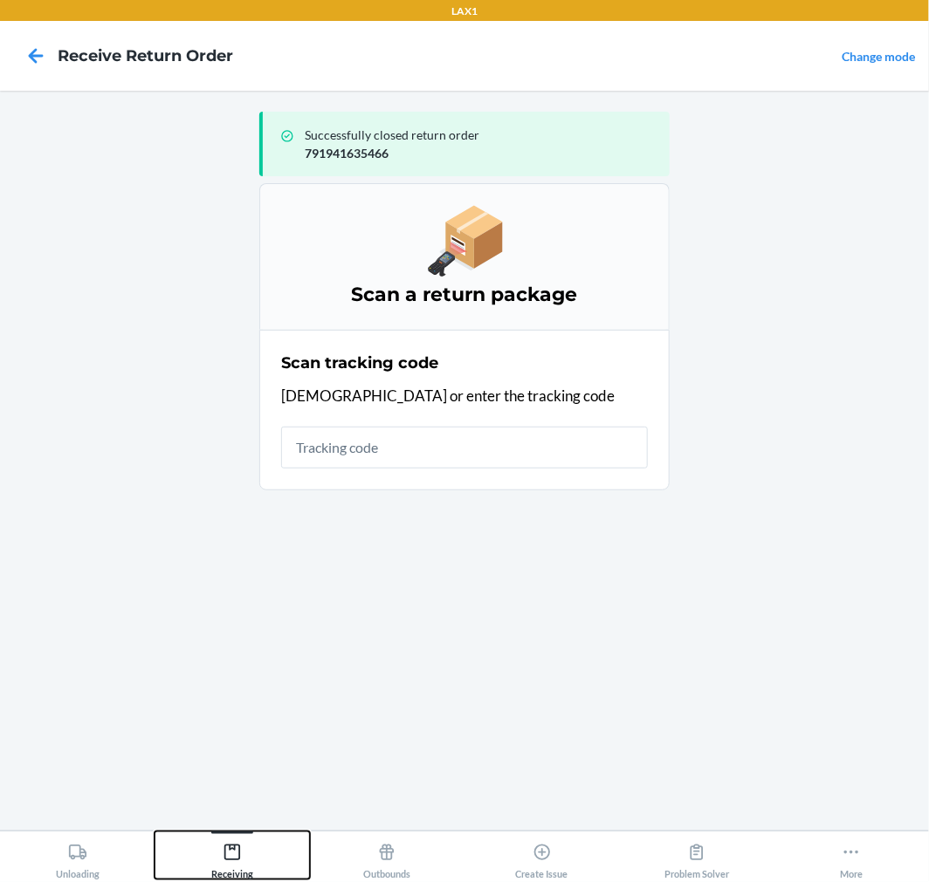
drag, startPoint x: 228, startPoint y: 857, endPoint x: 246, endPoint y: 827, distance: 34.9
click at [229, 855] on icon at bounding box center [232, 852] width 19 height 19
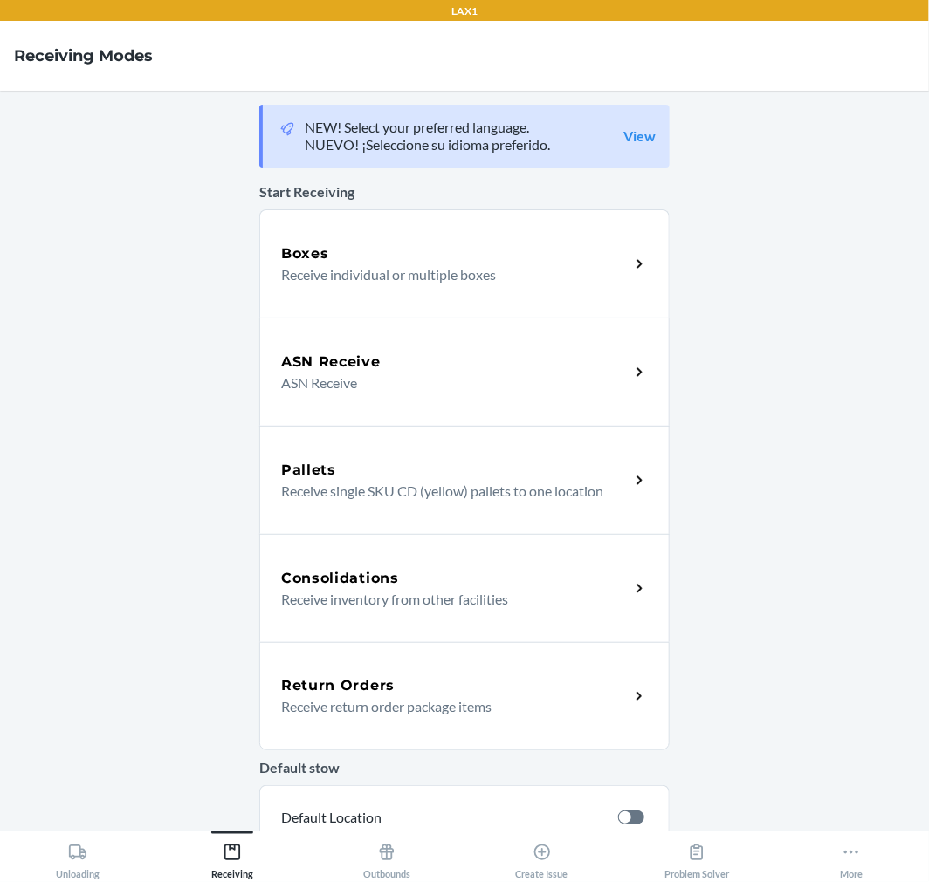
click at [315, 690] on h5 "Return Orders" at bounding box center [337, 686] width 113 height 21
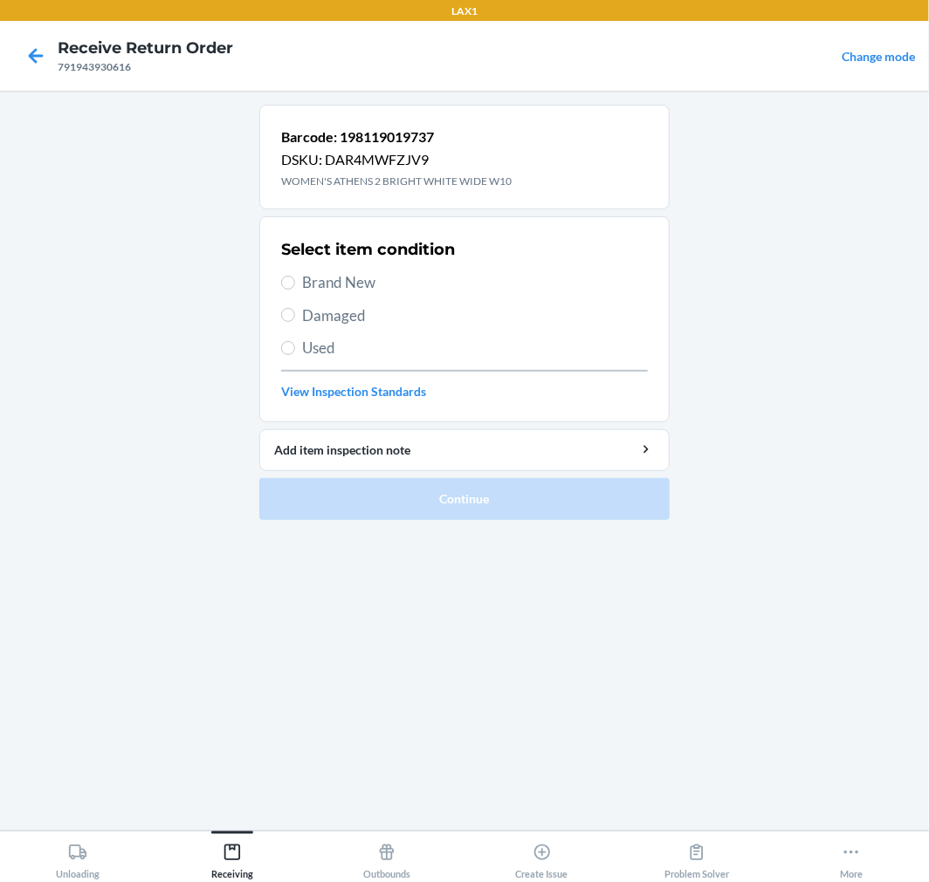
click at [283, 275] on label "Brand New" at bounding box center [464, 282] width 367 height 23
click at [283, 276] on input "Brand New" at bounding box center [288, 283] width 14 height 14
radio input "true"
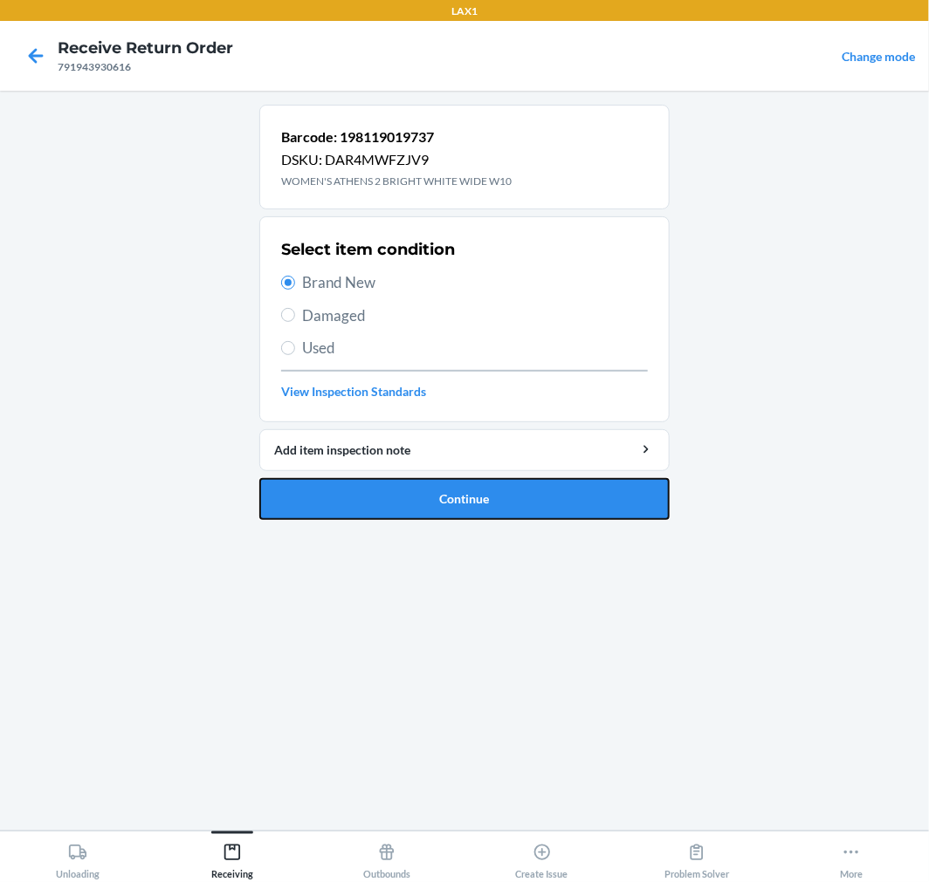
drag, startPoint x: 320, startPoint y: 498, endPoint x: 318, endPoint y: 459, distance: 39.4
click at [320, 498] on button "Continue" at bounding box center [464, 499] width 410 height 42
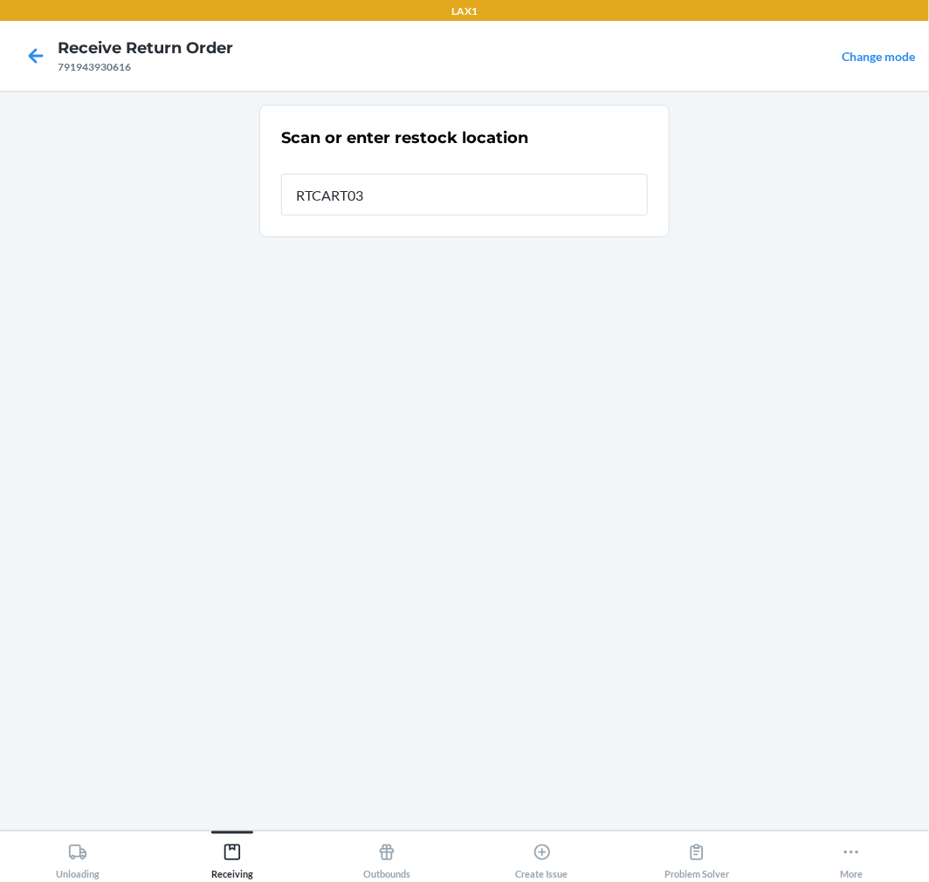
type input "RTCART035"
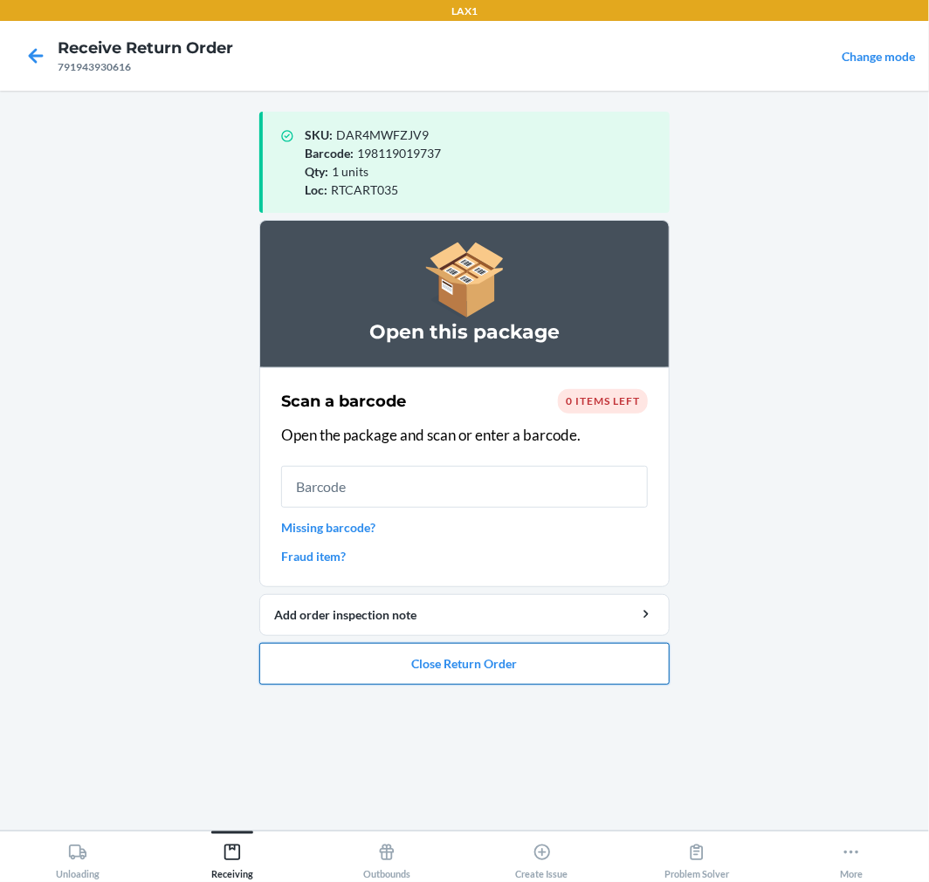
click at [347, 656] on button "Close Return Order" at bounding box center [464, 664] width 410 height 42
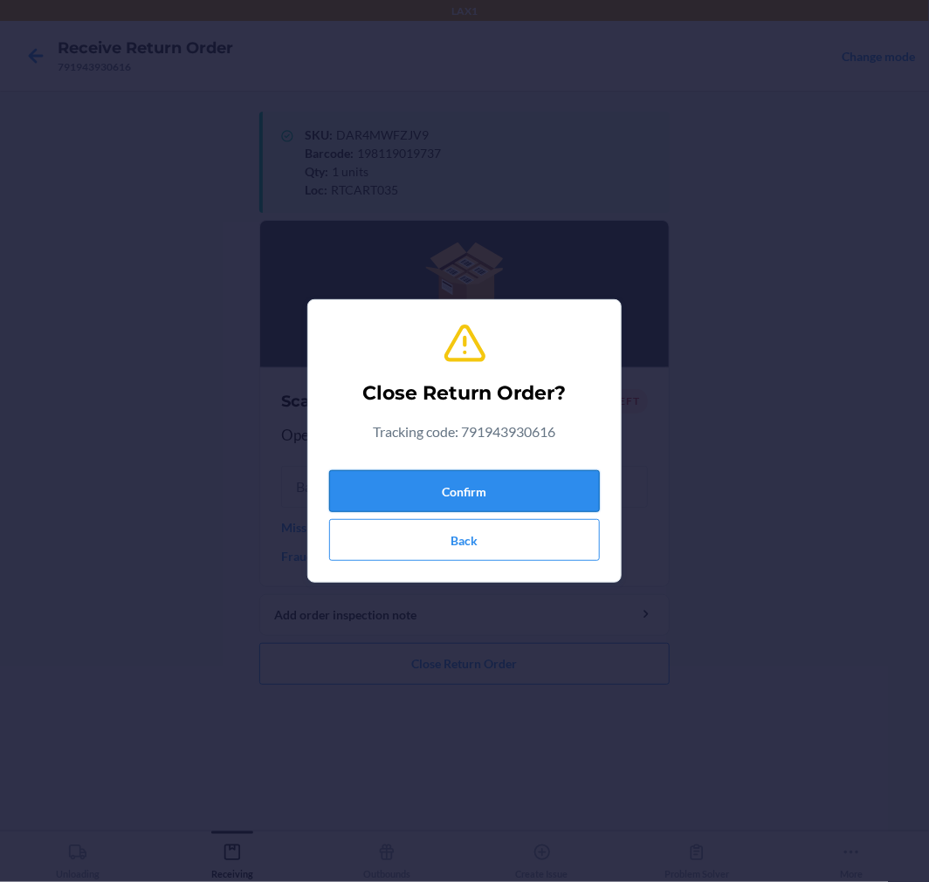
click at [429, 492] on button "Confirm" at bounding box center [464, 491] width 271 height 42
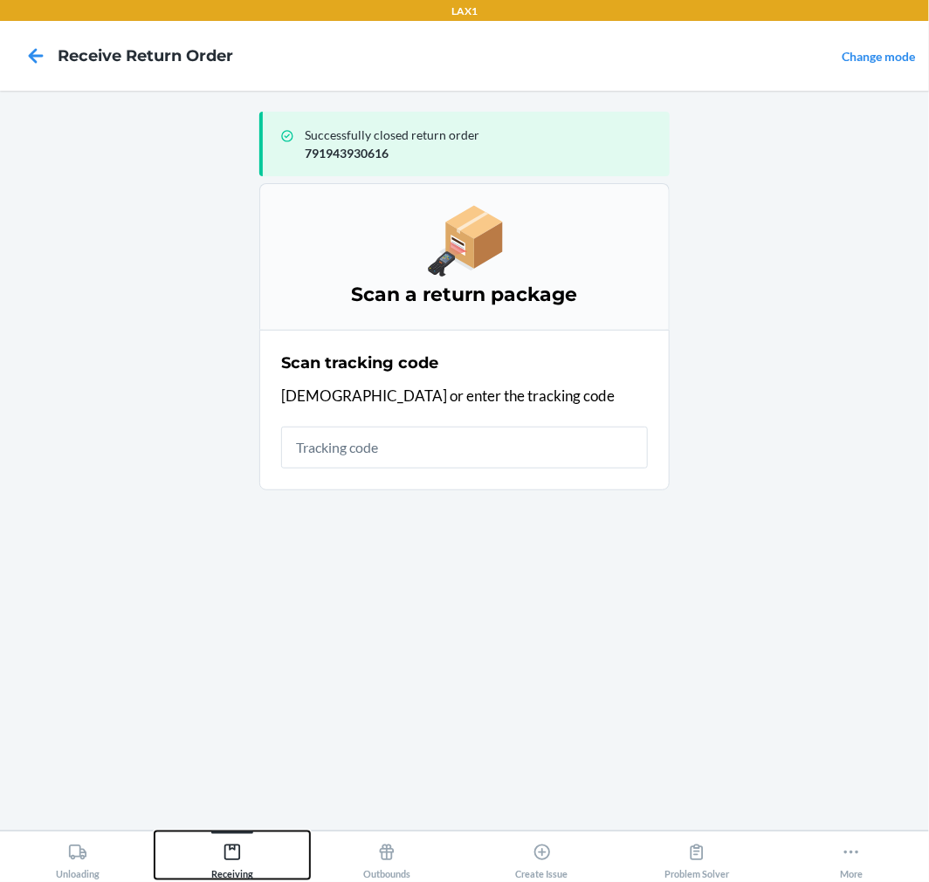
drag, startPoint x: 237, startPoint y: 847, endPoint x: 245, endPoint y: 809, distance: 38.5
click at [233, 841] on div "Receiving" at bounding box center [232, 858] width 42 height 44
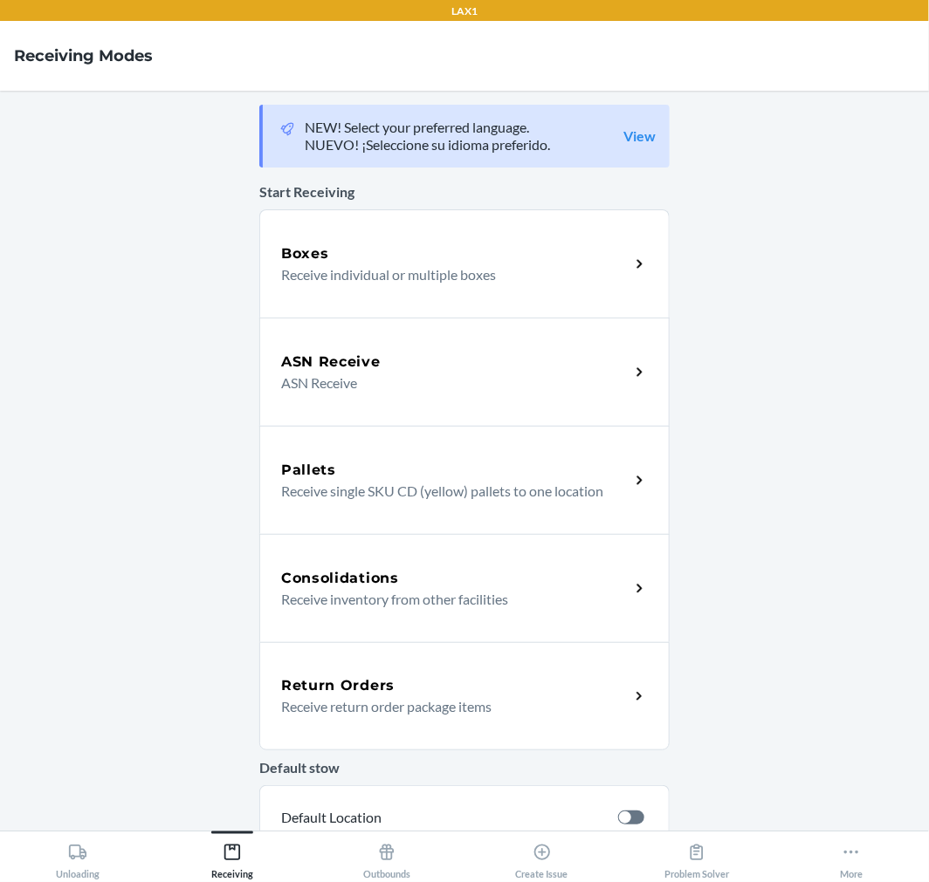
click at [338, 707] on p "Receive return order package items" at bounding box center [448, 707] width 334 height 21
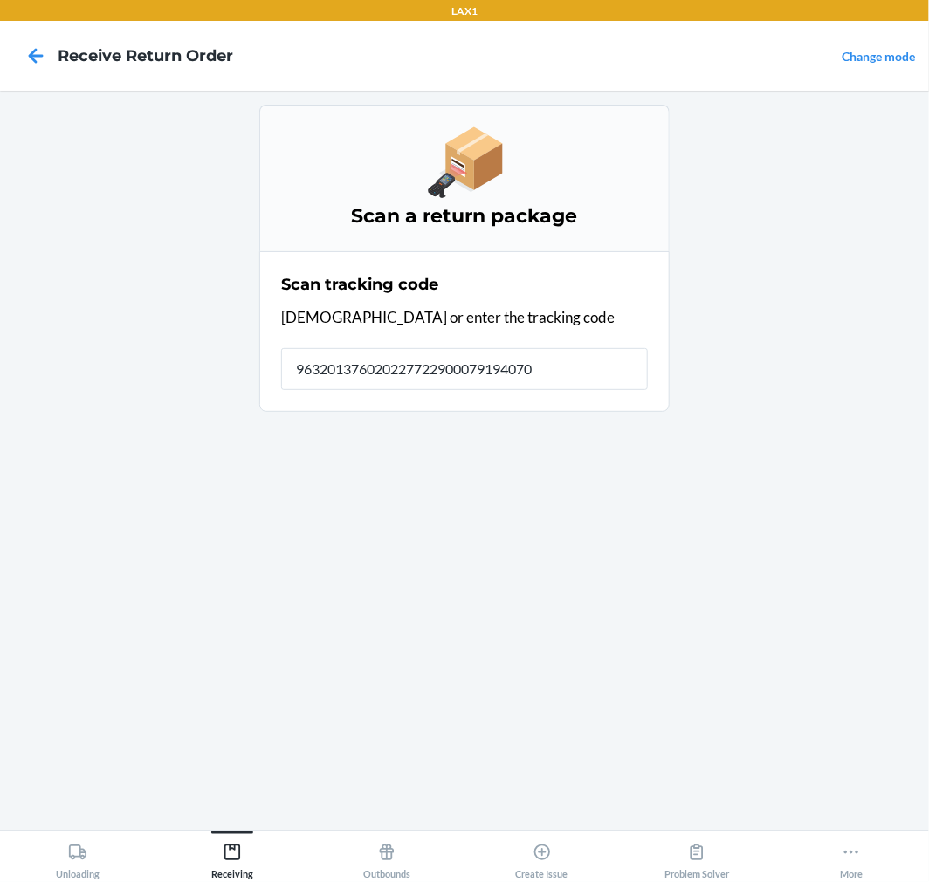
type input "9632013760202277229000791940702"
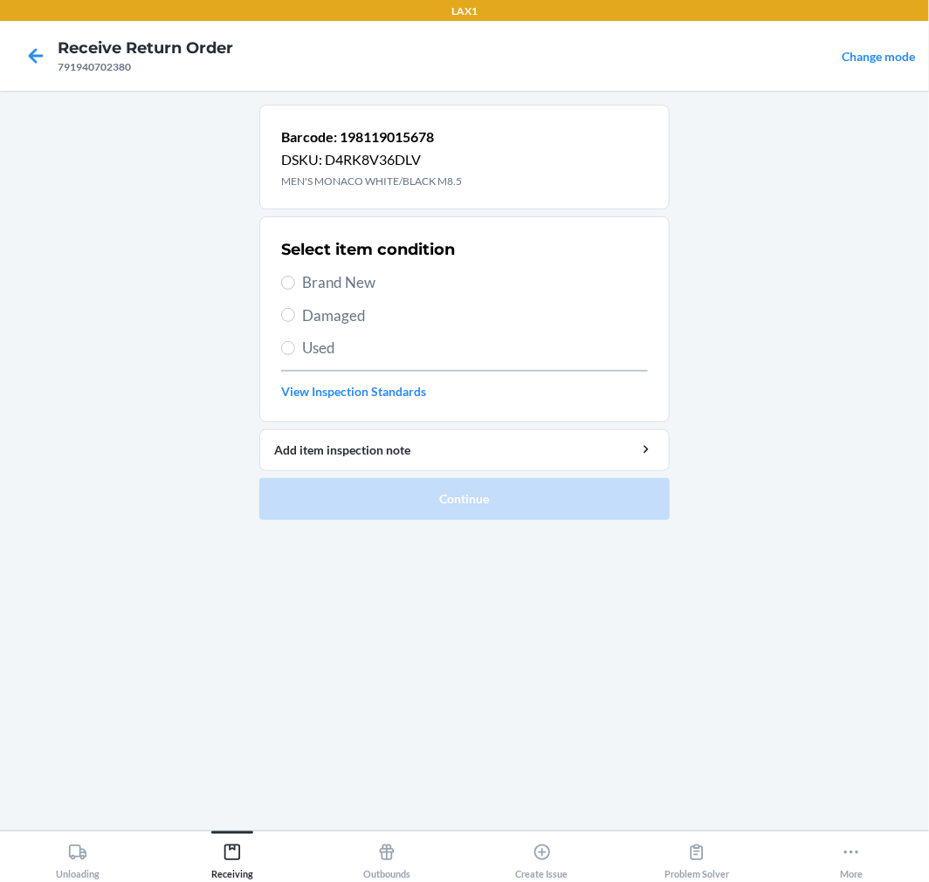
click at [276, 315] on section "Select item condition Brand New Damaged Used View Inspection Standards" at bounding box center [464, 319] width 410 height 206
click at [286, 312] on input "Damaged" at bounding box center [288, 315] width 14 height 14
radio input "true"
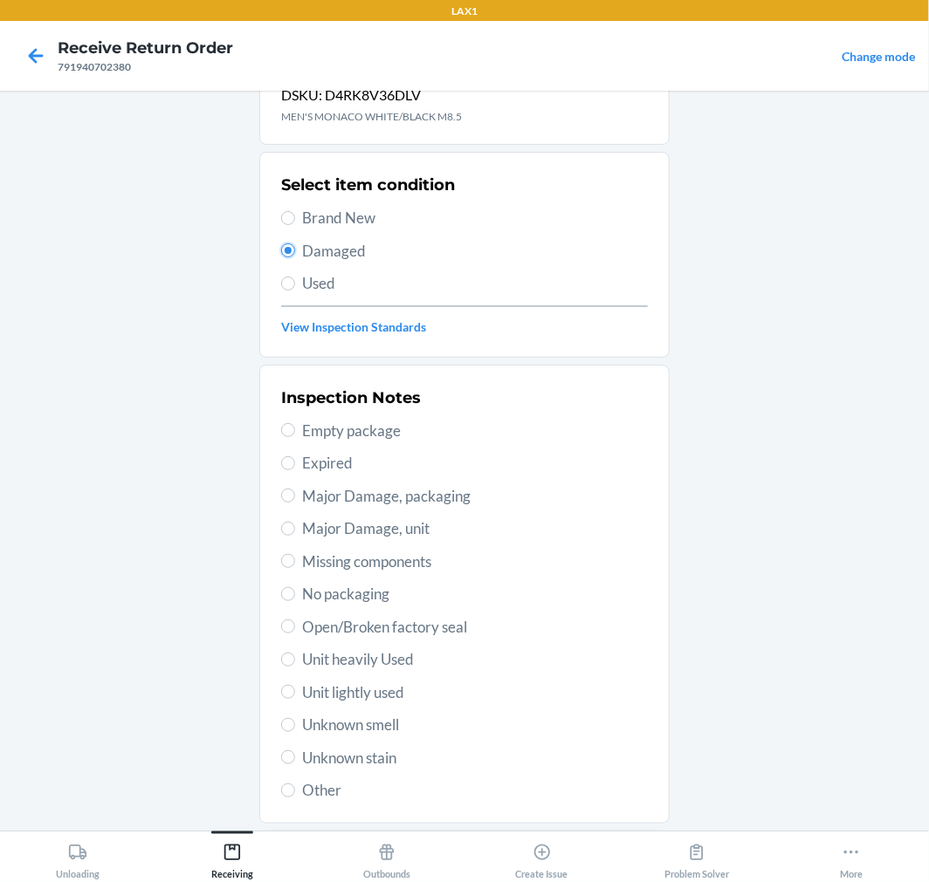
scroll to position [168, 0]
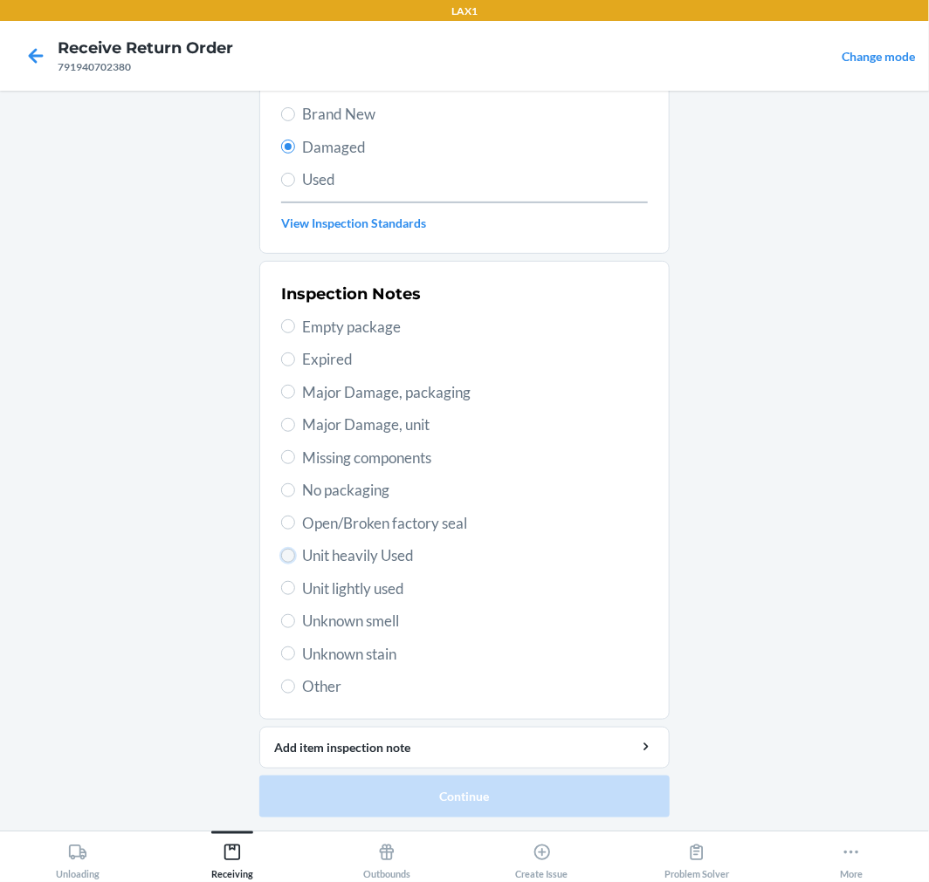
click at [281, 557] on input "Unit heavily Used" at bounding box center [288, 556] width 14 height 14
radio input "true"
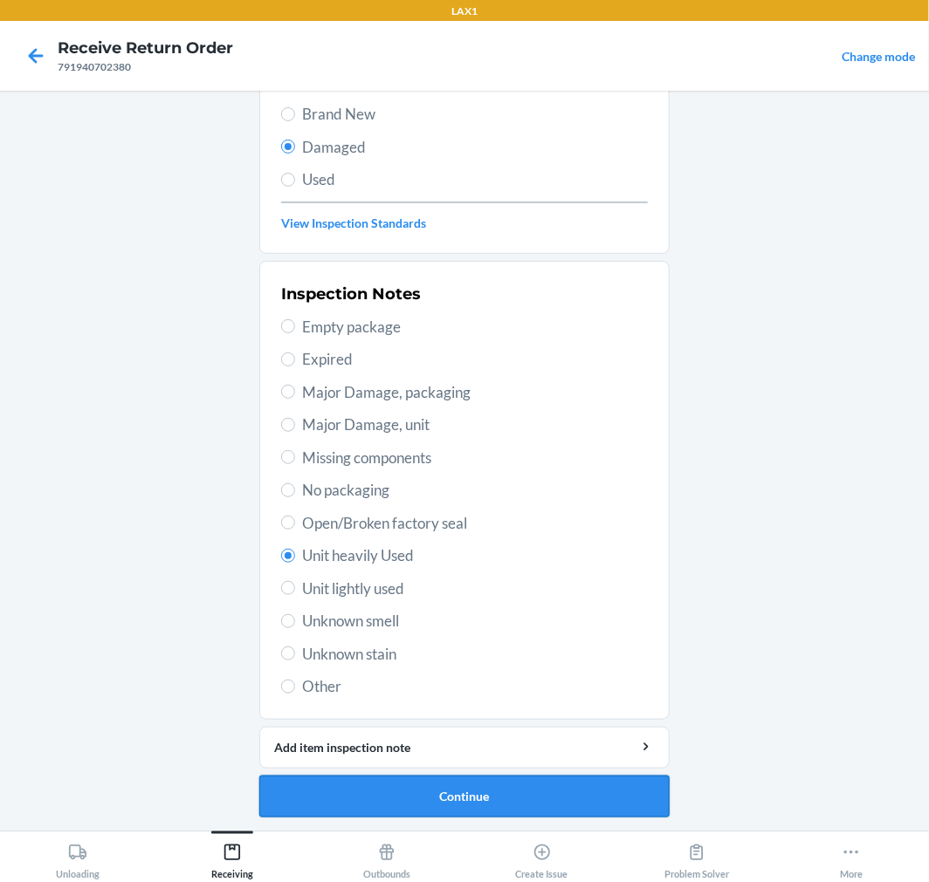
click at [326, 790] on button "Continue" at bounding box center [464, 797] width 410 height 42
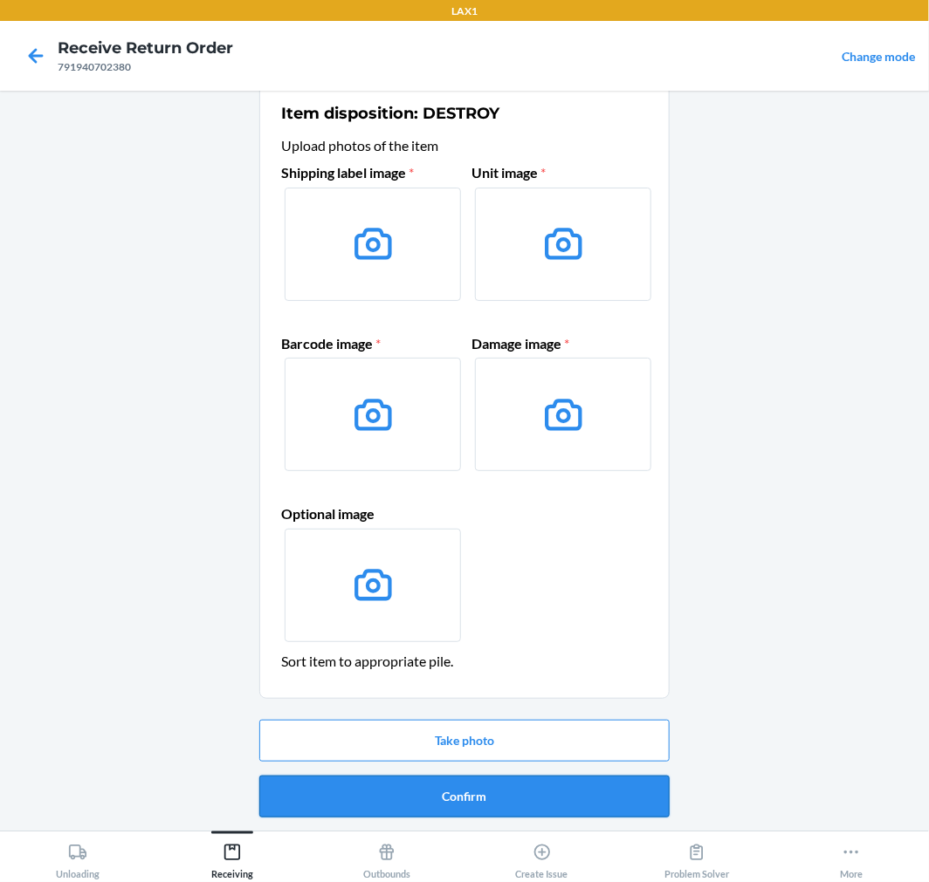
click at [376, 807] on button "Confirm" at bounding box center [464, 797] width 410 height 42
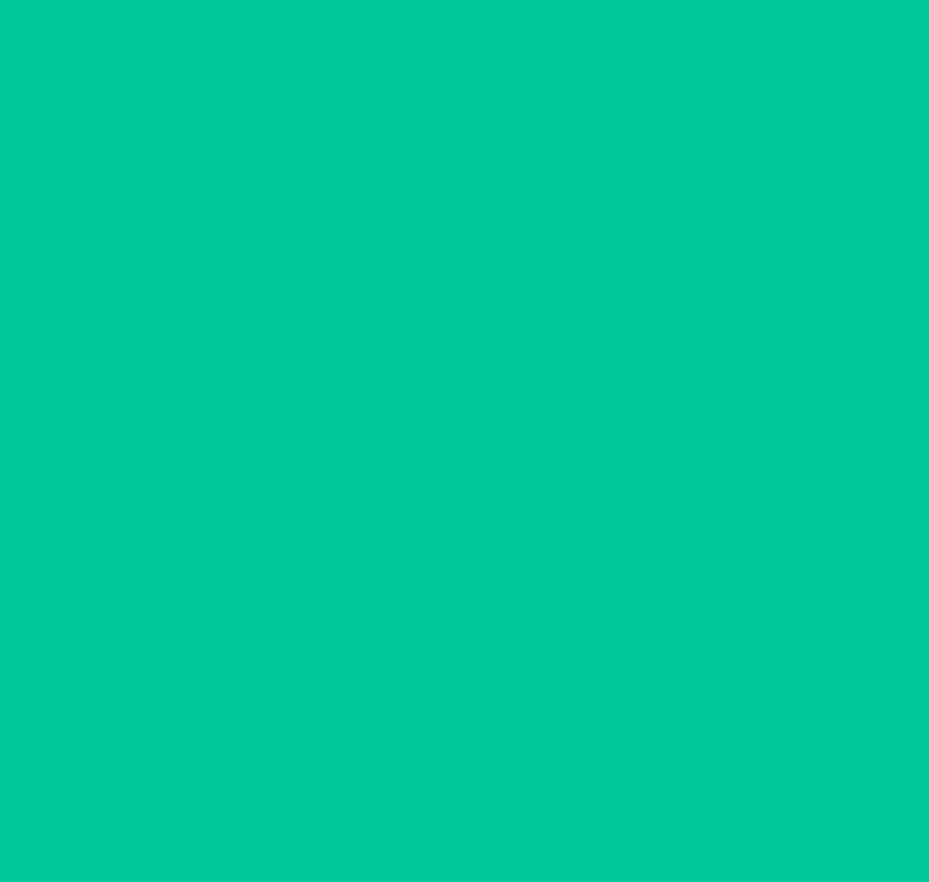
scroll to position [0, 0]
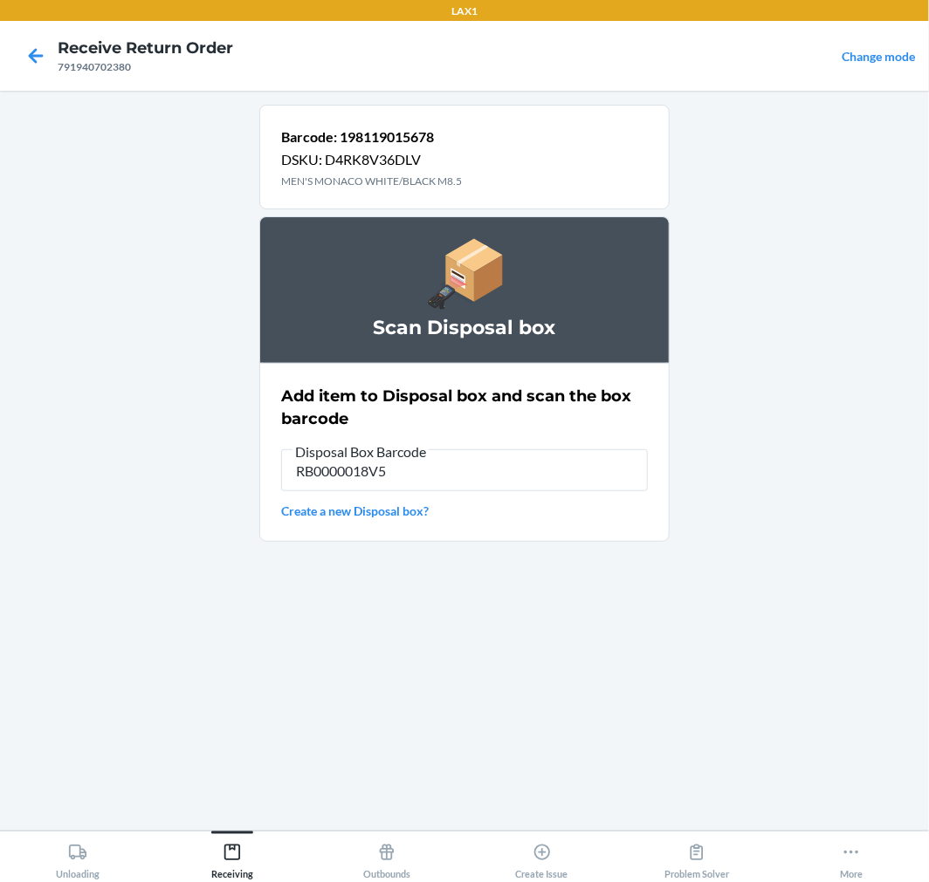
type input "RB0000018V5"
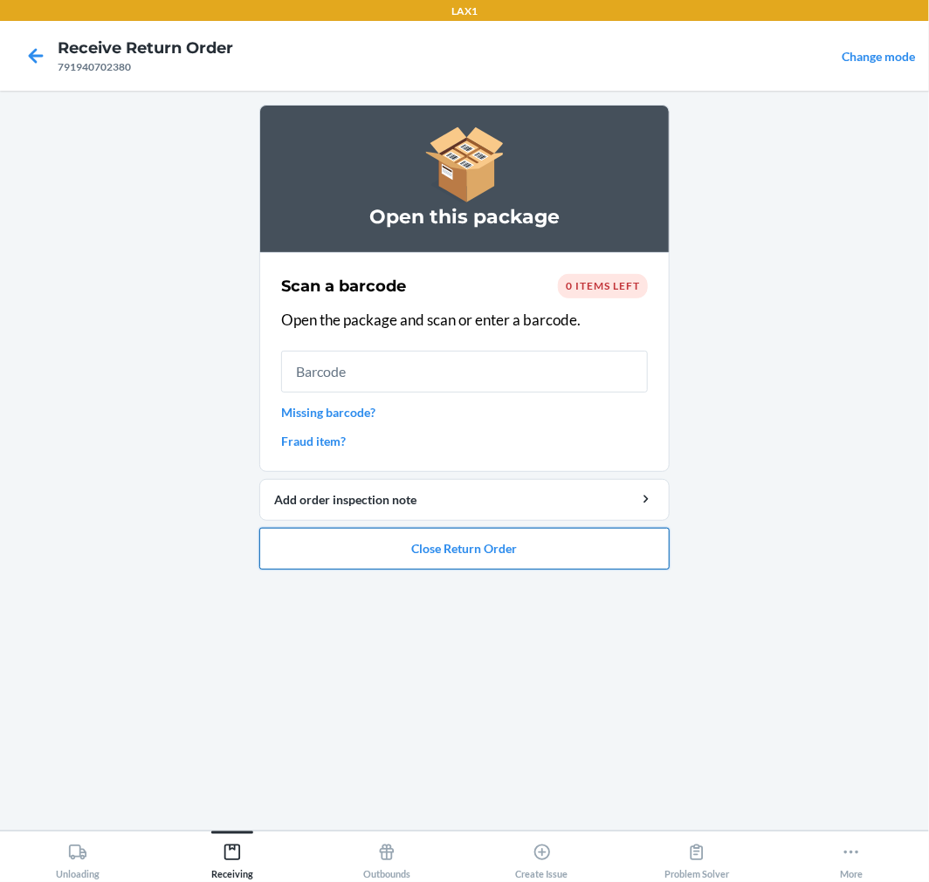
click at [445, 548] on button "Close Return Order" at bounding box center [464, 549] width 410 height 42
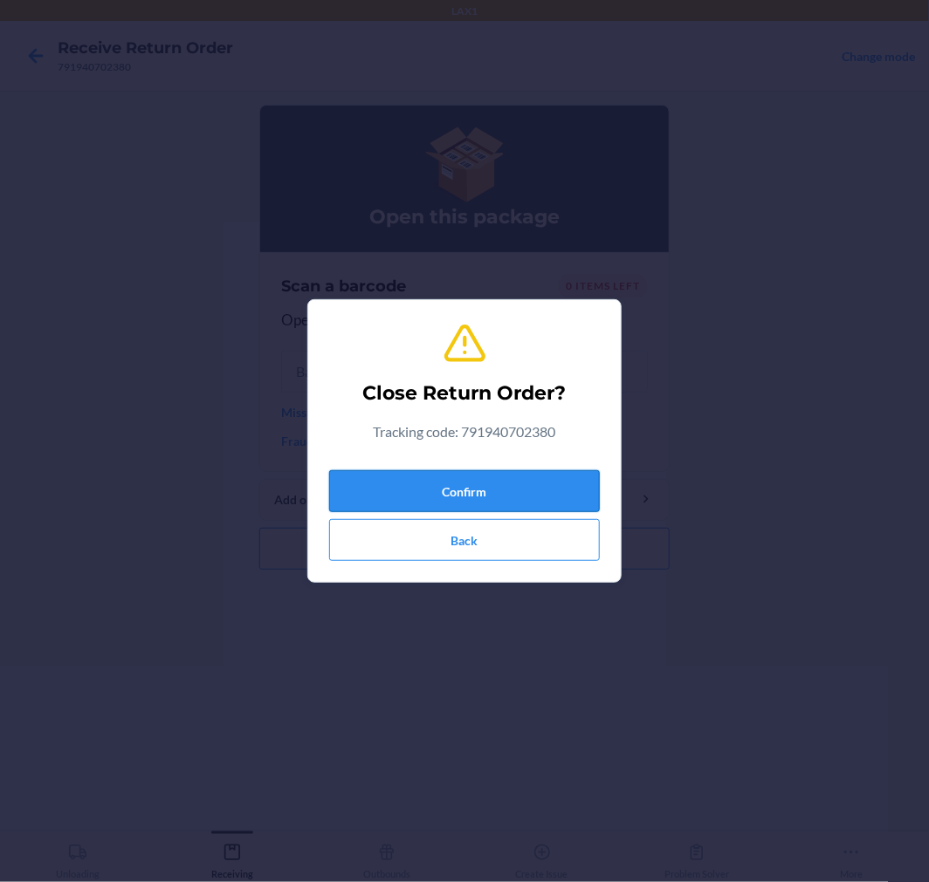
click at [451, 484] on button "Confirm" at bounding box center [464, 491] width 271 height 42
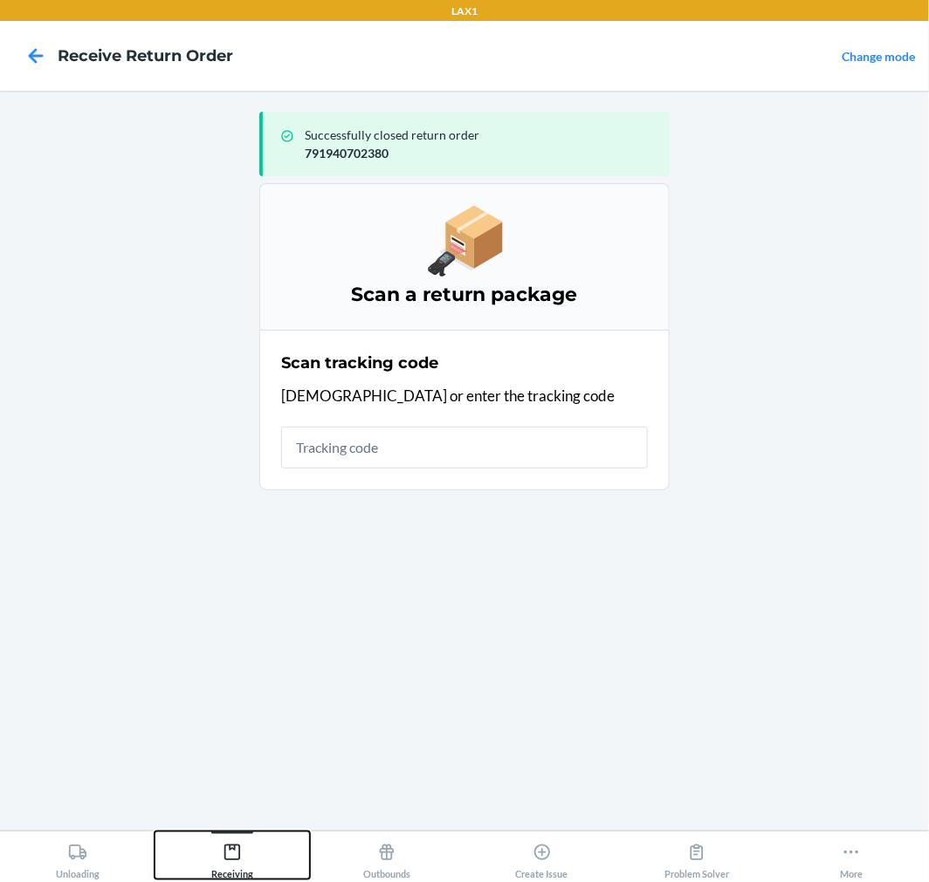
click at [223, 853] on icon at bounding box center [232, 852] width 19 height 19
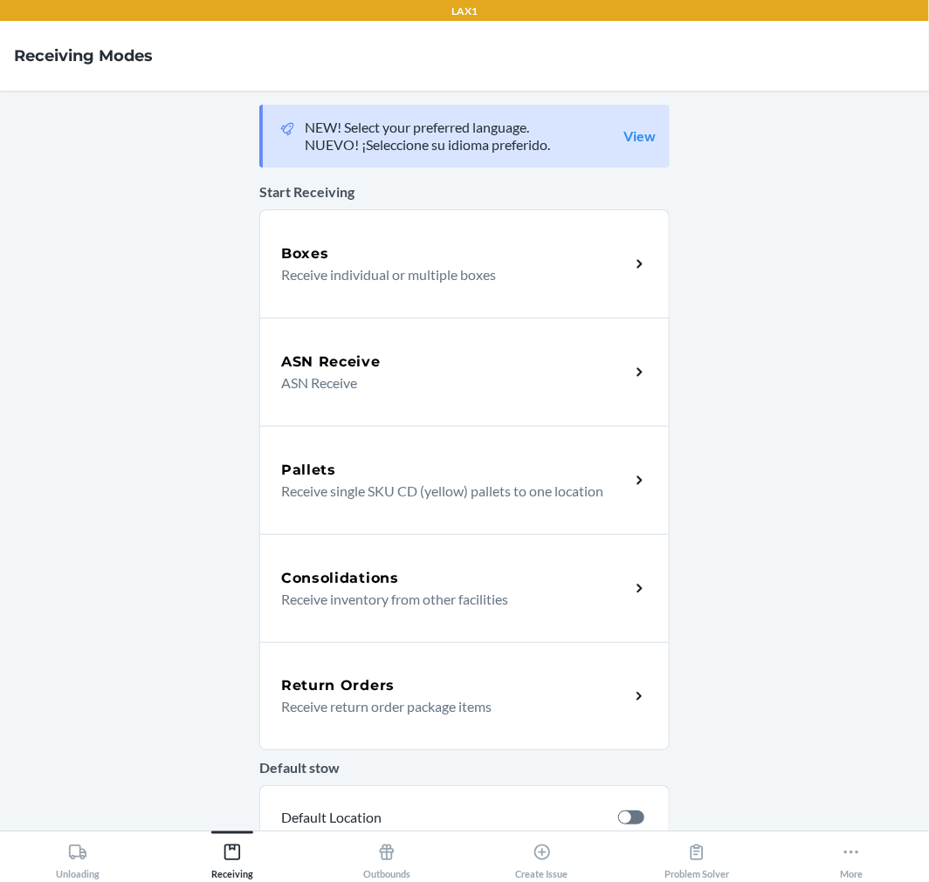
click at [391, 704] on p "Receive return order package items" at bounding box center [448, 707] width 334 height 21
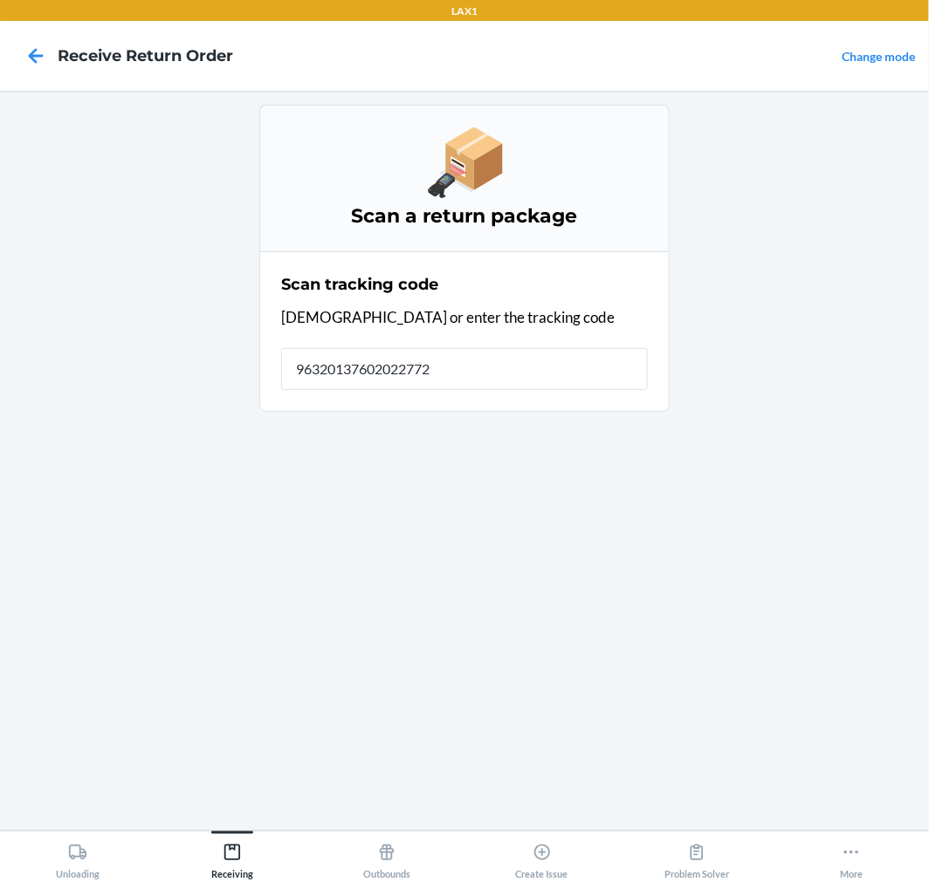
type input "963201376020227722"
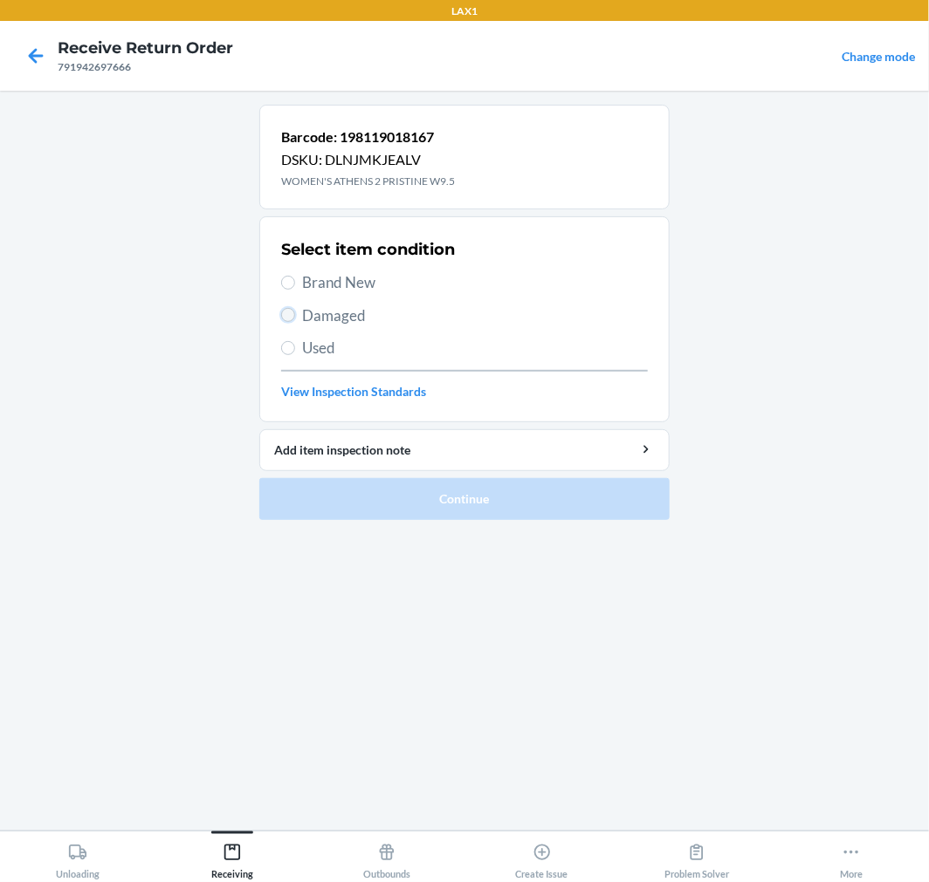
click at [289, 310] on input "Damaged" at bounding box center [288, 315] width 14 height 14
radio input "true"
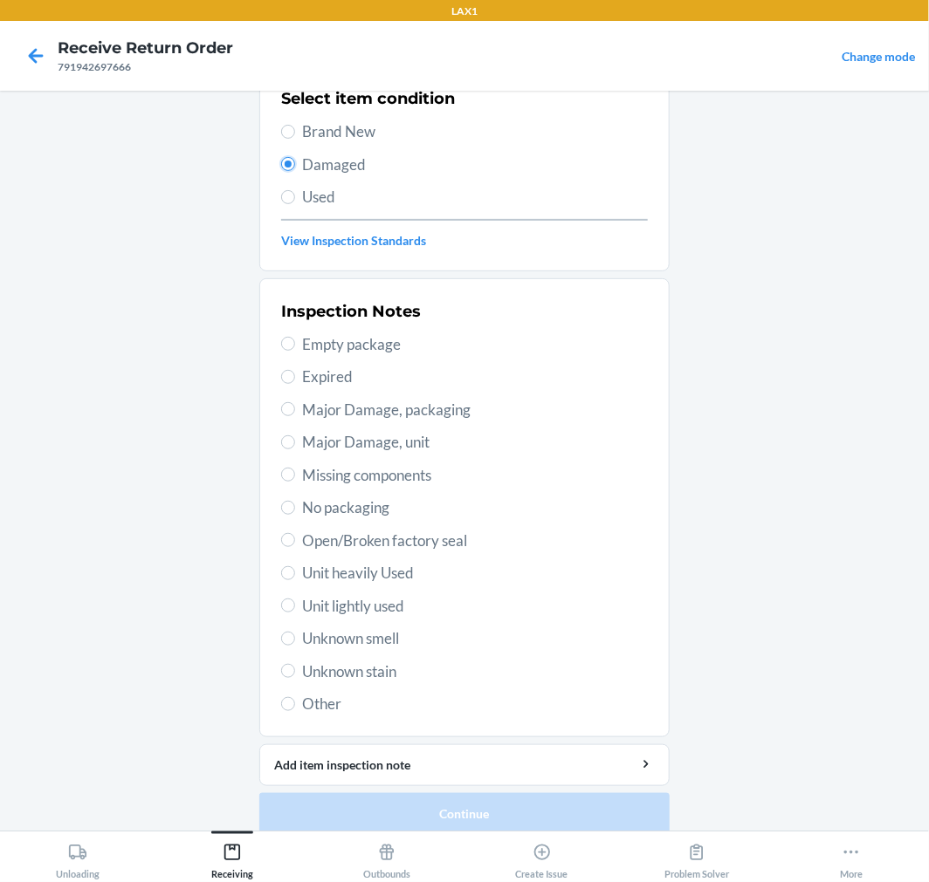
scroll to position [168, 0]
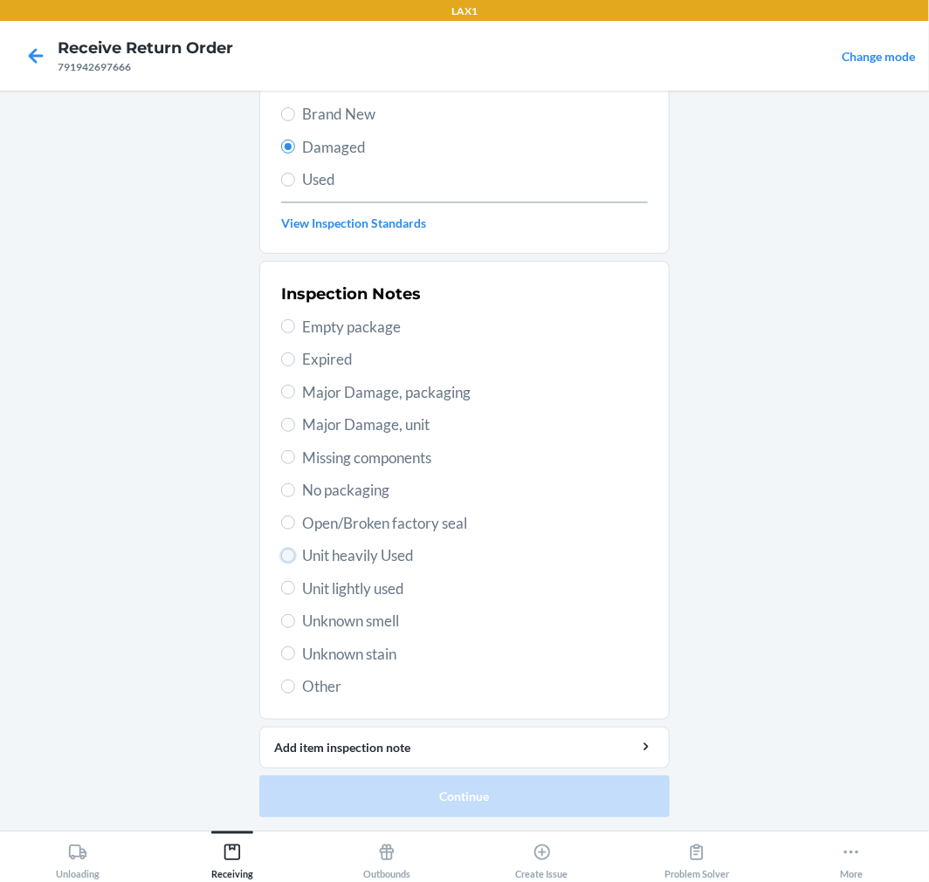
click at [281, 554] on input "Unit heavily Used" at bounding box center [288, 556] width 14 height 14
radio input "true"
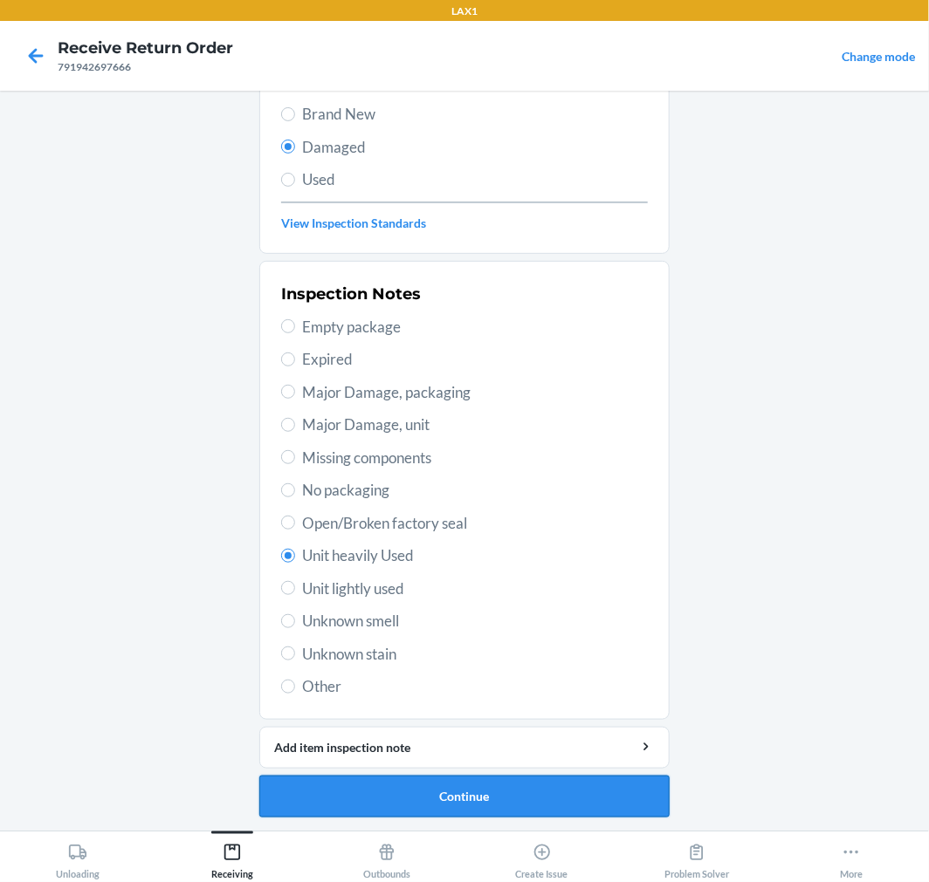
click at [318, 799] on button "Continue" at bounding box center [464, 797] width 410 height 42
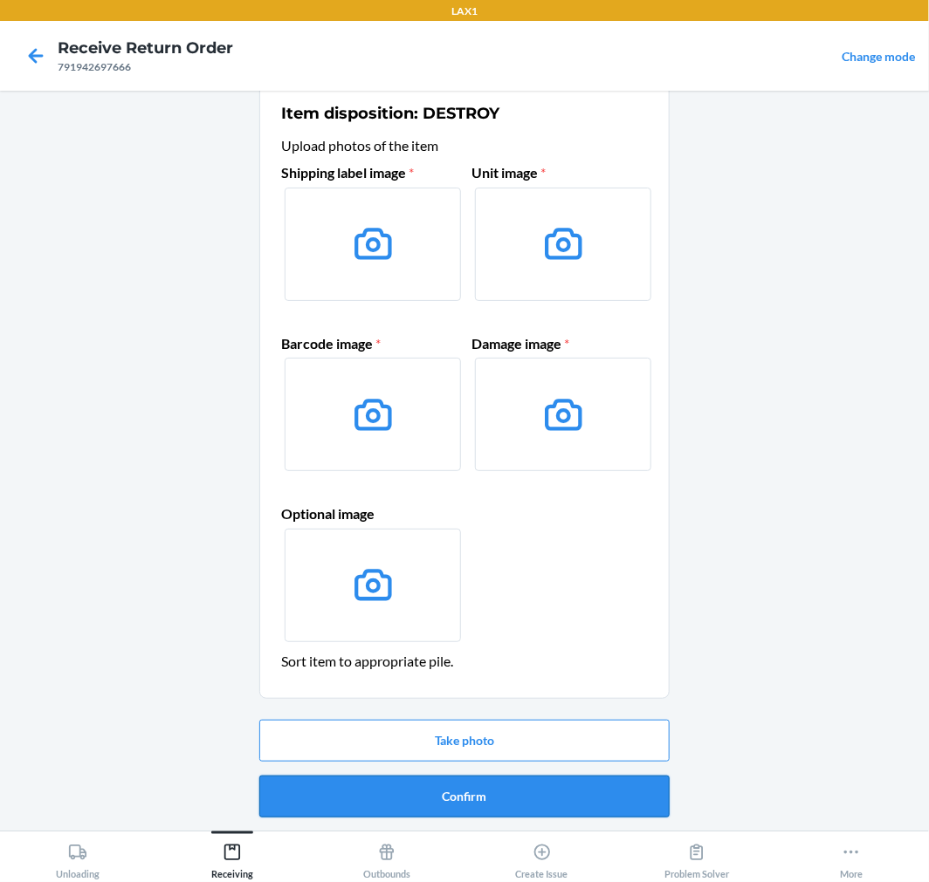
click at [439, 795] on button "Confirm" at bounding box center [464, 797] width 410 height 42
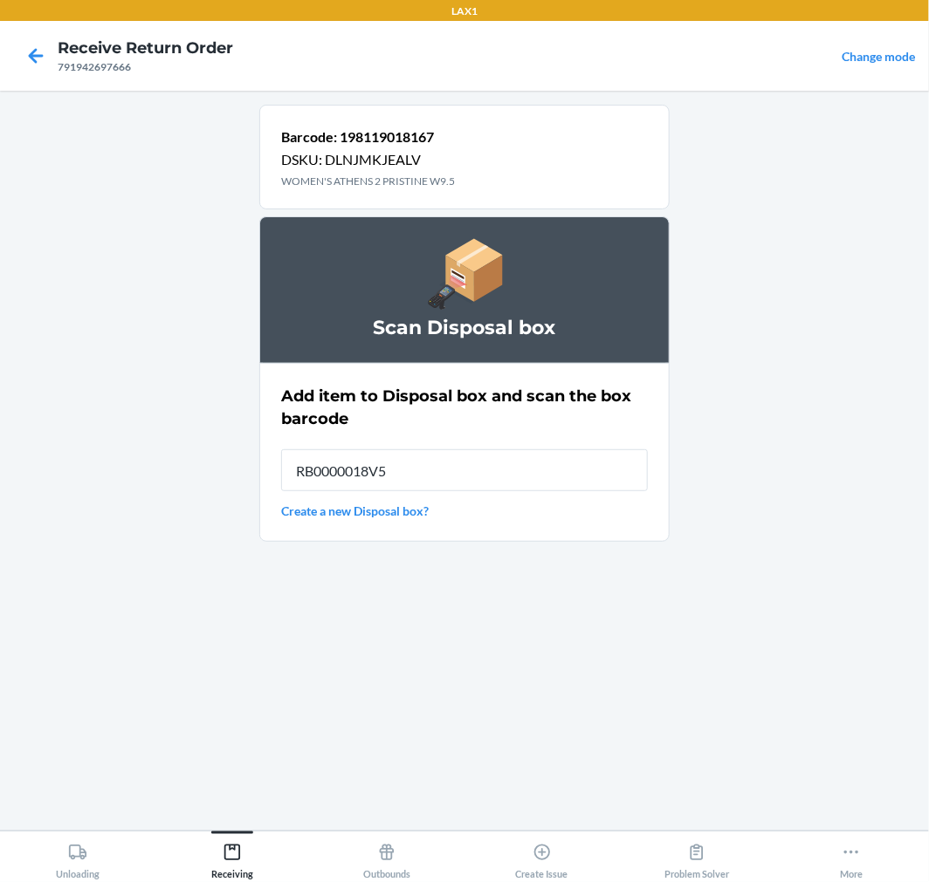
type input "RB0000018V5"
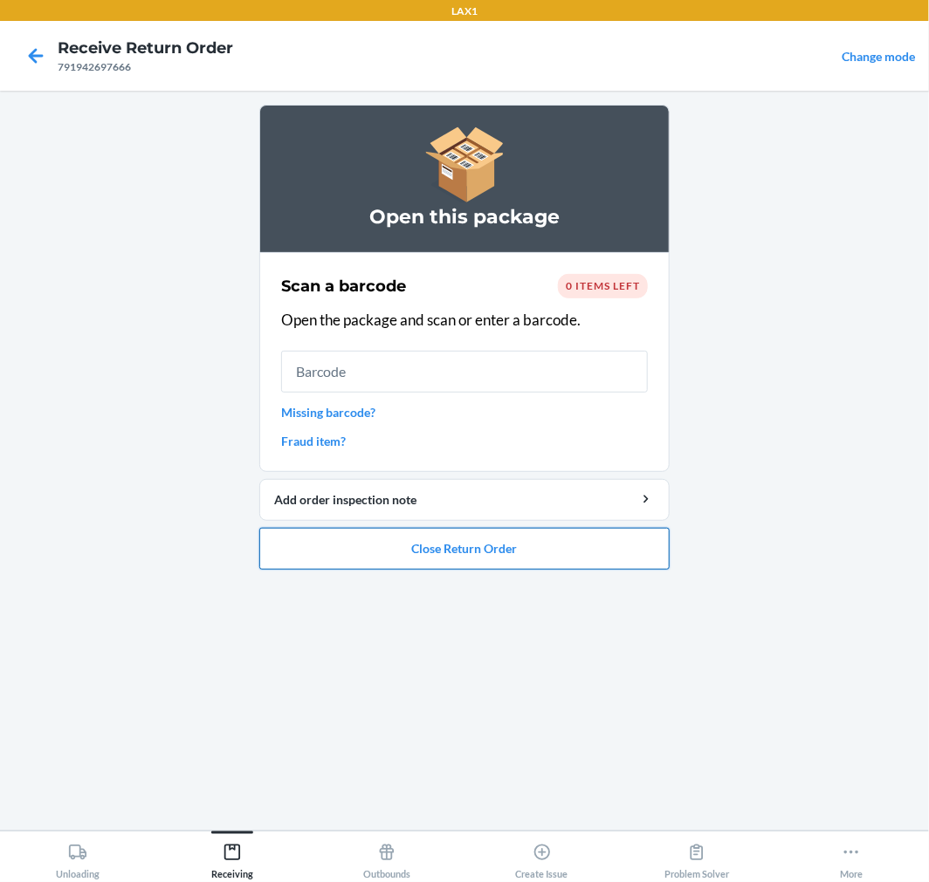
click at [368, 555] on button "Close Return Order" at bounding box center [464, 549] width 410 height 42
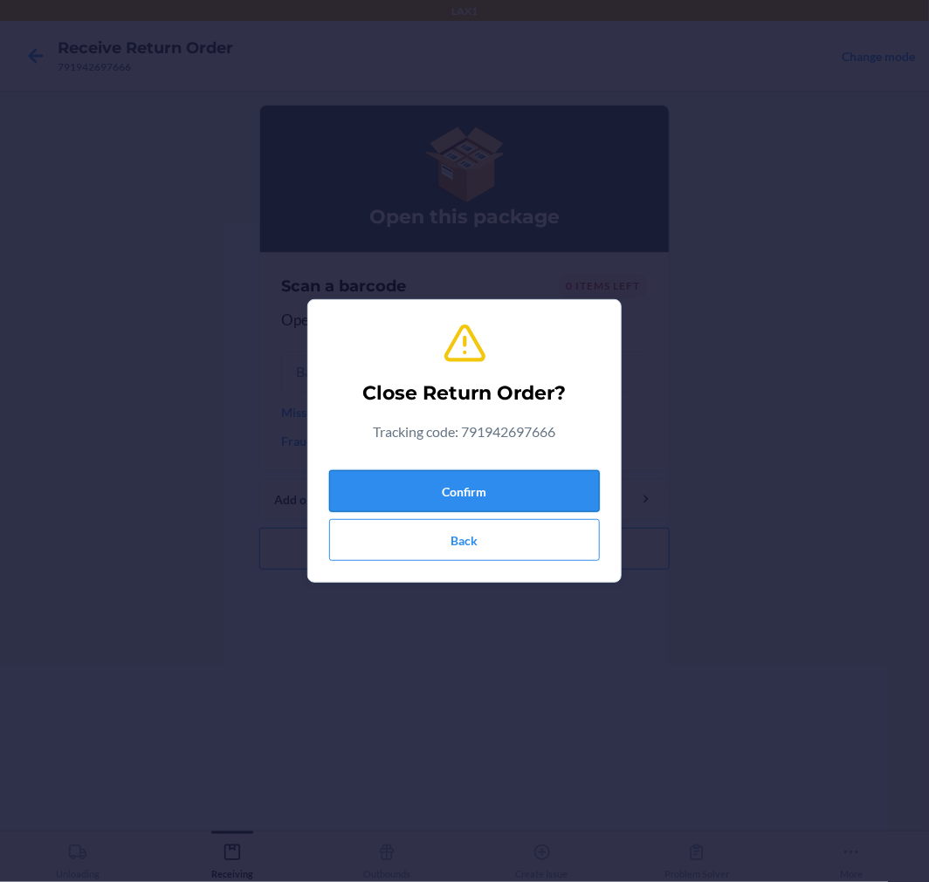
click at [426, 499] on button "Confirm" at bounding box center [464, 491] width 271 height 42
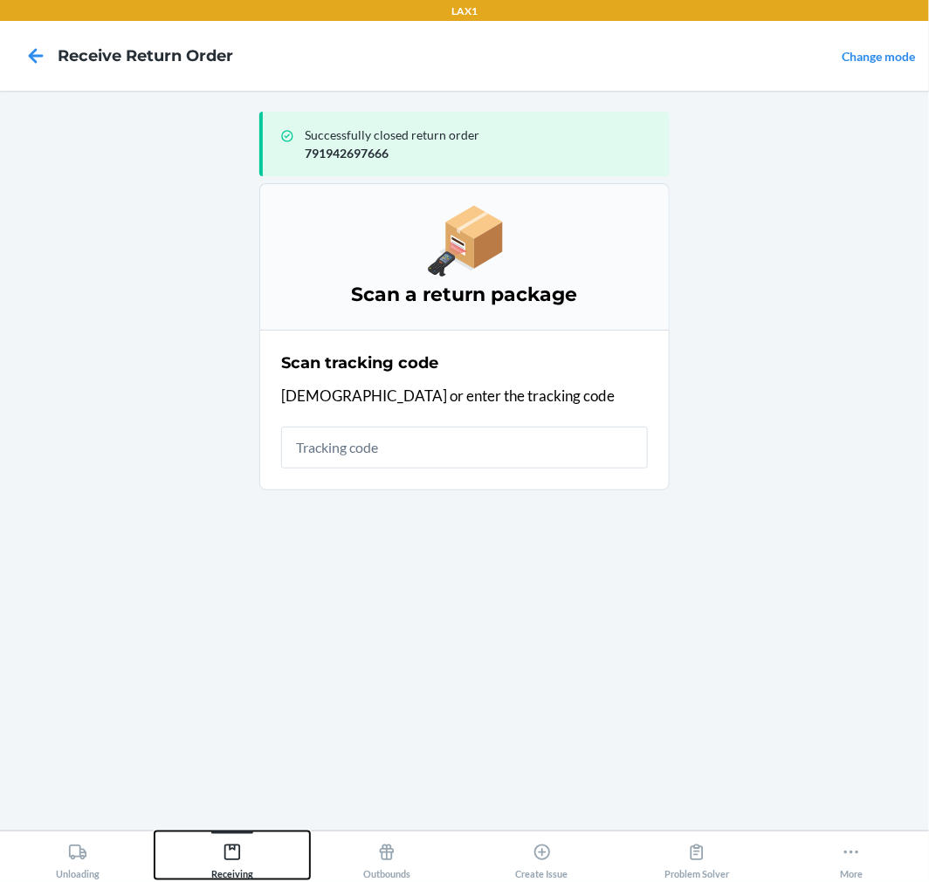
click at [232, 848] on icon at bounding box center [232, 853] width 16 height 16
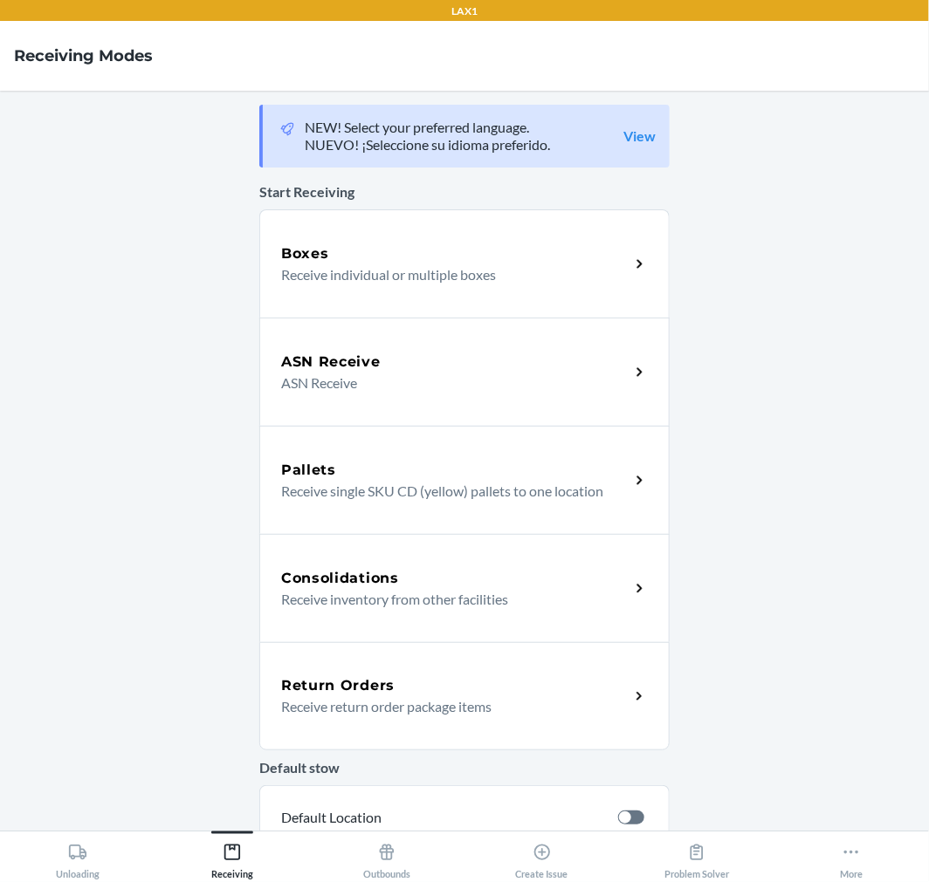
click at [350, 711] on p "Receive return order package items" at bounding box center [448, 707] width 334 height 21
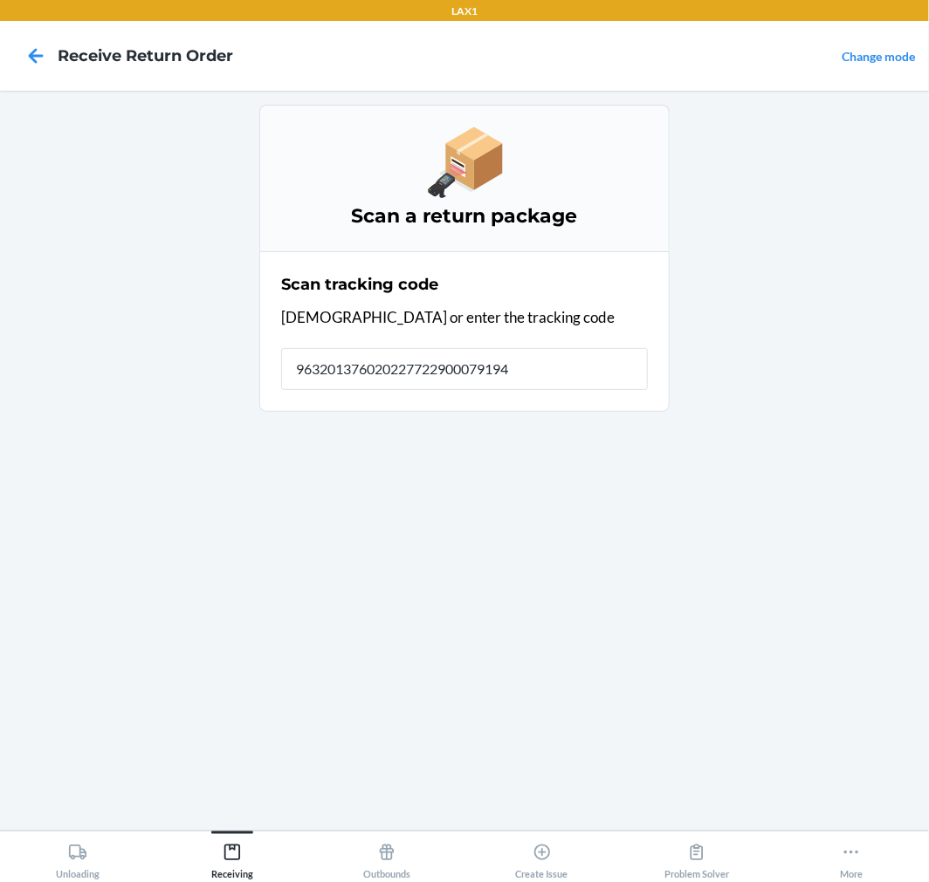
type input "9632013760202277229000791942"
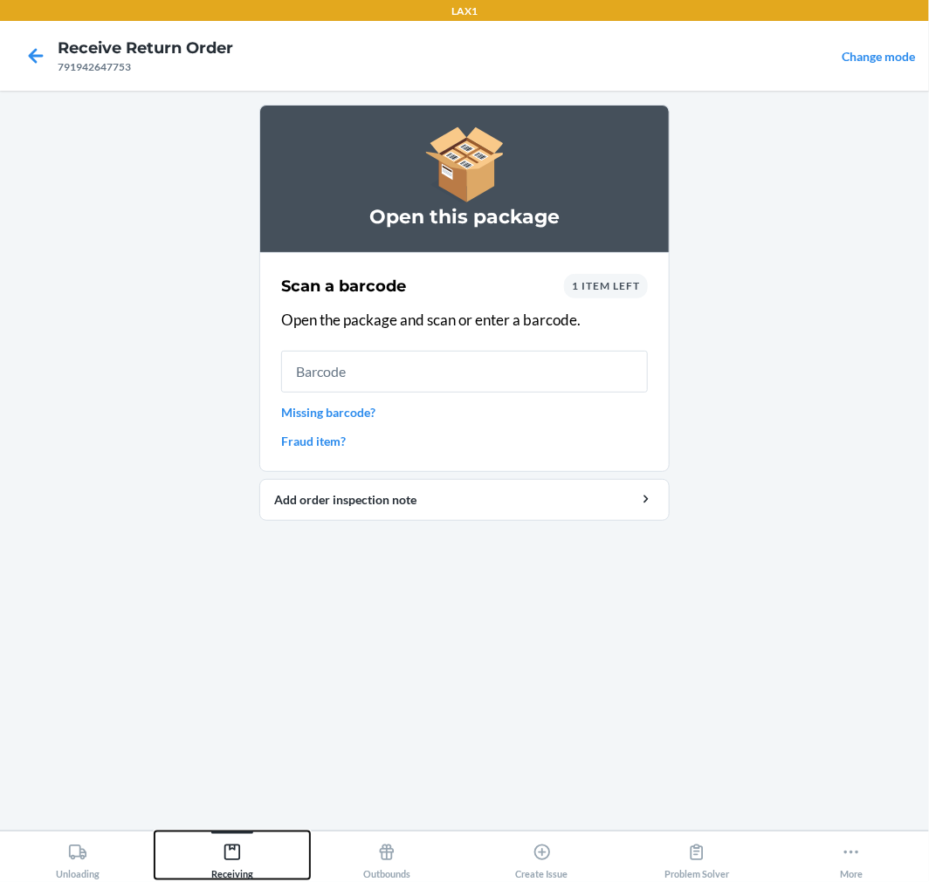
click at [238, 848] on icon at bounding box center [232, 852] width 19 height 19
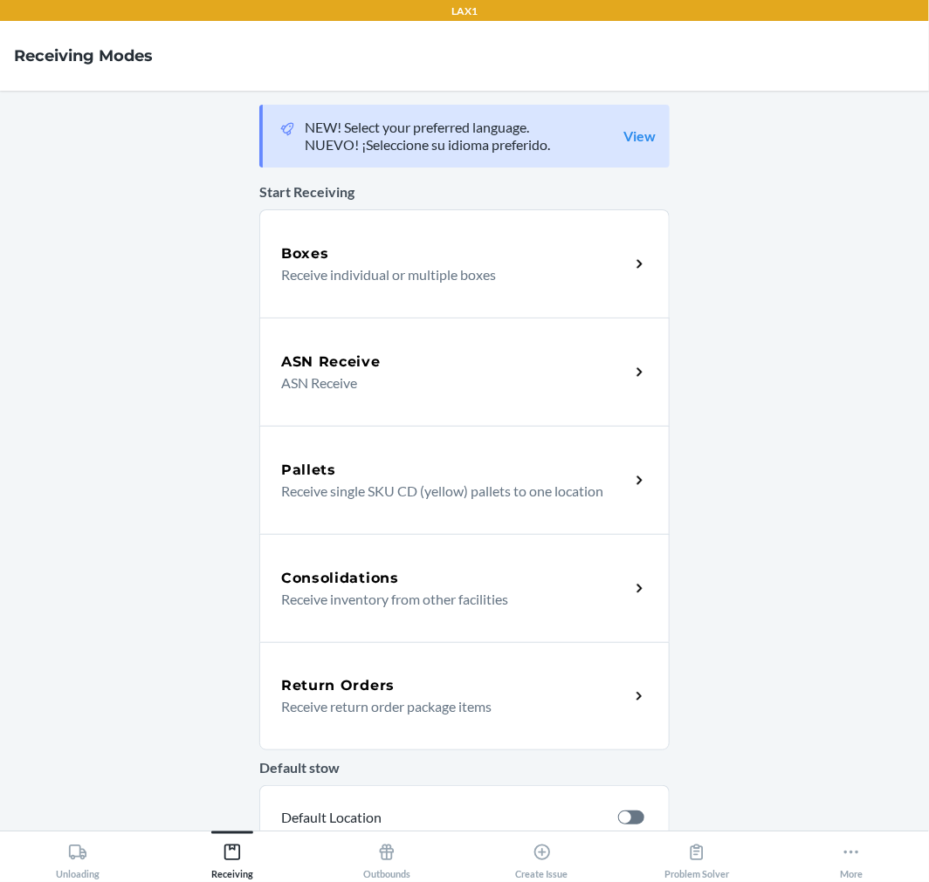
click at [306, 690] on h5 "Return Orders" at bounding box center [337, 686] width 113 height 21
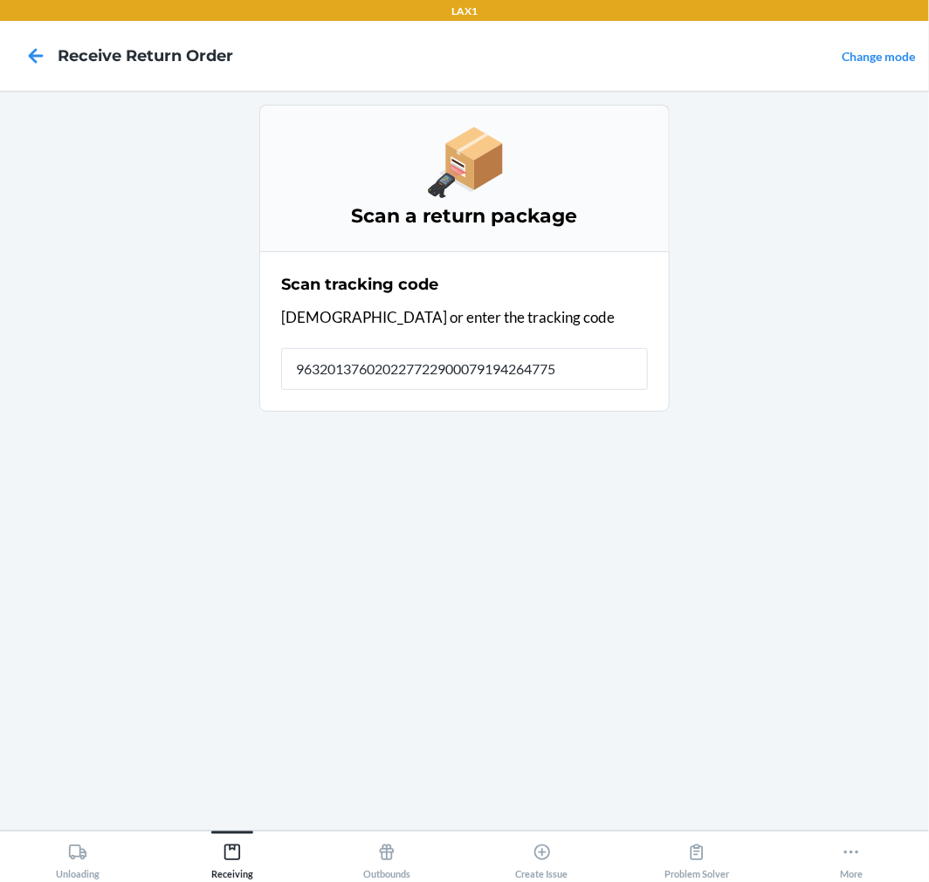
type input "9632013760202277229000791942647753"
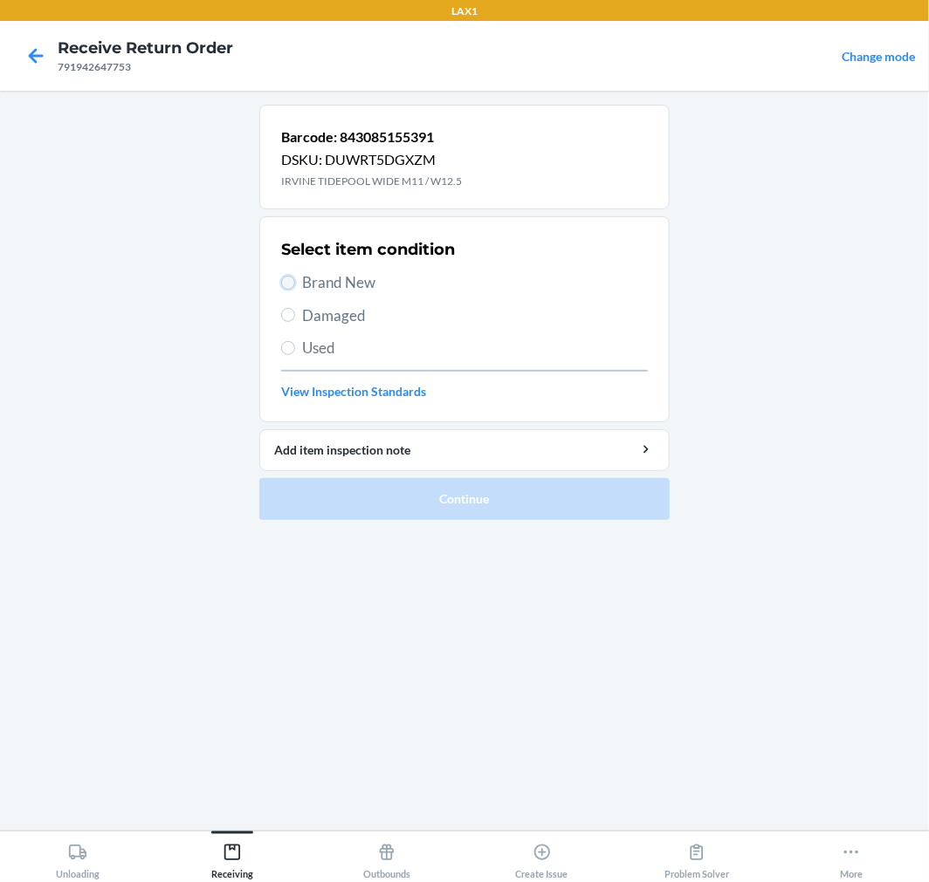
click at [285, 282] on input "Brand New" at bounding box center [288, 283] width 14 height 14
radio input "true"
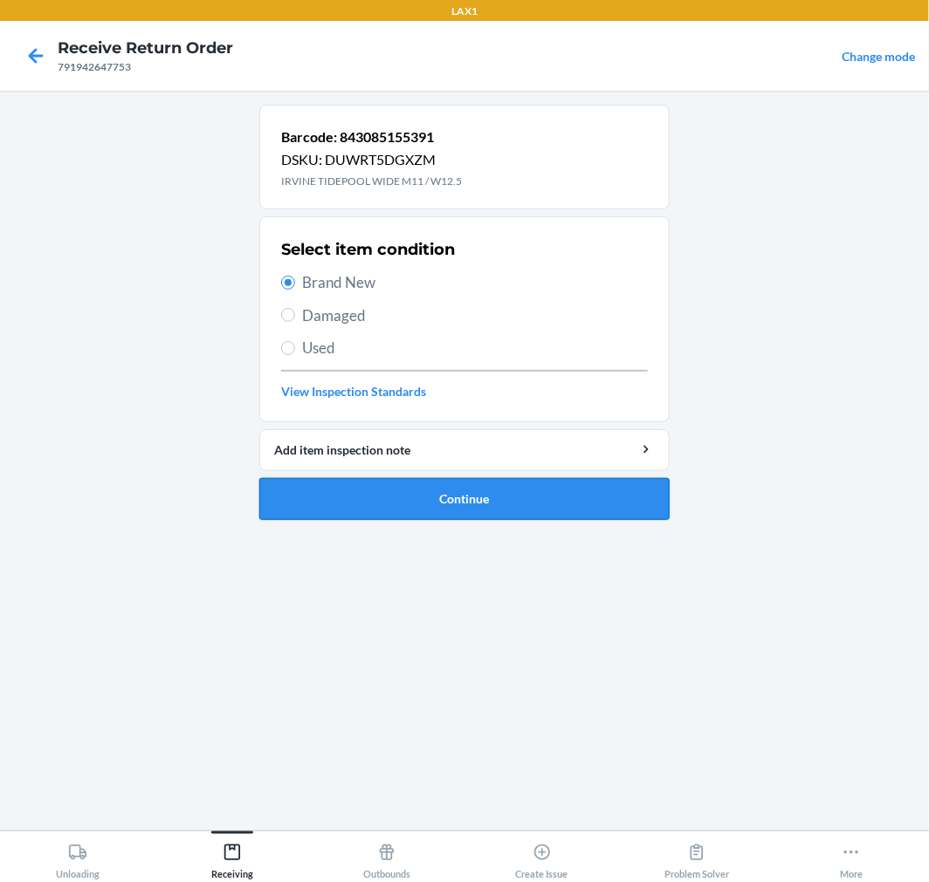
click at [358, 493] on button "Continue" at bounding box center [464, 499] width 410 height 42
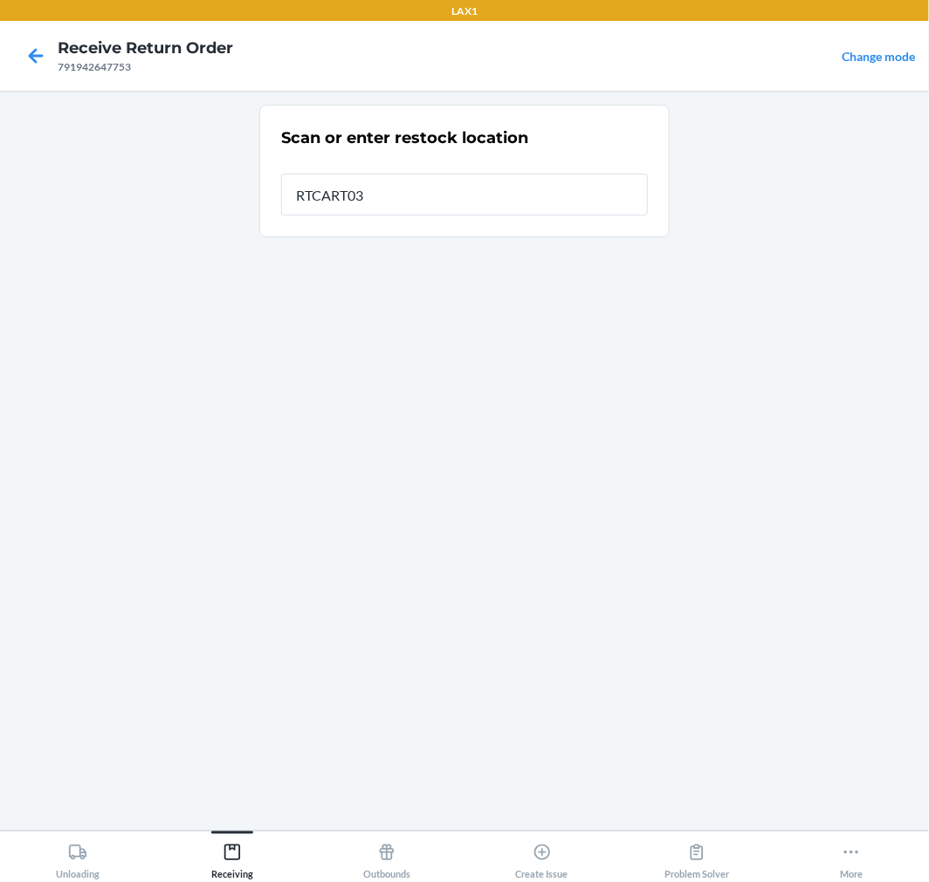
type input "RTCART035"
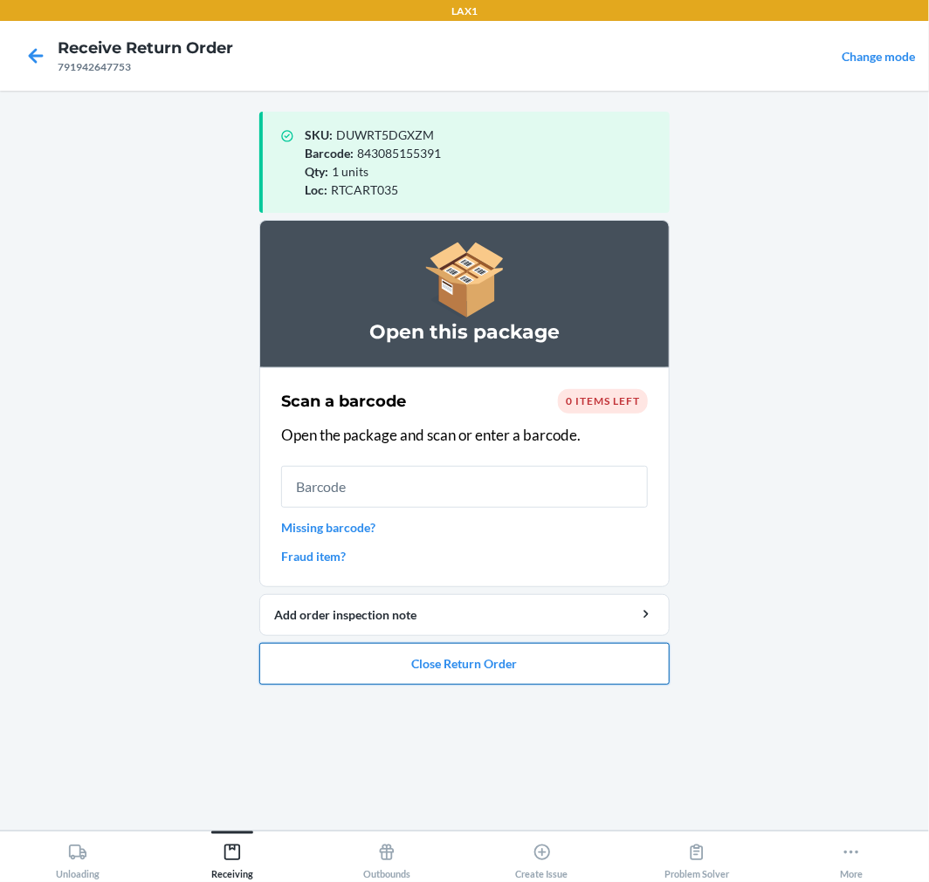
click at [432, 656] on button "Close Return Order" at bounding box center [464, 664] width 410 height 42
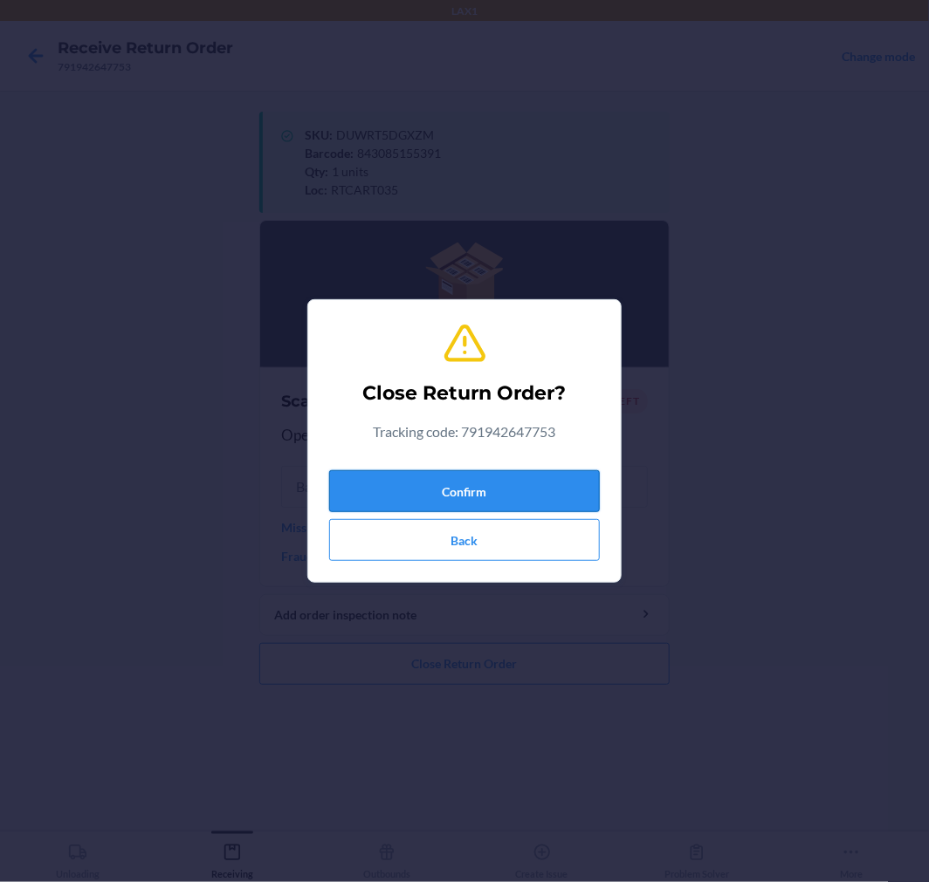
click at [505, 494] on button "Confirm" at bounding box center [464, 491] width 271 height 42
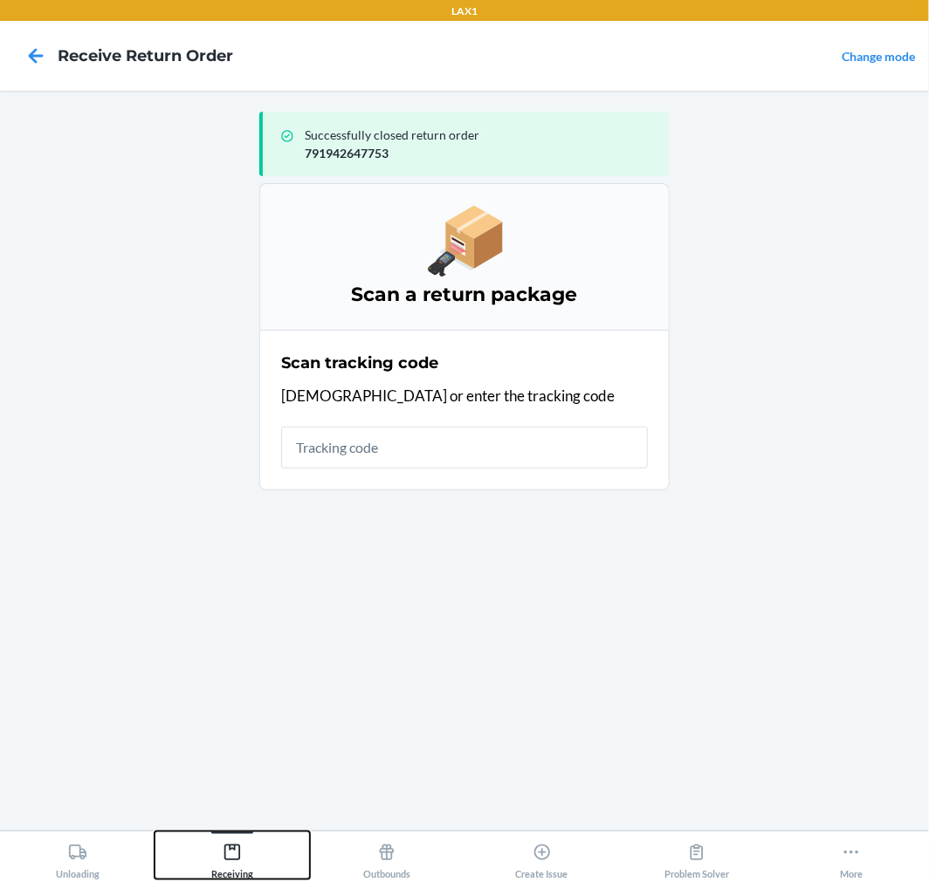
click at [231, 848] on icon at bounding box center [232, 852] width 19 height 19
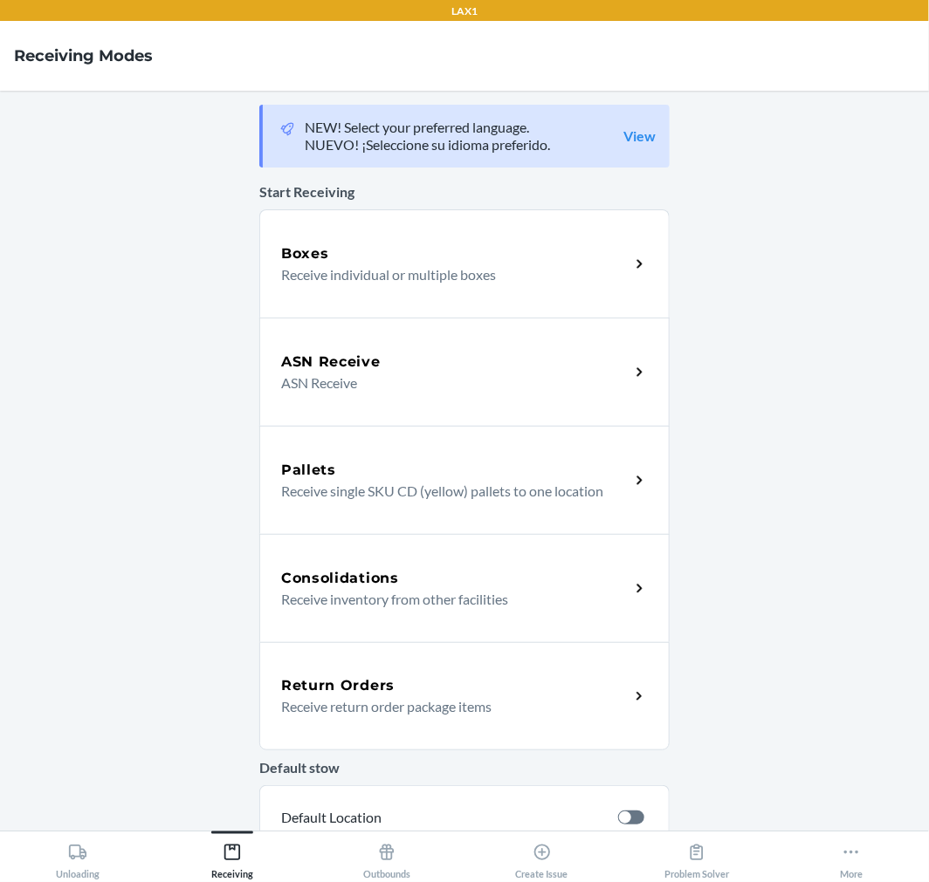
click at [370, 684] on h5 "Return Orders" at bounding box center [337, 686] width 113 height 21
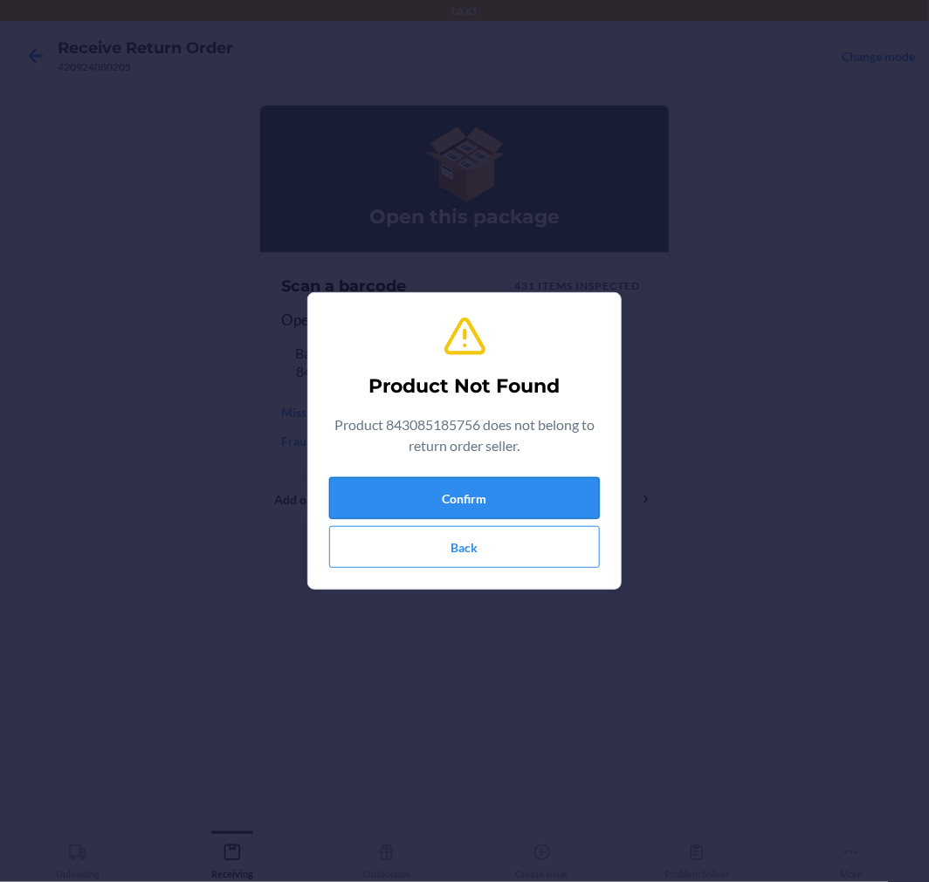
click at [395, 501] on button "Confirm" at bounding box center [464, 498] width 271 height 42
click at [396, 494] on button "Confirm" at bounding box center [464, 498] width 271 height 42
click at [498, 494] on button "Confirm" at bounding box center [464, 498] width 271 height 42
click at [450, 552] on button "Back" at bounding box center [464, 547] width 271 height 42
click at [577, 499] on button "Confirm" at bounding box center [464, 498] width 271 height 42
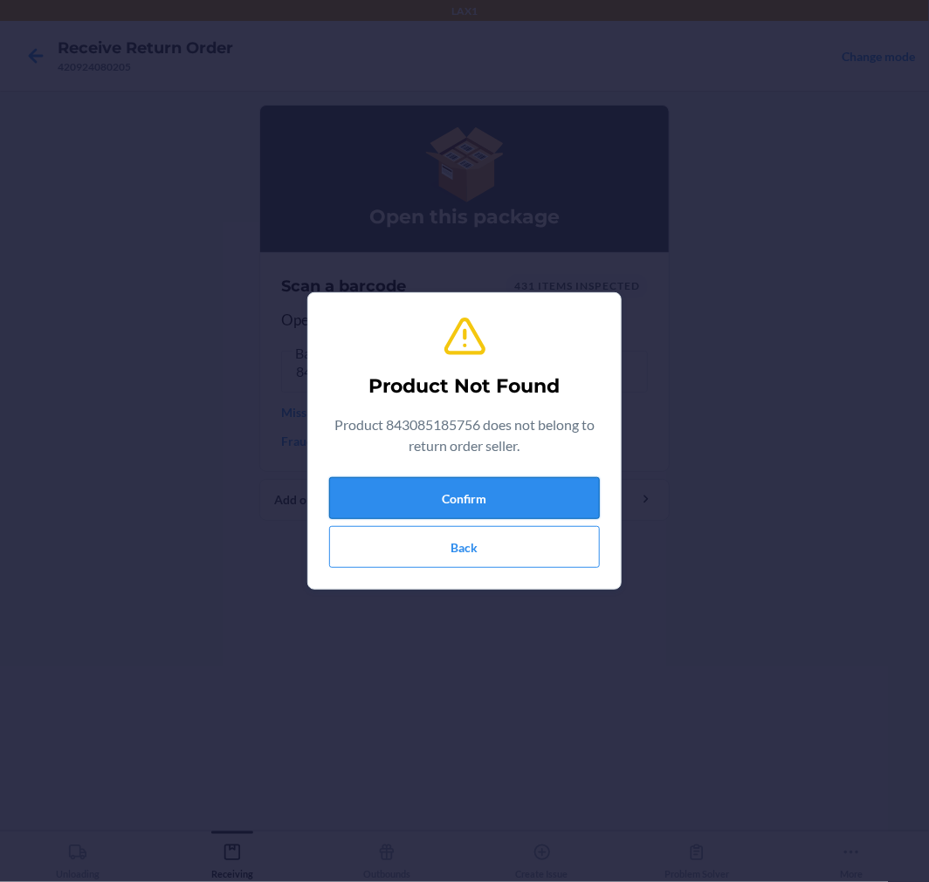
click at [577, 499] on button "Confirm" at bounding box center [464, 498] width 271 height 42
click at [161, 546] on div "Product Not Found Product 843085185756 does not belong to return order seller. …" at bounding box center [464, 441] width 929 height 882
click at [435, 546] on button "Back" at bounding box center [464, 547] width 271 height 42
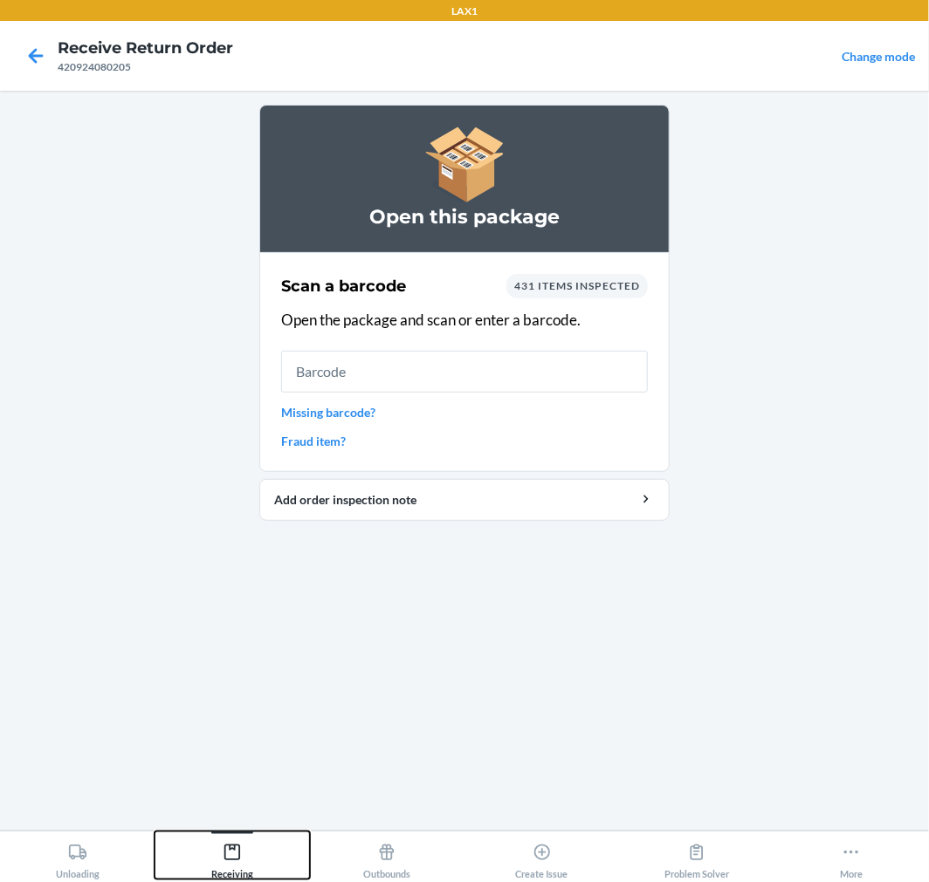
click at [241, 843] on icon at bounding box center [232, 852] width 19 height 19
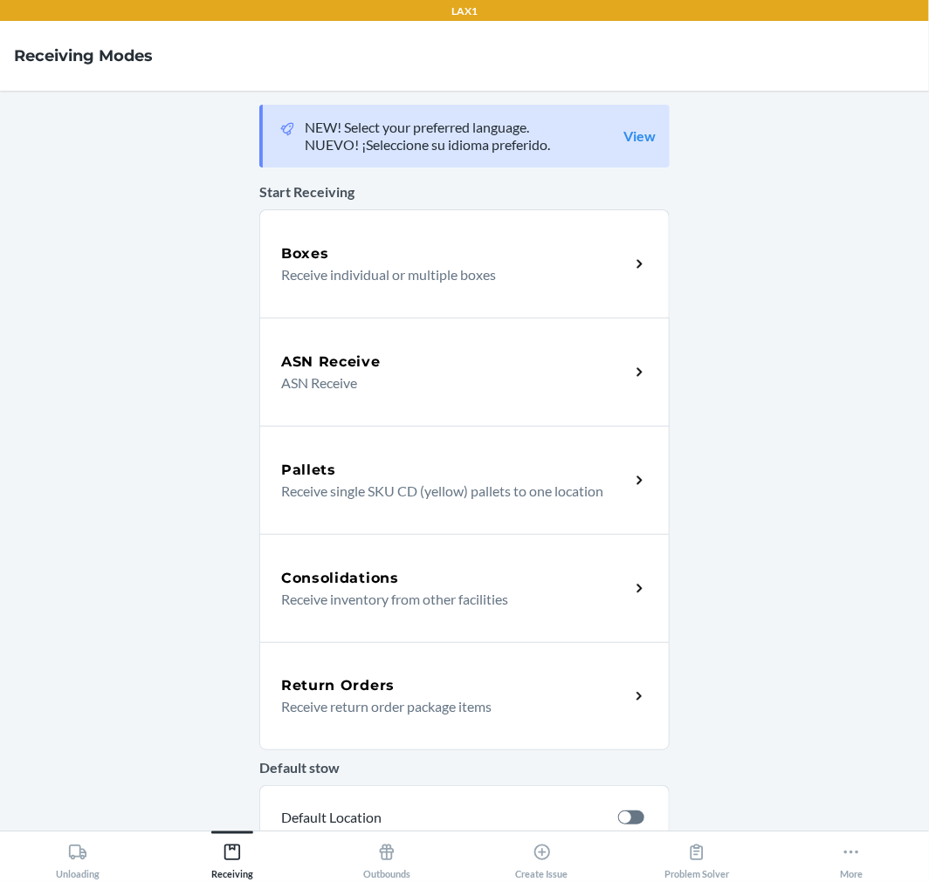
click at [356, 704] on p "Receive return order package items" at bounding box center [448, 707] width 334 height 21
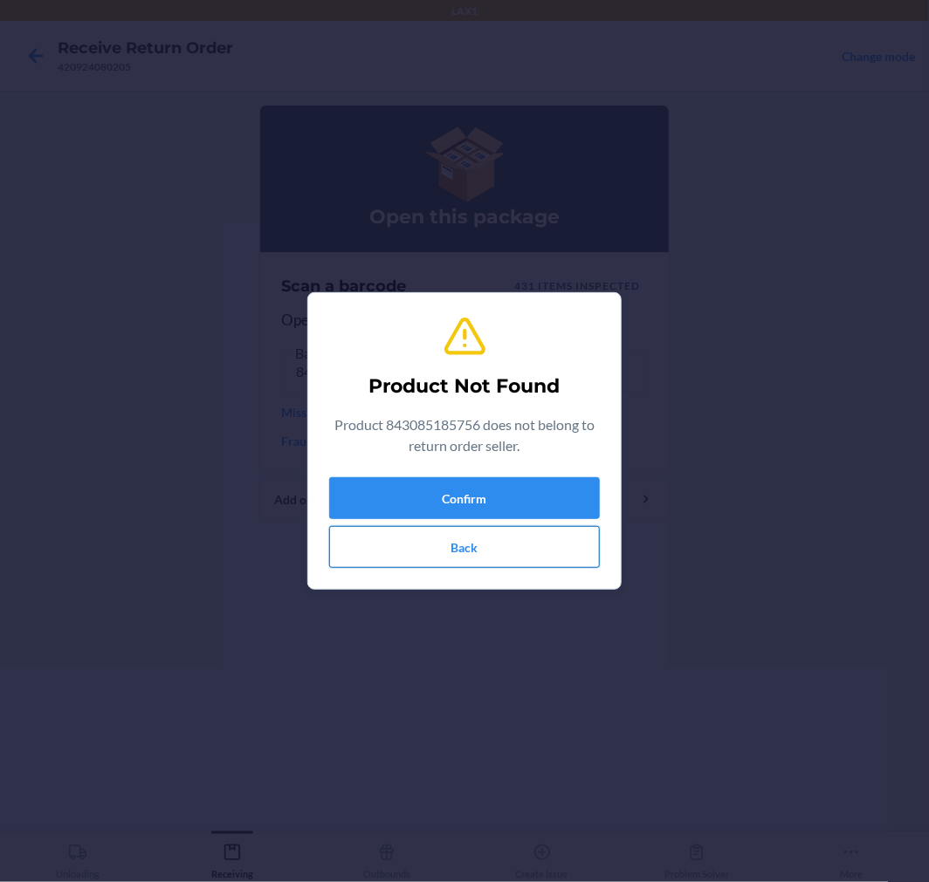
click at [468, 536] on button "Back" at bounding box center [464, 547] width 271 height 42
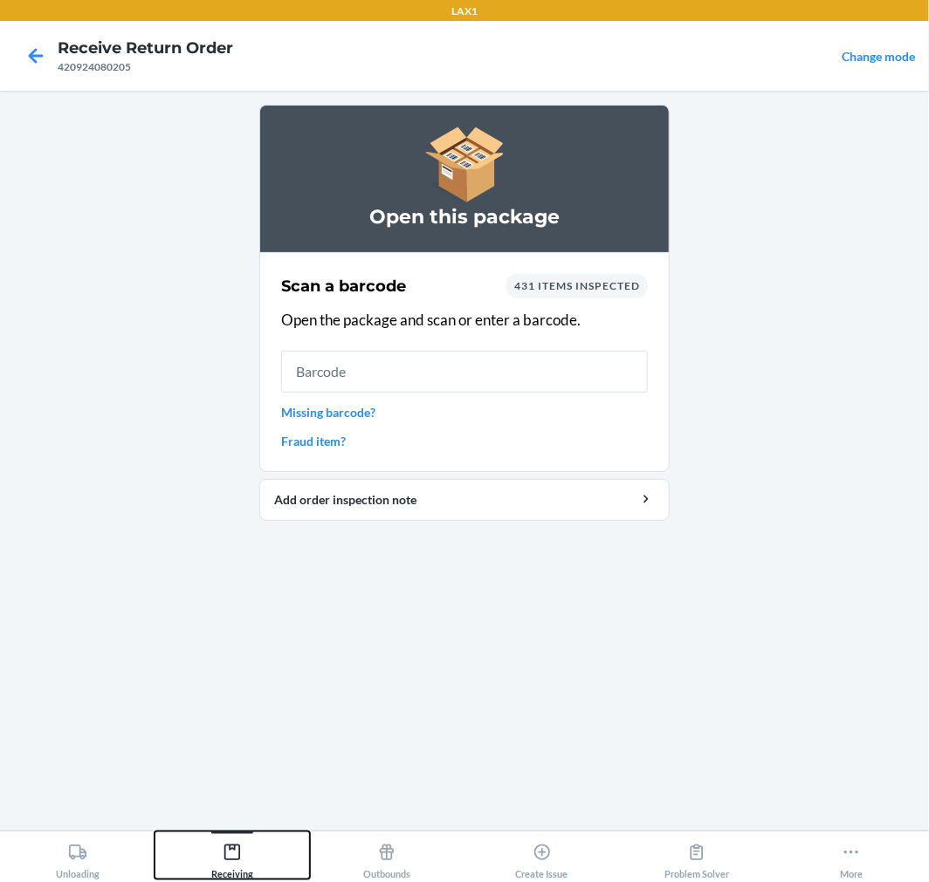
click at [228, 853] on icon at bounding box center [232, 852] width 19 height 19
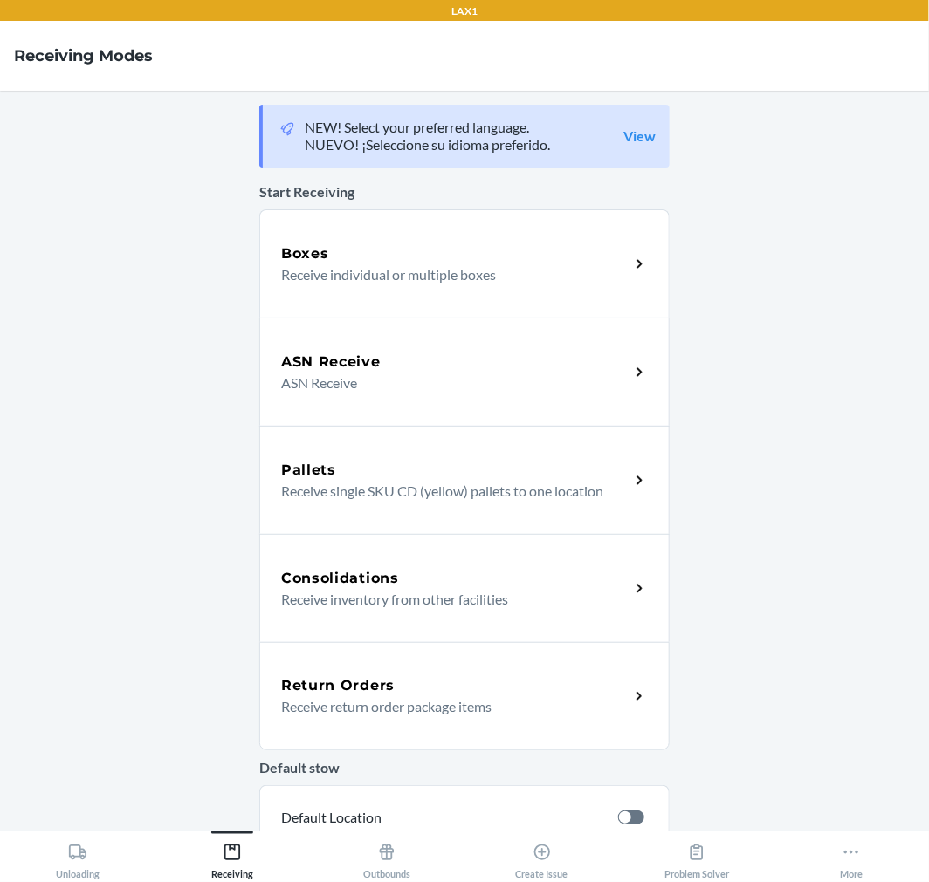
click at [417, 633] on div "Consolidations Receive inventory from other facilities" at bounding box center [464, 588] width 410 height 108
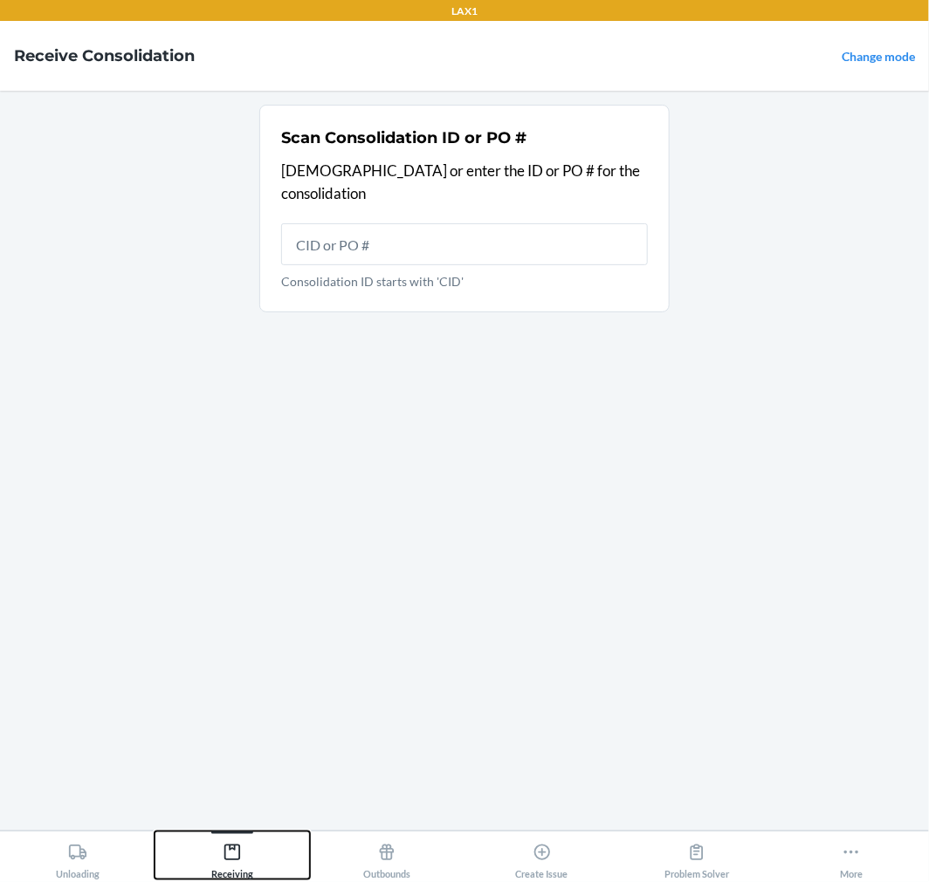
drag, startPoint x: 233, startPoint y: 847, endPoint x: 258, endPoint y: 830, distance: 29.5
click at [242, 839] on div "Receiving" at bounding box center [232, 858] width 42 height 44
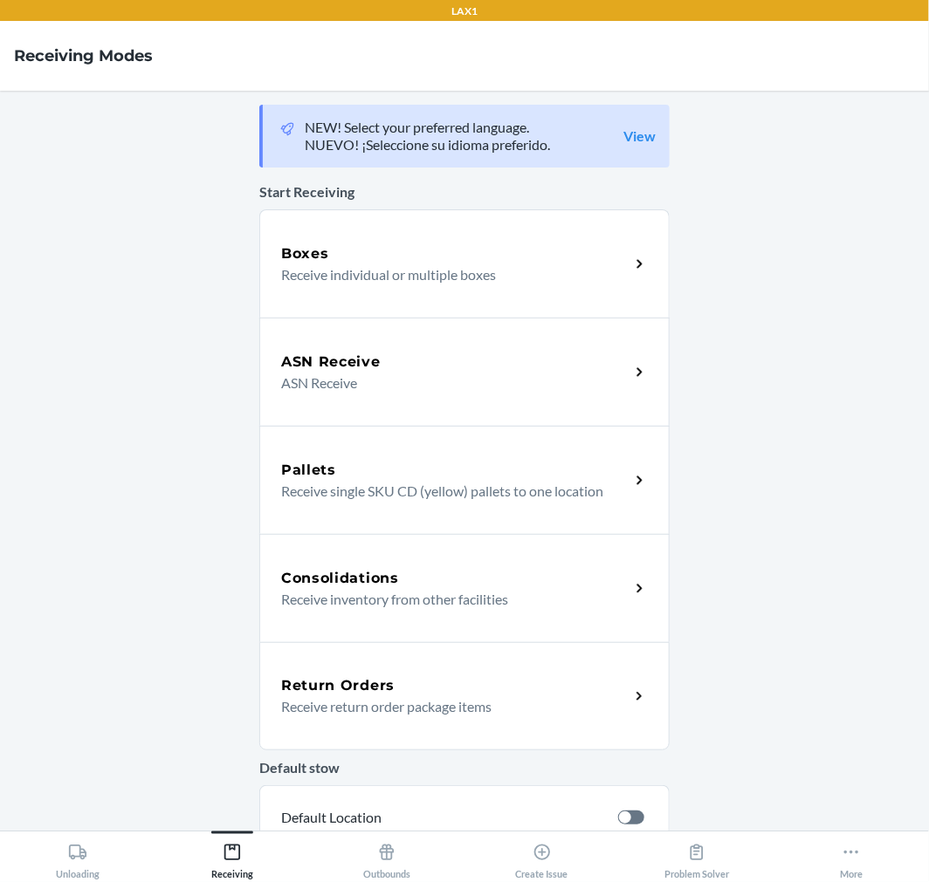
click at [387, 711] on p "Receive return order package items" at bounding box center [448, 707] width 334 height 21
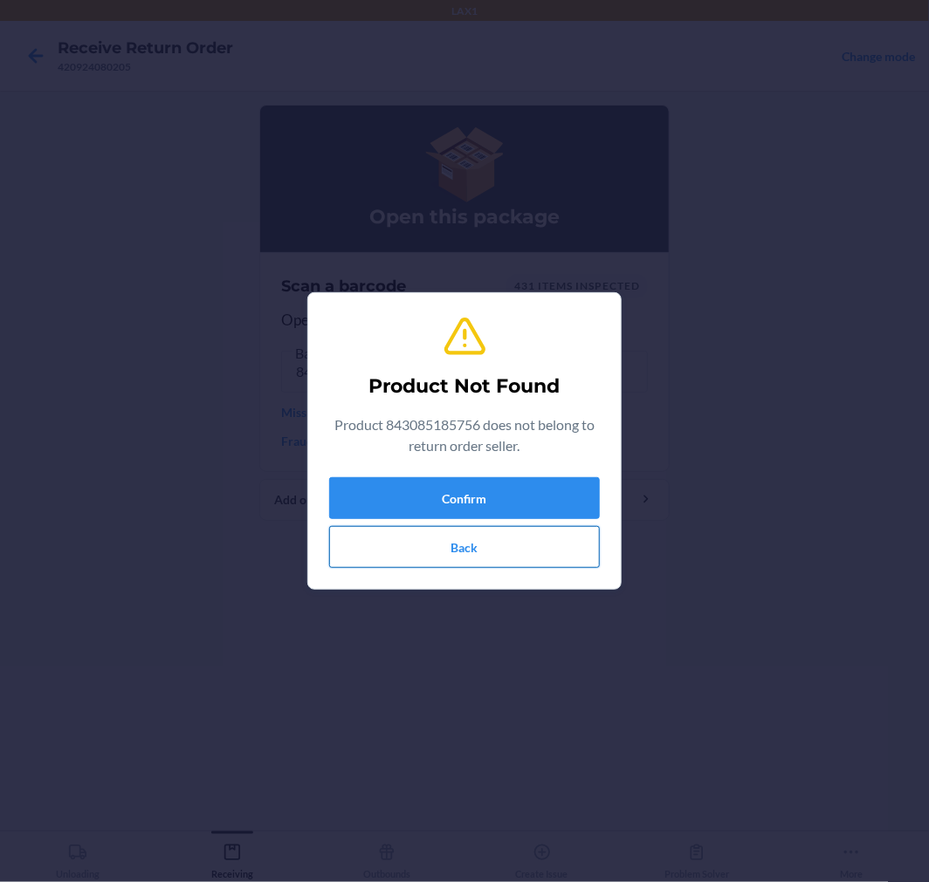
click at [461, 548] on button "Back" at bounding box center [464, 547] width 271 height 42
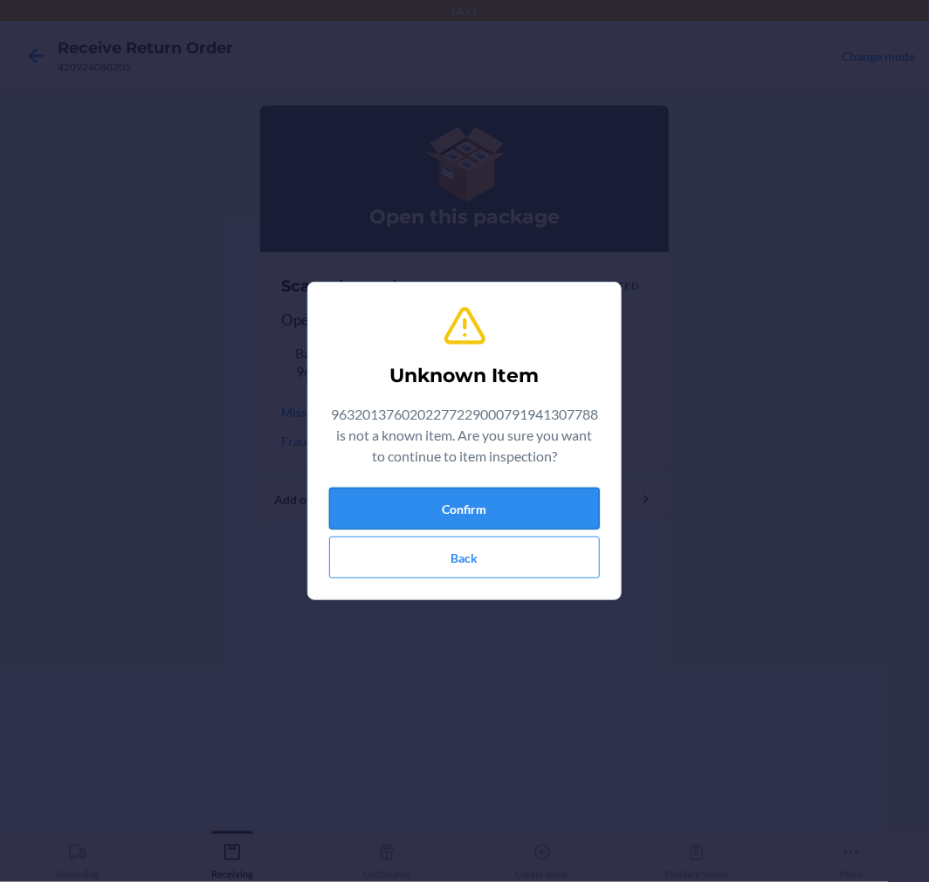
click at [464, 519] on button "Confirm" at bounding box center [464, 509] width 271 height 42
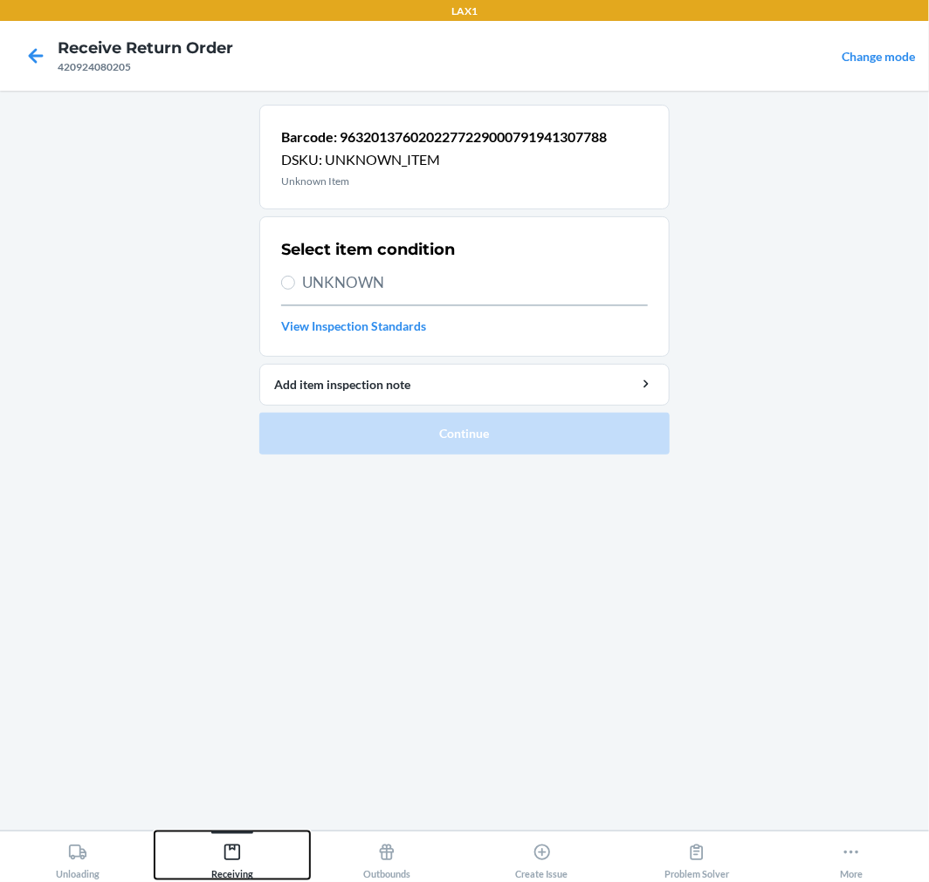
click at [223, 845] on icon at bounding box center [232, 852] width 19 height 19
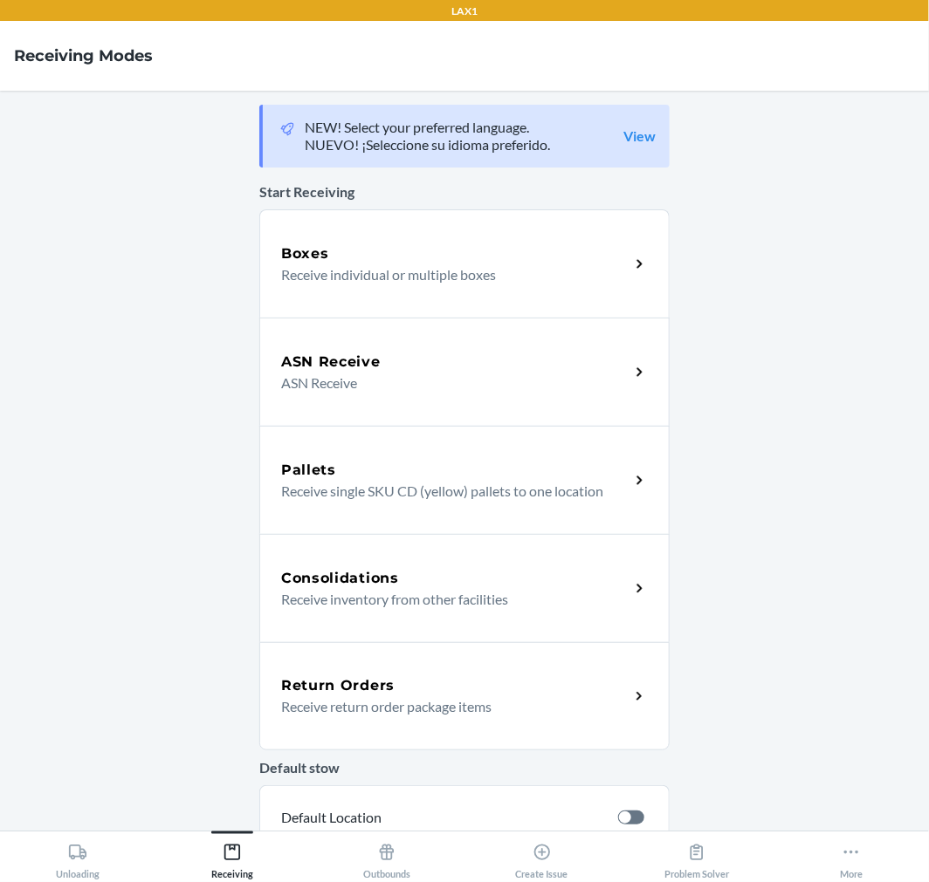
click at [355, 683] on h5 "Return Orders" at bounding box center [337, 686] width 113 height 21
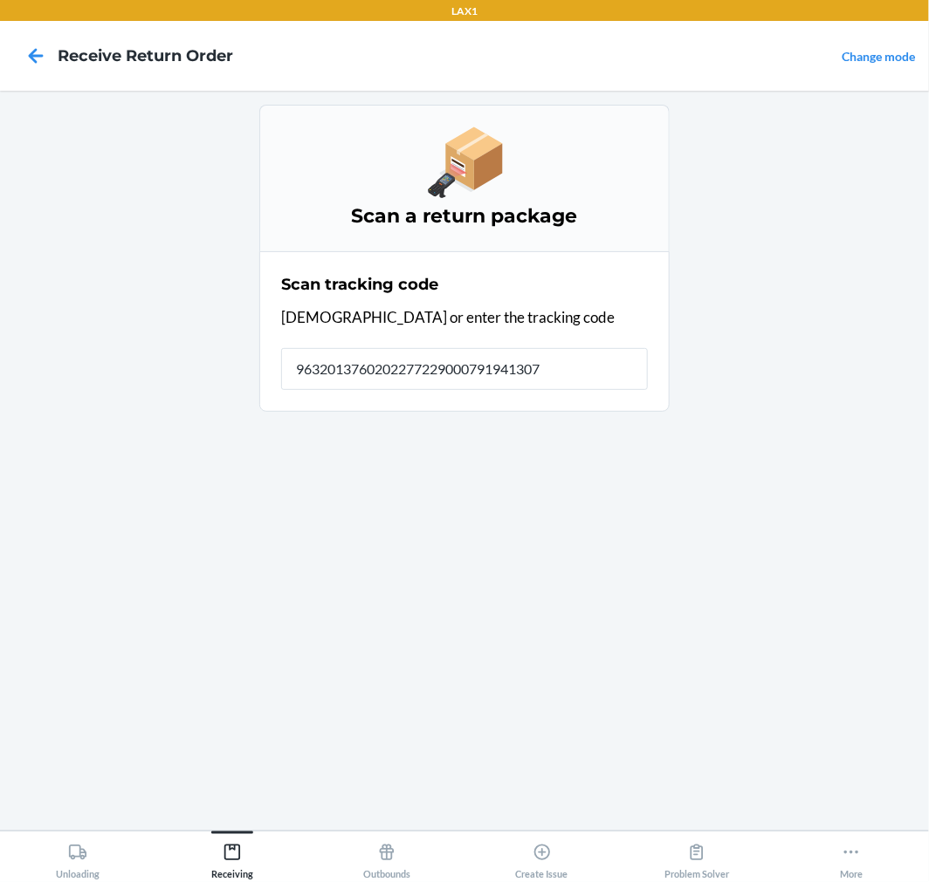
type input "96320137602022772290007919413077"
